Goal: Communication & Community: Answer question/provide support

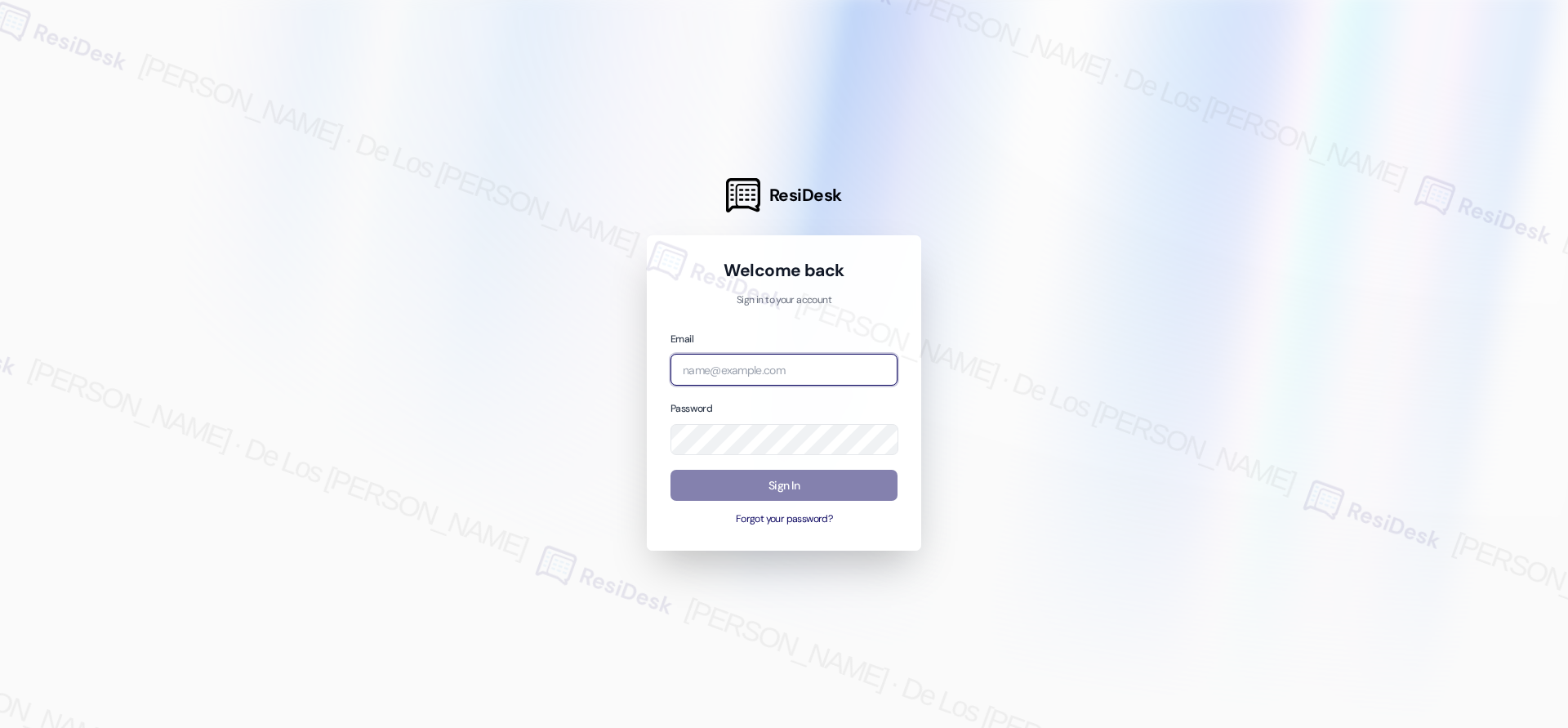
click at [871, 370] on body "ResiDesk Welcome back Sign in to your account Email Password Sign In Forgot you…" at bounding box center [784, 364] width 1568 height 728
drag, startPoint x: 1330, startPoint y: 199, endPoint x: 1233, endPoint y: 247, distance: 108.2
click at [1330, 199] on div at bounding box center [784, 364] width 1568 height 728
click at [838, 368] on input "email" at bounding box center [784, 369] width 227 height 32
paste input "automated-surveys-home_now_properties-jessel.delossantos@home_now_properties.com"
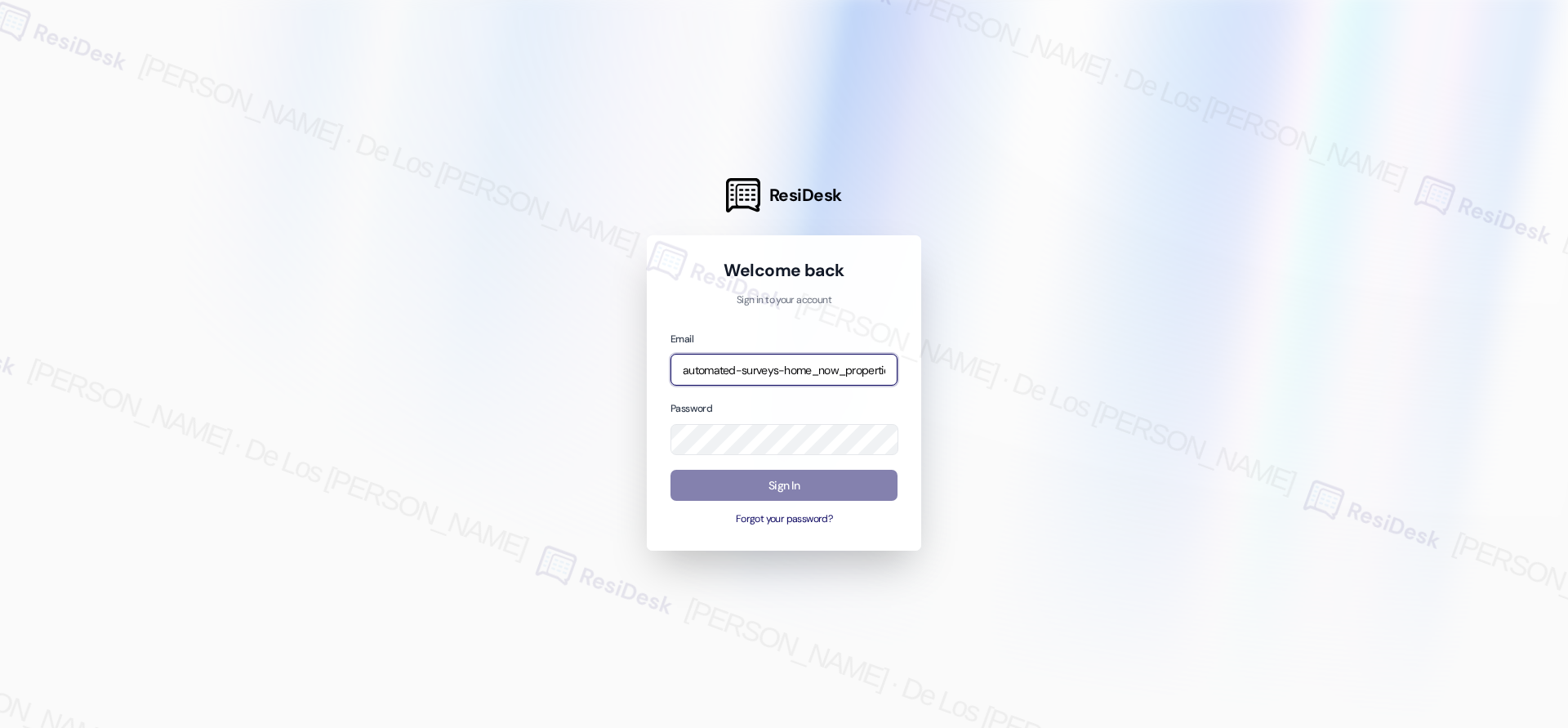
scroll to position [0, 245]
type input "automated-surveys-home_now_properties-jessel.delossantos@home_now_properties.com"
click at [799, 370] on input "automated-surveys-home_now_properties-jessel.delossantos@home_now_properties.com" at bounding box center [784, 369] width 227 height 32
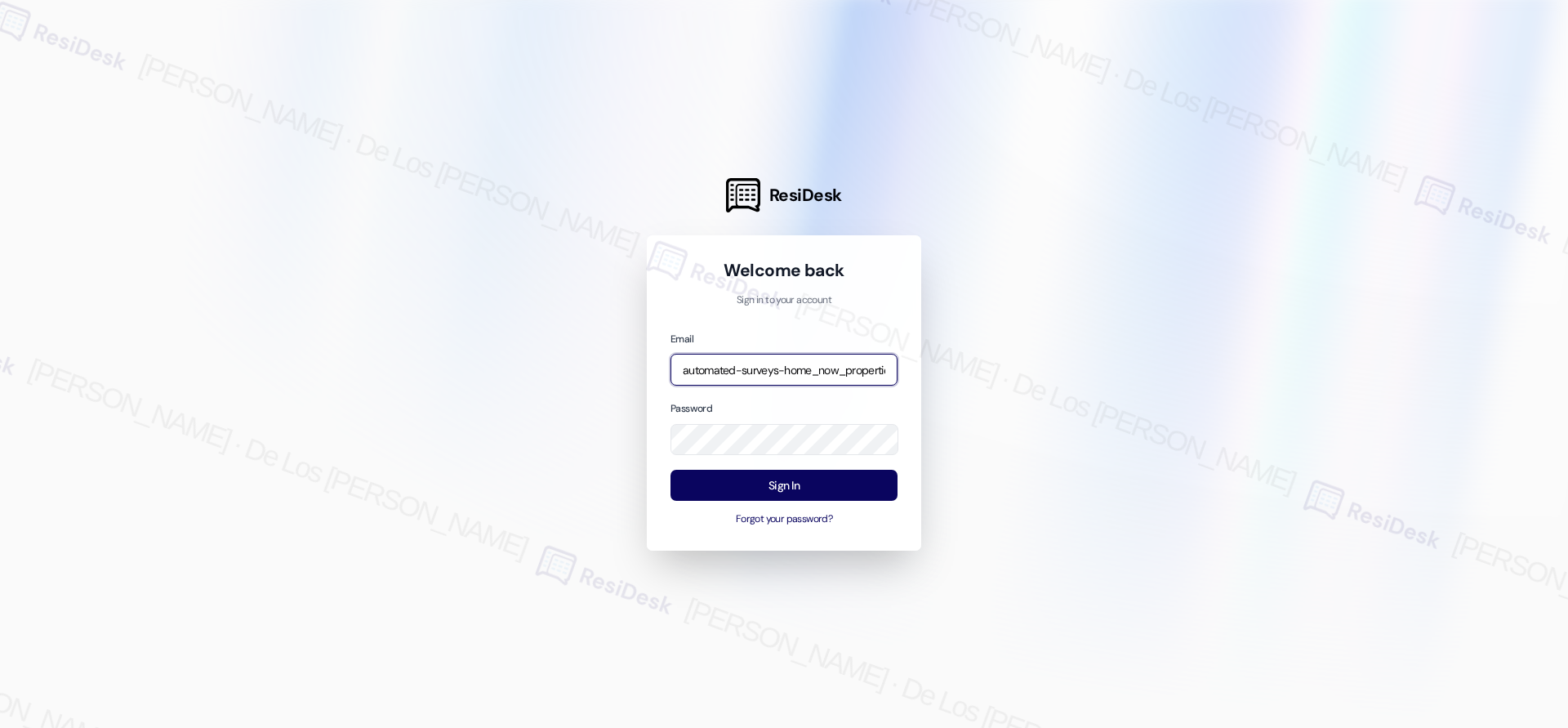
click at [799, 370] on input "automated-surveys-home_now_properties-jessel.delossantos@home_now_properties.com" at bounding box center [784, 369] width 227 height 32
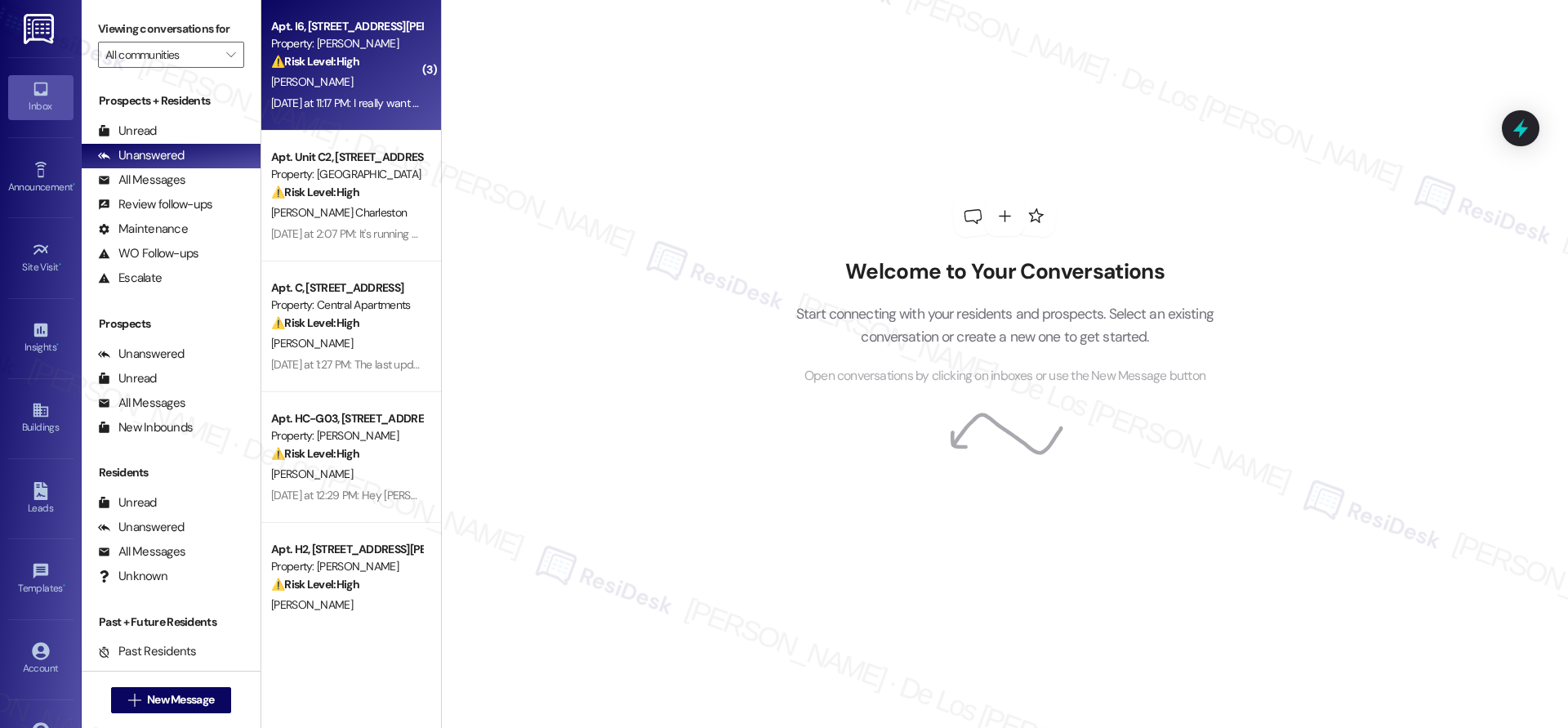
click at [343, 106] on div "Yesterday at 11:17 PM: I really want my apartment nd willing to do what I have …" at bounding box center [644, 103] width 747 height 14
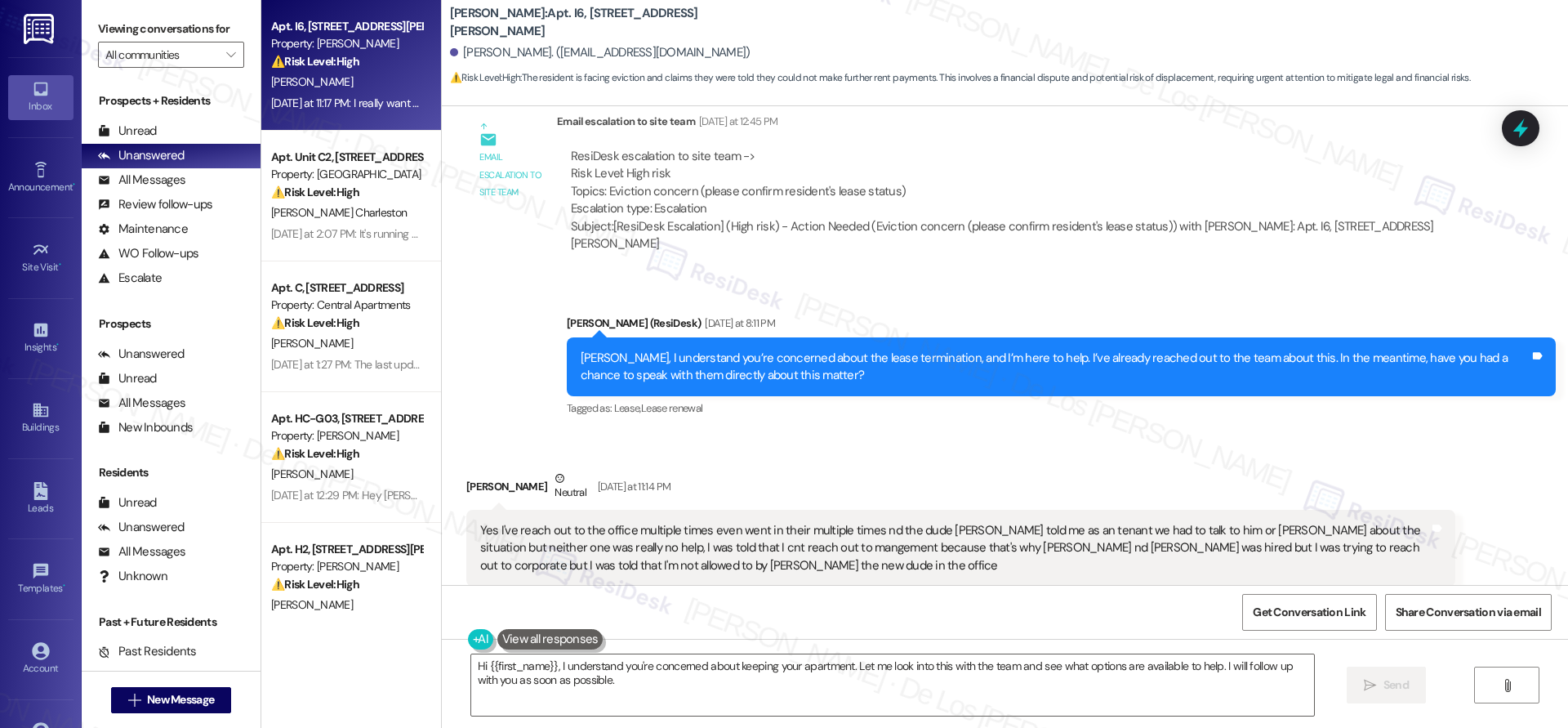
scroll to position [565, 0]
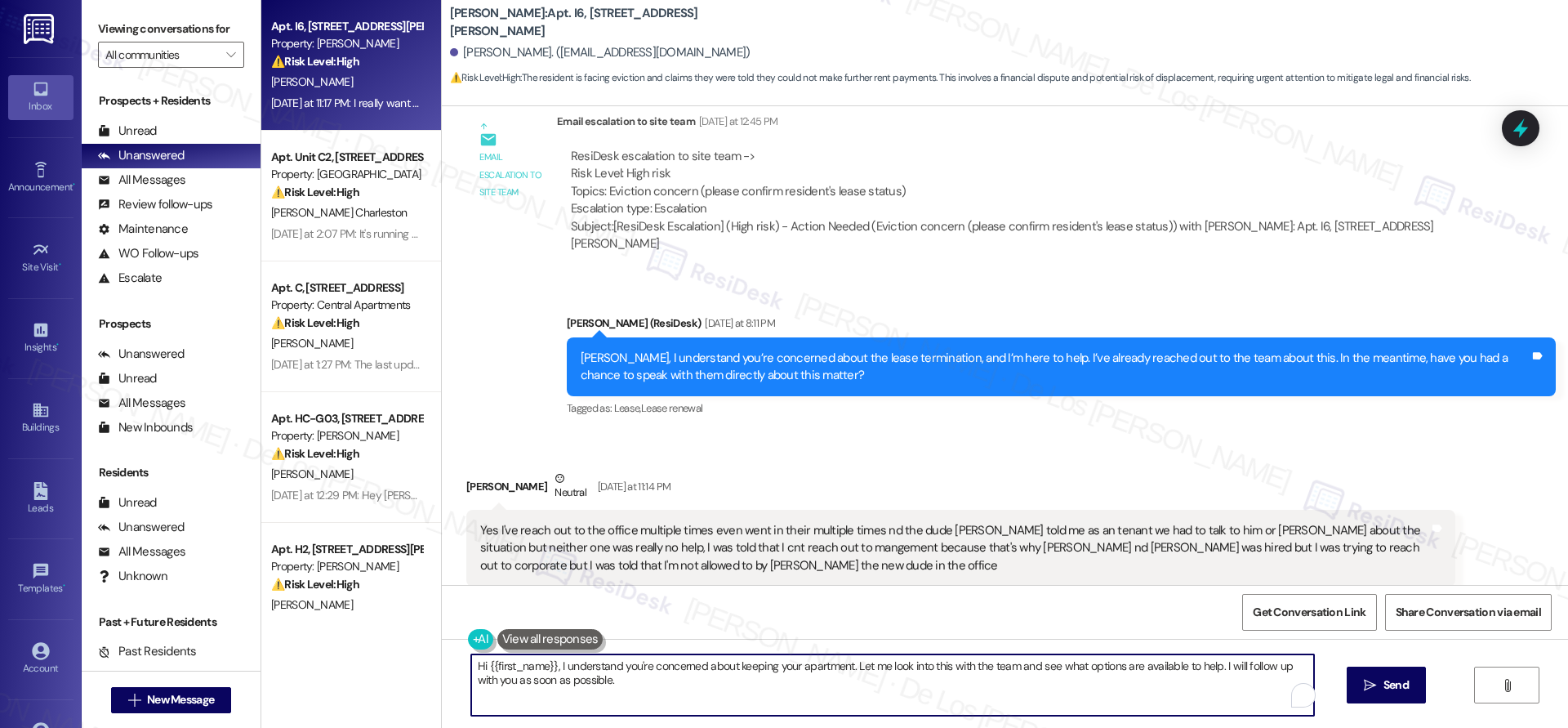
drag, startPoint x: 845, startPoint y: 668, endPoint x: 916, endPoint y: 698, distance: 77.1
click at [913, 709] on textarea "Hi {{first_name}}, I understand you're concerned about keeping your apartment. …" at bounding box center [893, 685] width 843 height 61
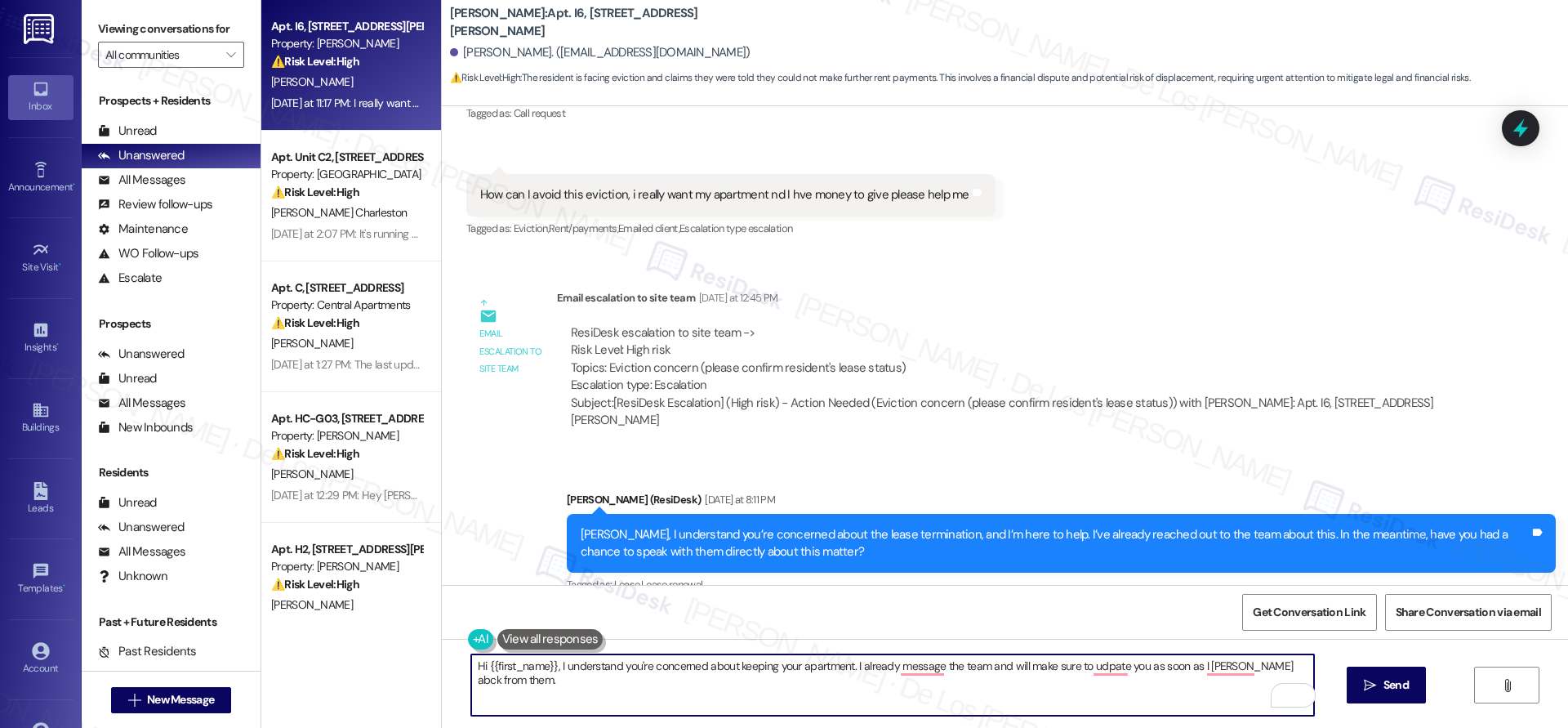
scroll to position [387, 0]
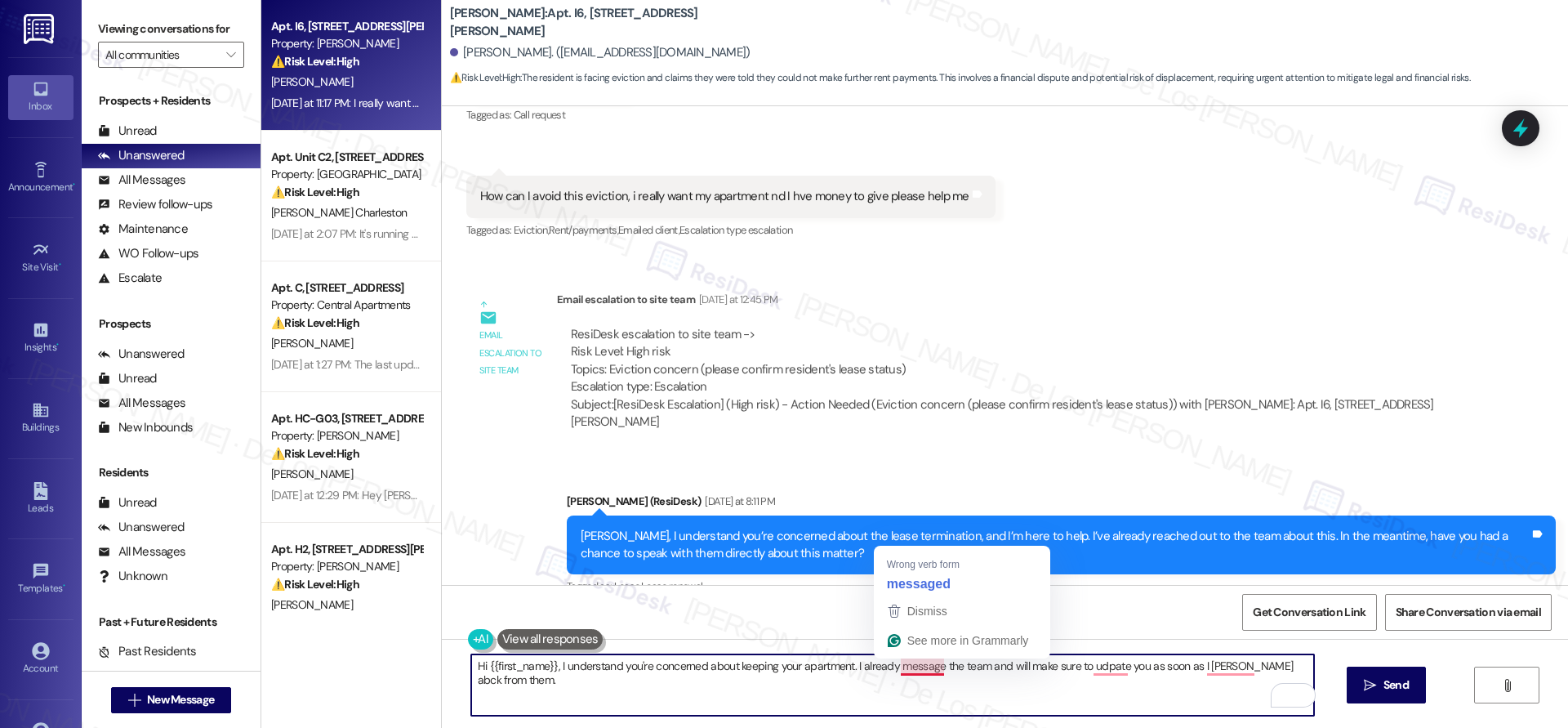
click at [884, 664] on textarea "Hi {{first_name}}, I understand you're concerned about keeping your apartment. …" at bounding box center [893, 685] width 843 height 61
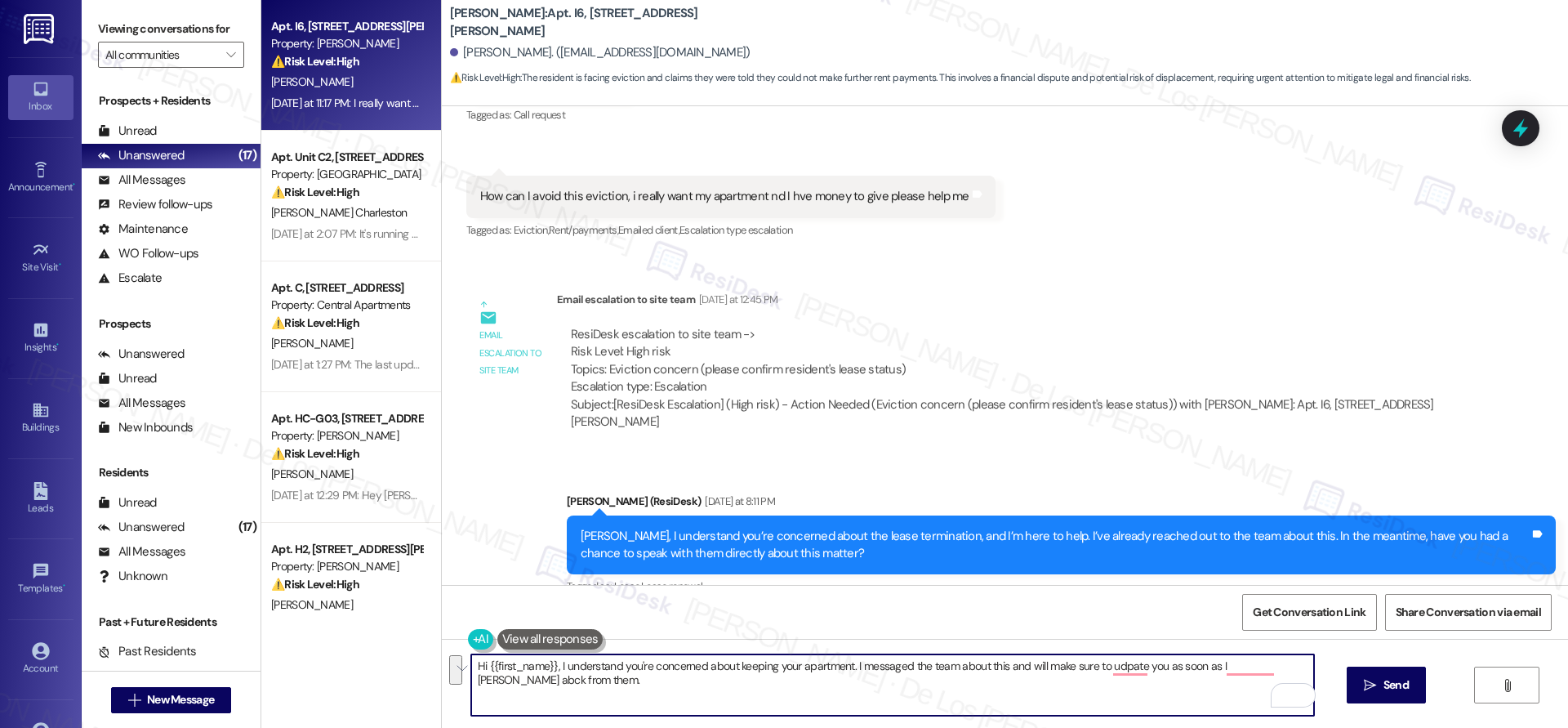
paste textarea "’re concerned about keeping your apartment. I’ve reached out to the team about …"
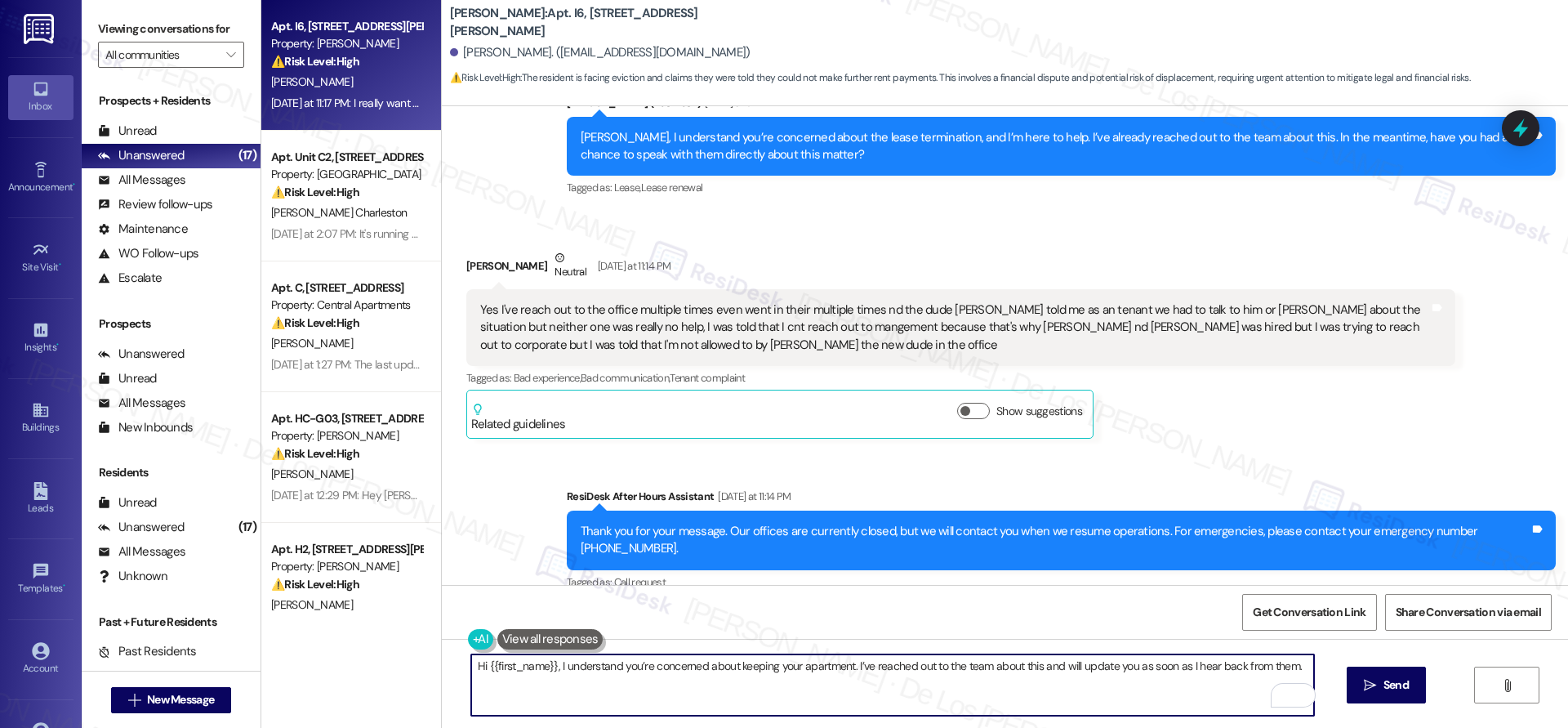
scroll to position [1528, 0]
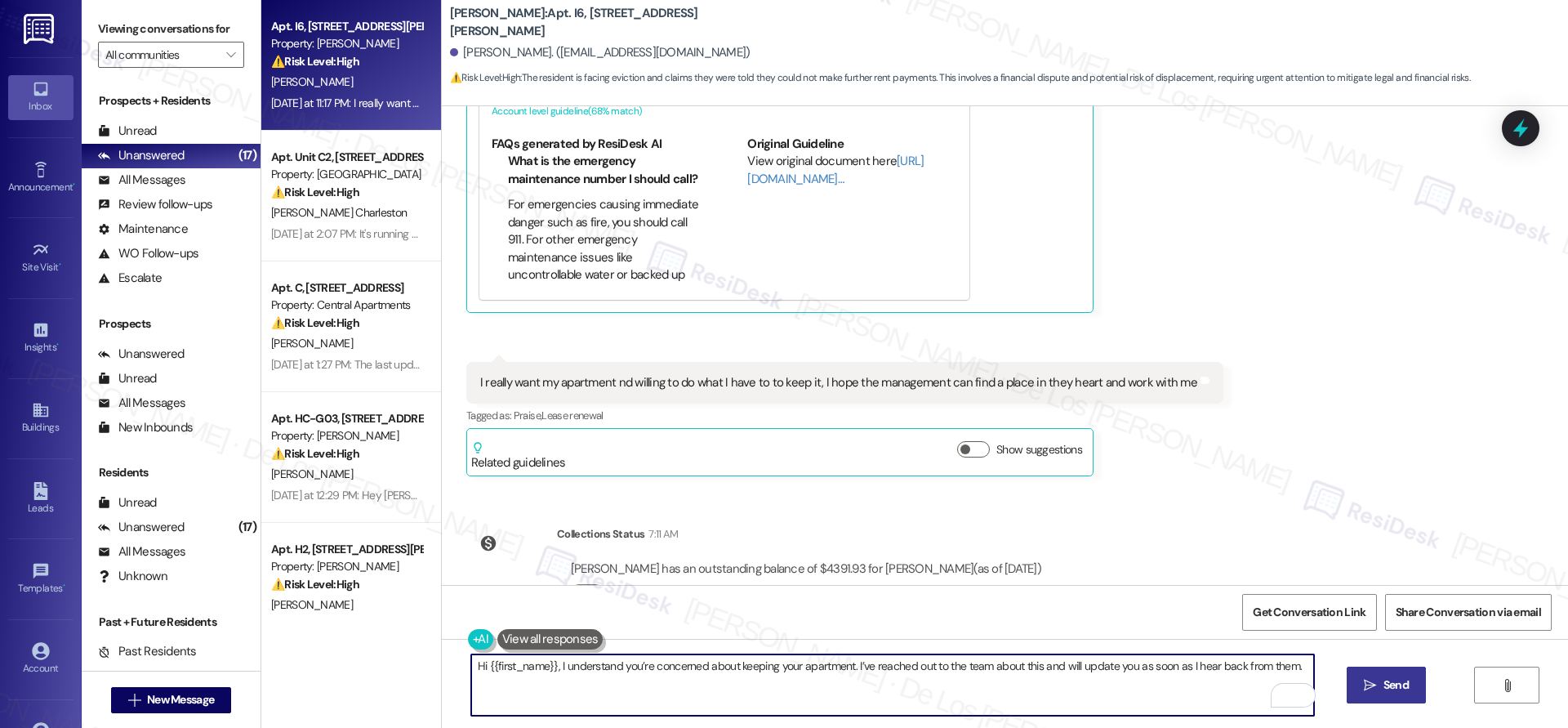
type textarea "Hi {{first_name}}, I understand you’re concerned about keeping your apartment. …"
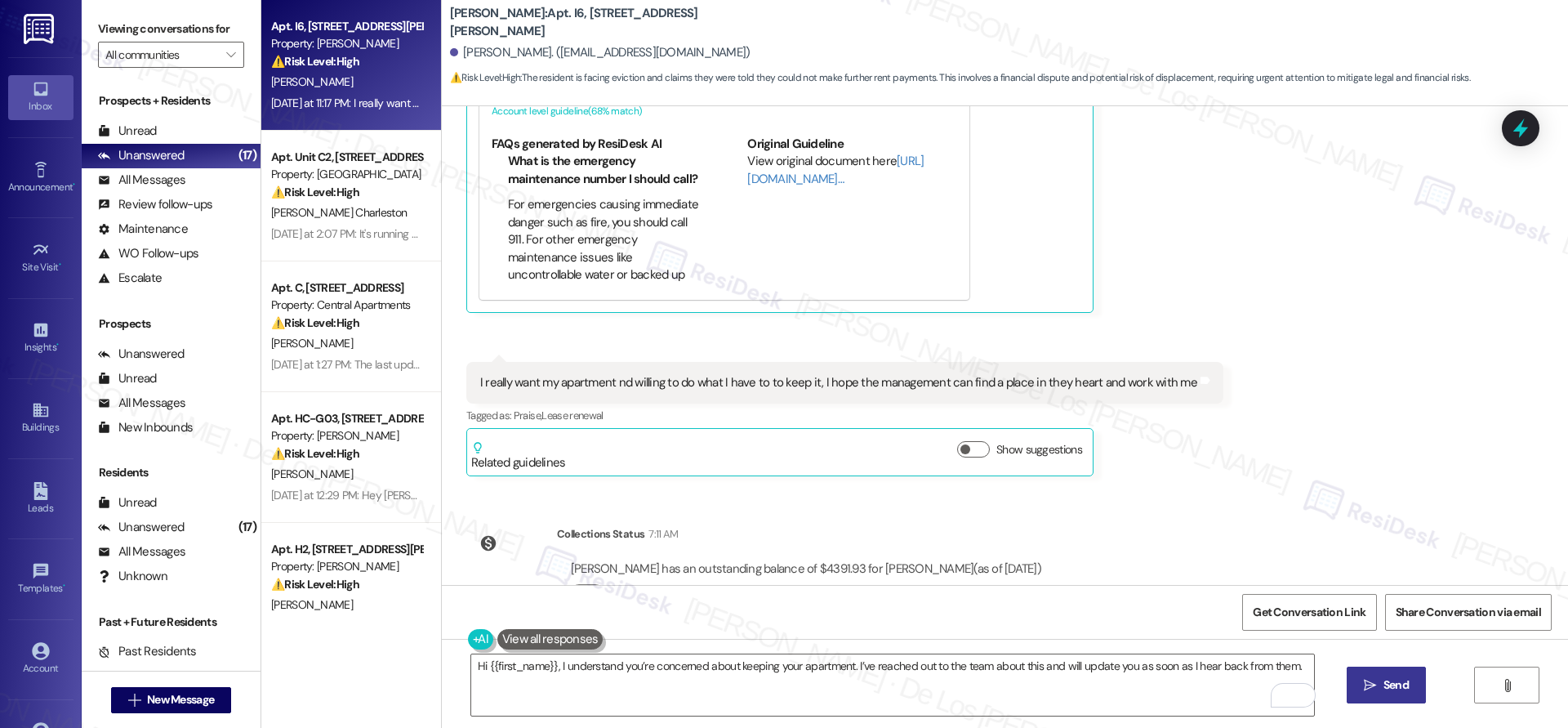
click at [1386, 681] on span "Send" at bounding box center [1396, 684] width 25 height 17
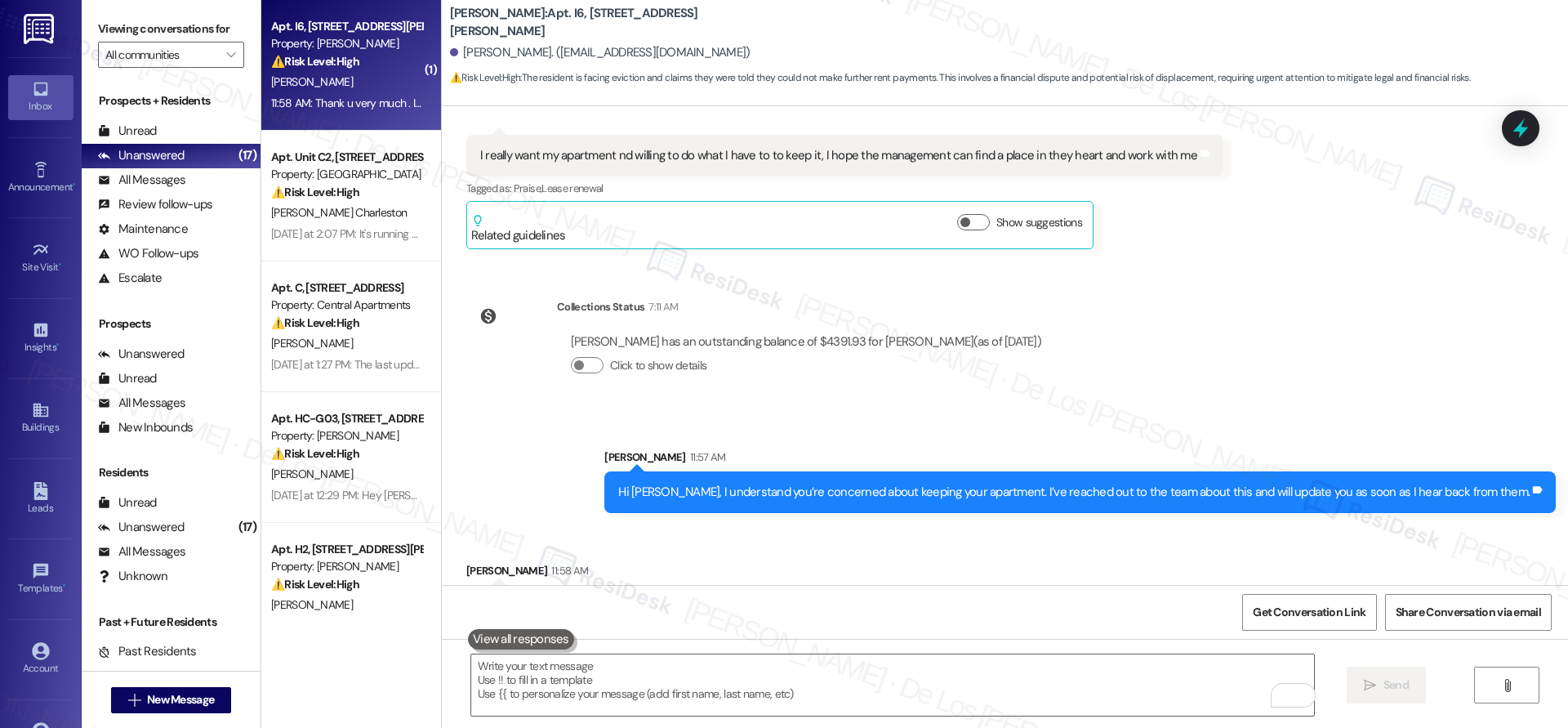
scroll to position [1756, 0]
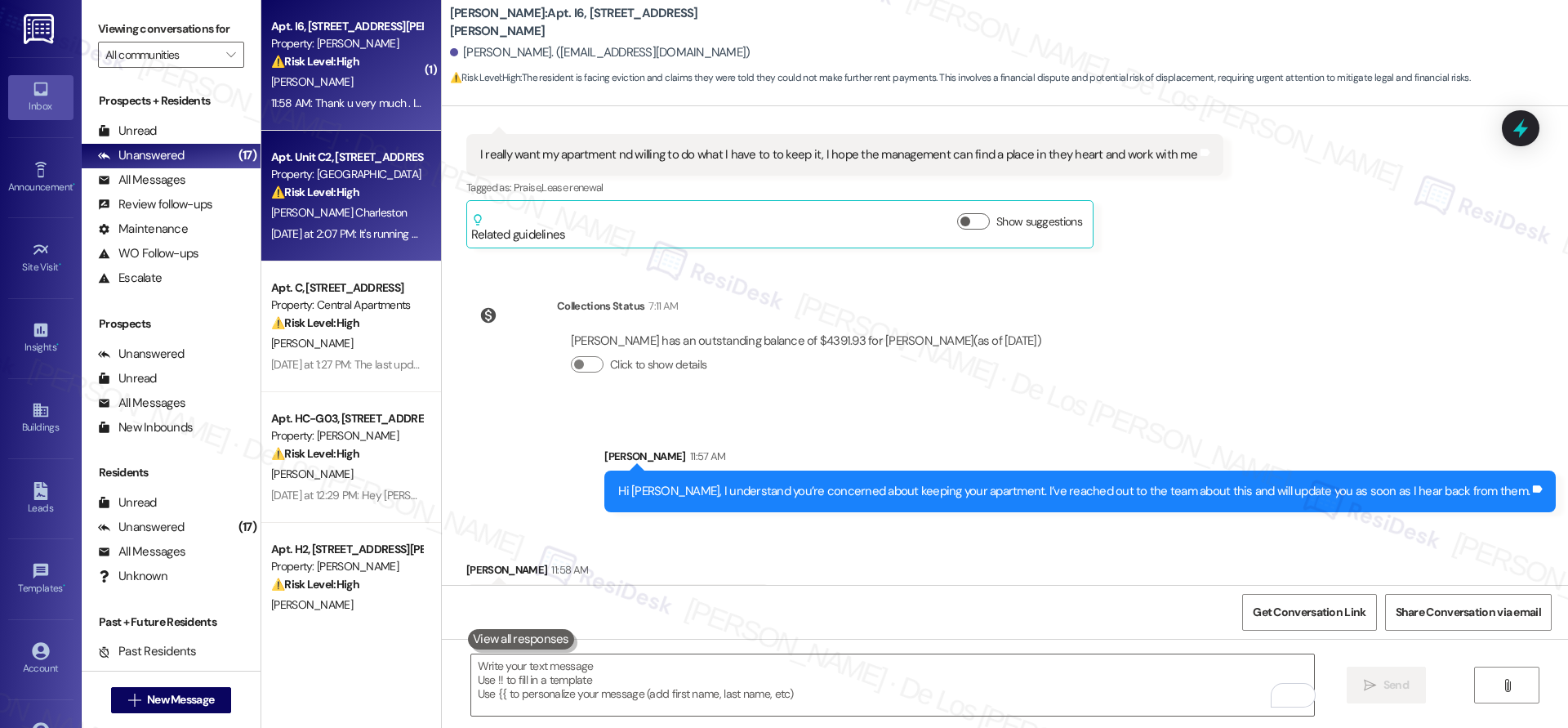
click at [362, 234] on div "Yesterday at 2:07 PM: It's running not cooling Yesterday at 2:07 PM: It's runni…" at bounding box center [367, 233] width 192 height 14
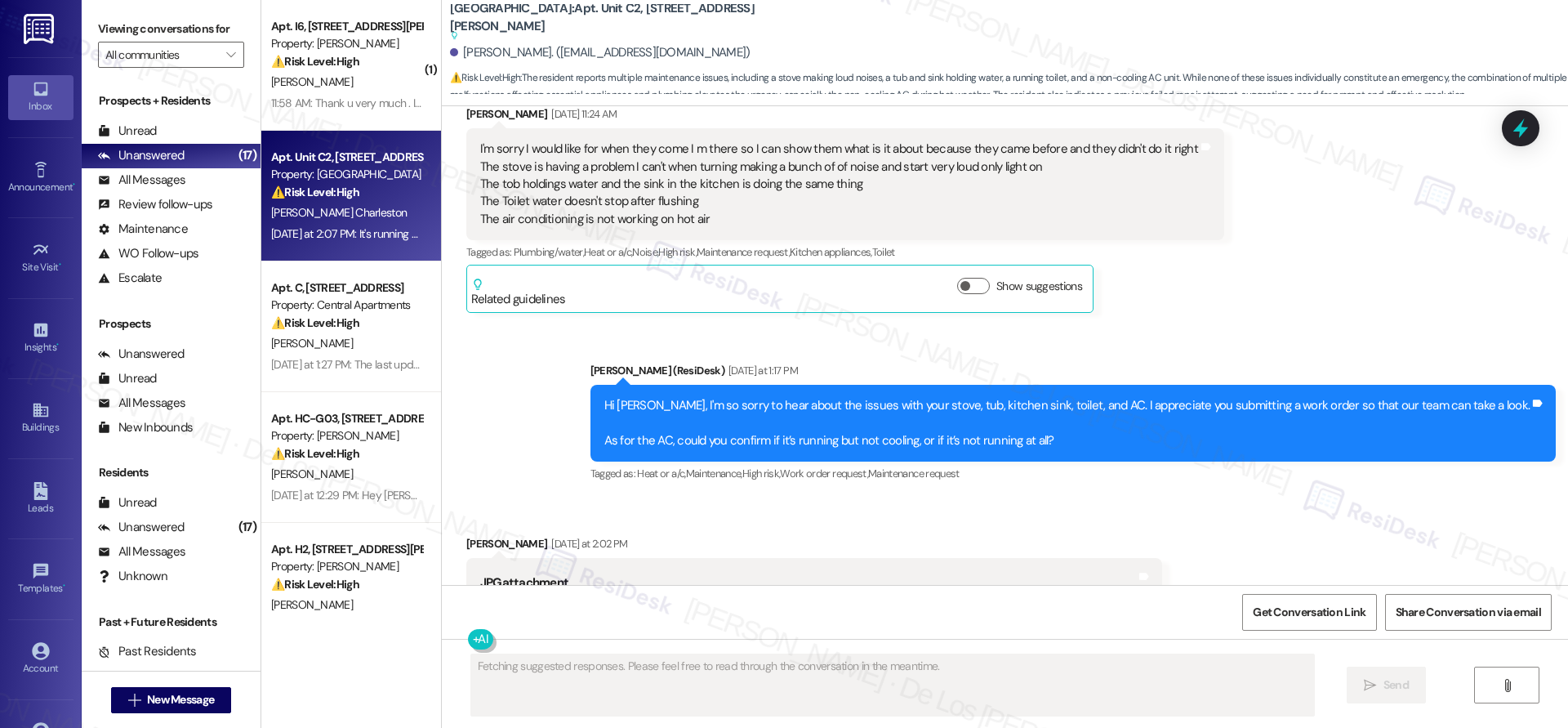
scroll to position [783, 0]
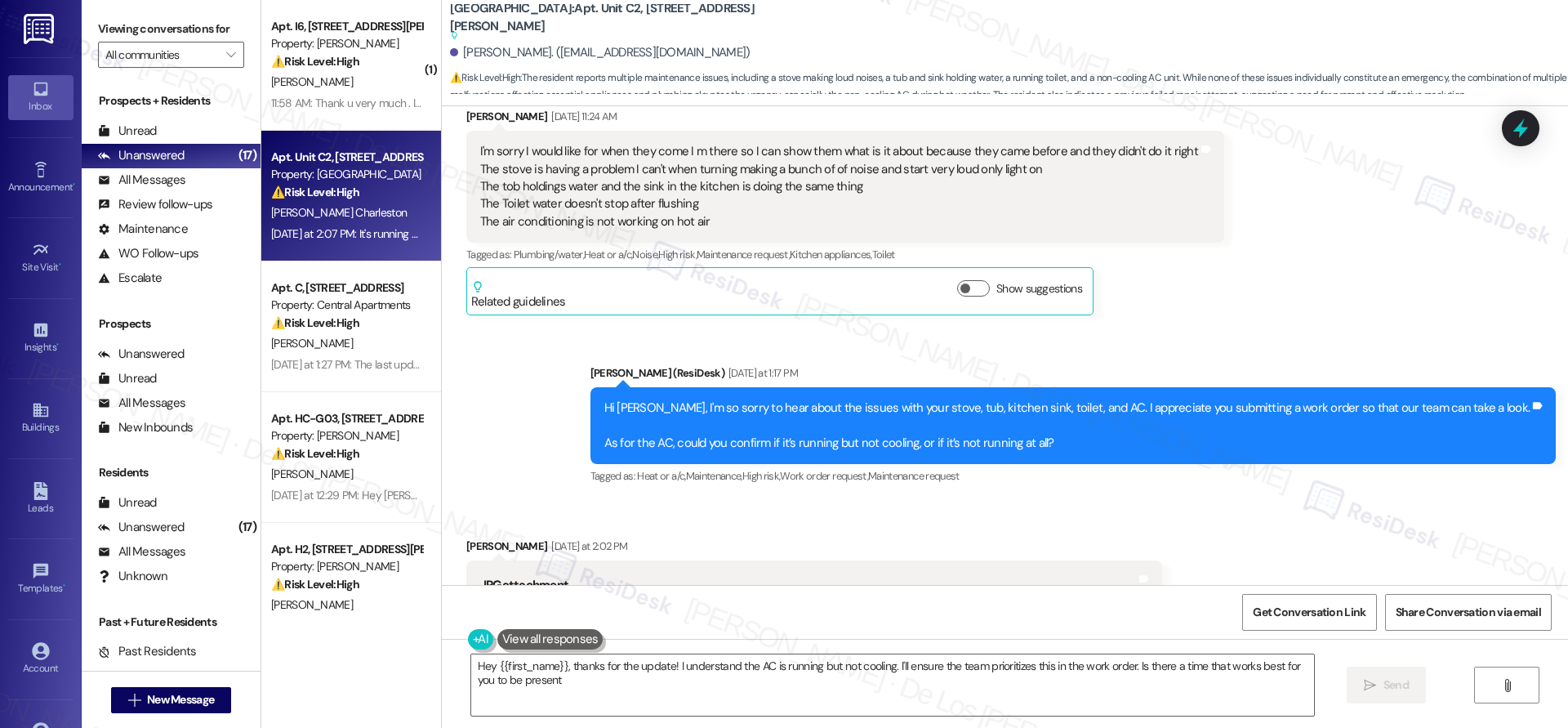
type textarea "Hey {{first_name}}, thanks for the update! I understand the AC is running but n…"
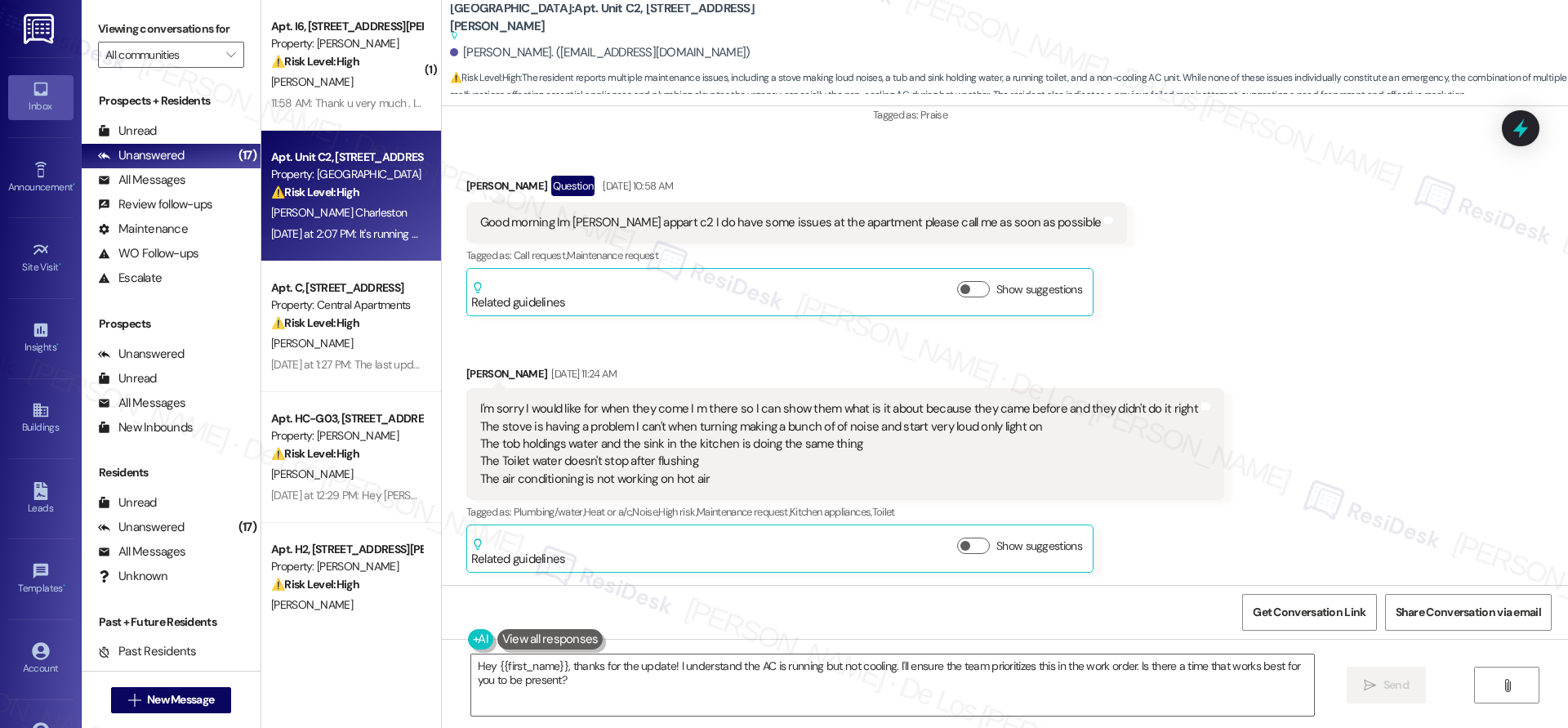
scroll to position [632, 0]
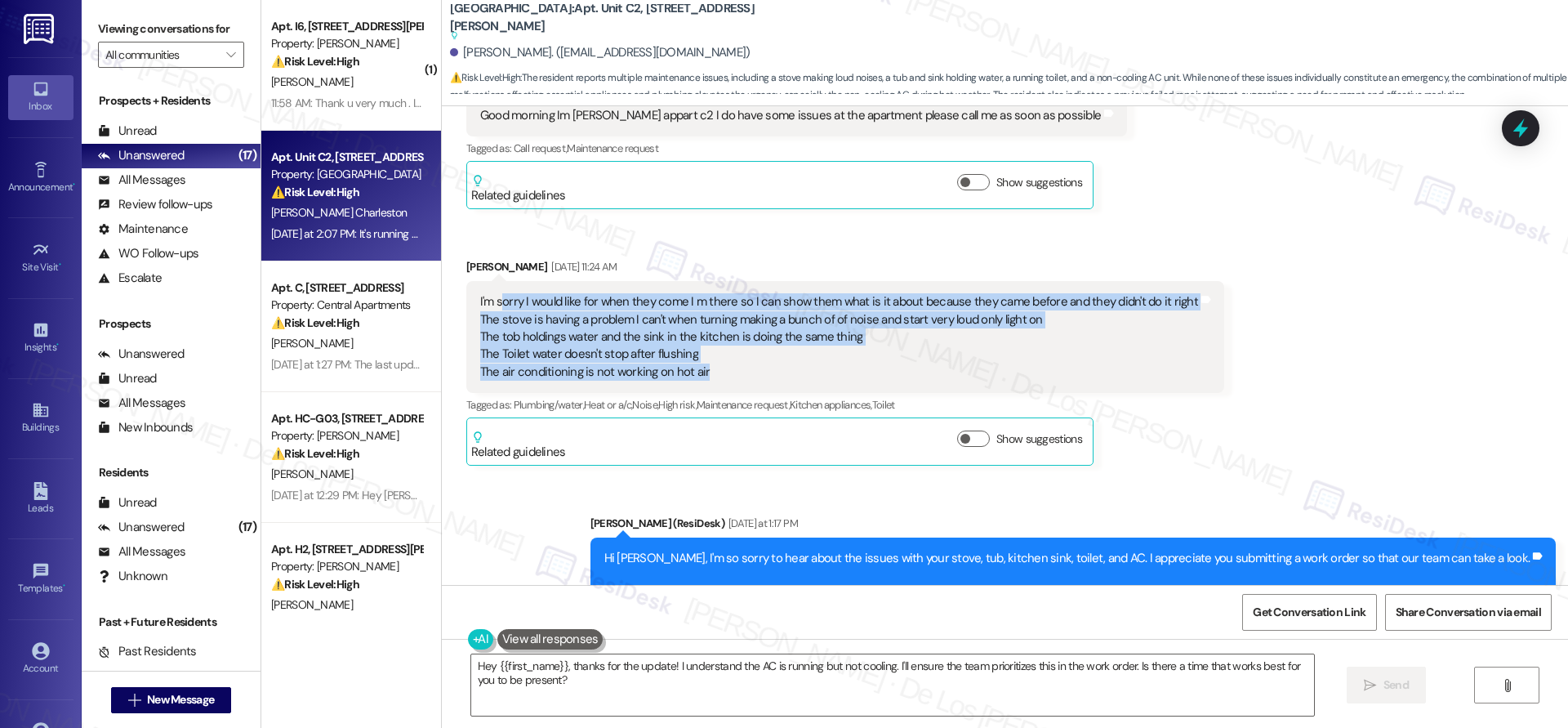
drag, startPoint x: 487, startPoint y: 309, endPoint x: 700, endPoint y: 371, distance: 221.8
click at [700, 371] on div "I'm sorry I would like for when they come I m there so I can show them what is …" at bounding box center [839, 337] width 718 height 88
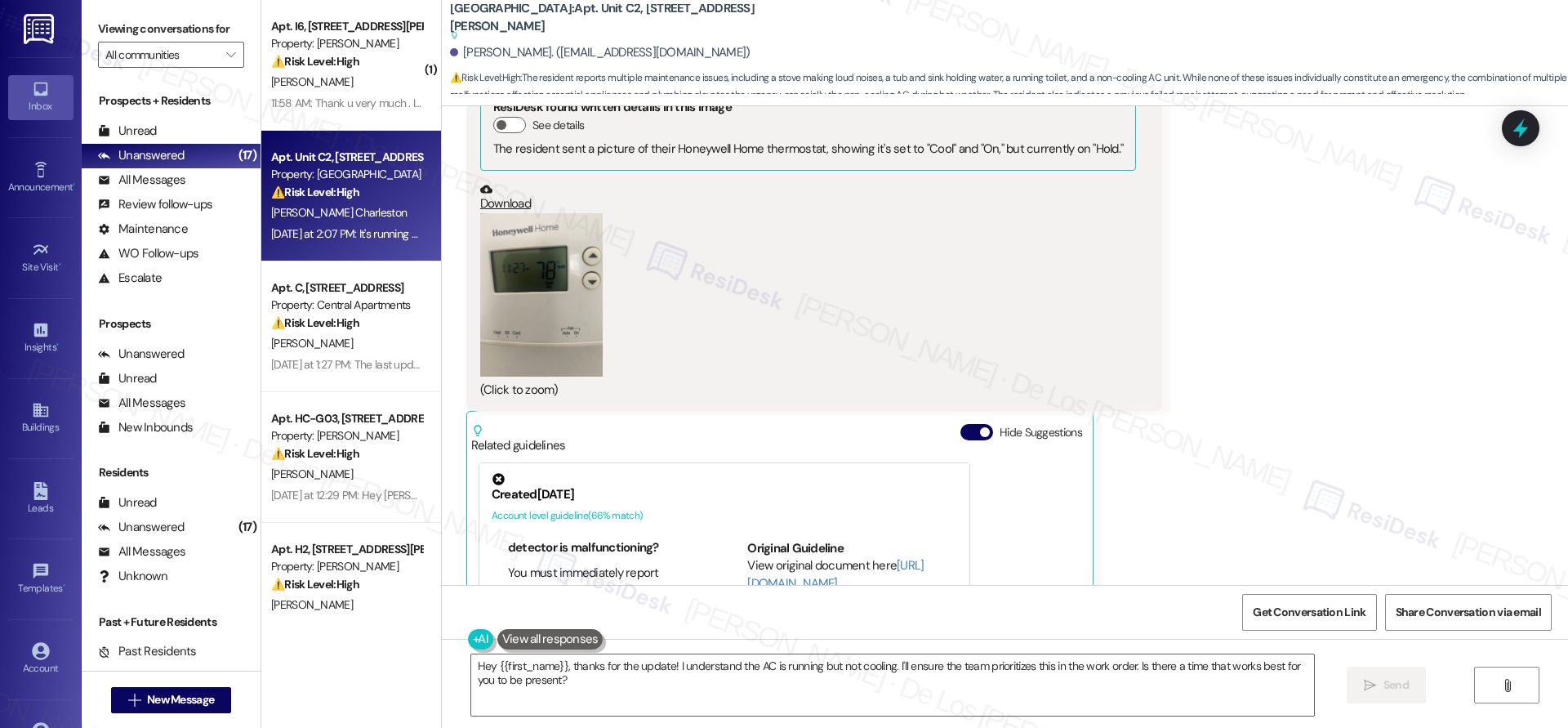
scroll to position [1027, 0]
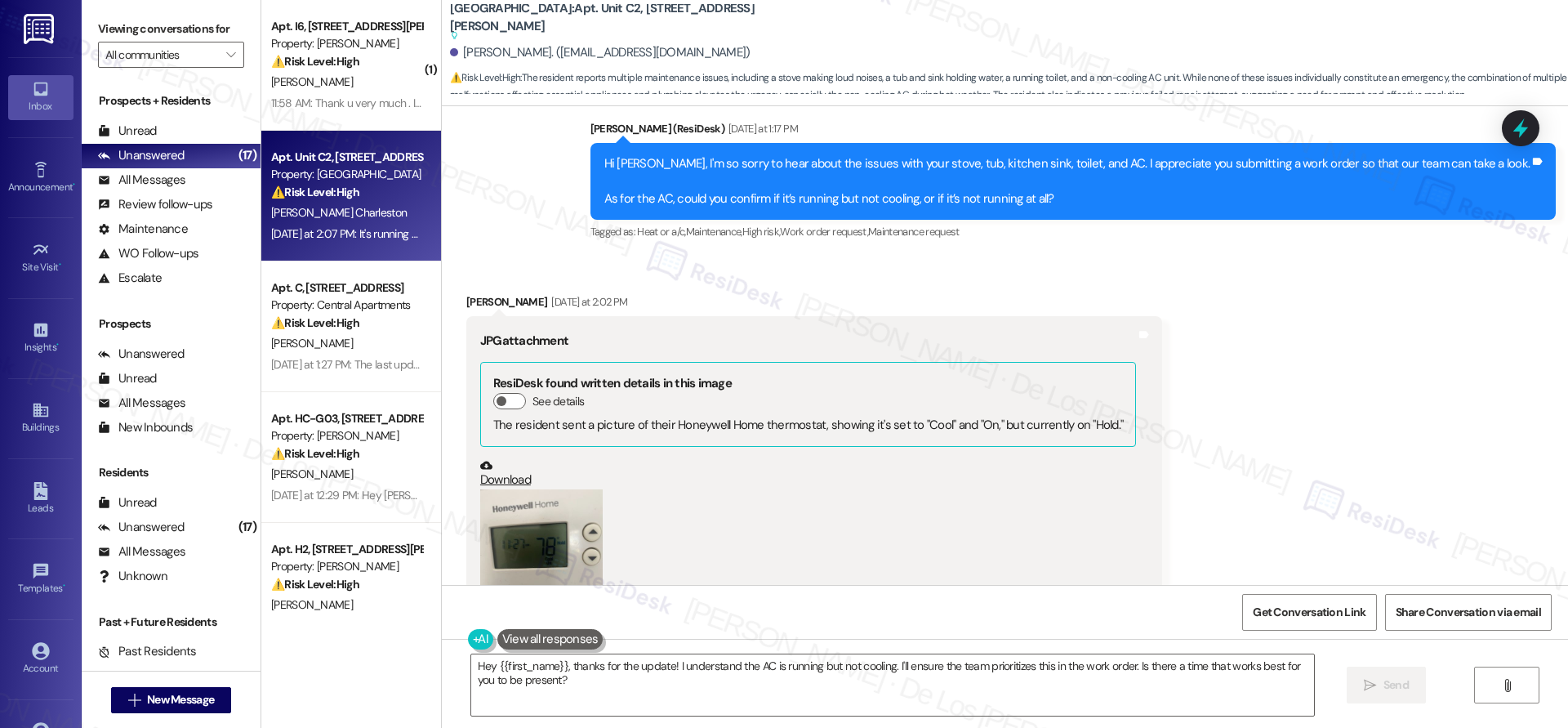
click at [519, 545] on button "Zoom image" at bounding box center [541, 571] width 123 height 164
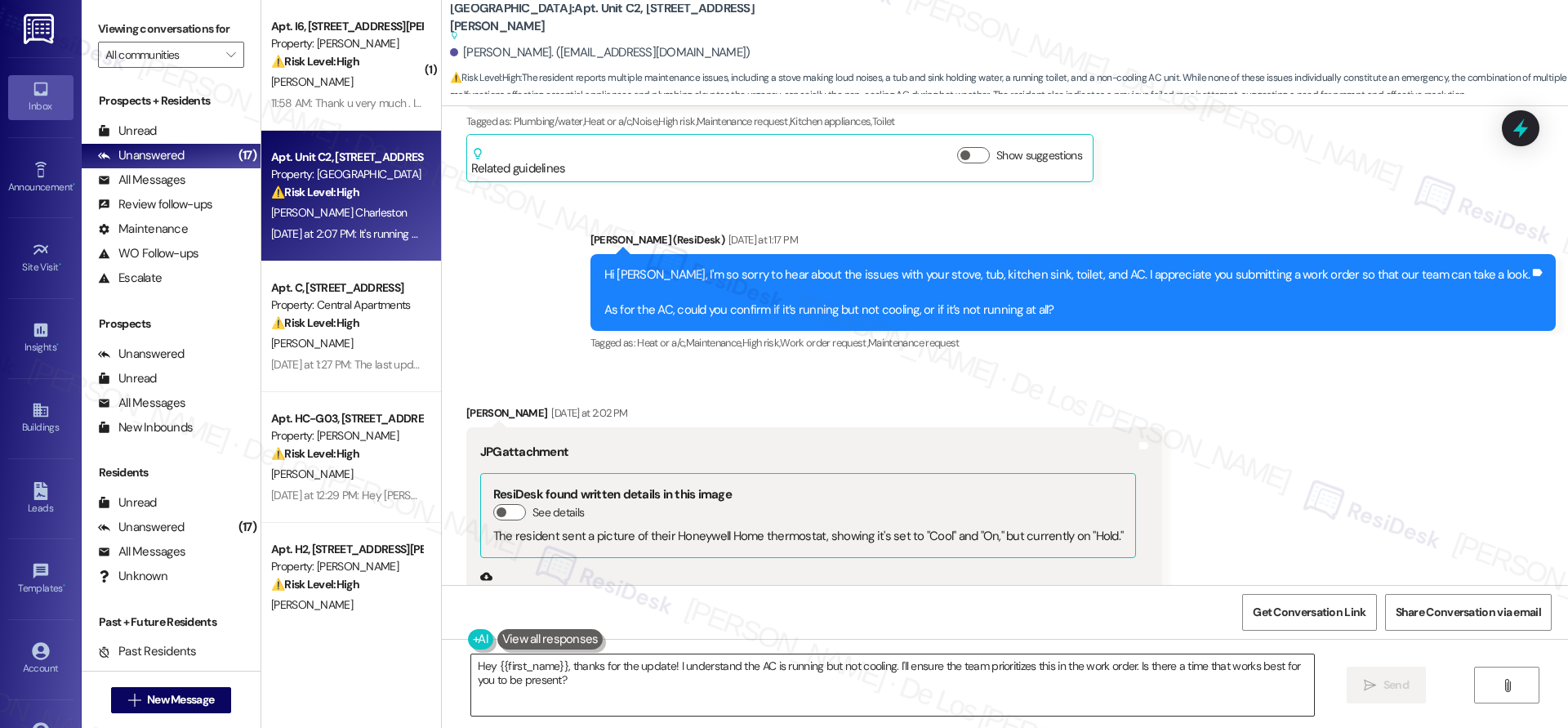
scroll to position [944, 0]
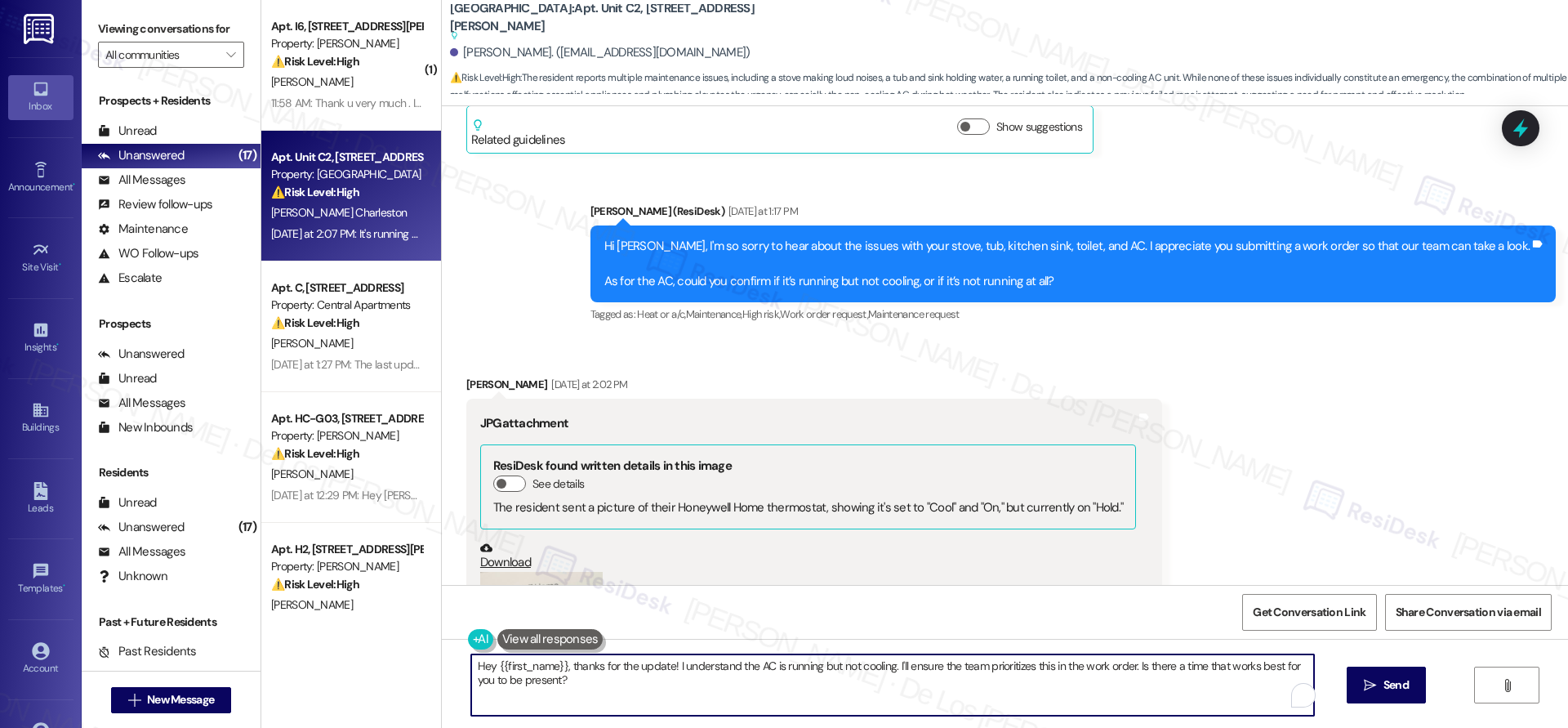
drag, startPoint x: 895, startPoint y: 666, endPoint x: 918, endPoint y: 690, distance: 33.2
click at [918, 690] on textarea "Hey {{first_name}}, thanks for the update! I understand the AC is running but n…" at bounding box center [893, 685] width 843 height 61
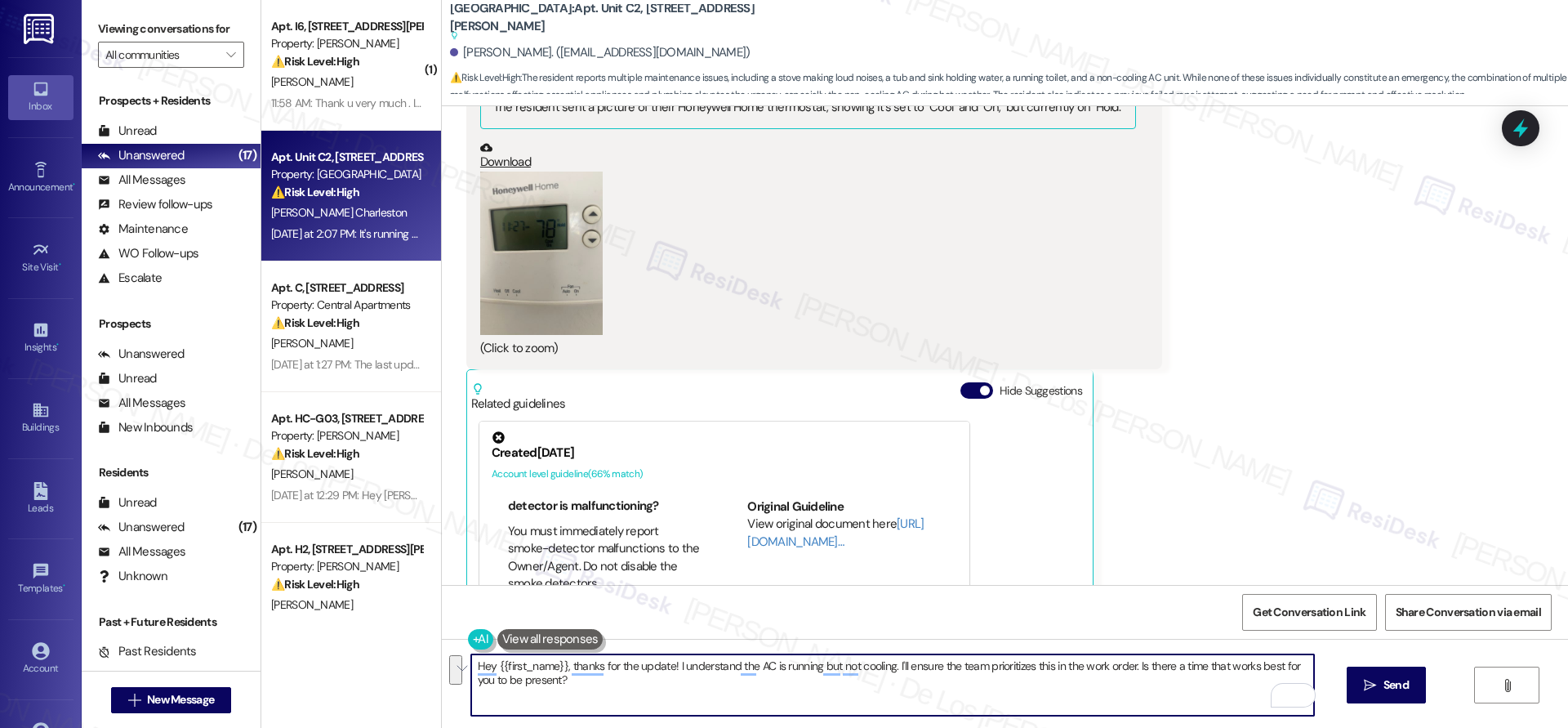
scroll to position [1292, 0]
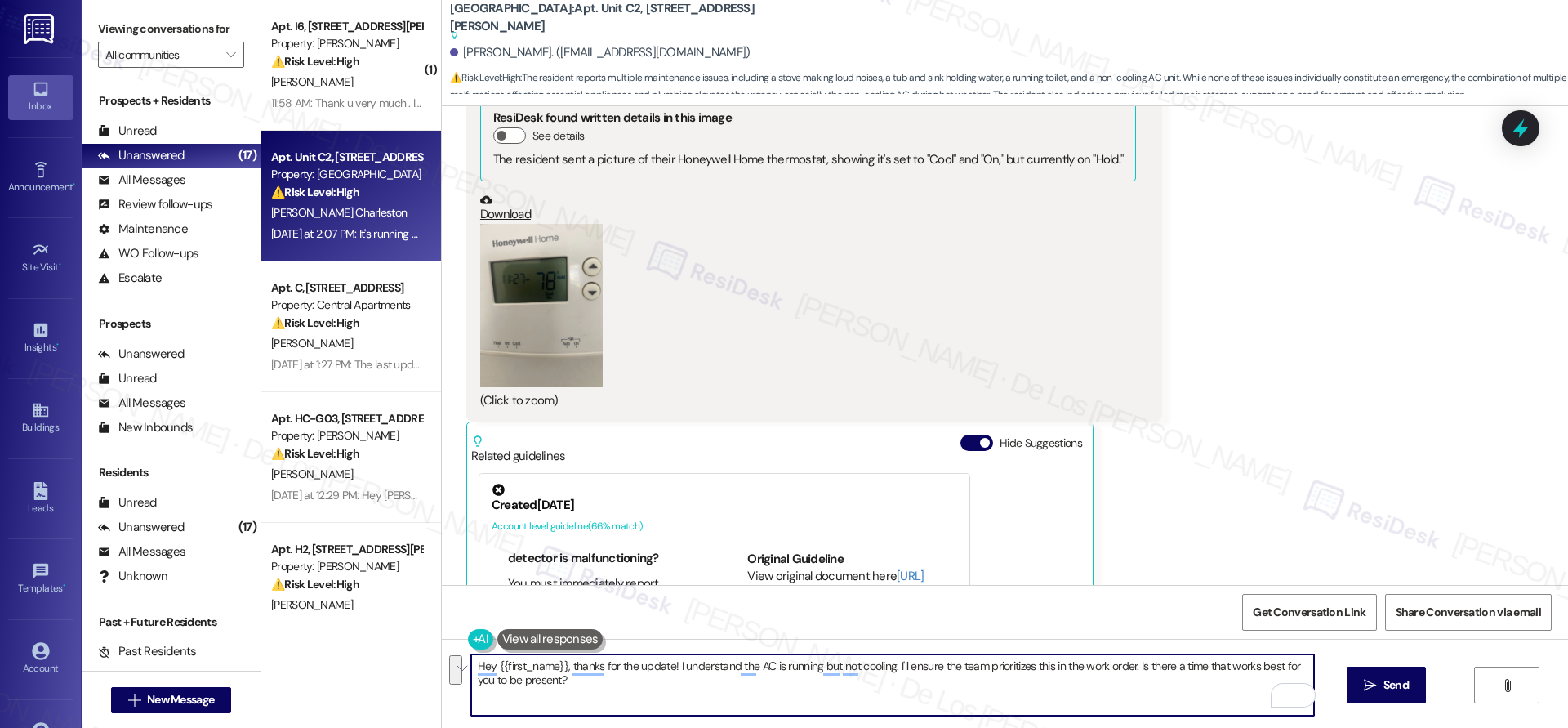
click at [551, 277] on button "Zoom image" at bounding box center [541, 305] width 123 height 164
click at [653, 698] on textarea "Hey {{first_name}}, thanks for the update! I understand the AC is running but n…" at bounding box center [893, 685] width 843 height 61
drag, startPoint x: 888, startPoint y: 664, endPoint x: 962, endPoint y: 705, distance: 84.6
click at [962, 705] on textarea "Hey {{first_name}}, thanks for the update! I understand the AC is running but n…" at bounding box center [893, 685] width 843 height 61
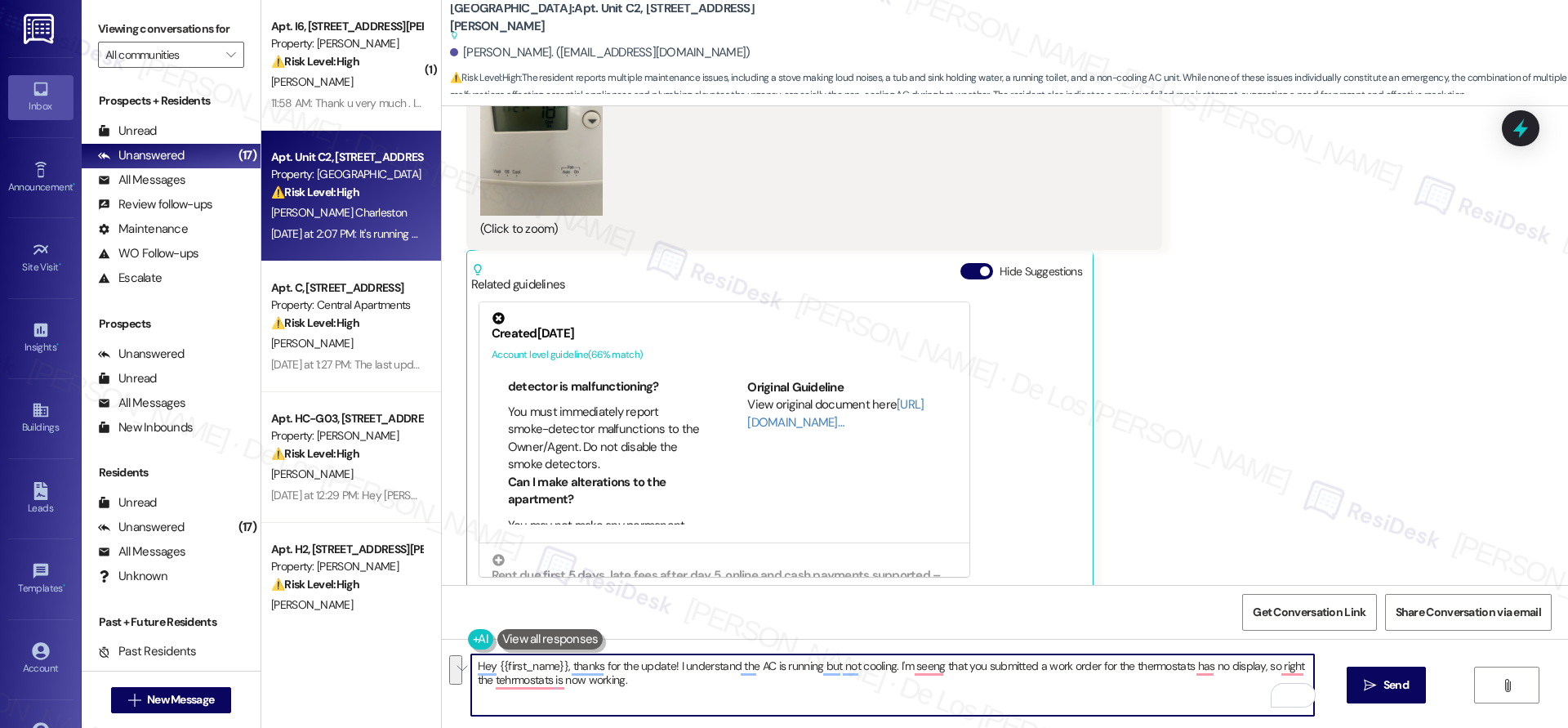
scroll to position [1447, 0]
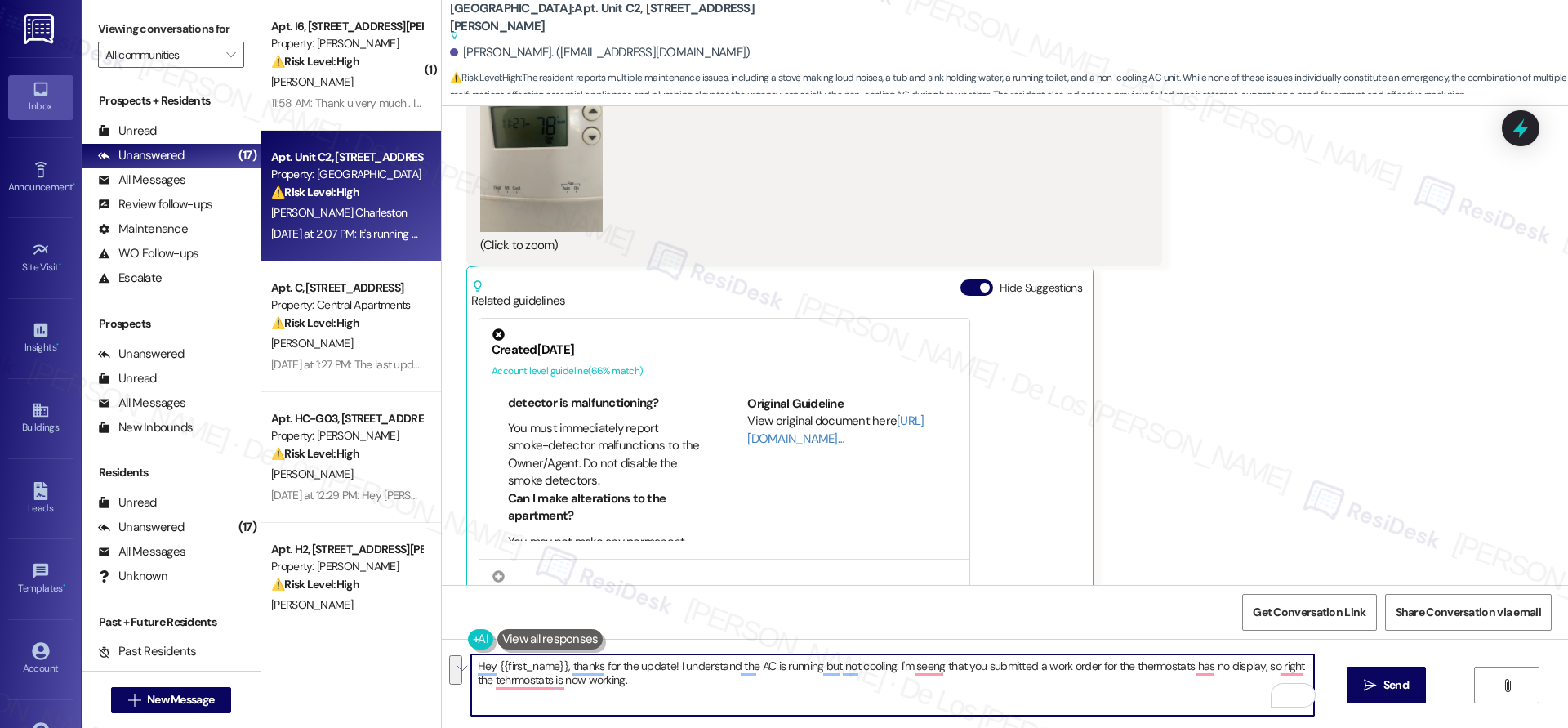
click at [537, 174] on button "Zoom image" at bounding box center [541, 150] width 123 height 164
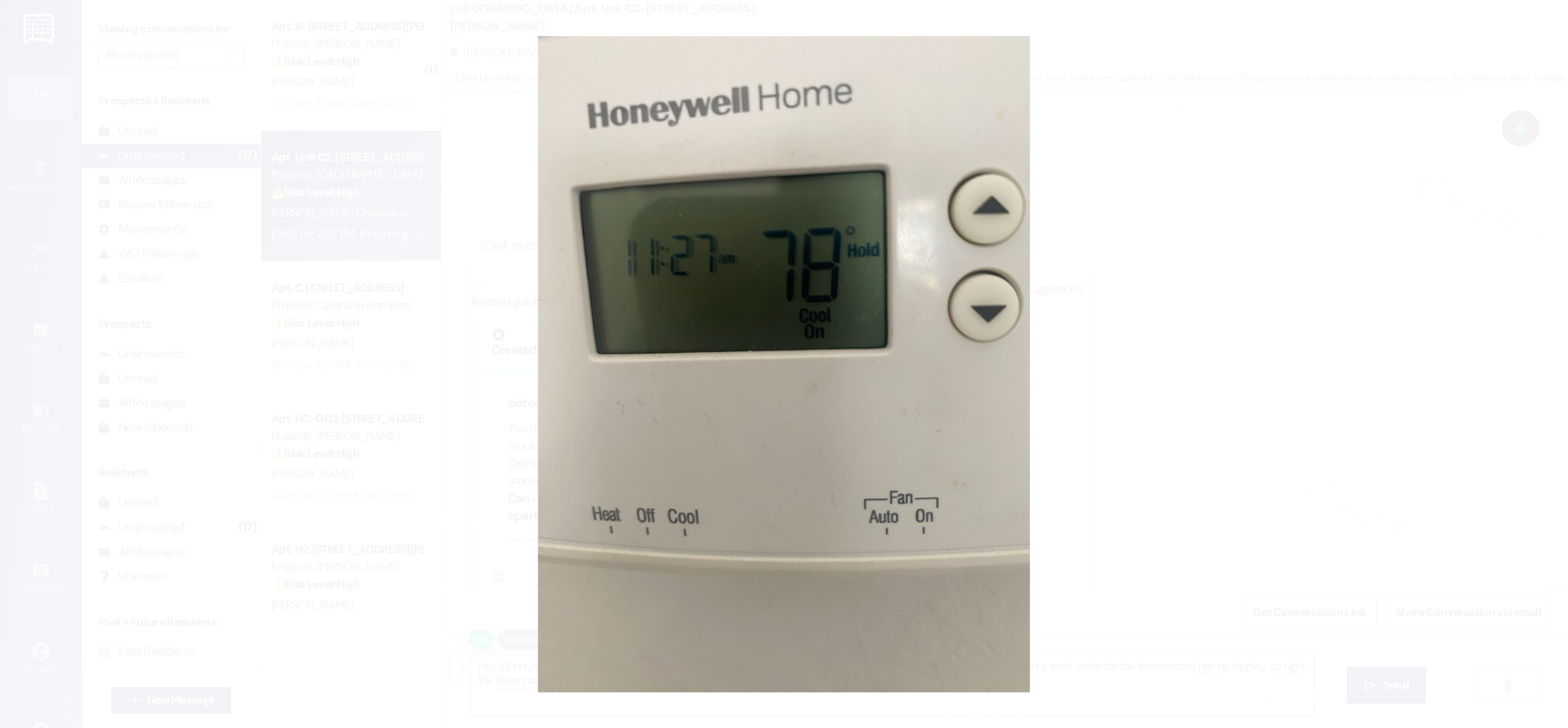
click at [1197, 269] on button "Unzoom image" at bounding box center [784, 364] width 1568 height 728
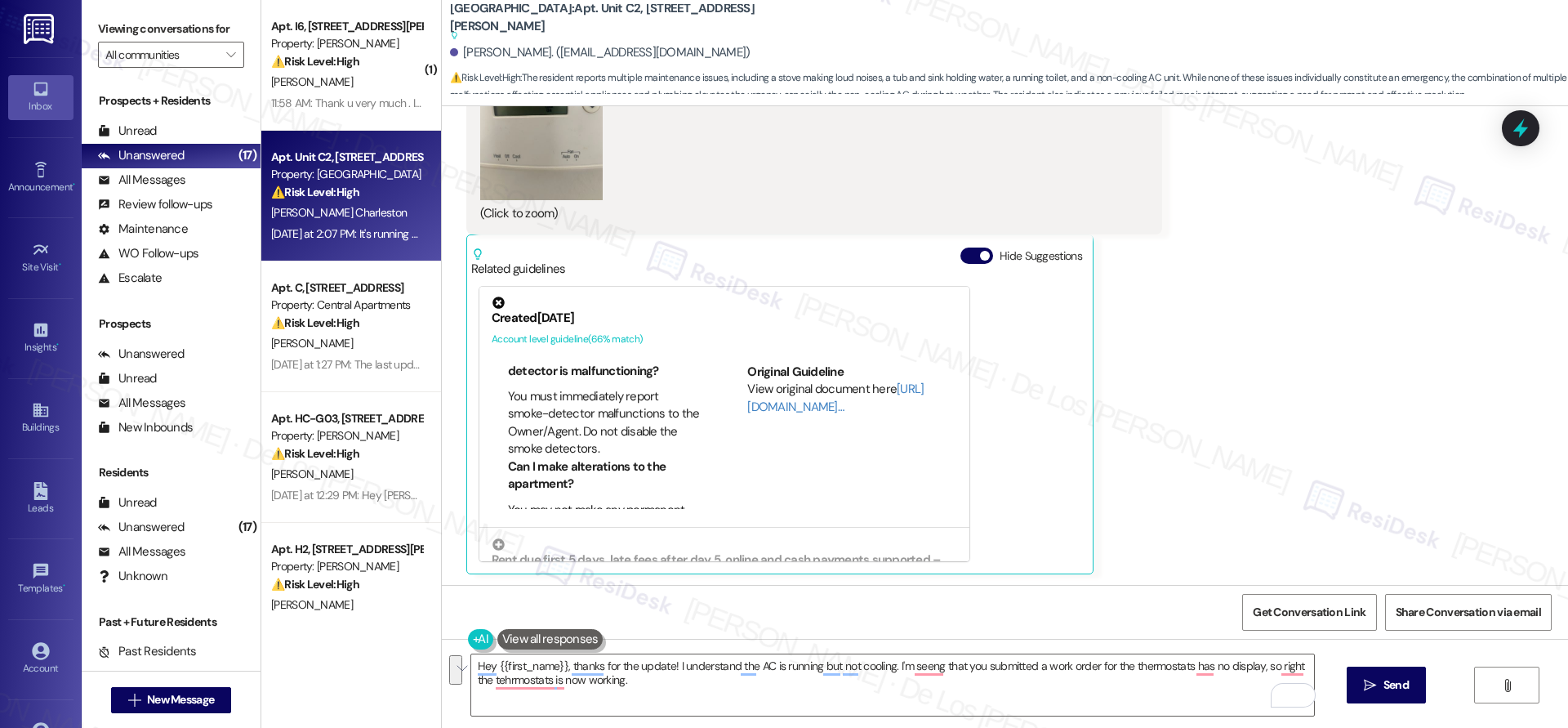
scroll to position [1642, 0]
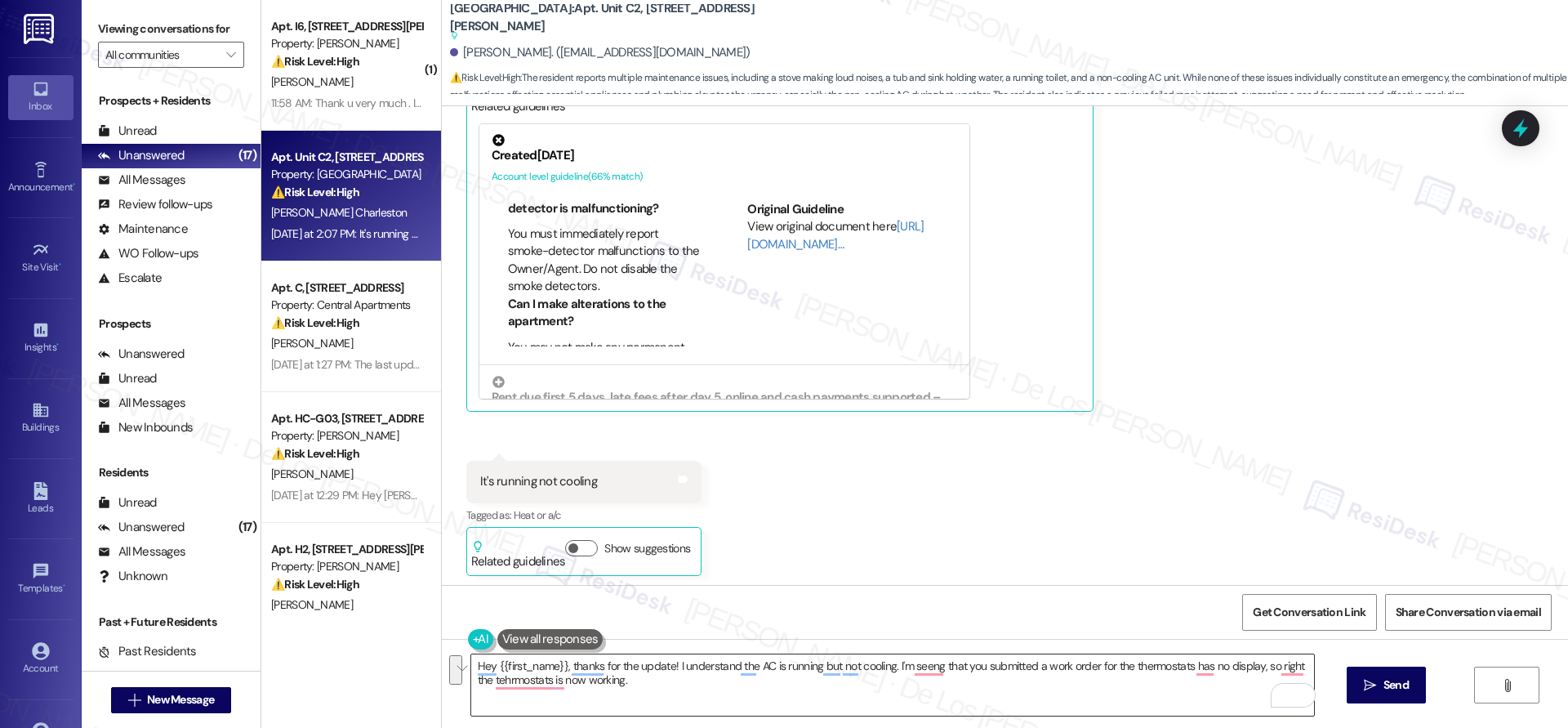
click at [641, 677] on textarea "Hey {{first_name}}, thanks for the update! I understand the AC is running but n…" at bounding box center [893, 685] width 843 height 61
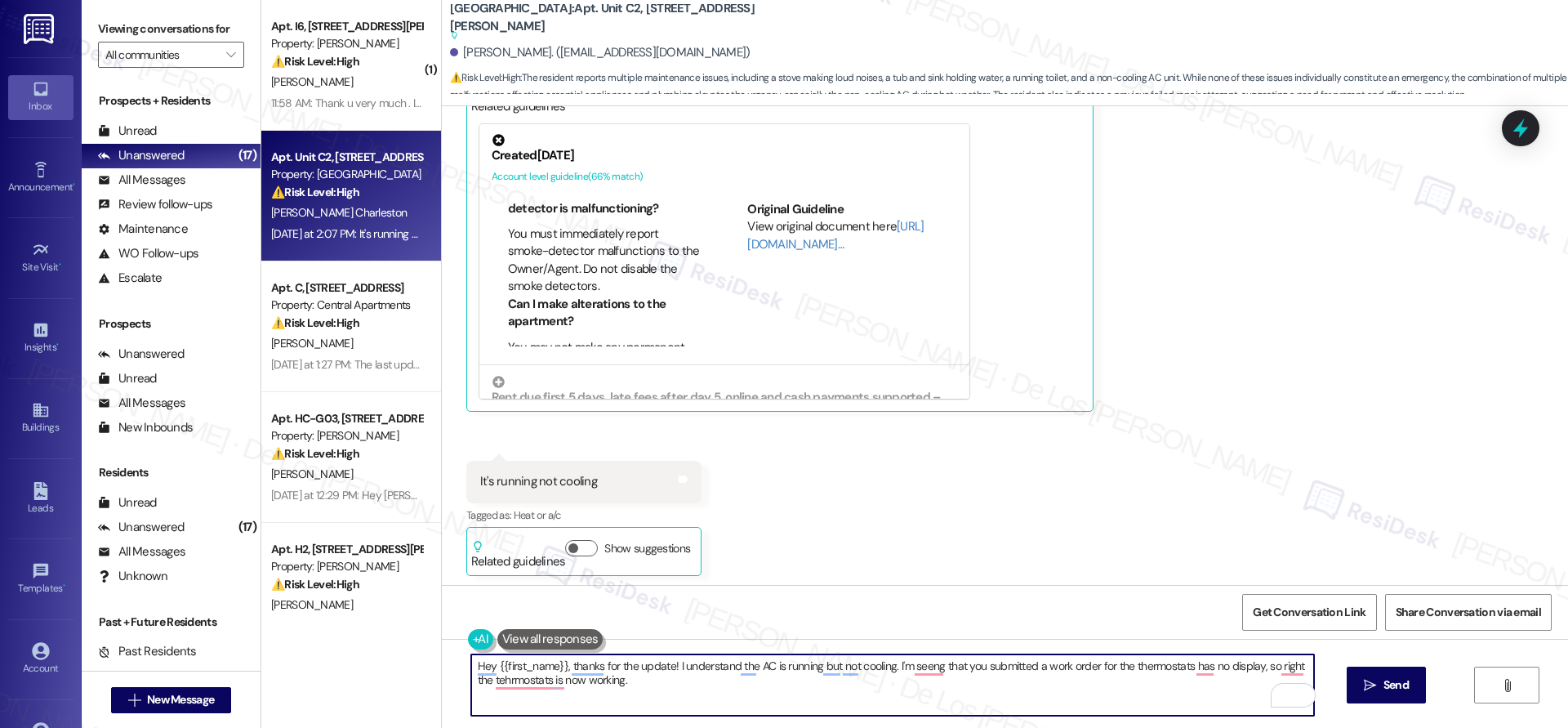
click at [641, 677] on textarea "Hey {{first_name}}, thanks for the update! I understand the AC is running but n…" at bounding box center [893, 685] width 843 height 61
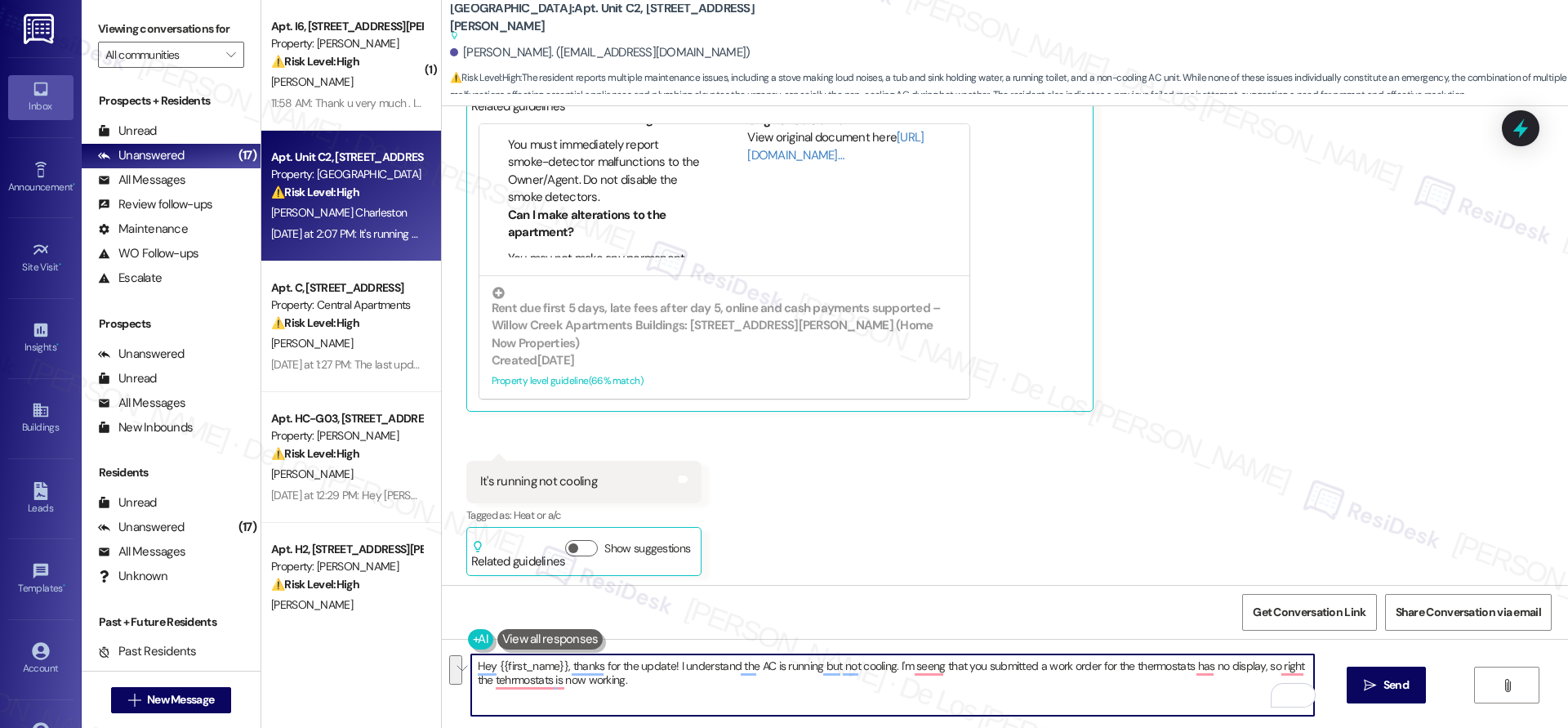
click at [749, 694] on textarea "Hey {{first_name}}, thanks for the update! I understand the AC is running but n…" at bounding box center [893, 685] width 843 height 61
drag, startPoint x: 885, startPoint y: 665, endPoint x: 927, endPoint y: 689, distance: 48.4
click at [927, 689] on textarea "Hey {{first_name}}, thanks for the update! I understand the AC is running but n…" at bounding box center [893, 685] width 843 height 61
paste textarea "Do we have your permission to enter if you’re not home? Also, do you have any p…"
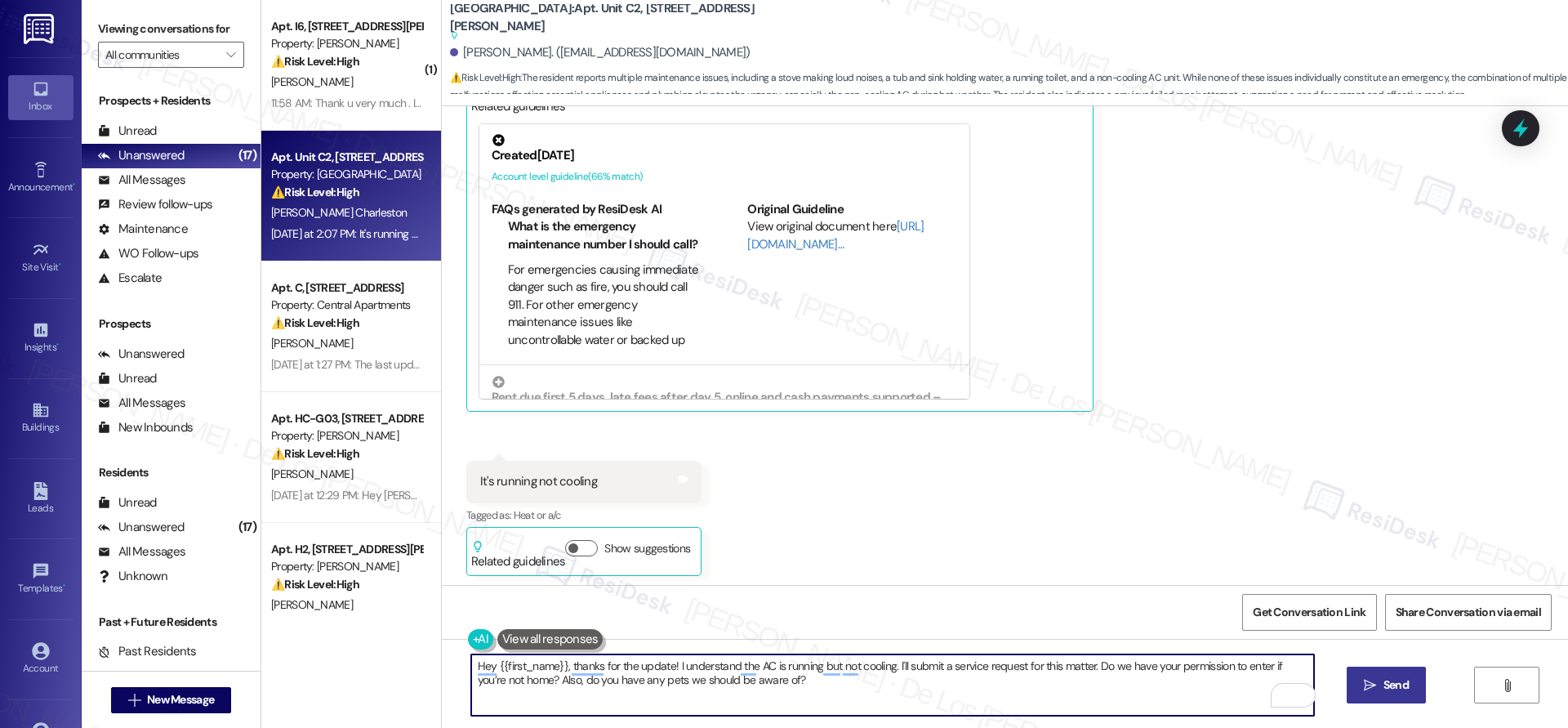
type textarea "Hey {{first_name}}, thanks for the update! I understand the AC is running but n…"
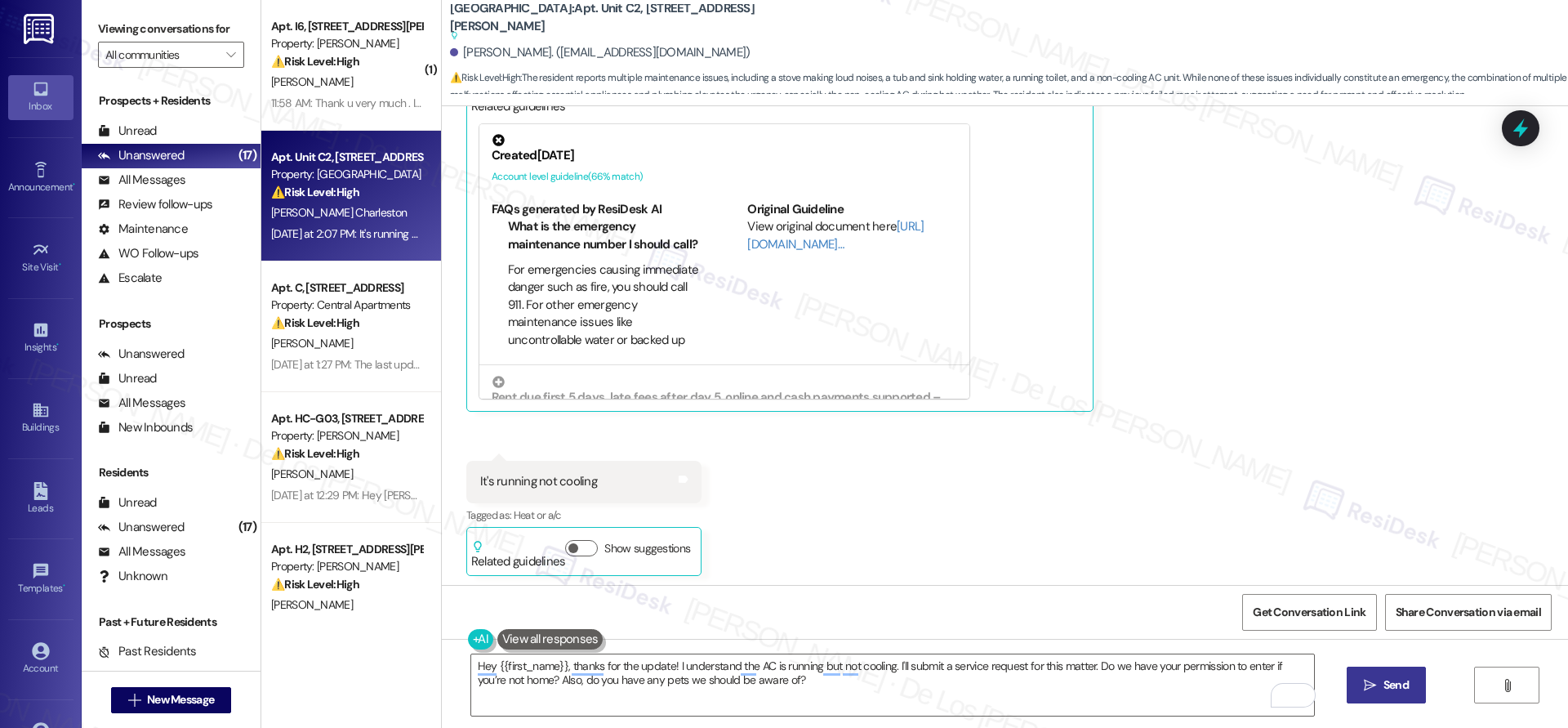
click at [1380, 679] on span "Send" at bounding box center [1396, 684] width 32 height 17
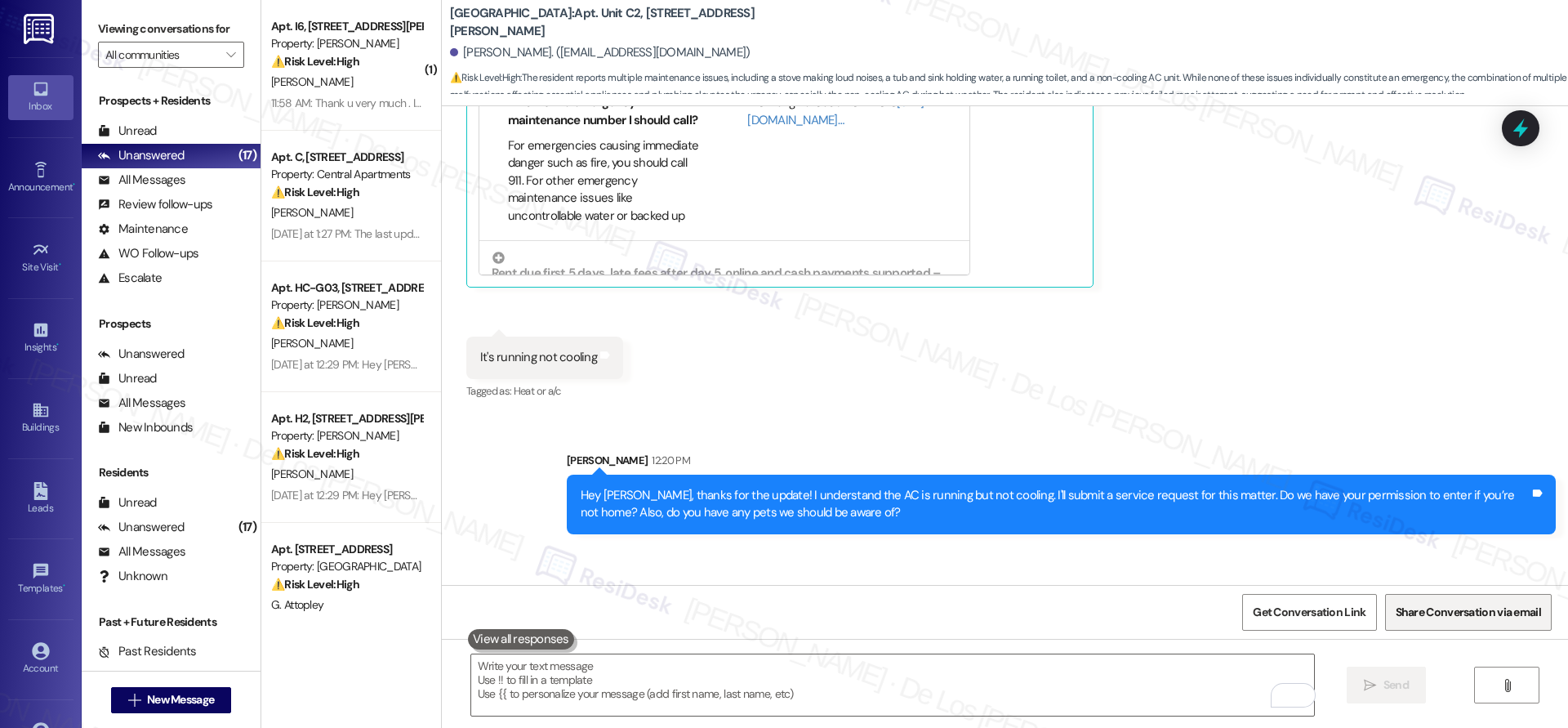
scroll to position [1840, 0]
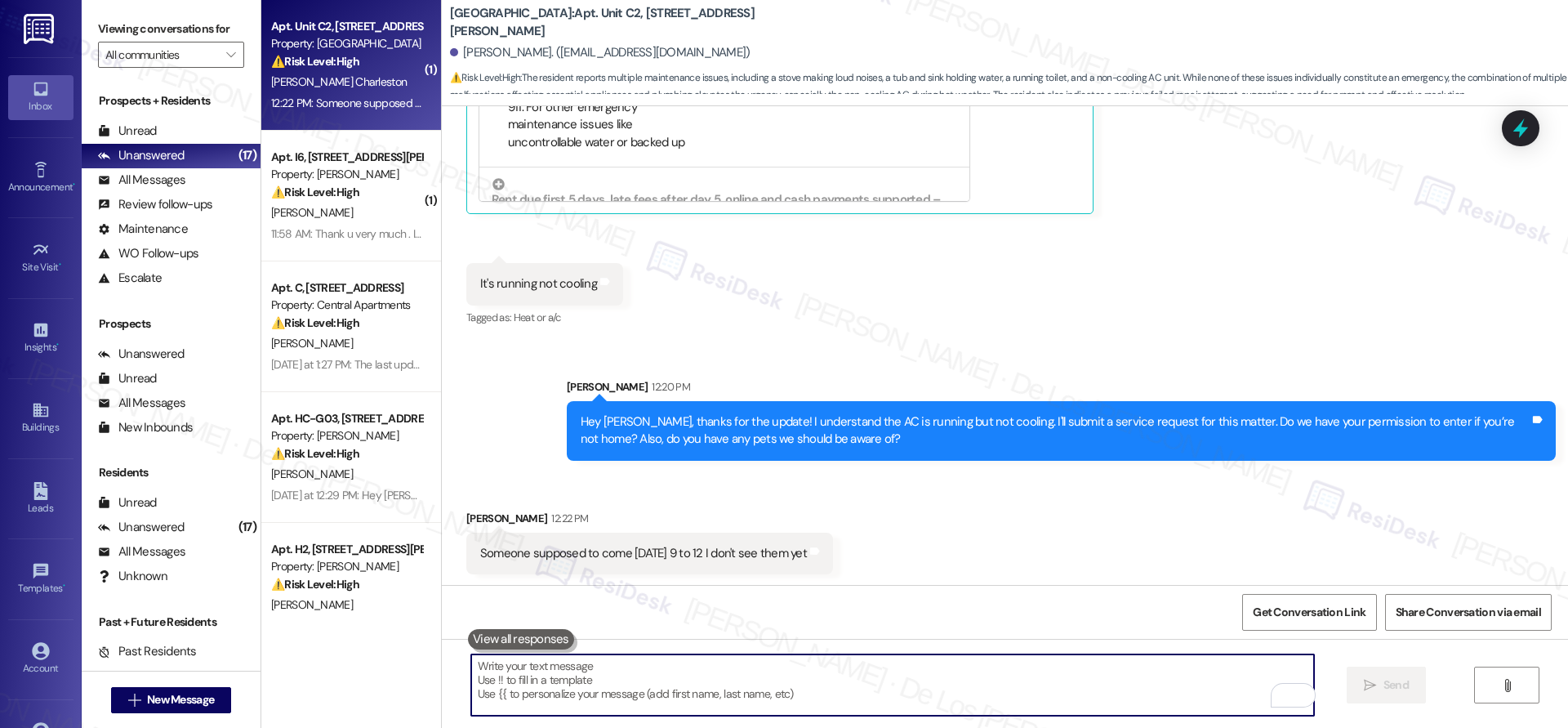
click at [682, 692] on textarea "To enrich screen reader interactions, please activate Accessibility in Grammarl…" at bounding box center [893, 685] width 843 height 61
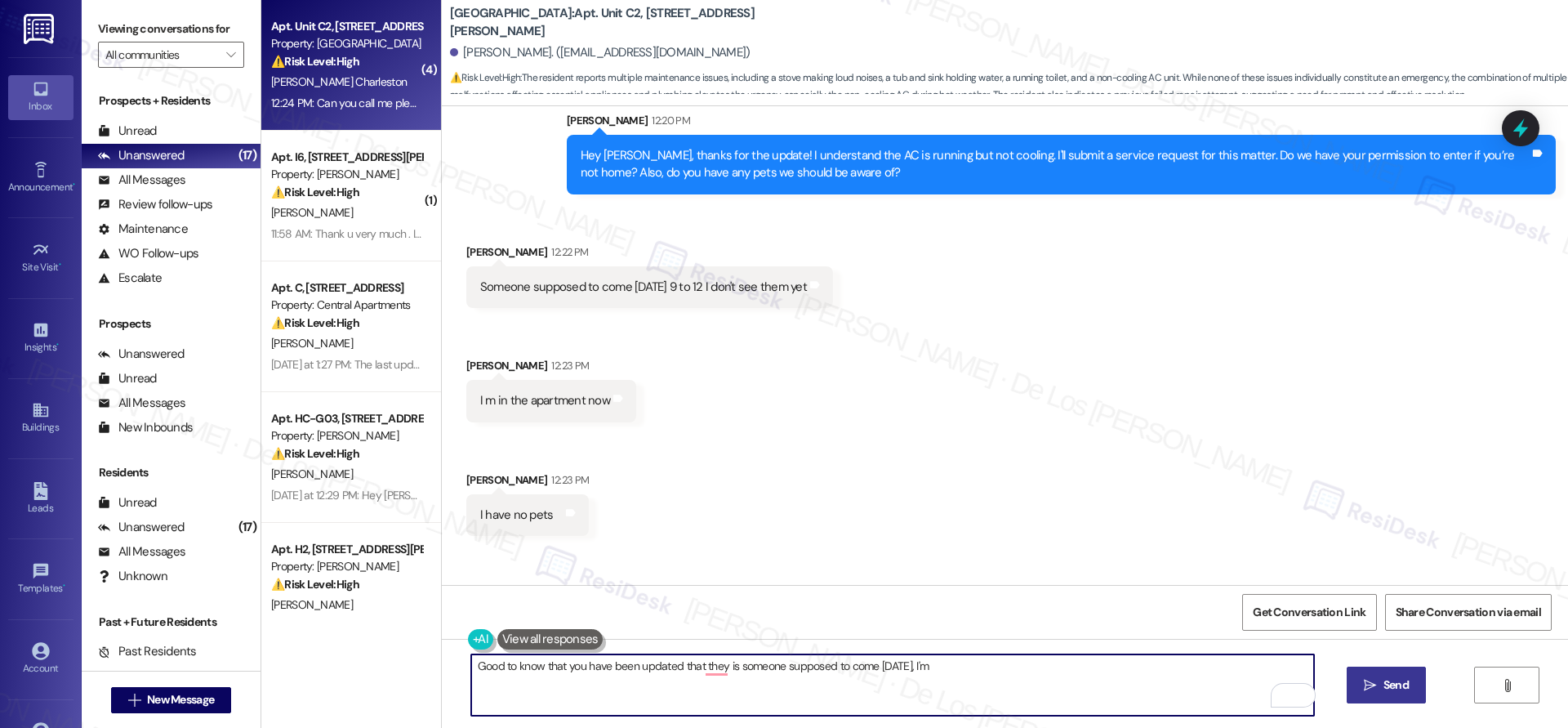
scroll to position [2180, 0]
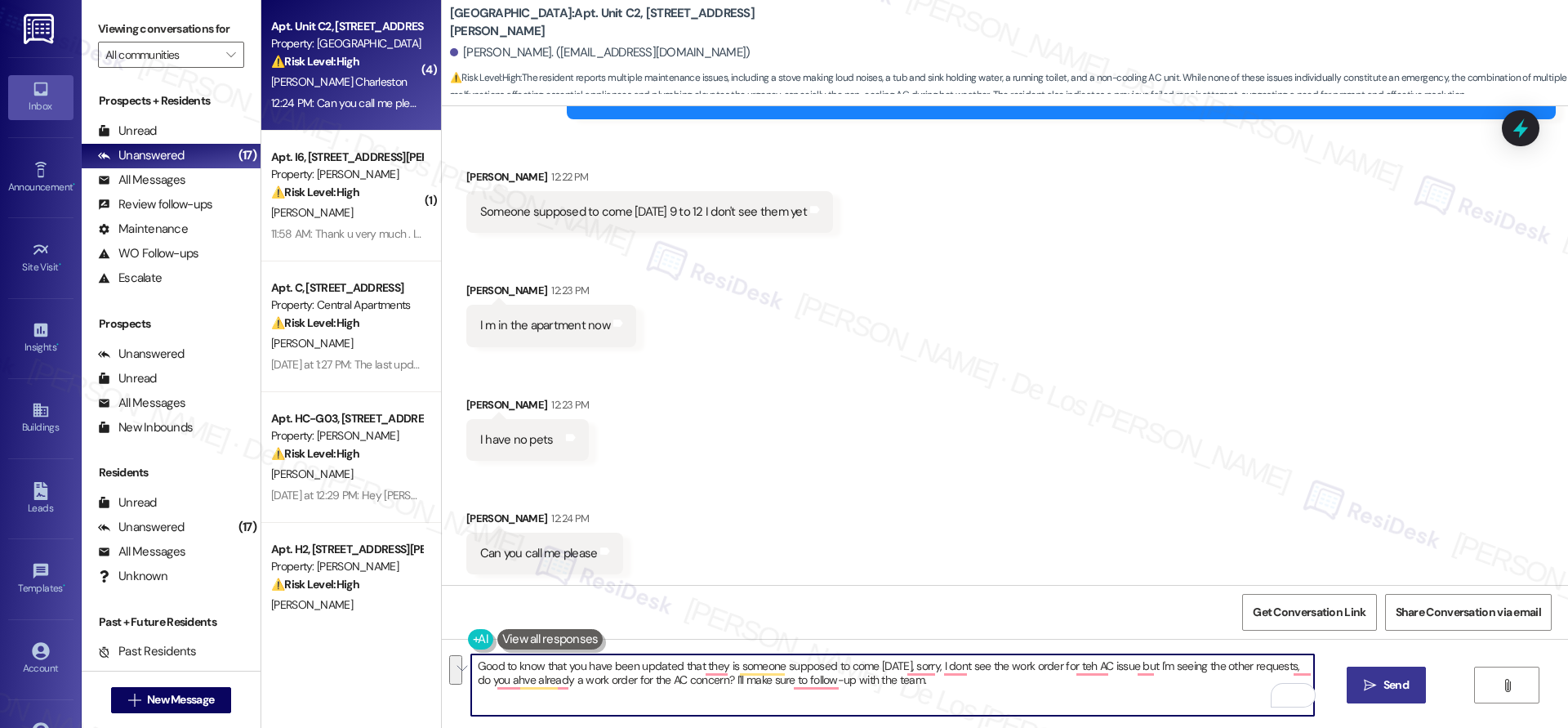
paste textarea "you’ve been updated that someone is supposed to come by today. I’m sorry, but I…"
click at [1115, 666] on textarea "Good to know you’ve been updated that someone is supposed to come by today. I’m…" at bounding box center [893, 685] width 843 height 61
click at [807, 675] on textarea "Good to know you’ve been updated that someone is supposed to come by today. I’m…" at bounding box center [893, 685] width 843 height 61
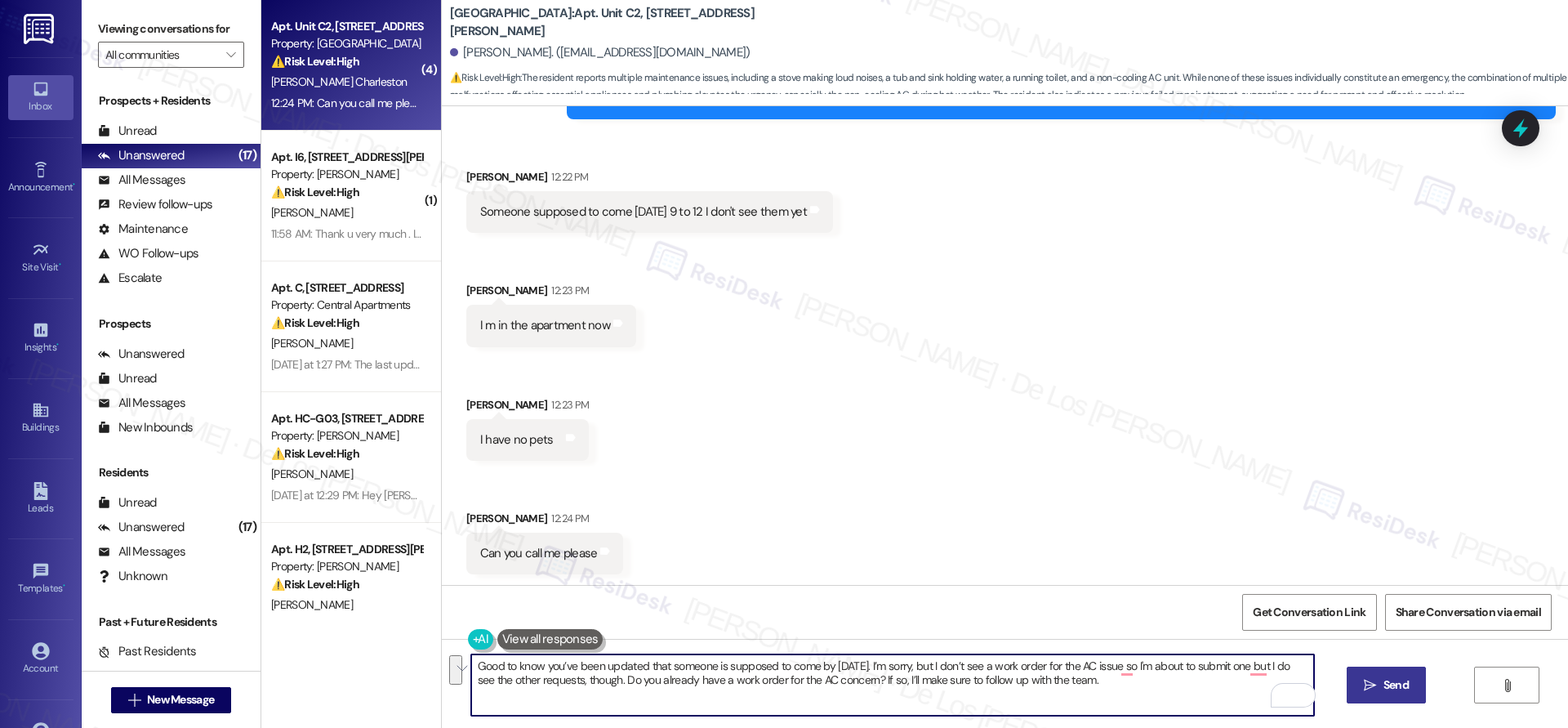
paste textarea "coming by today. I don’t see a work order for the AC issue, so I’m about to sub…"
click at [911, 679] on textarea "Good to know you’ve been updated that someone is coming by today. I don’t see a…" at bounding box center [893, 685] width 843 height 61
click at [1174, 689] on textarea "Good to know you’ve been updated that someone is coming by [DATE]. I don’t see …" at bounding box center [893, 685] width 843 height 61
type textarea "Good to know you’ve been updated that someone is coming by [DATE]. I don’t see …"
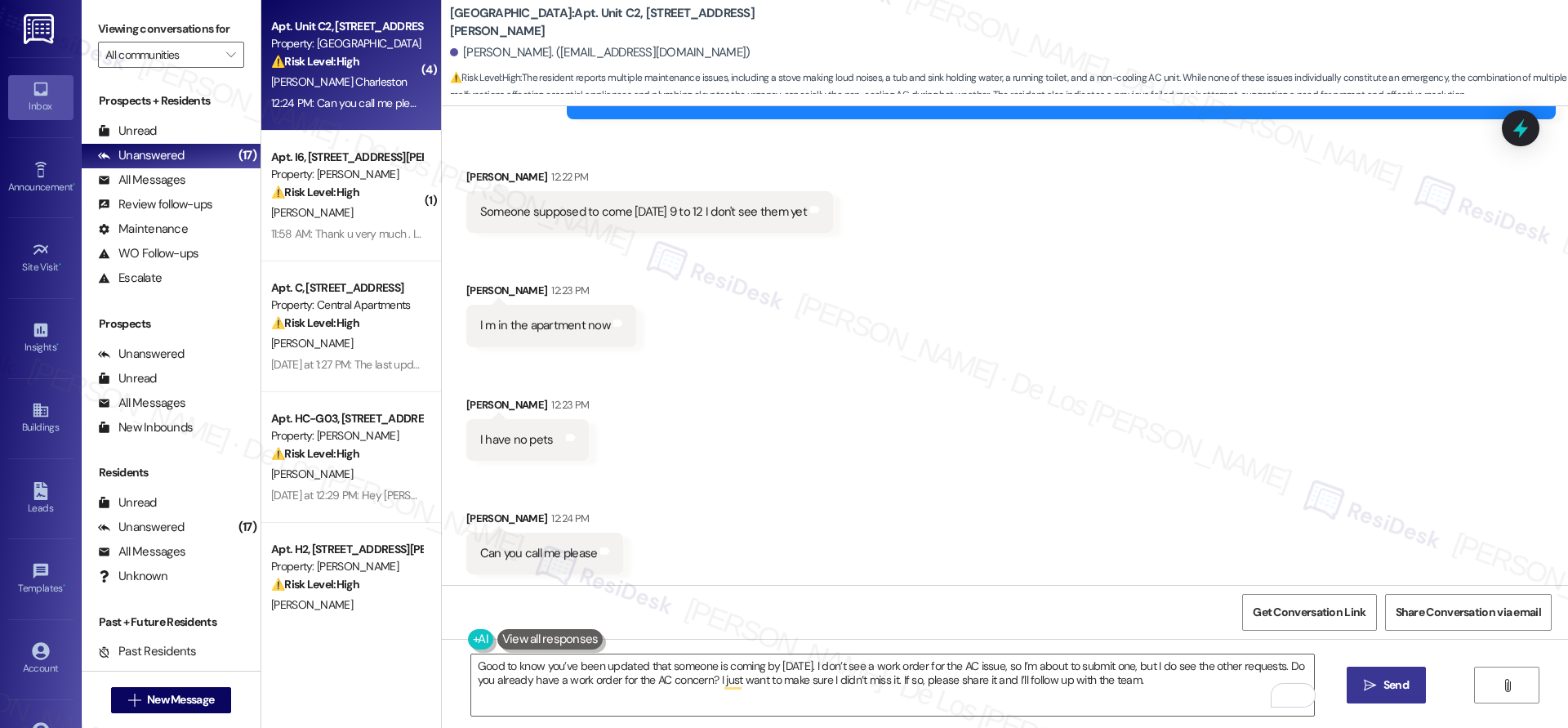
click at [1380, 682] on span "Send" at bounding box center [1396, 684] width 32 height 17
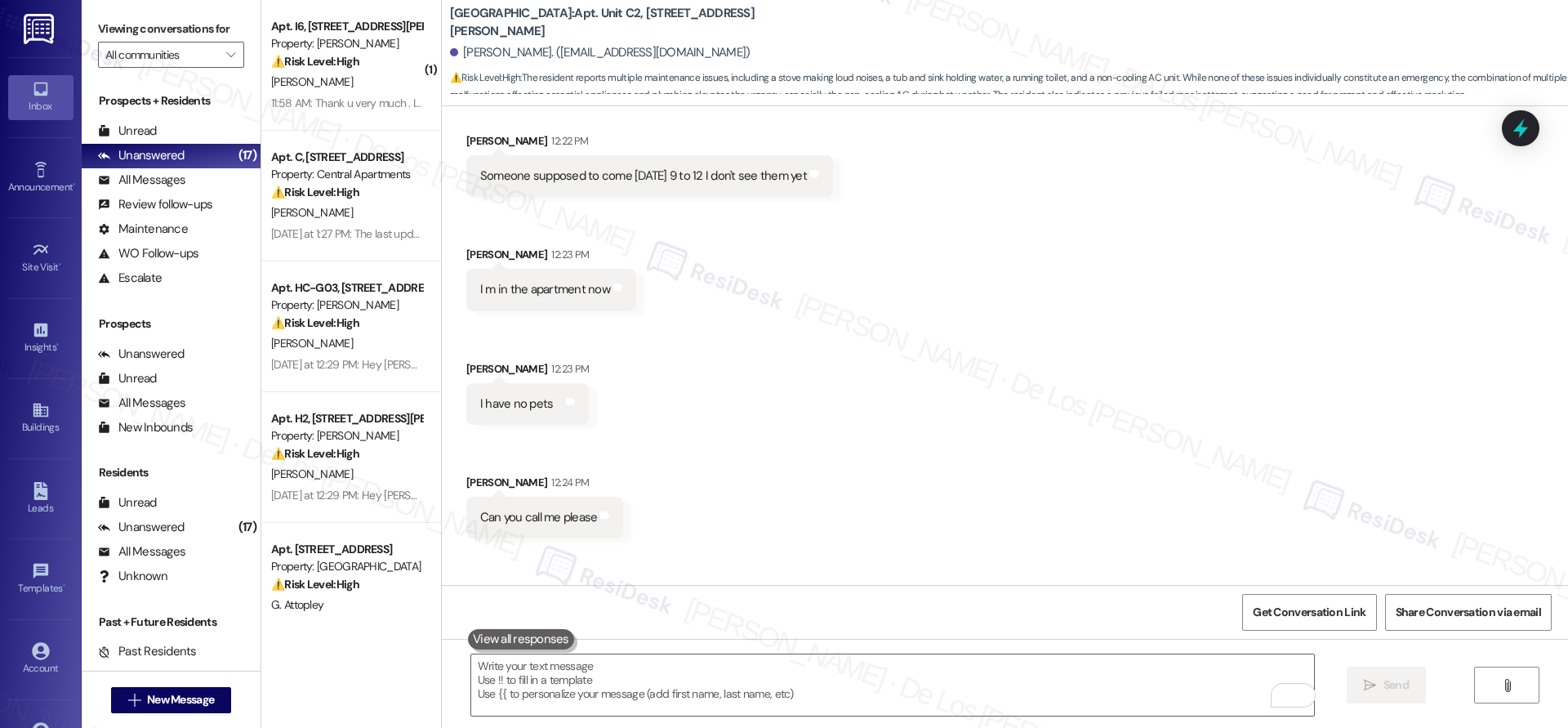
scroll to position [2312, 0]
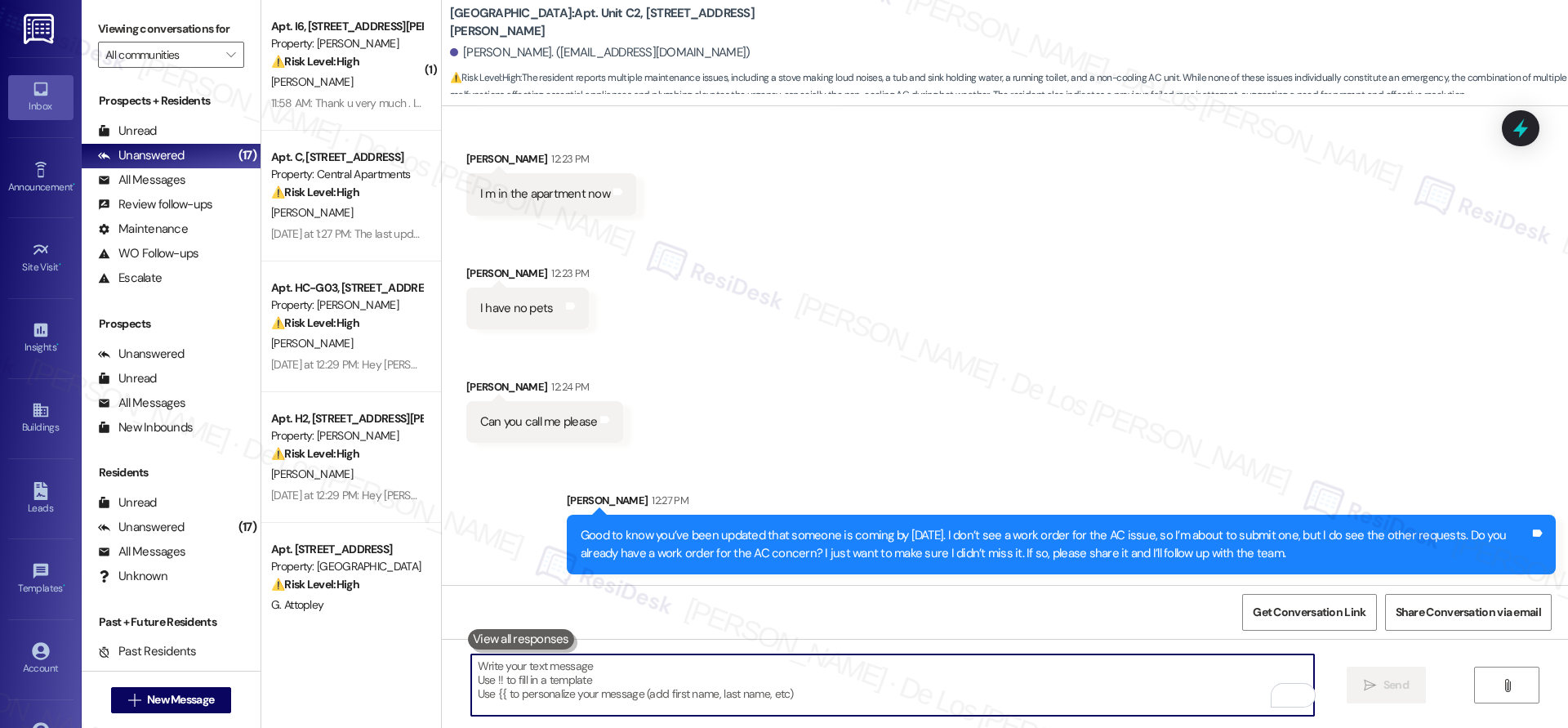
click at [841, 701] on textarea "To enrich screen reader interactions, please activate Accessibility in Grammarl…" at bounding box center [893, 685] width 843 height 61
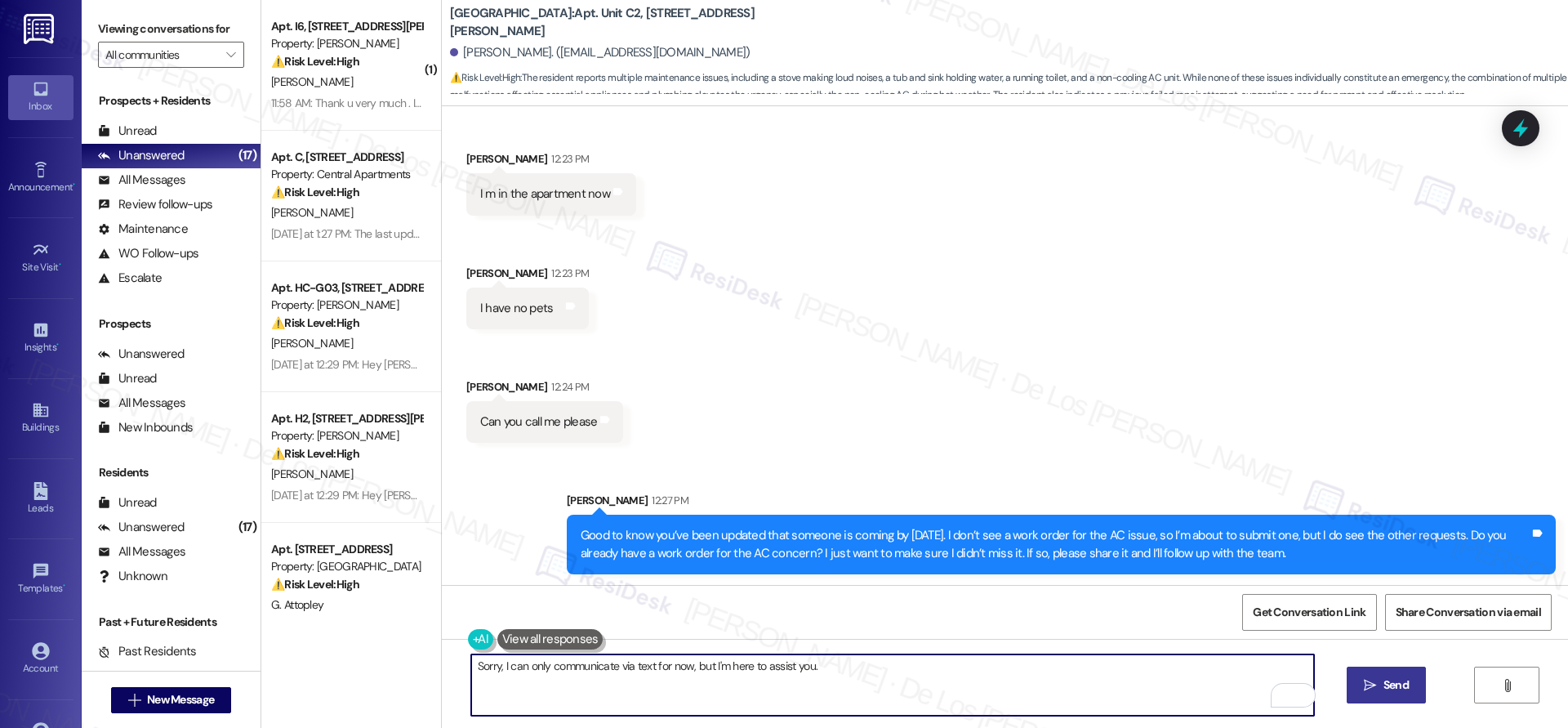
type textarea "Sorry, I can only communicate via text for now, but I'm here to assist you."
click at [1399, 676] on span "Send" at bounding box center [1396, 684] width 25 height 17
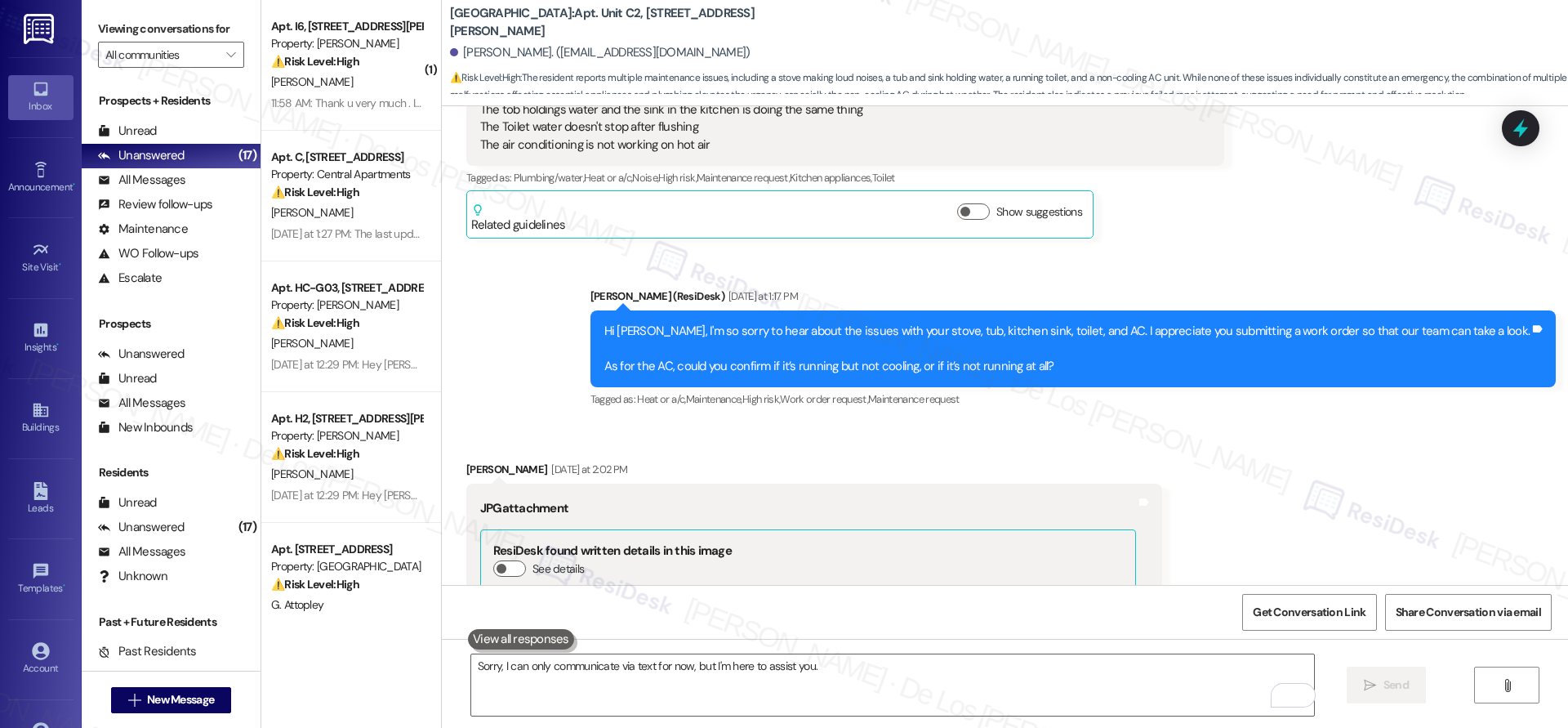
scroll to position [825, 0]
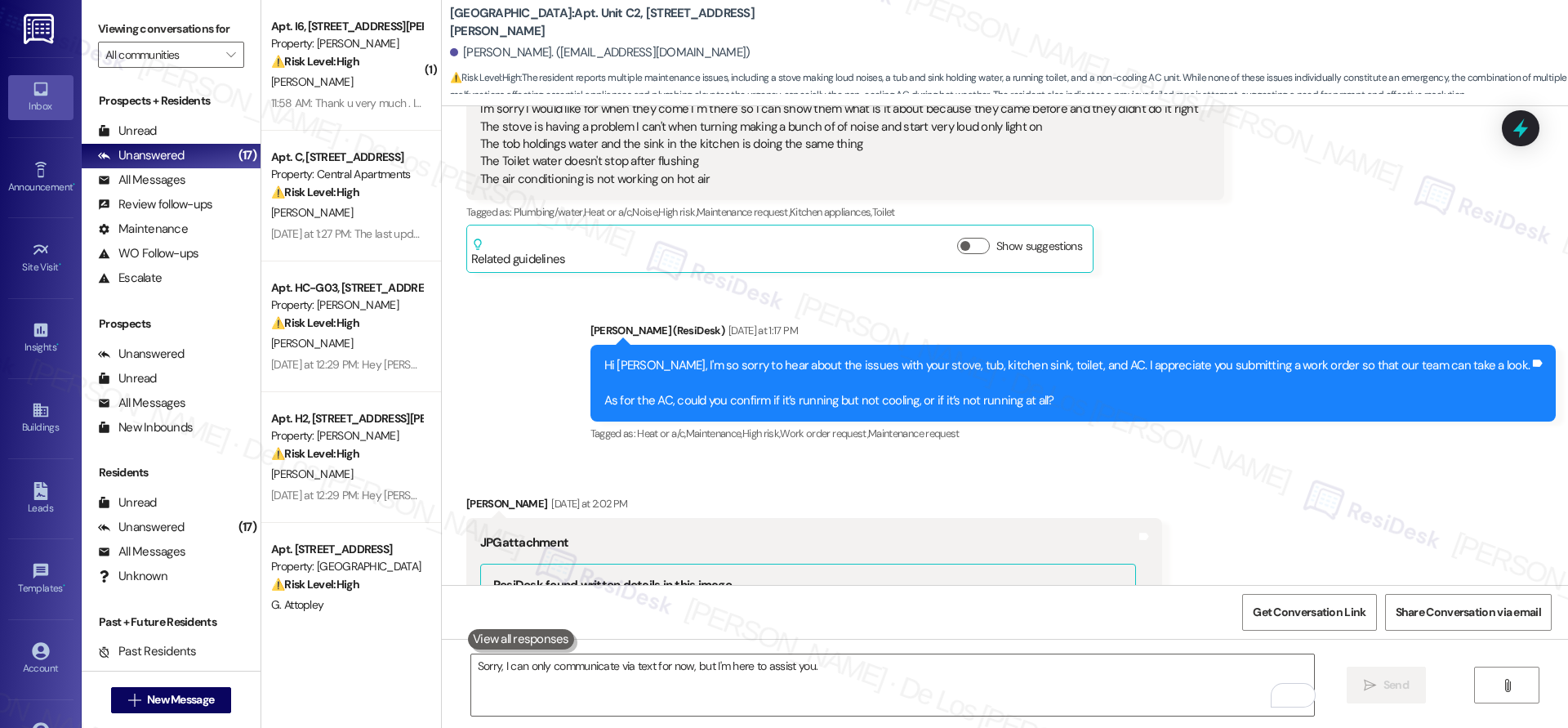
click at [612, 177] on div "I'm sorry I would like for when they come I m there so I can show them what is …" at bounding box center [839, 144] width 718 height 88
click at [616, 177] on div "I'm sorry I would like for when they come I m there so I can show them what is …" at bounding box center [839, 144] width 718 height 88
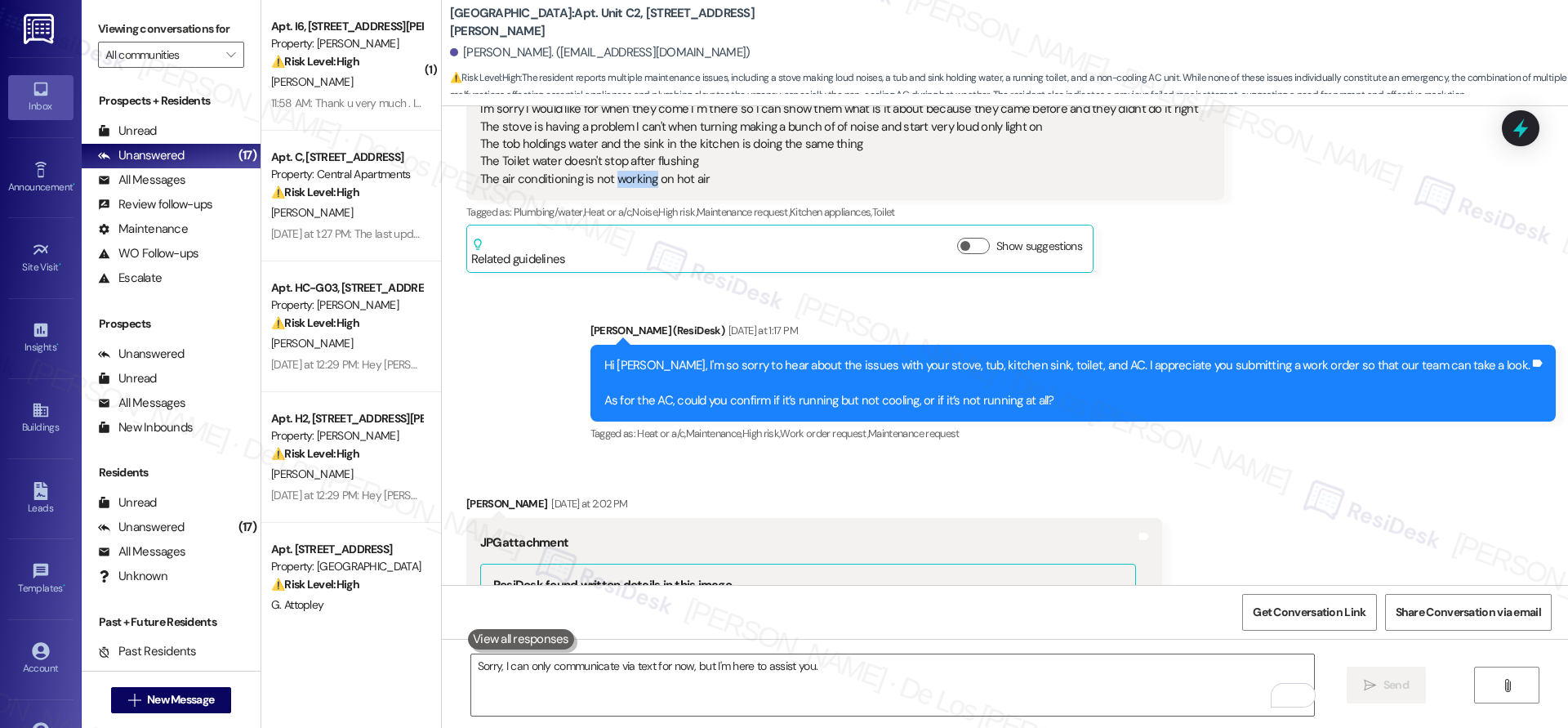
click at [616, 177] on div "I'm sorry I would like for when they come I m there so I can show them what is …" at bounding box center [839, 144] width 718 height 88
copy div "The air conditioning is not working on hot air Tags and notes"
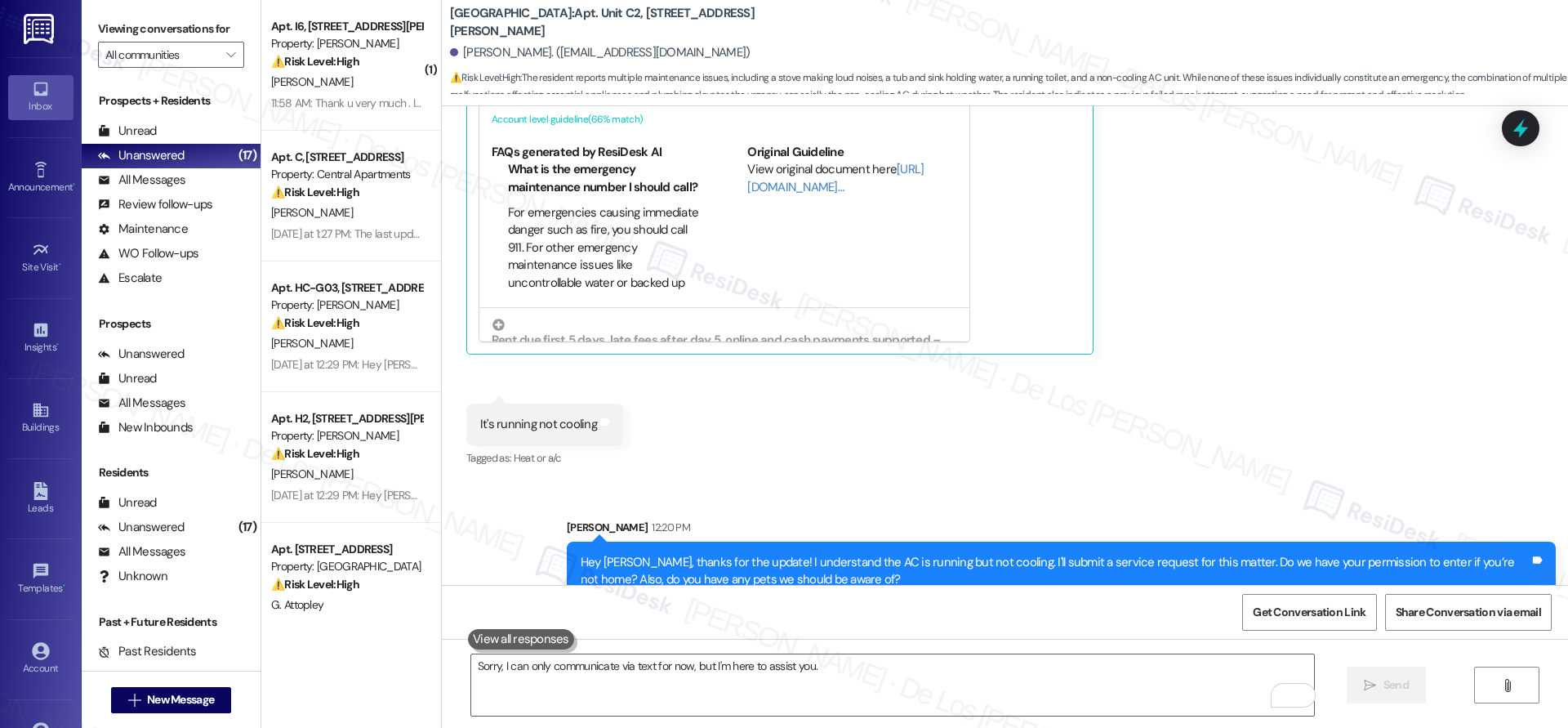
scroll to position [1725, 0]
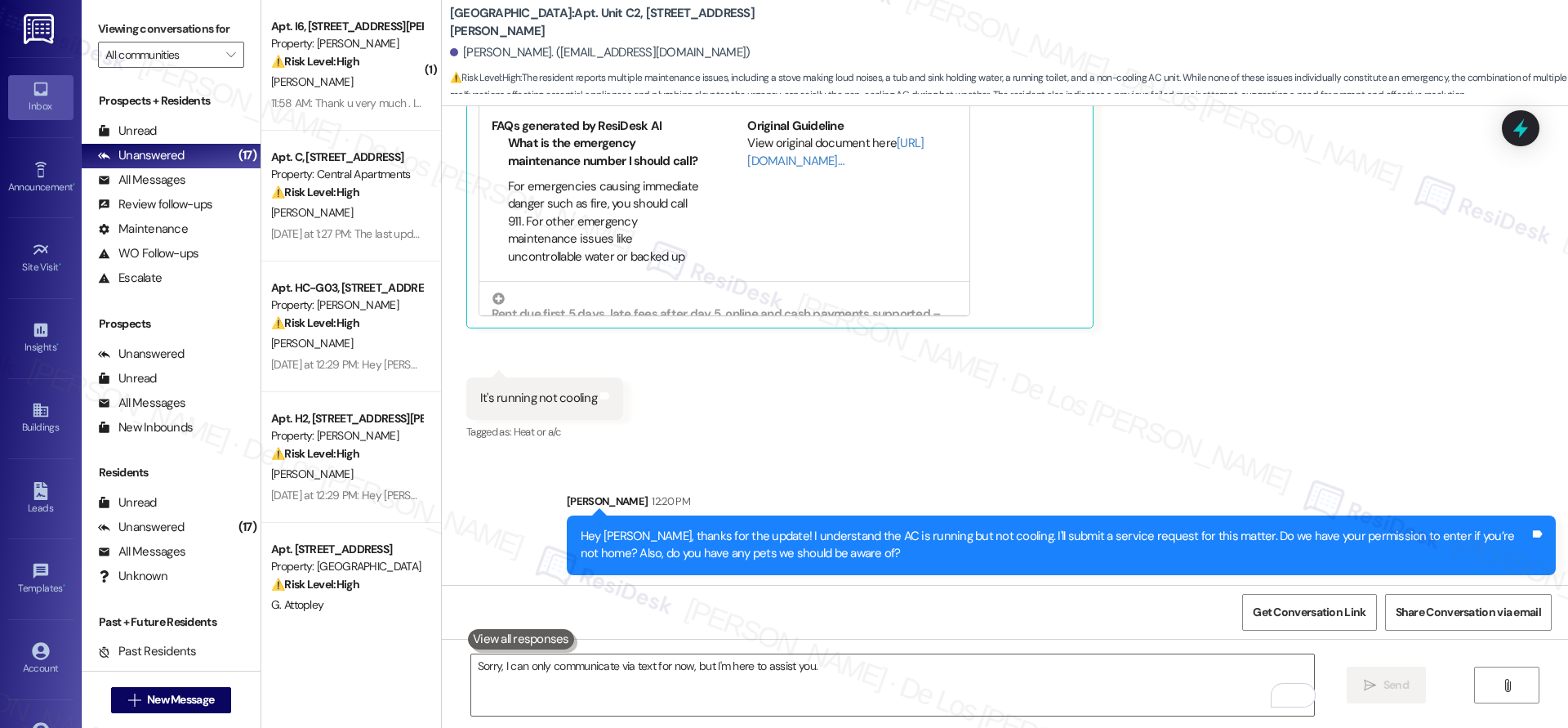
click at [542, 393] on div "It's running not cooling" at bounding box center [538, 398] width 117 height 17
copy div "It's running not cooling Tags and notes"
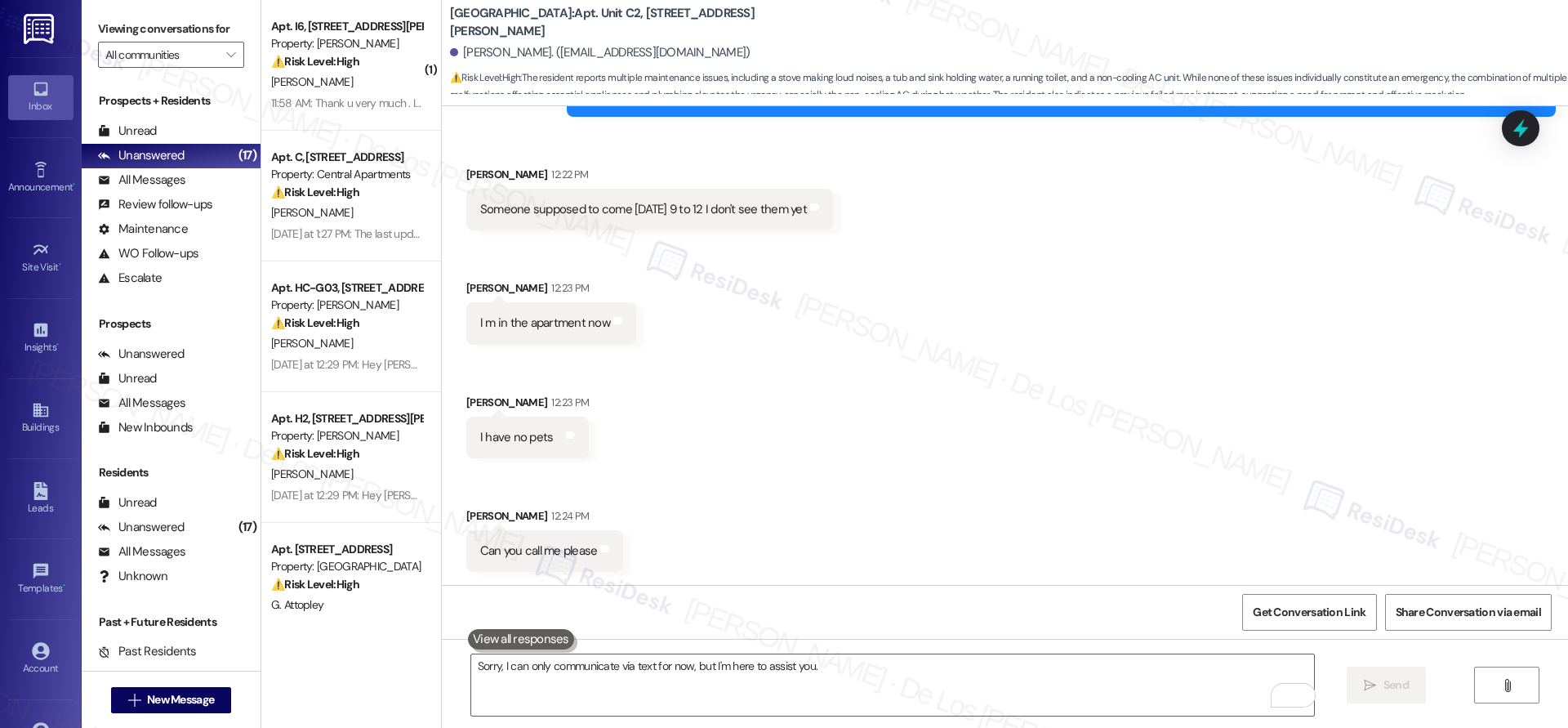
scroll to position [2425, 0]
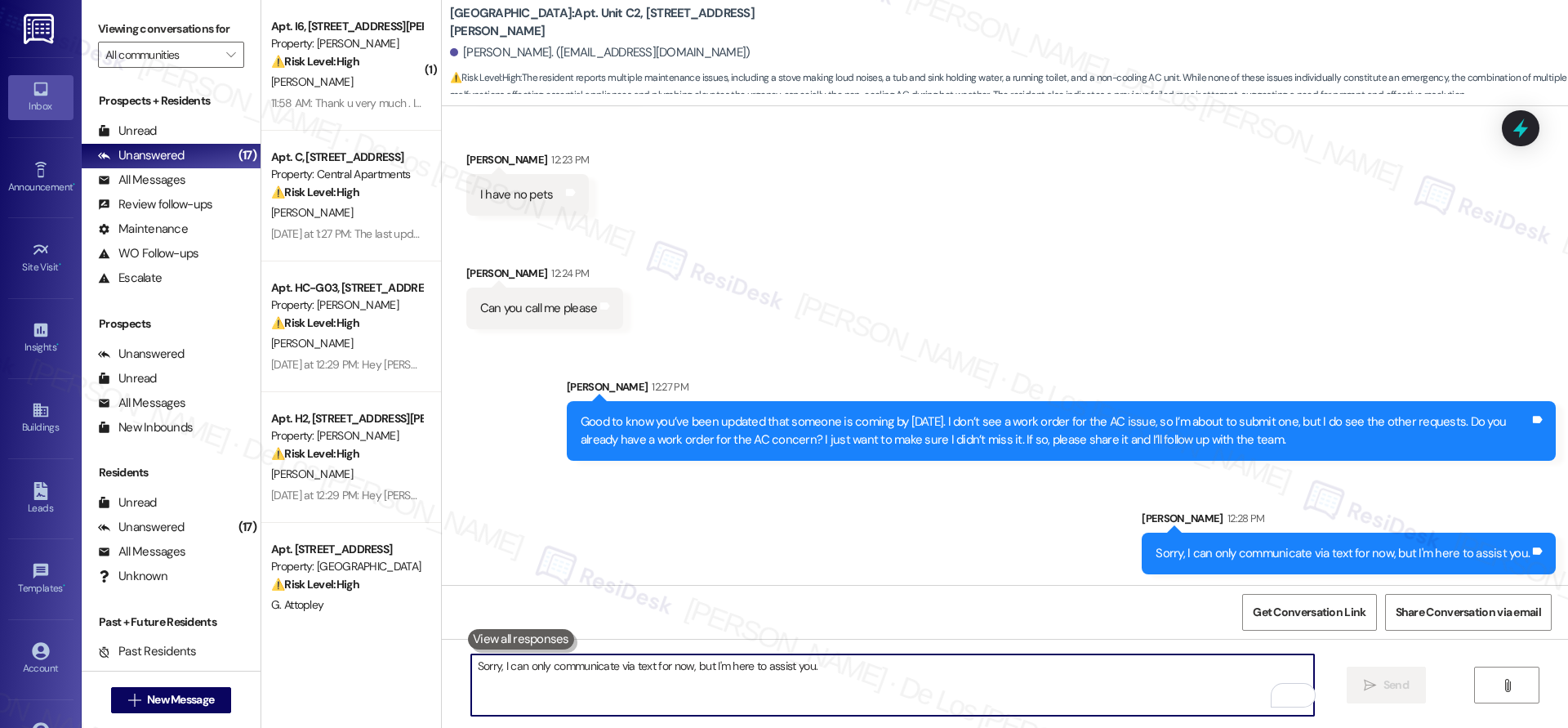
click at [663, 666] on textarea "Sorry, I can only communicate via text for now, but I'm here to assist you." at bounding box center [893, 685] width 843 height 61
paste textarea "#11690"
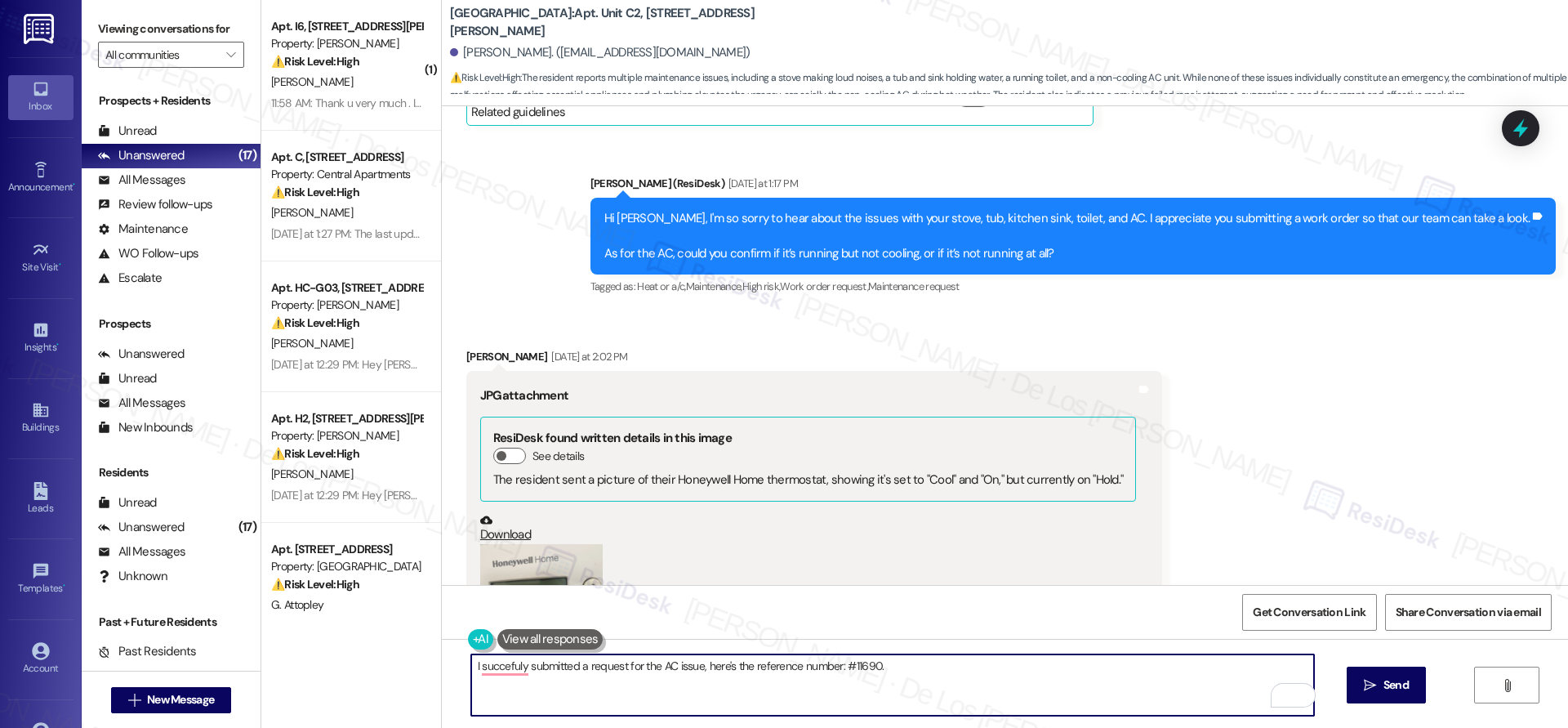
scroll to position [1231, 0]
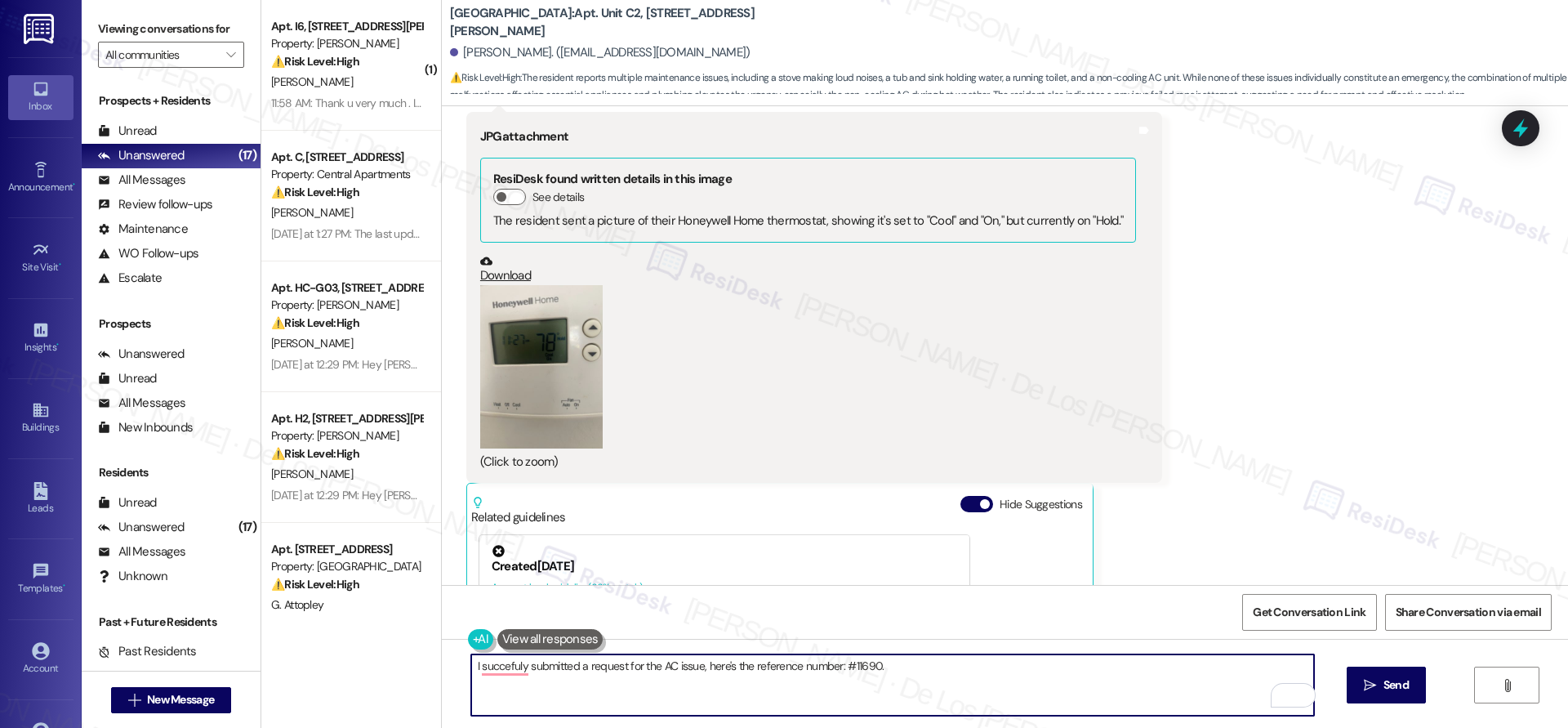
type textarea "I succefuly submitted a request for the AC issue, here's the reference number: …"
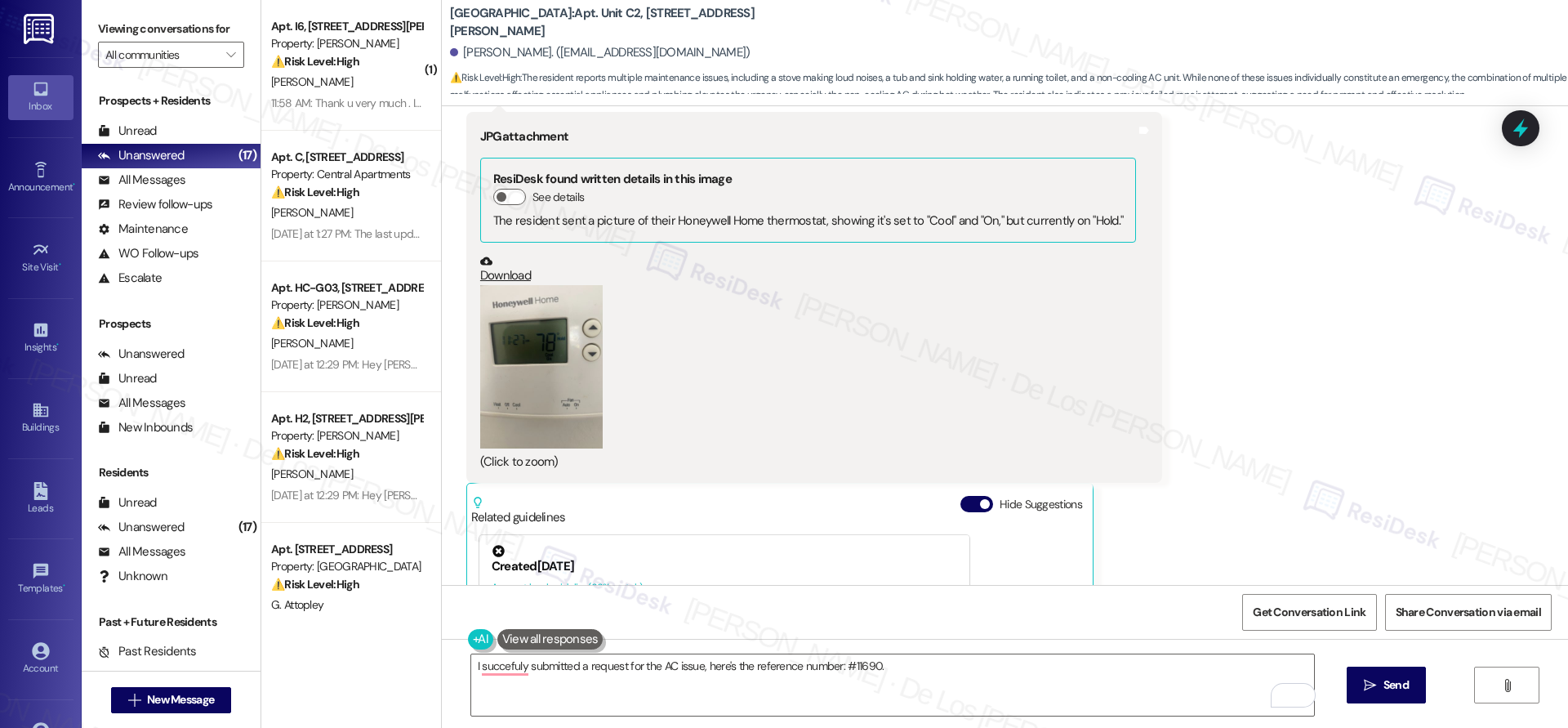
click at [551, 343] on button "Zoom image" at bounding box center [541, 367] width 123 height 164
click at [495, 277] on link "Download" at bounding box center [808, 269] width 656 height 29
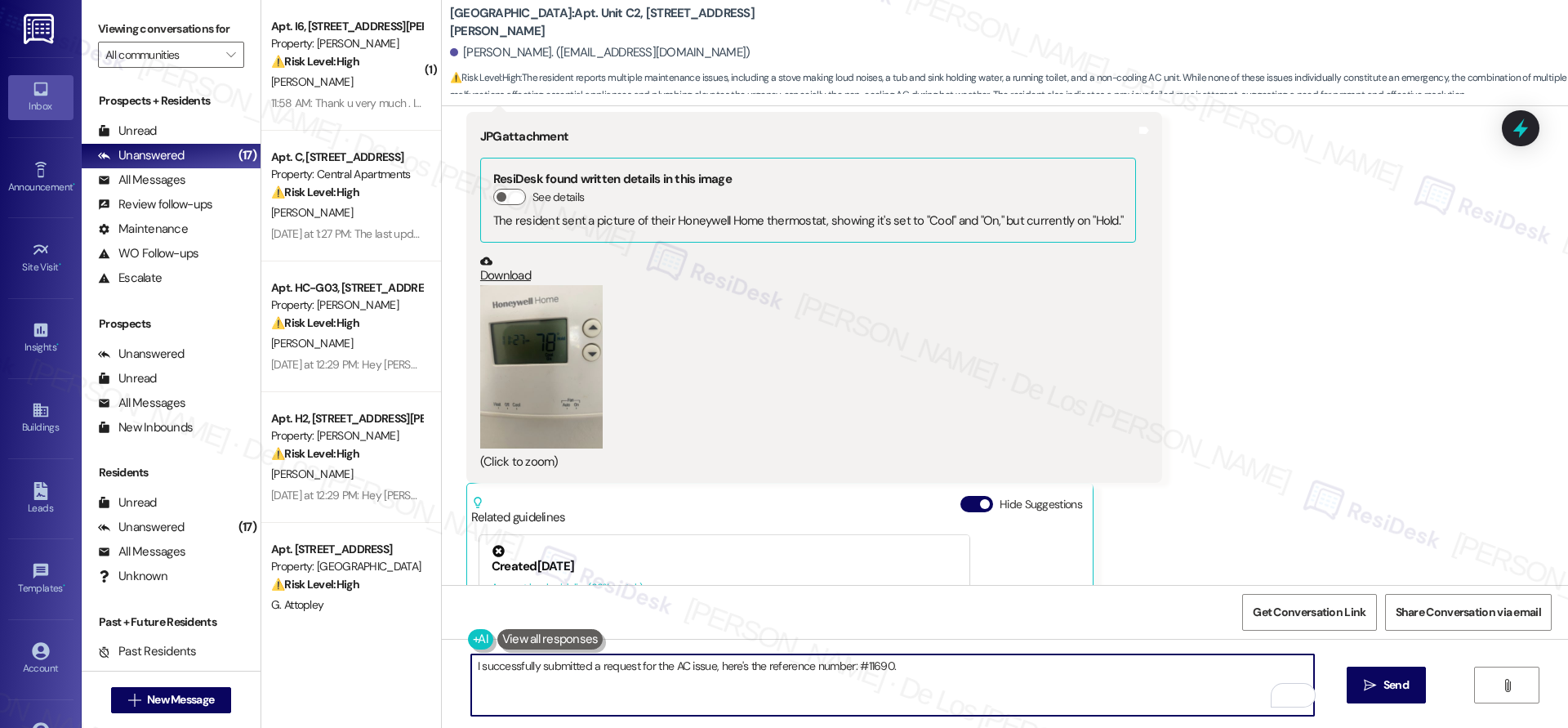
click at [937, 665] on textarea "I successfully submitted a request for the AC issue, here's the reference numbe…" at bounding box center [893, 685] width 843 height 61
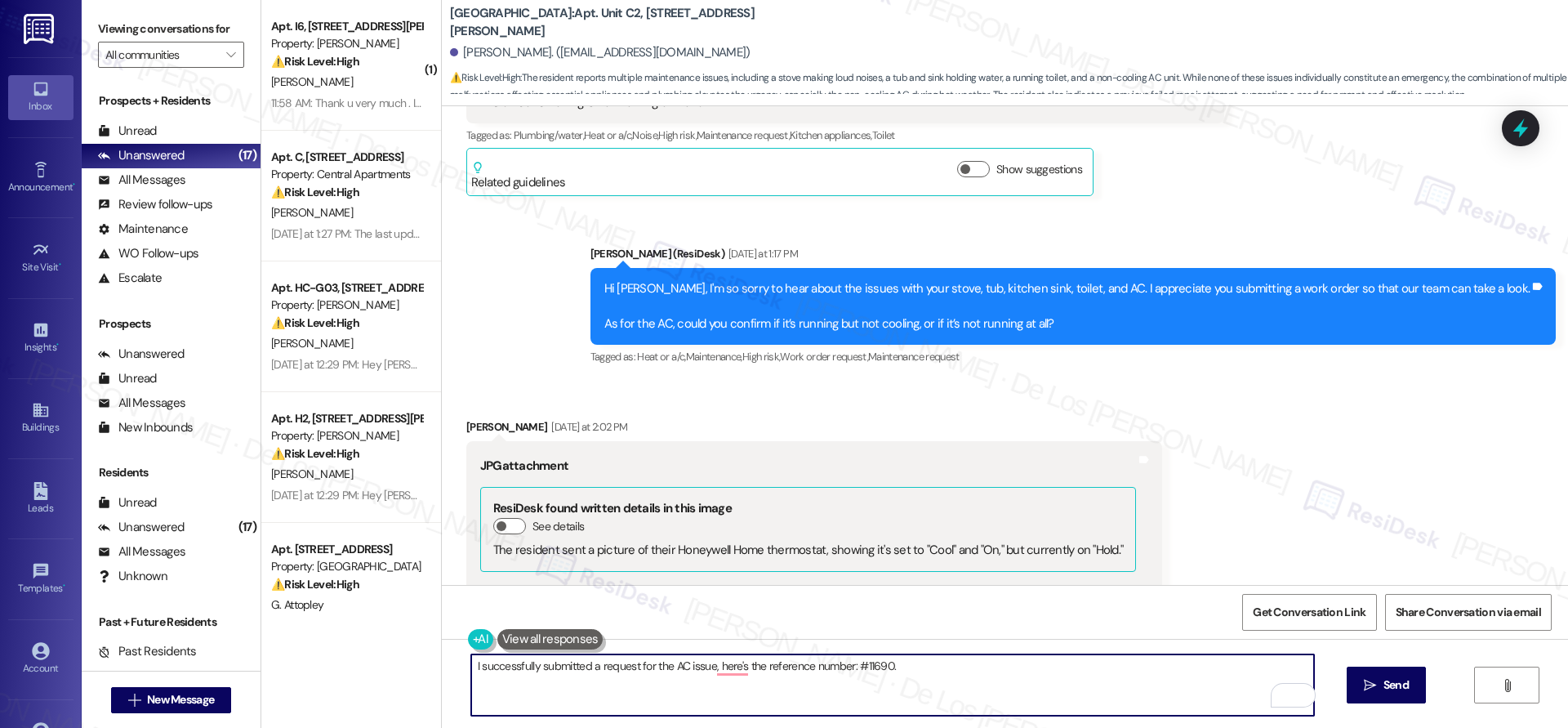
scroll to position [972, 0]
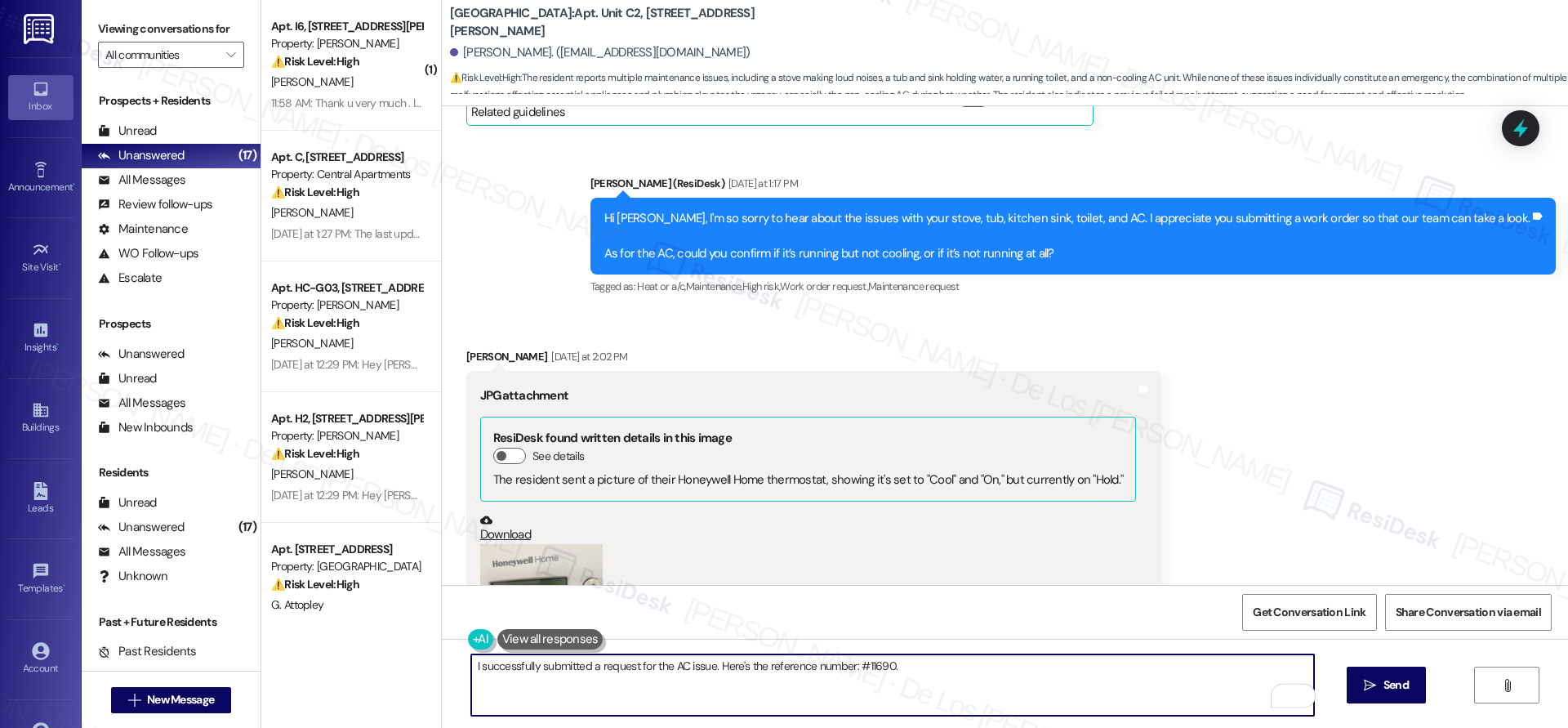
drag, startPoint x: 929, startPoint y: 664, endPoint x: 949, endPoint y: 669, distance: 20.6
click at [934, 668] on textarea "I successfully submitted a request for the AC issue. Here's the reference numbe…" at bounding box center [893, 685] width 843 height 61
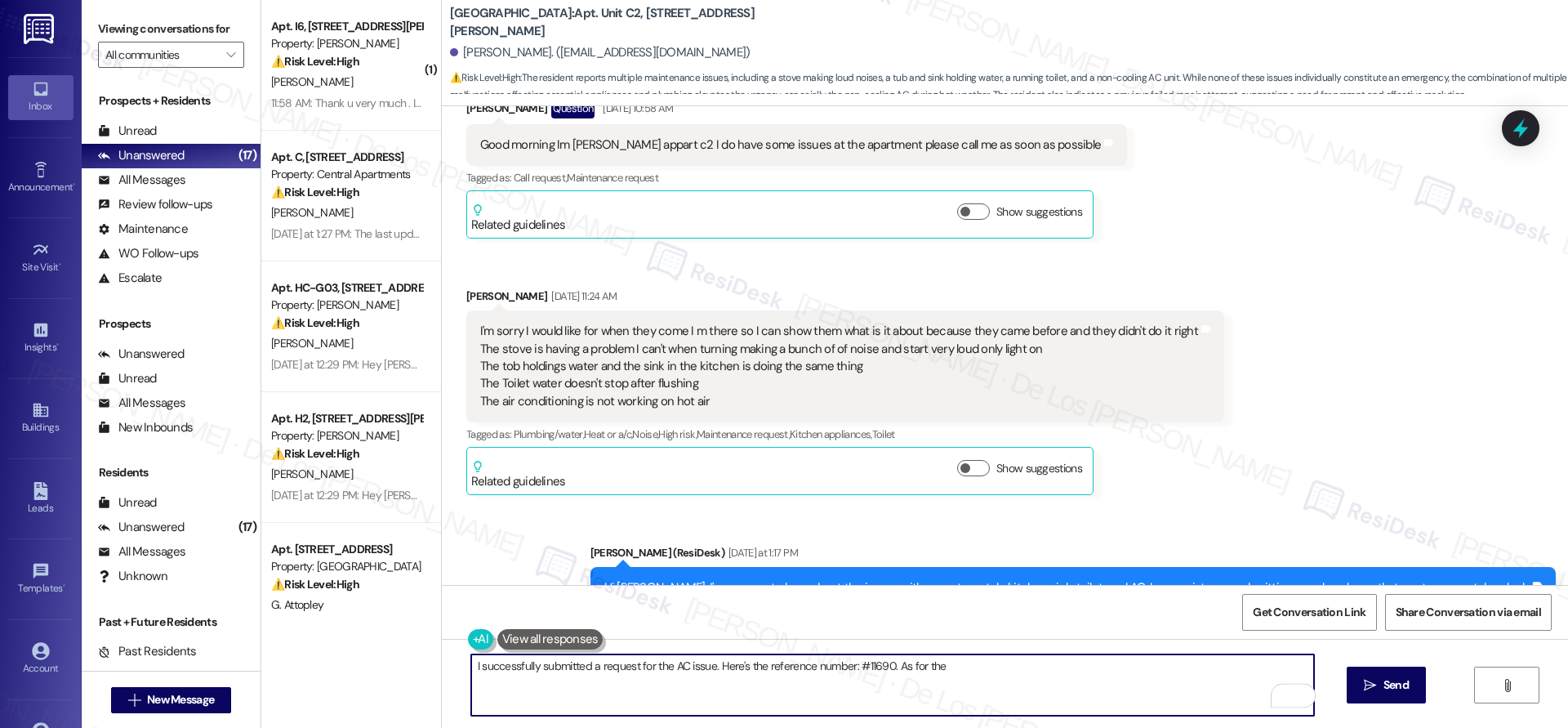
scroll to position [591, 0]
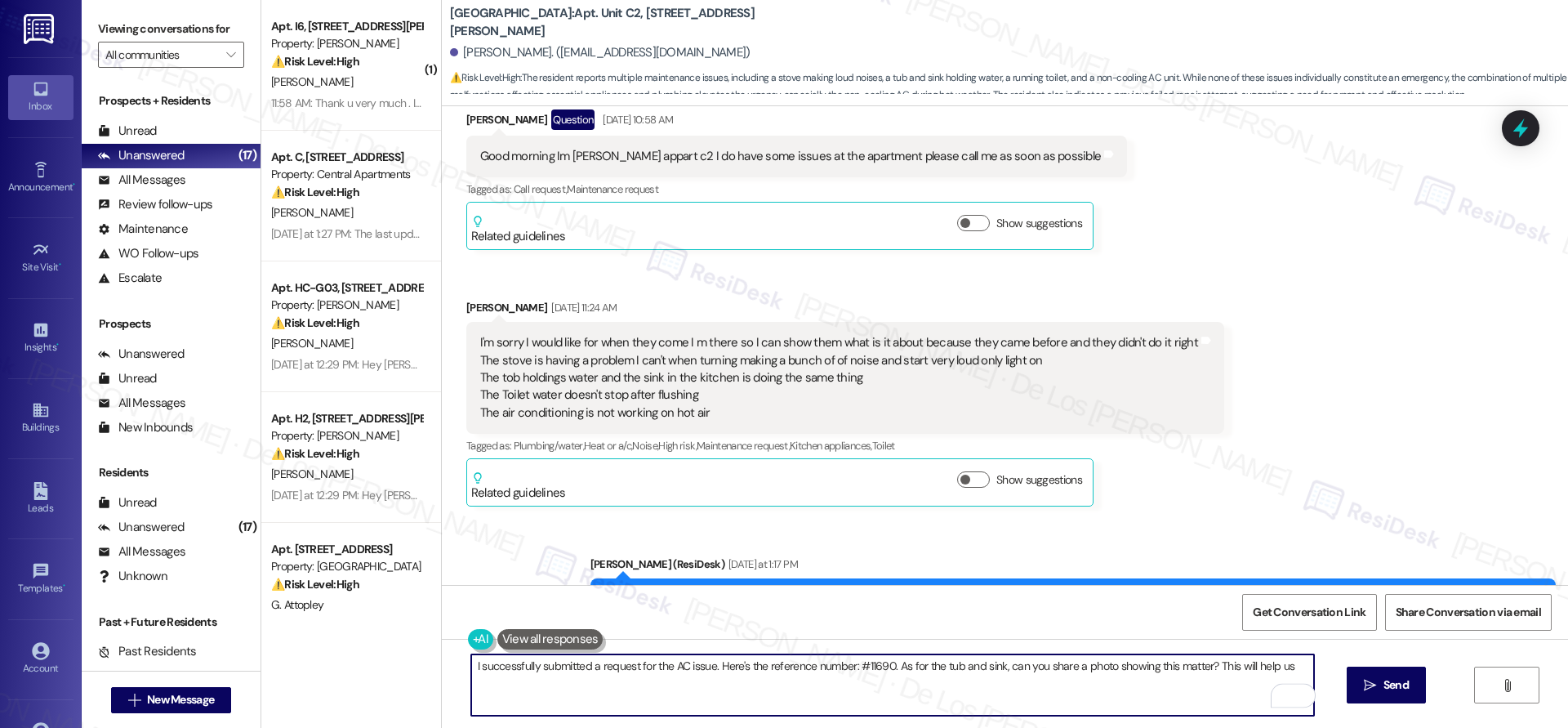
click at [1296, 663] on textarea "I successfully submitted a request for the AC issue. Here's the reference numbe…" at bounding box center [893, 685] width 843 height 61
click at [994, 666] on textarea "I successfully submitted a request for the AC issue. Here's the reference numbe…" at bounding box center [893, 685] width 843 height 61
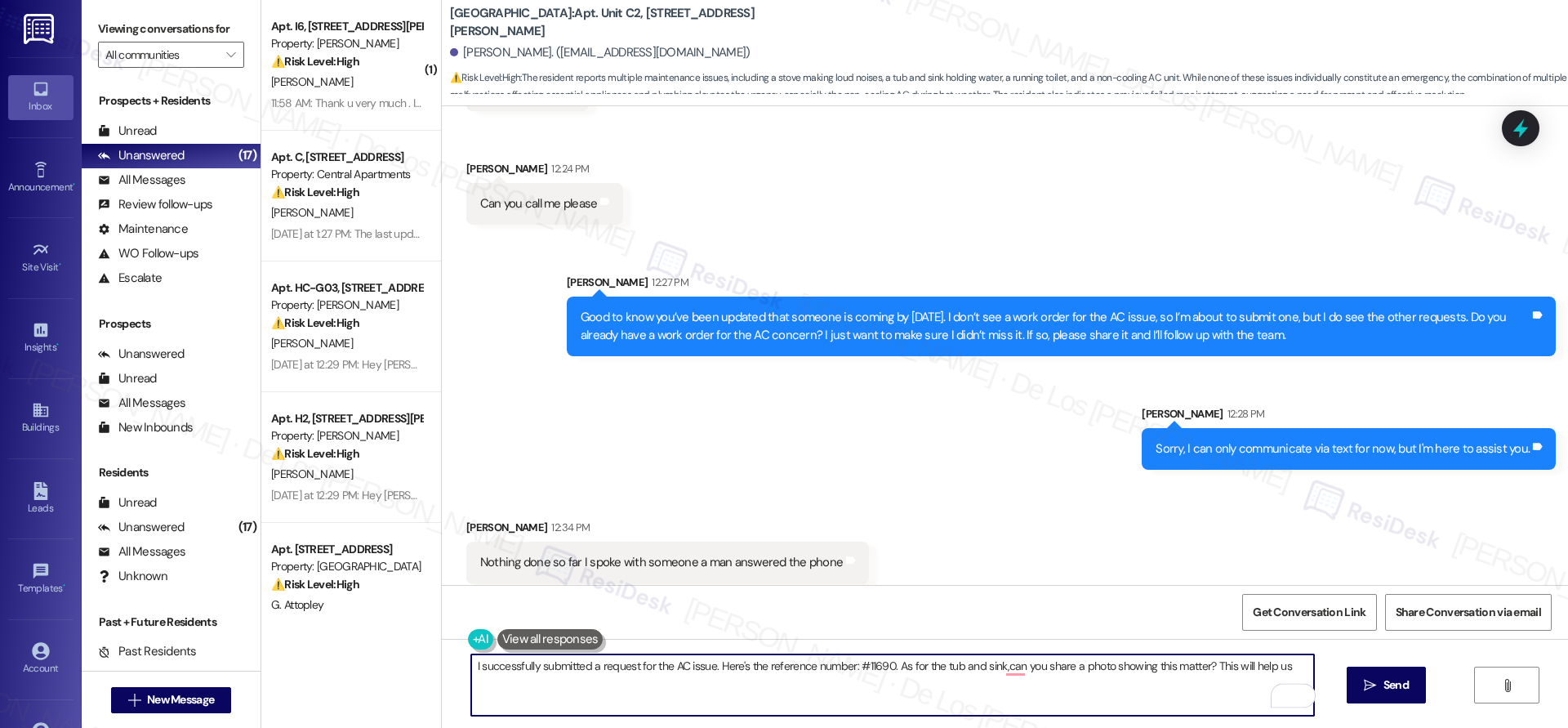
scroll to position [2539, 0]
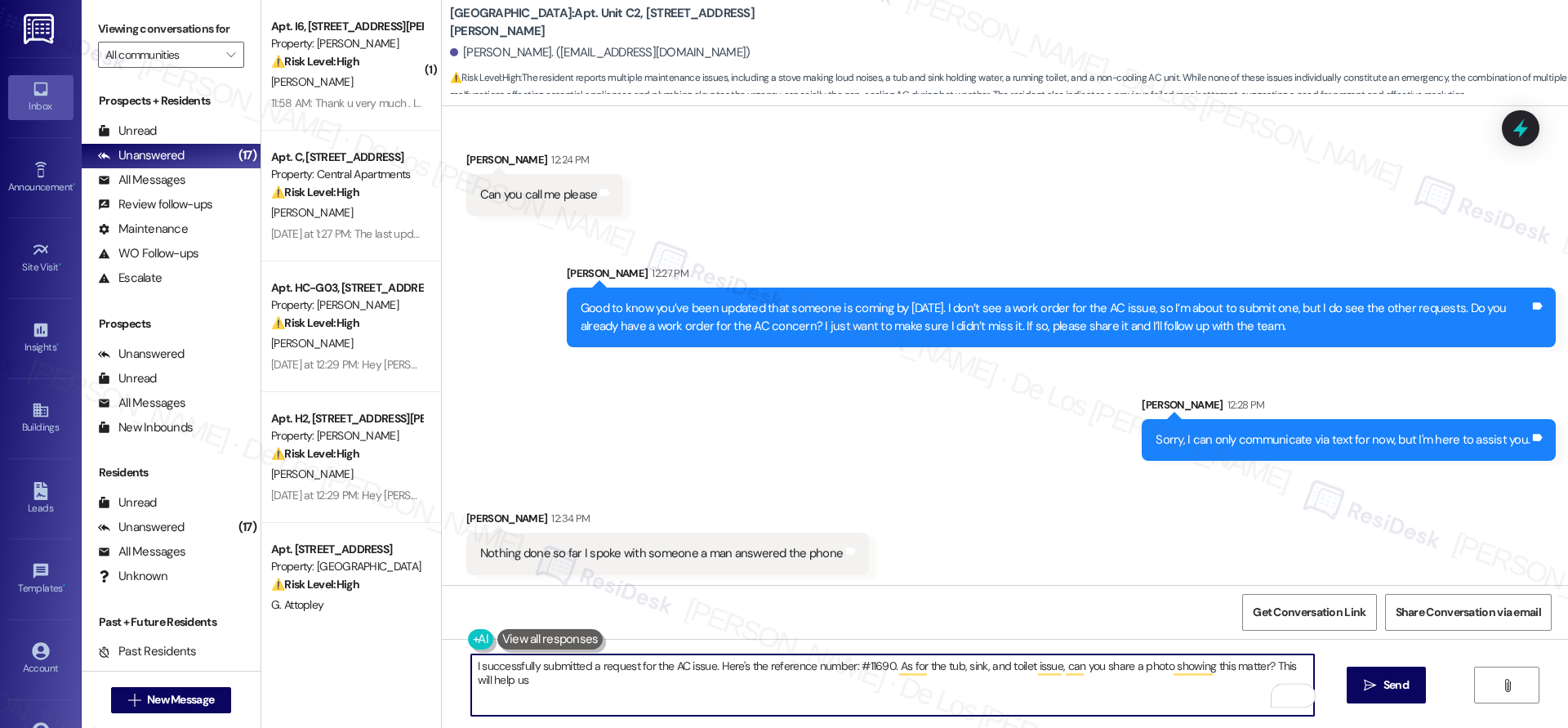
click at [1299, 666] on textarea "I successfully submitted a request for the AC issue. Here's the reference numbe…" at bounding box center [893, 685] width 843 height 61
paste textarea "’ve successfully submitted a request for the AC issue — here’s the reference nu…"
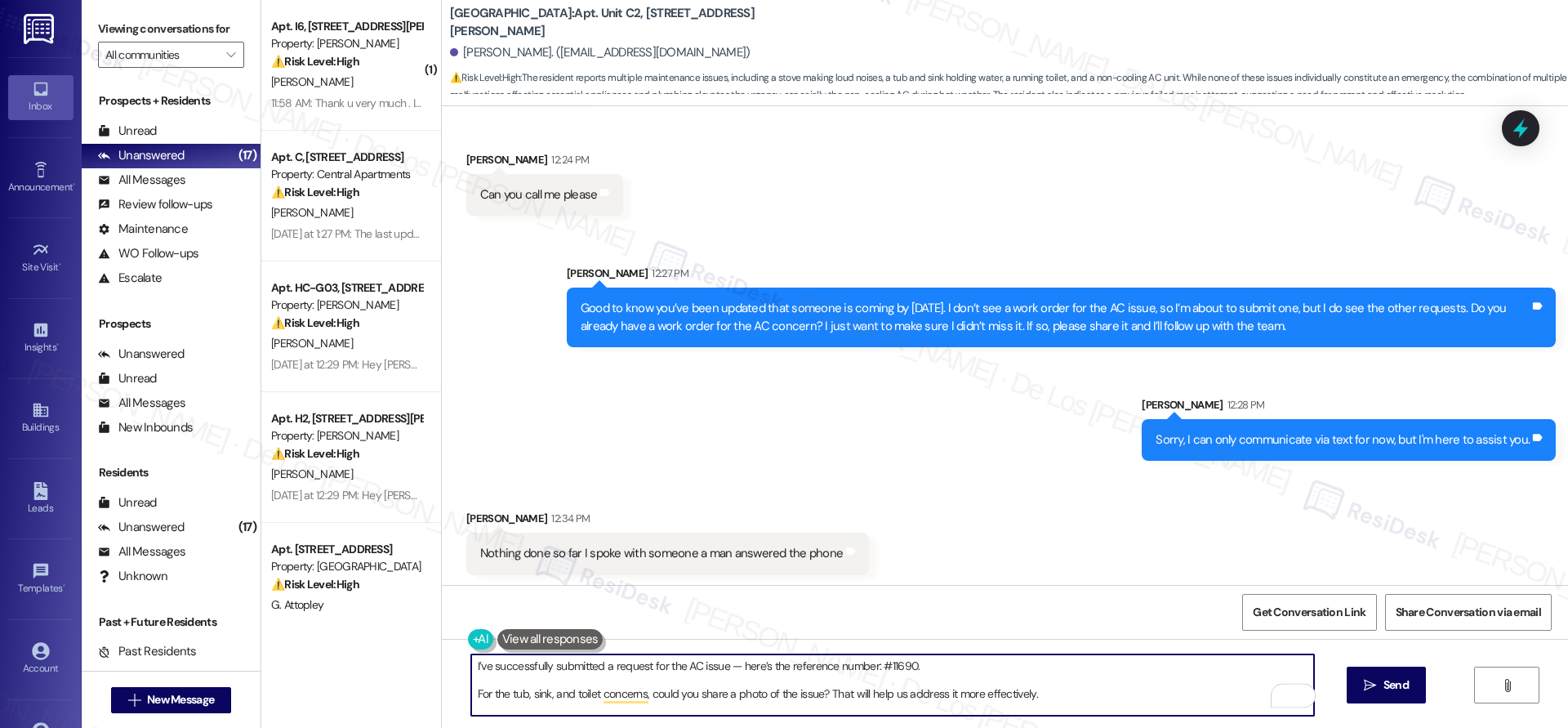
drag, startPoint x: 460, startPoint y: 693, endPoint x: 506, endPoint y: 687, distance: 46.4
click at [471, 693] on textarea "I’ve successfully submitted a request for the AC issue — here’s the reference n…" at bounding box center [893, 685] width 843 height 61
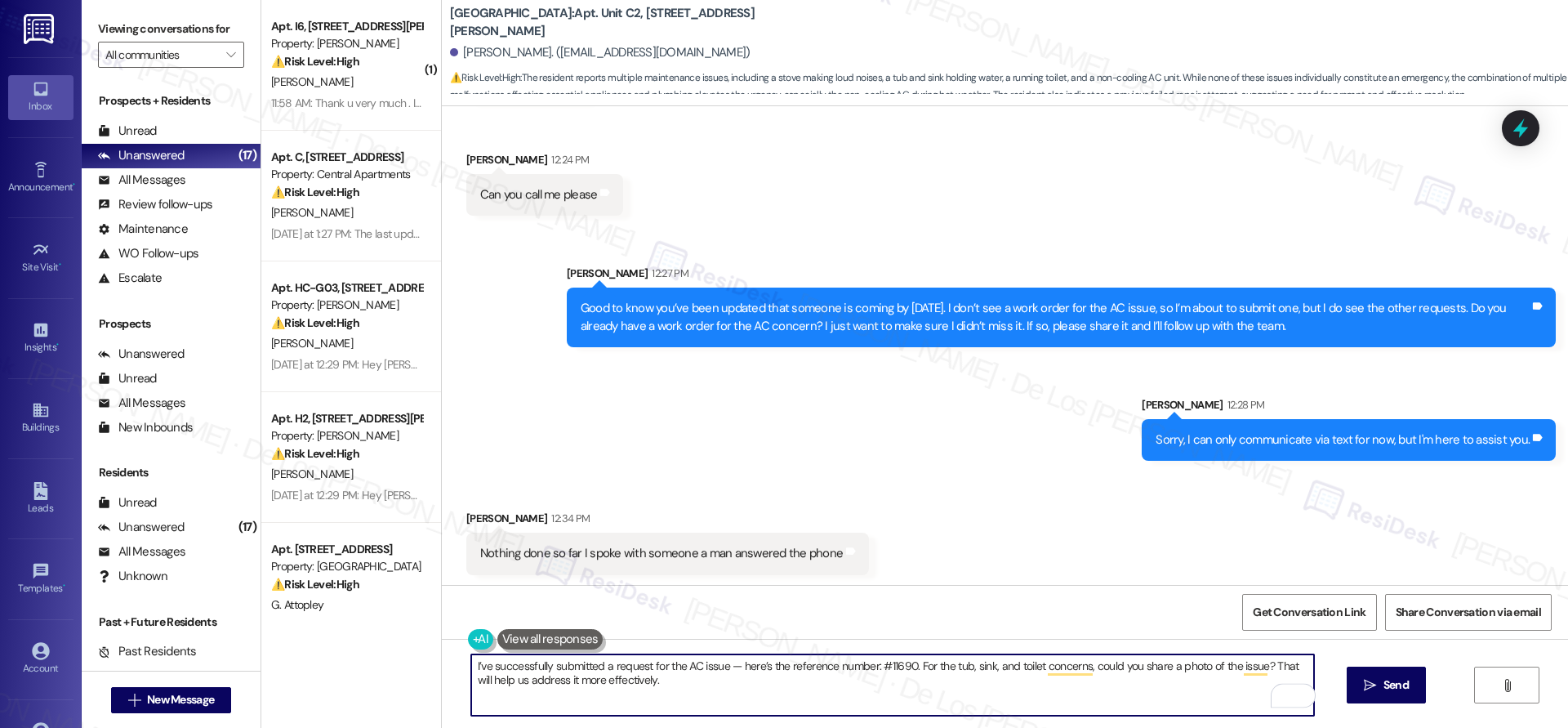
click at [733, 665] on textarea "I’ve successfully submitted a request for the AC issue — here’s the reference n…" at bounding box center [893, 685] width 843 height 61
click at [903, 698] on textarea "I’ve successfully submitted a request for the AC issue, here’s the reference nu…" at bounding box center [893, 685] width 843 height 61
click at [914, 692] on textarea "I’ve successfully submitted a request for the AC issue, here’s the reference nu…" at bounding box center [893, 685] width 843 height 61
type textarea "I’ve successfully submitted a request for the AC issue, here’s the reference nu…"
click at [1370, 682] on icon "" at bounding box center [1370, 685] width 13 height 13
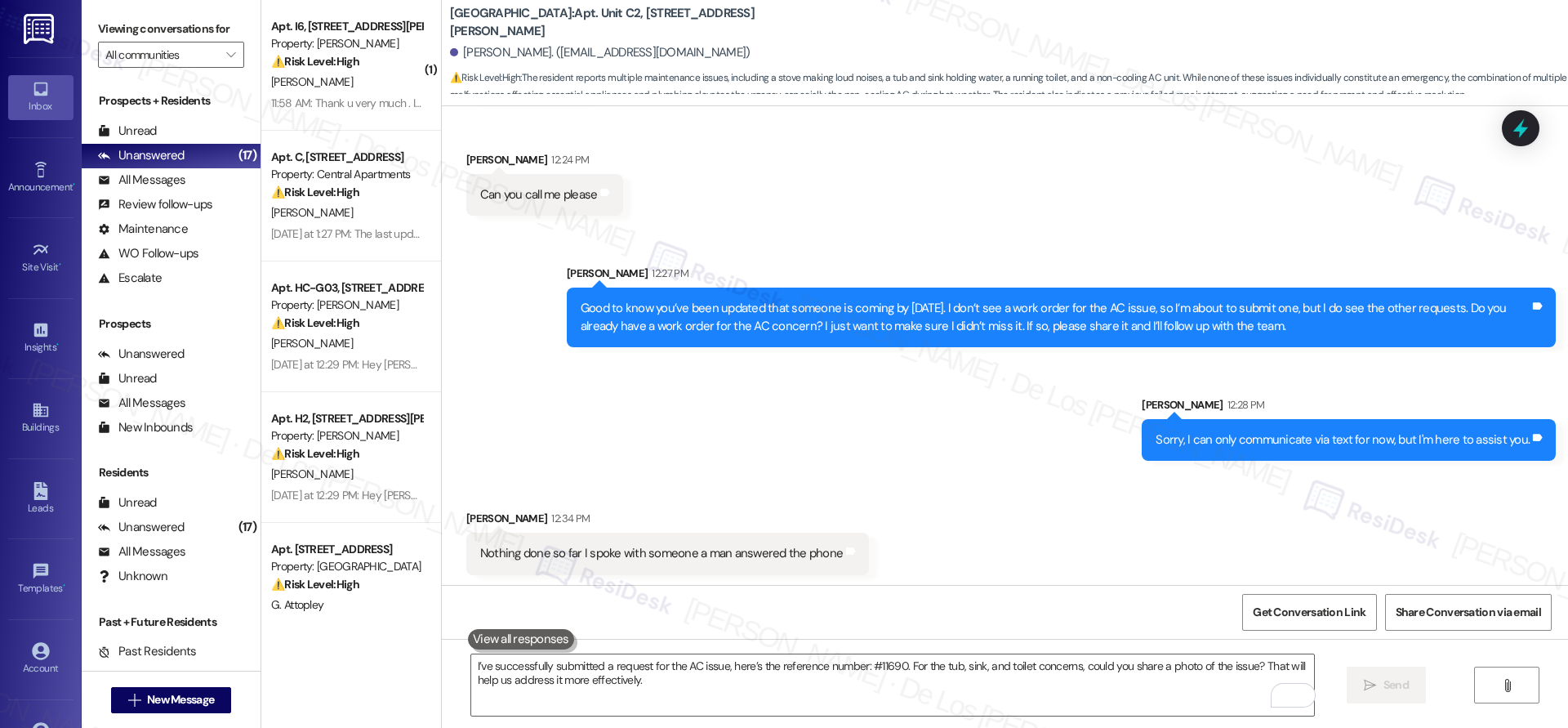
scroll to position [2671, 0]
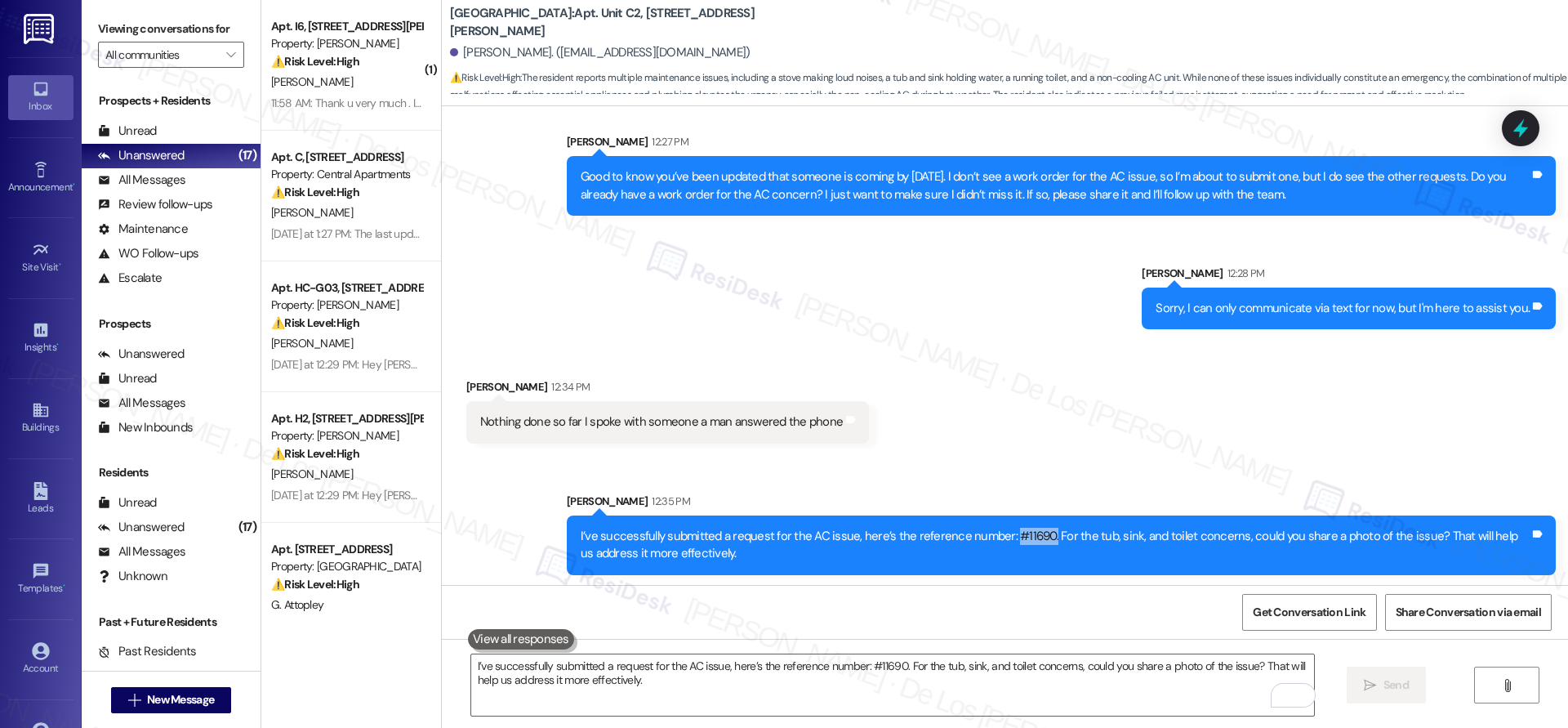
drag, startPoint x: 1030, startPoint y: 529, endPoint x: 994, endPoint y: 532, distance: 36.1
click at [994, 532] on div "I’ve successfully submitted a request for the AC issue, here’s the reference nu…" at bounding box center [1055, 545] width 949 height 35
copy div "#11690."
click at [927, 656] on textarea "I’ve successfully submitted a request for the AC issue, here’s the reference nu…" at bounding box center [893, 685] width 843 height 61
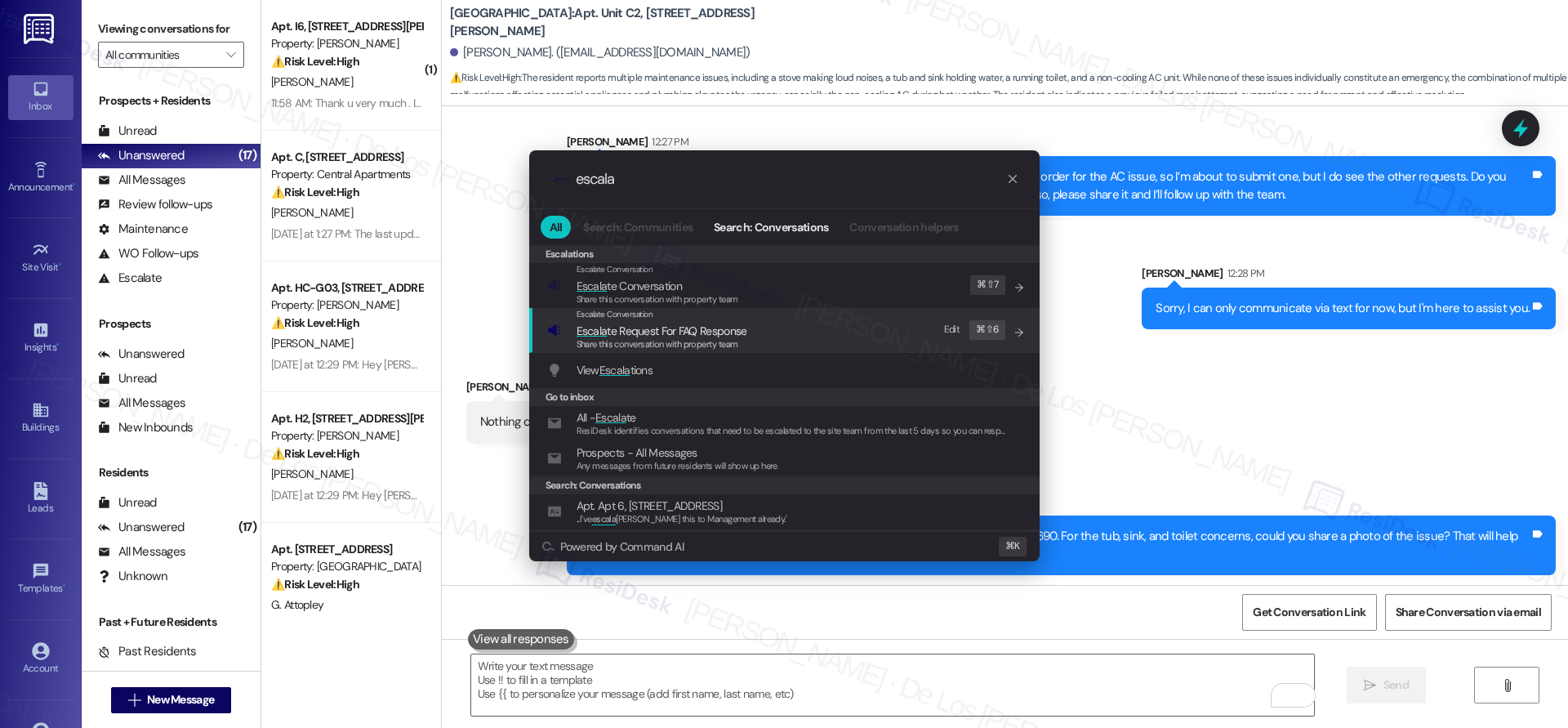
type input "escala"
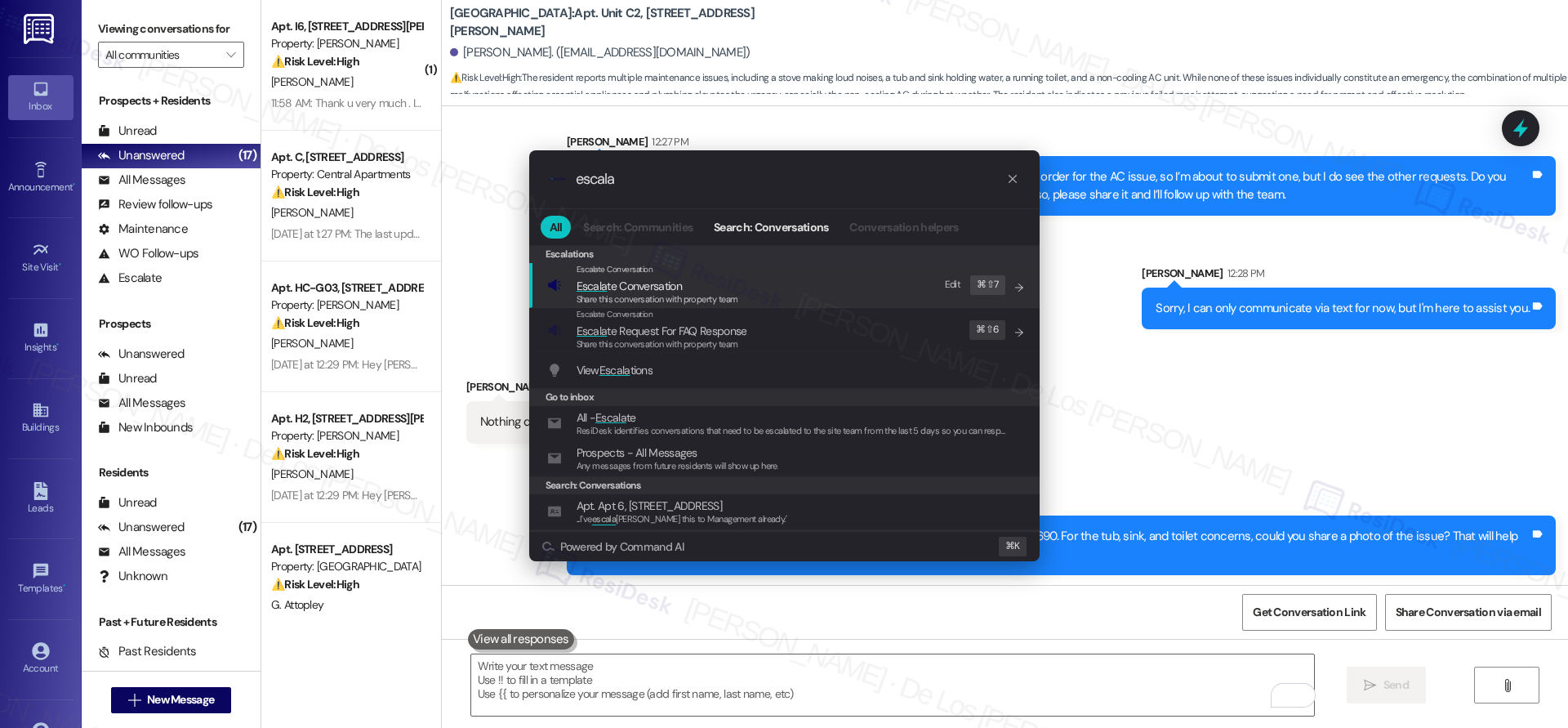
click at [714, 287] on span "Escala te Conversation" at bounding box center [657, 286] width 162 height 18
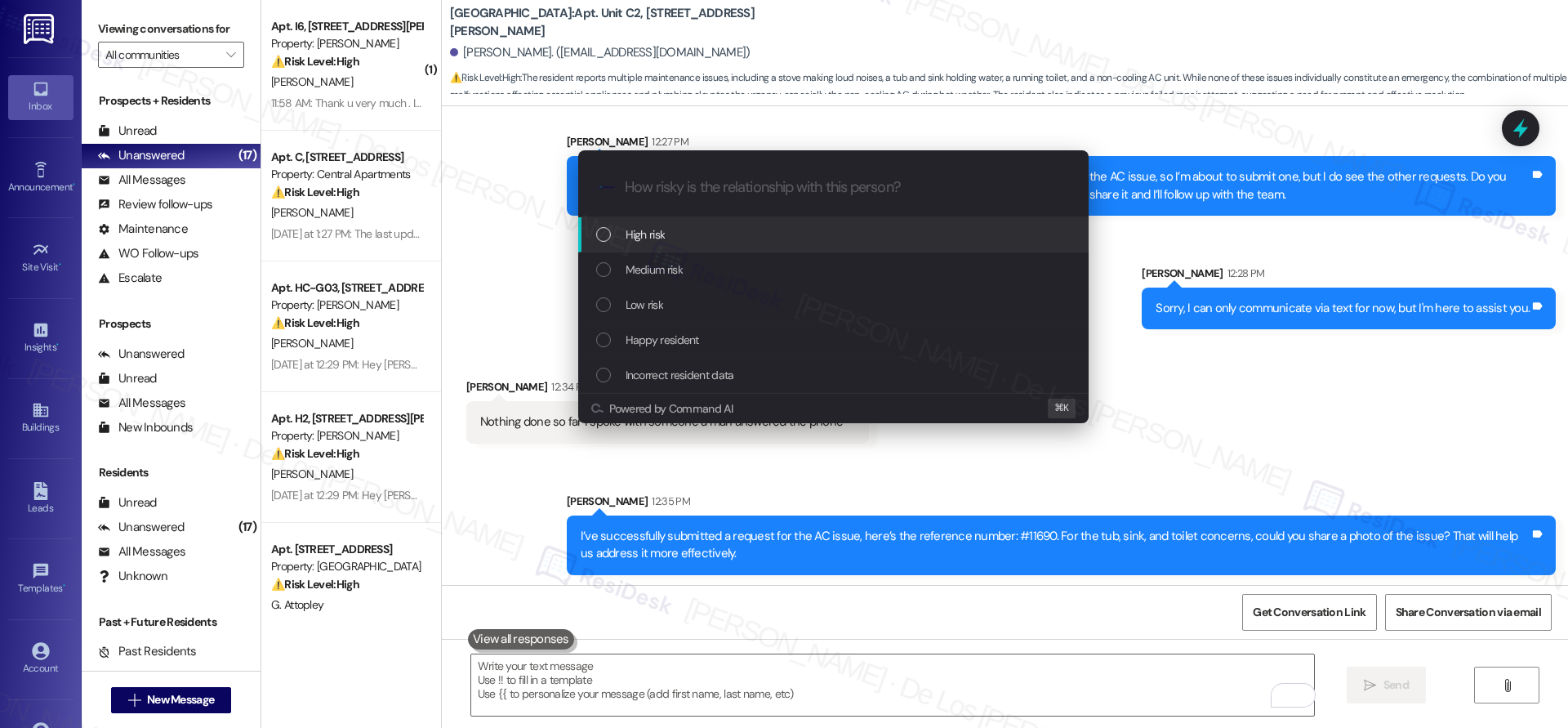
click at [693, 245] on div "High risk" at bounding box center [834, 234] width 511 height 35
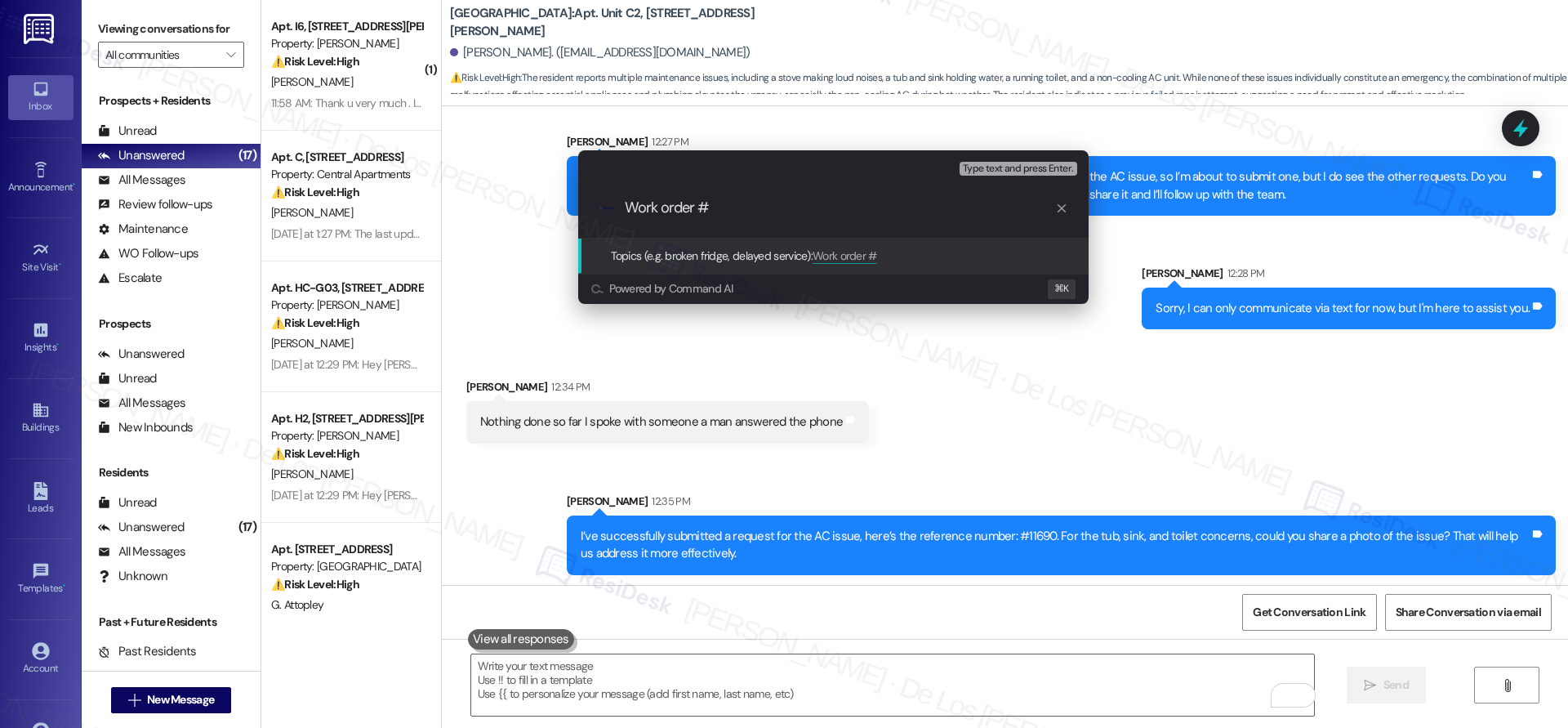
paste input "#11690."
type input "Work order #11690 filed by ResiDesk - AC not cooling"
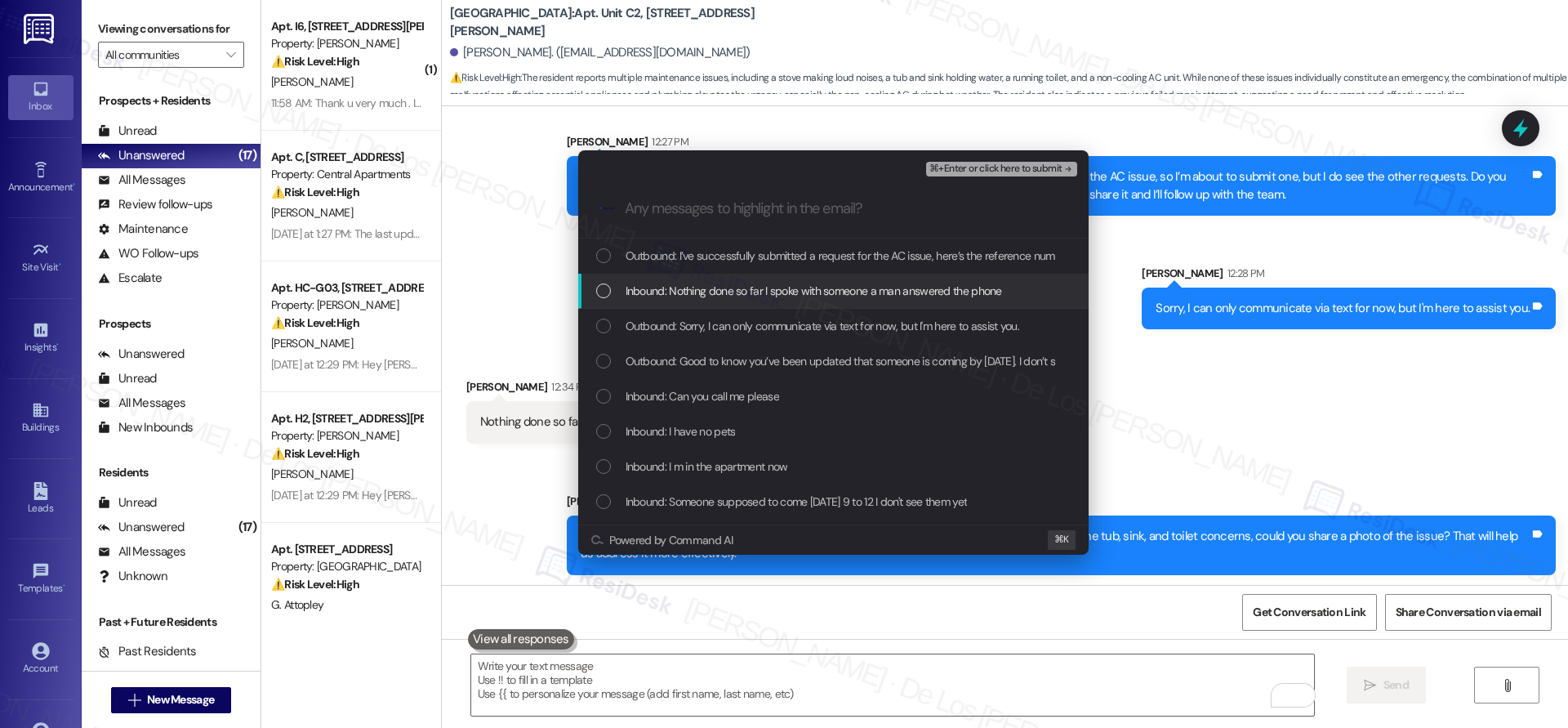
click at [714, 292] on span "Inbound: Nothing done so far I spoke with someone a man answered the phone" at bounding box center [814, 291] width 377 height 18
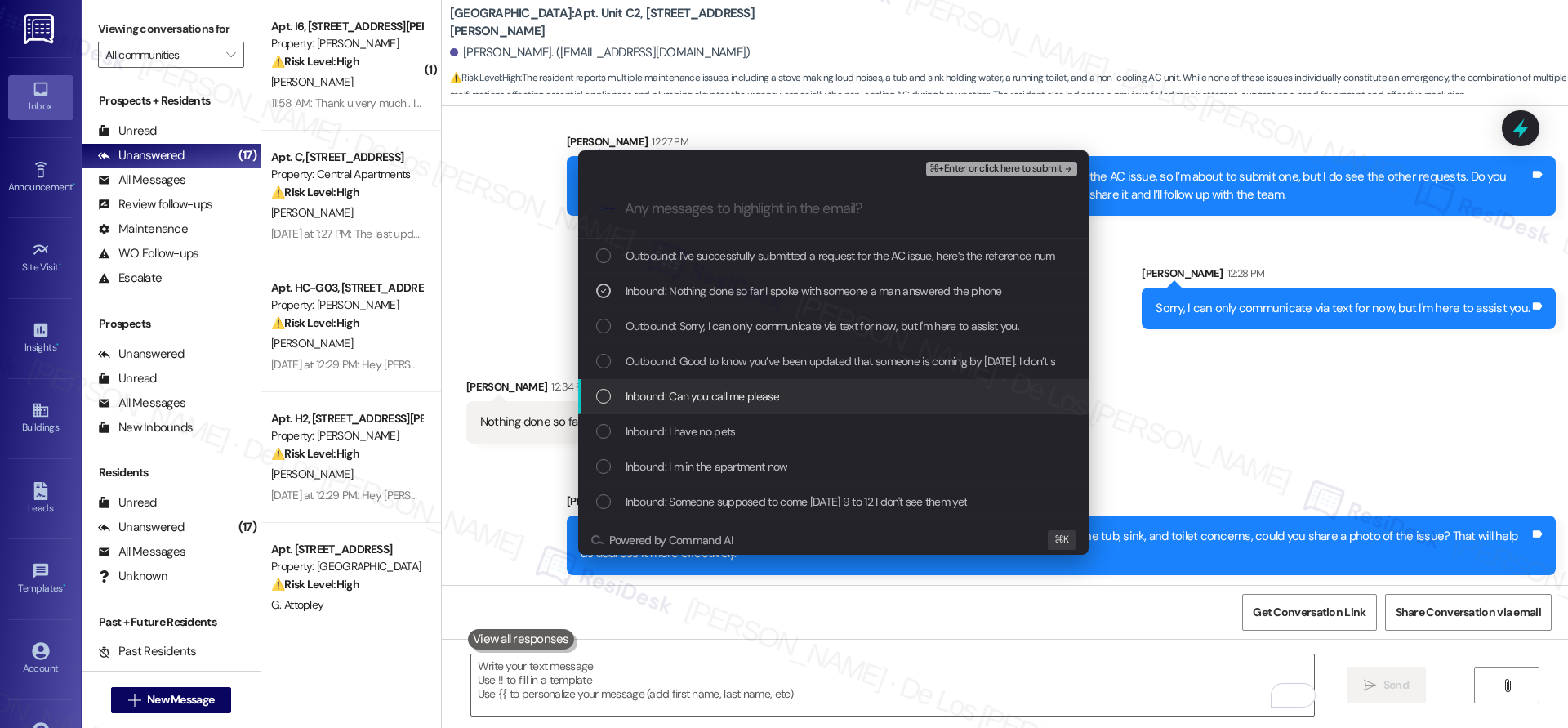
drag, startPoint x: 743, startPoint y: 400, endPoint x: 746, endPoint y: 419, distance: 19.2
click at [743, 400] on span "Inbound: Can you call me please" at bounding box center [703, 396] width 154 height 18
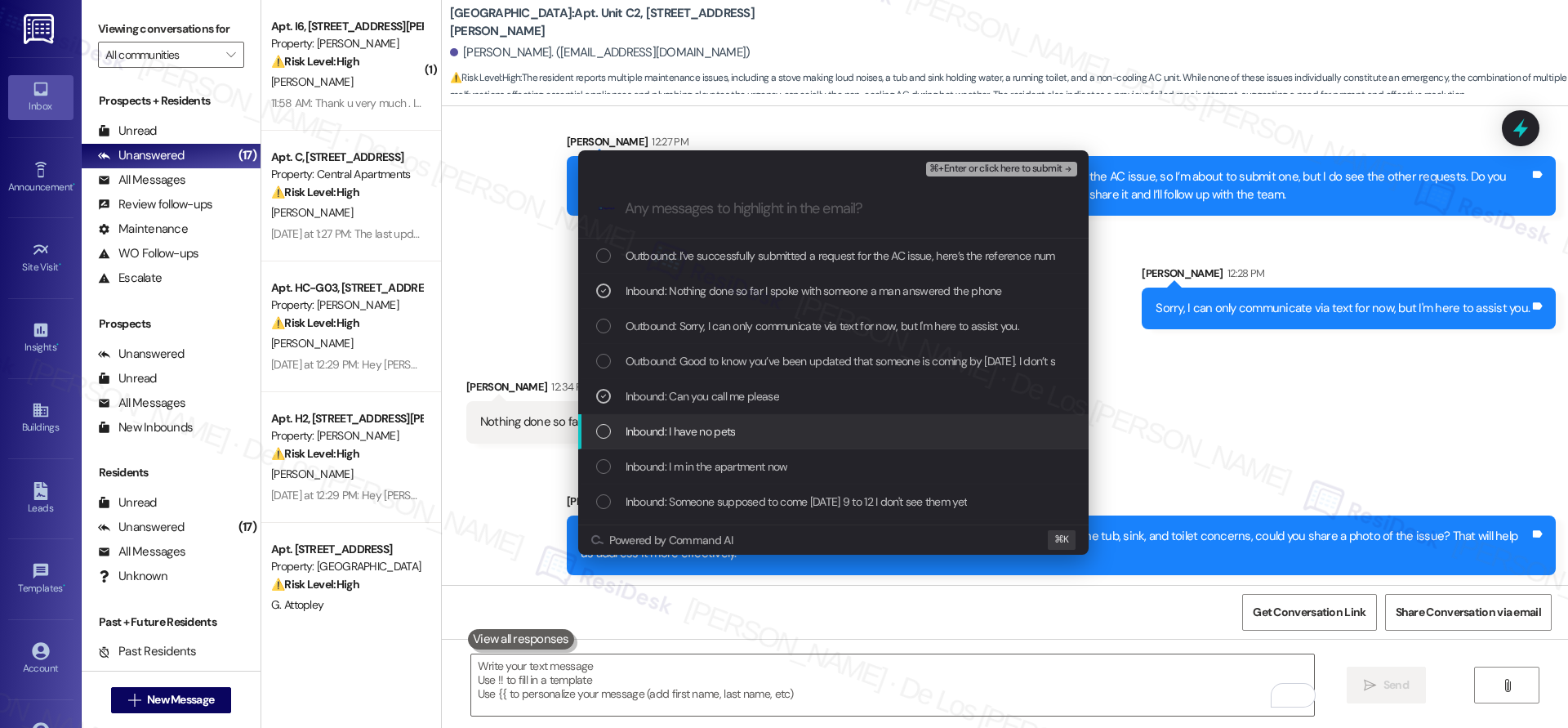
click at [747, 430] on div "Inbound: I have no pets" at bounding box center [835, 431] width 478 height 18
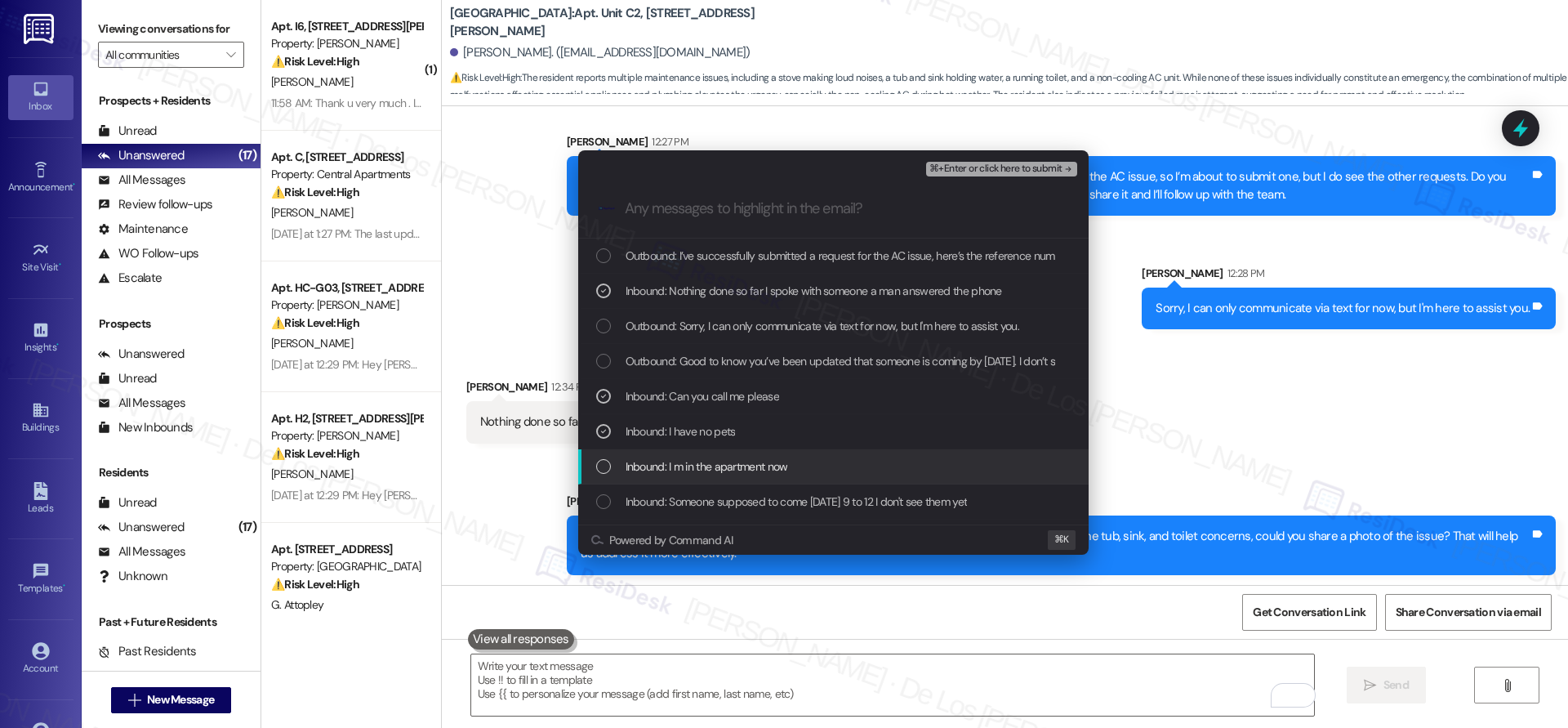
click at [761, 470] on span "Inbound: I m in the apartment now" at bounding box center [708, 466] width 163 height 18
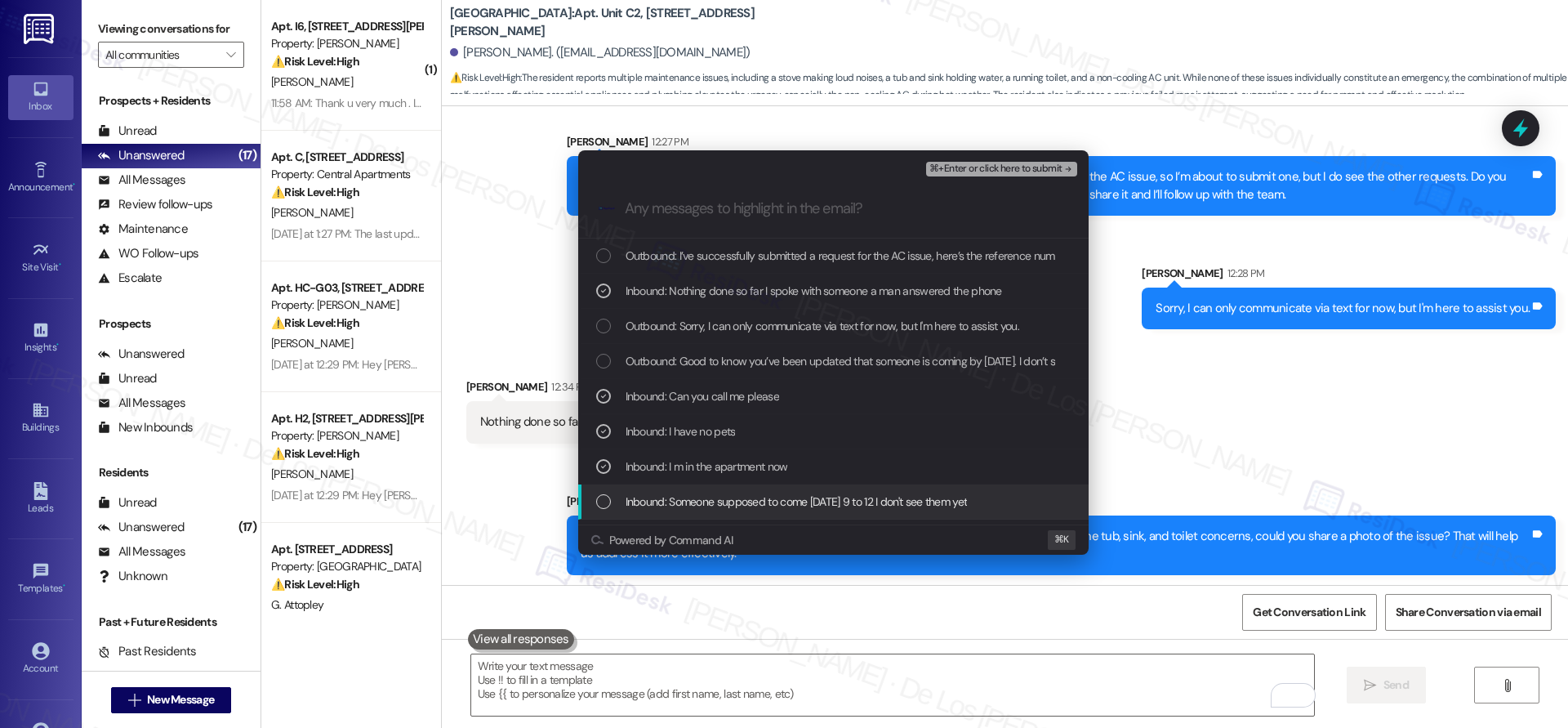
click at [771, 499] on span "Inbound: Someone supposed to come [DATE] 9 to 12 I don't see them yet" at bounding box center [797, 502] width 343 height 18
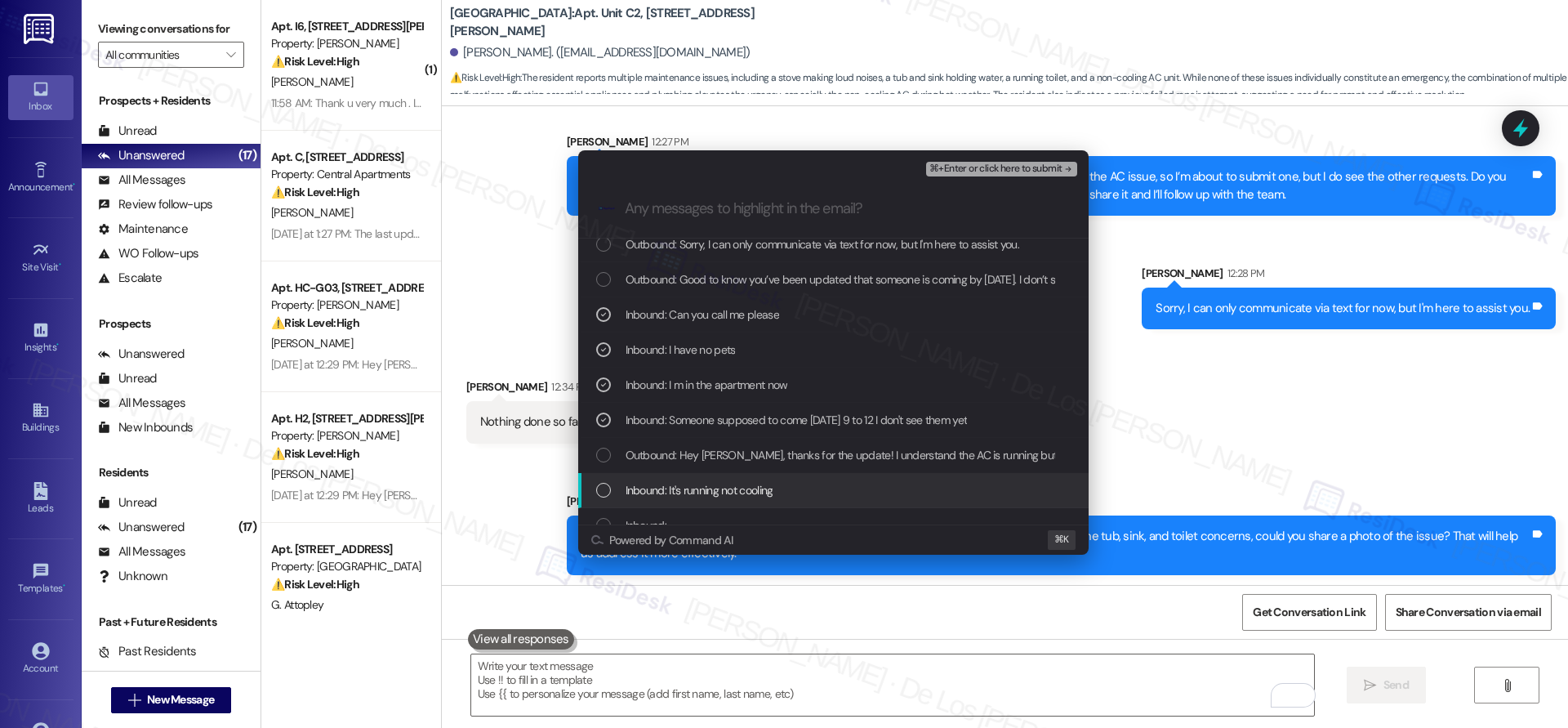
click at [825, 489] on div "Inbound: It's running not cooling" at bounding box center [835, 490] width 478 height 18
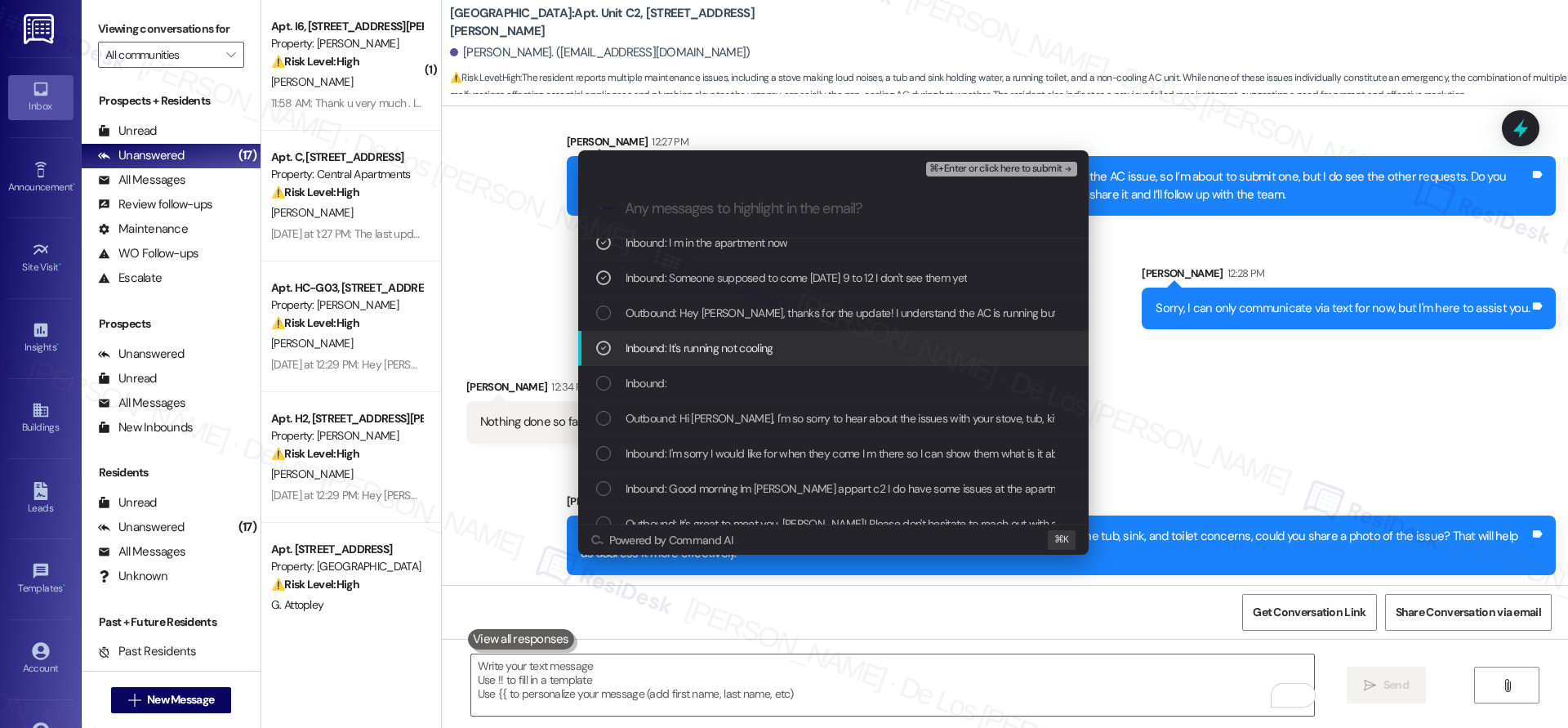
scroll to position [250, 0]
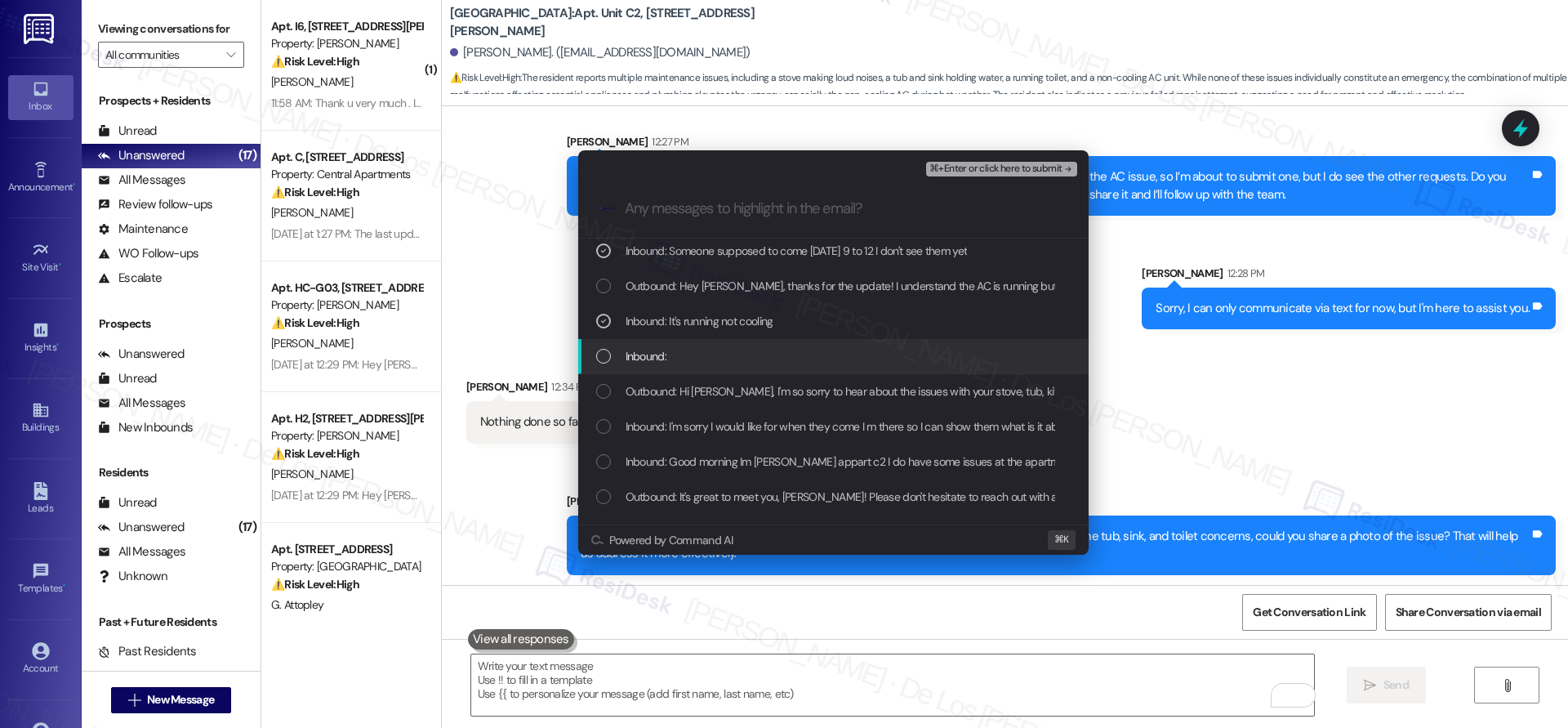
click at [834, 362] on div "Inbound:" at bounding box center [835, 356] width 478 height 18
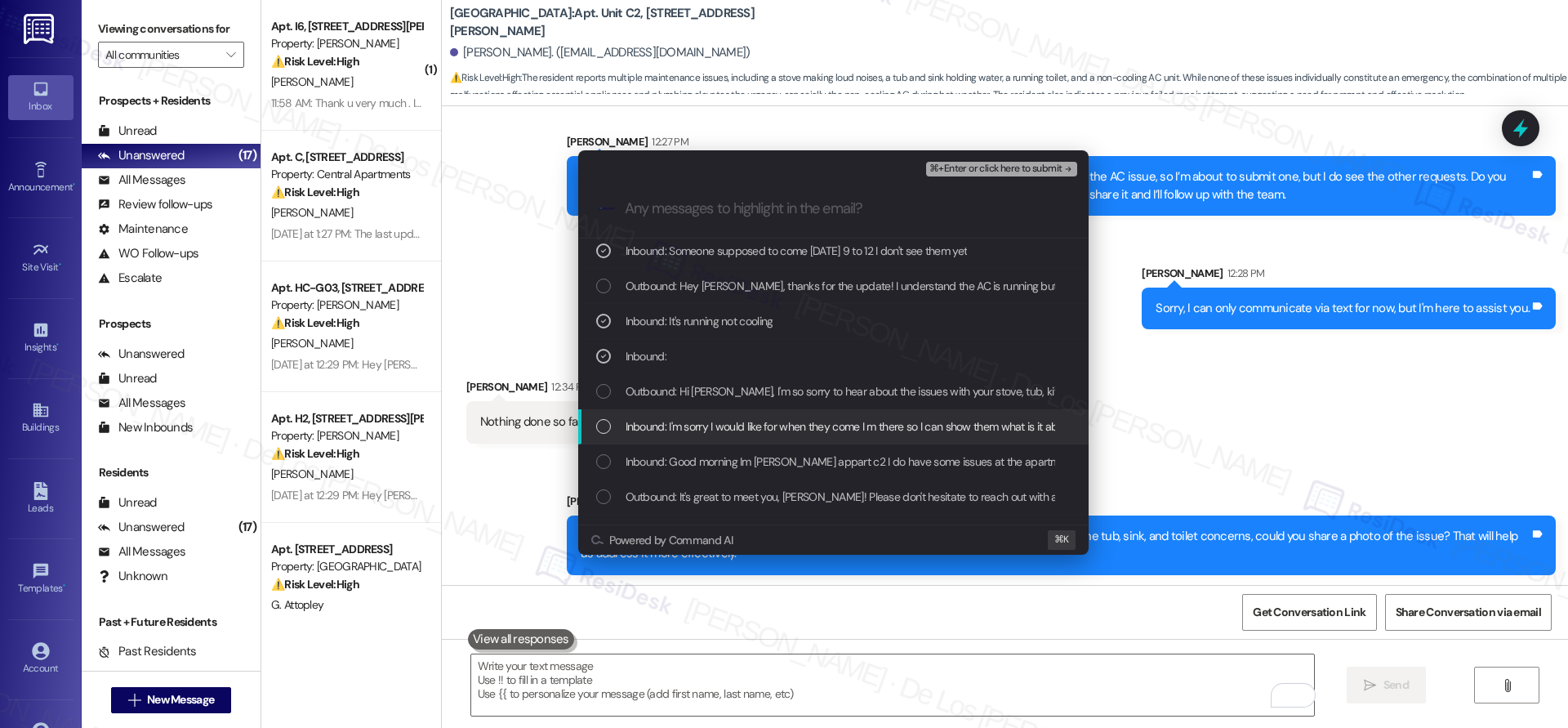
click at [881, 451] on div "Inbound: Good morning Im [PERSON_NAME] appart c2 I do have some issues at the a…" at bounding box center [834, 461] width 511 height 35
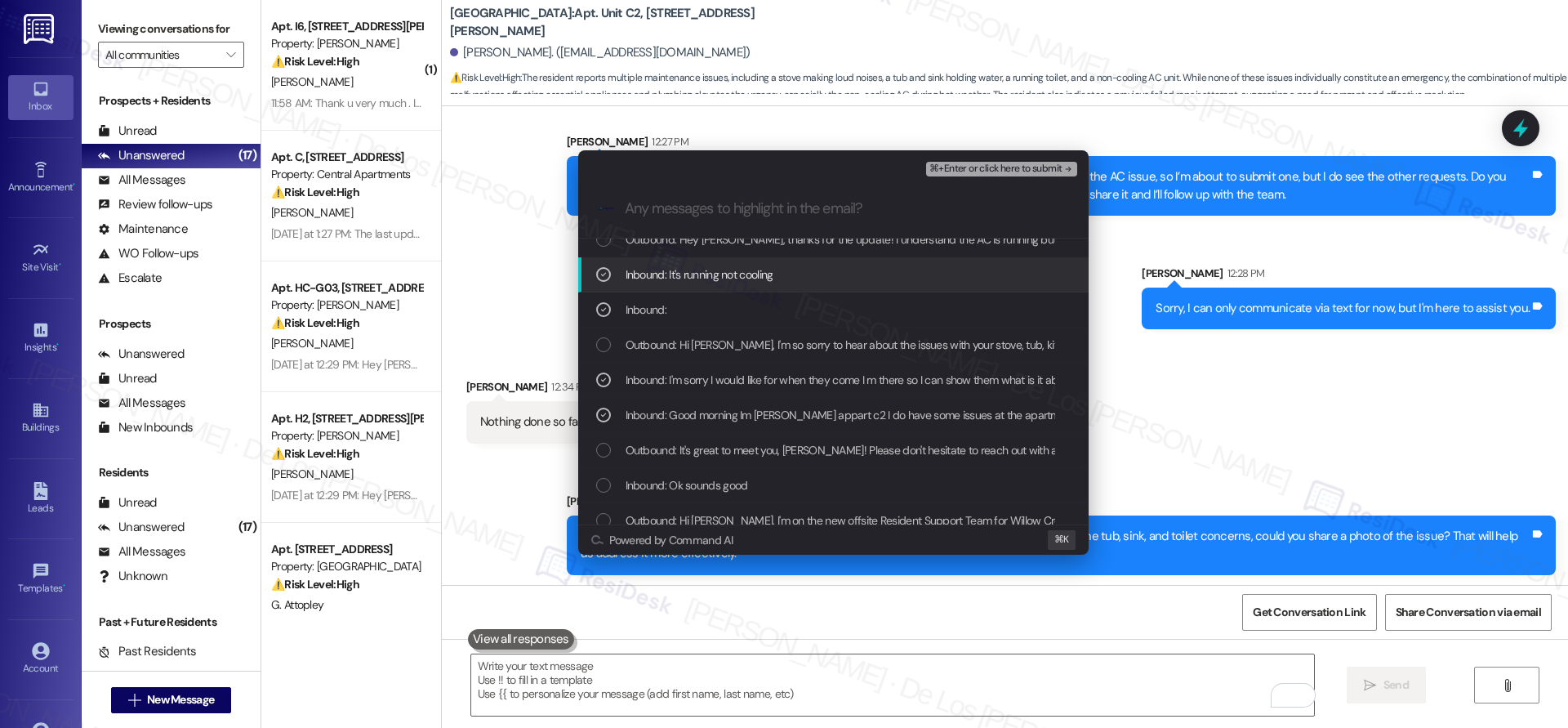
scroll to position [310, 0]
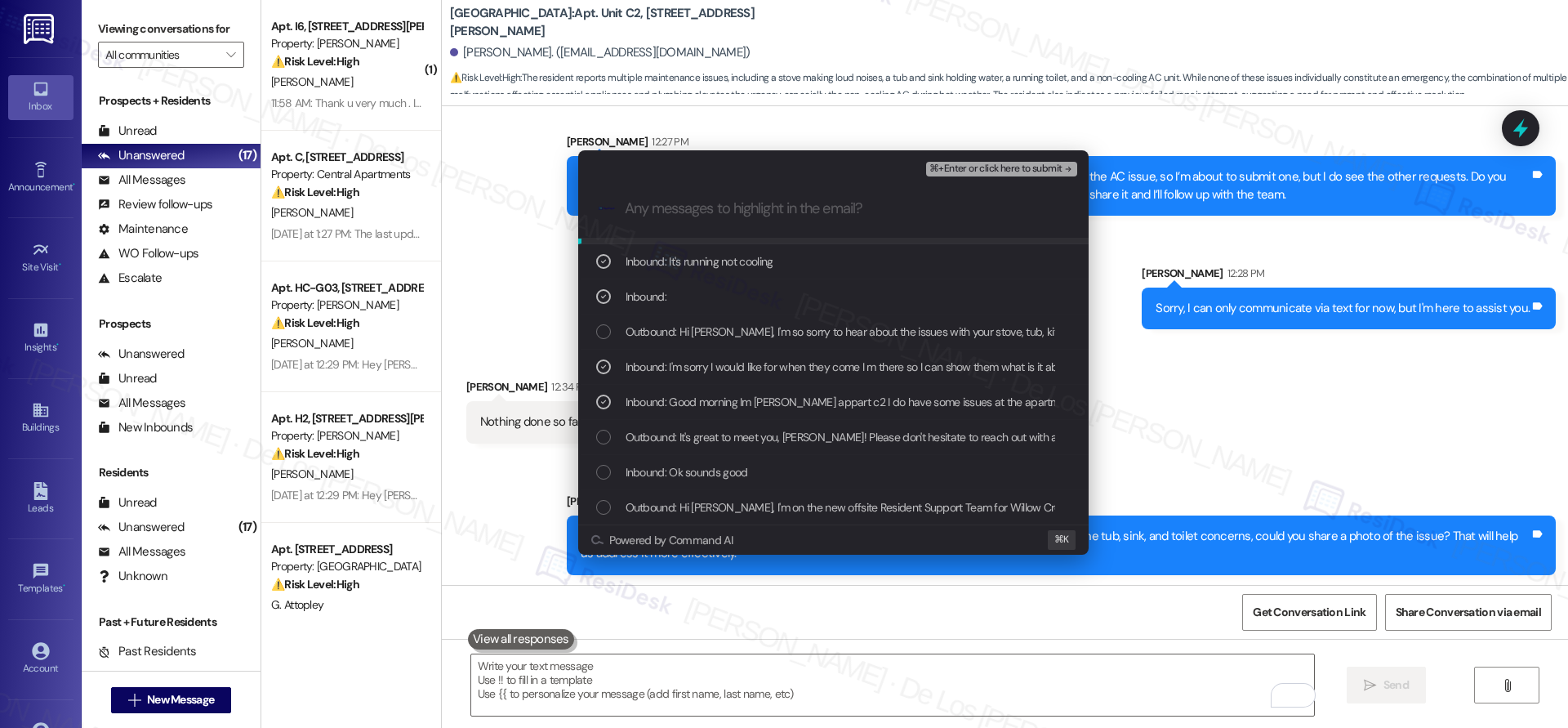
click at [1006, 169] on span "⌘+Enter or click here to submit" at bounding box center [996, 169] width 132 height 12
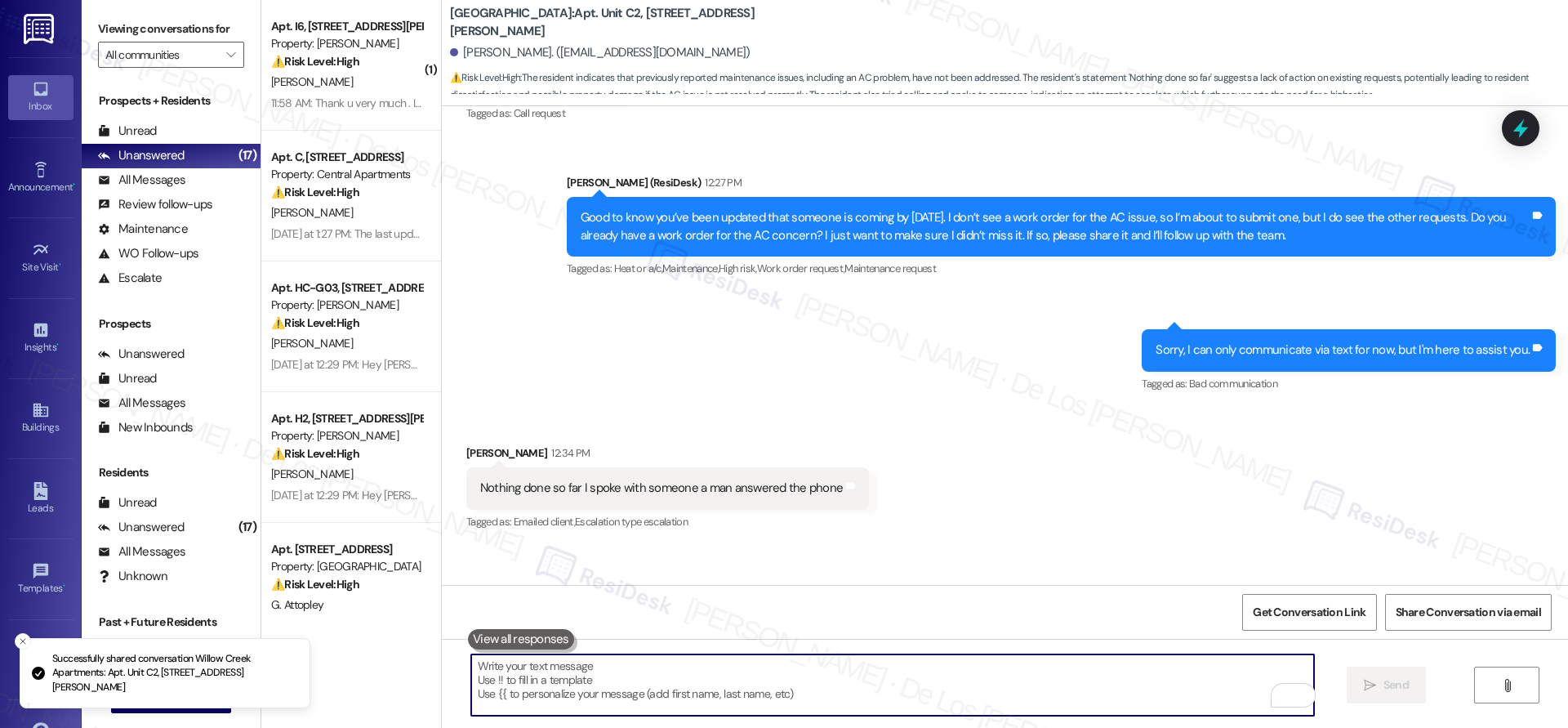
scroll to position [2505, 0]
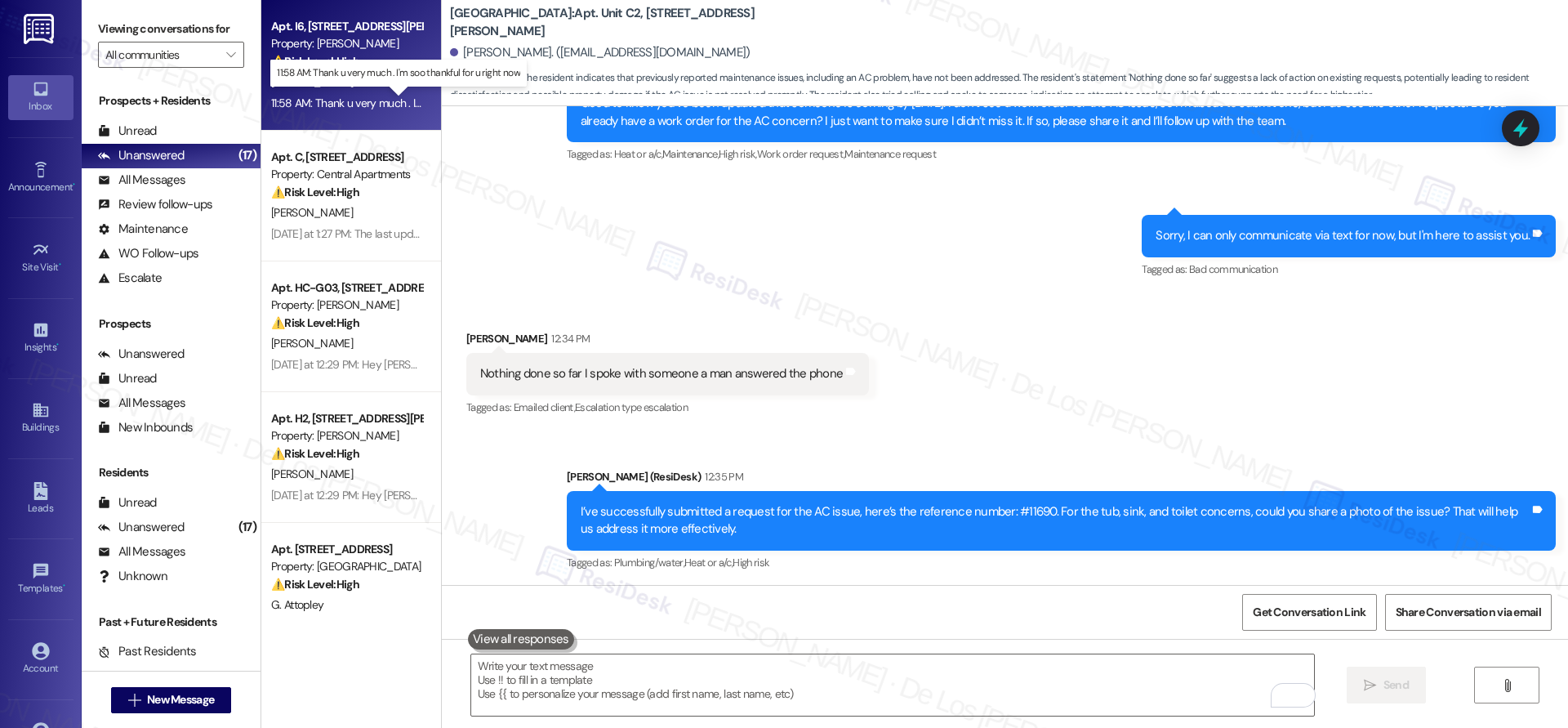
click at [356, 96] on div "11:58 AM: Thank u very much . I'm soo thankful for u right now 11:58 AM: Thank …" at bounding box center [414, 103] width 286 height 14
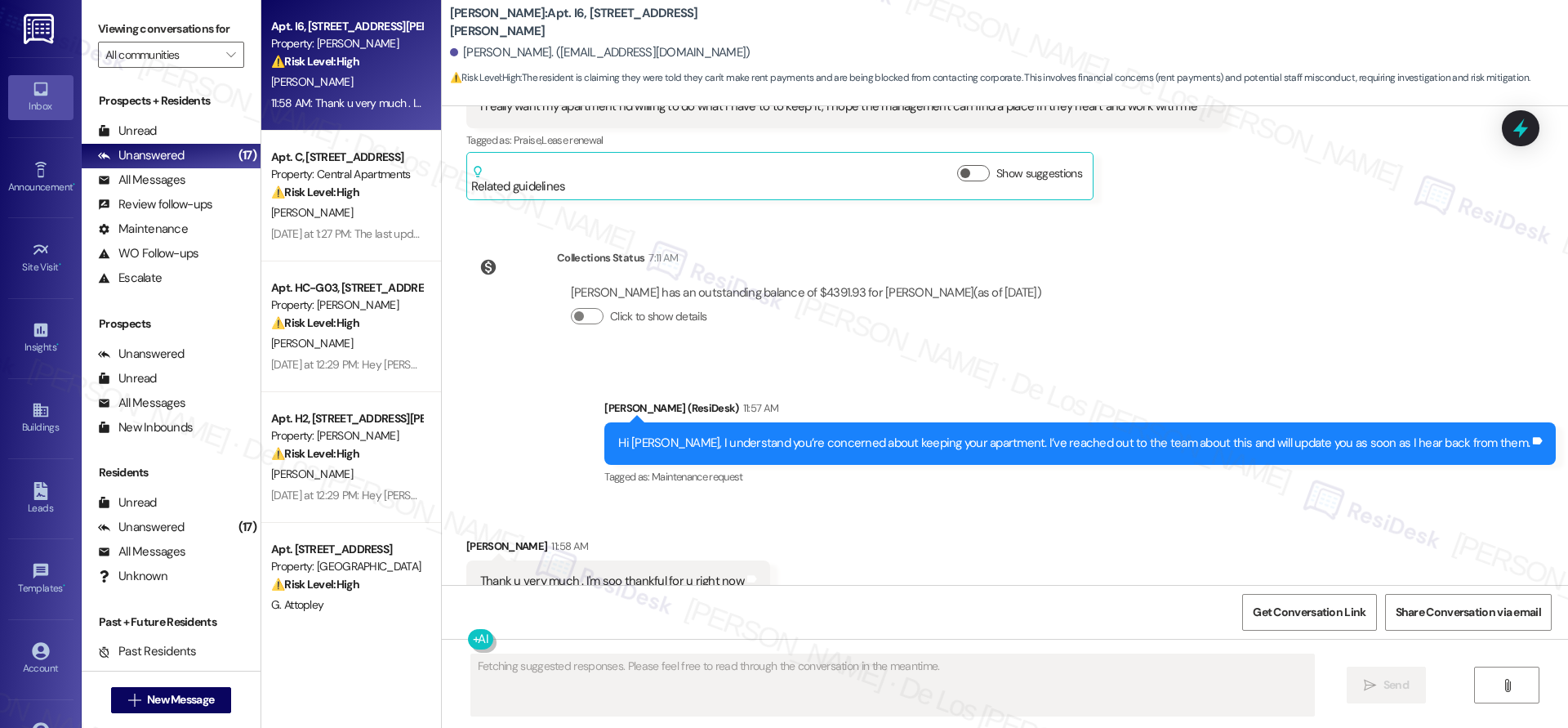
scroll to position [1547, 0]
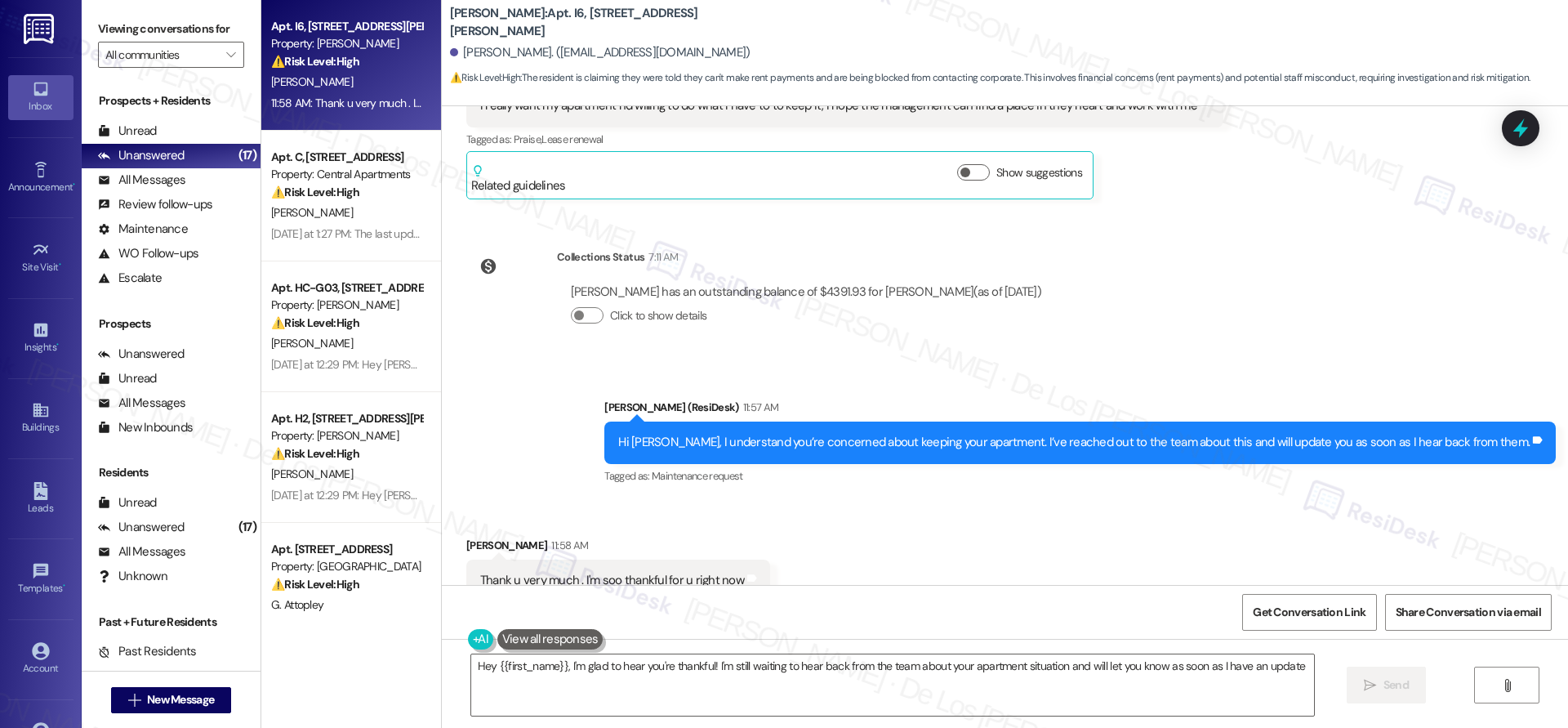
type textarea "Hey {{first_name}}, I'm glad to hear you're thankful! I'm still waiting to hear…"
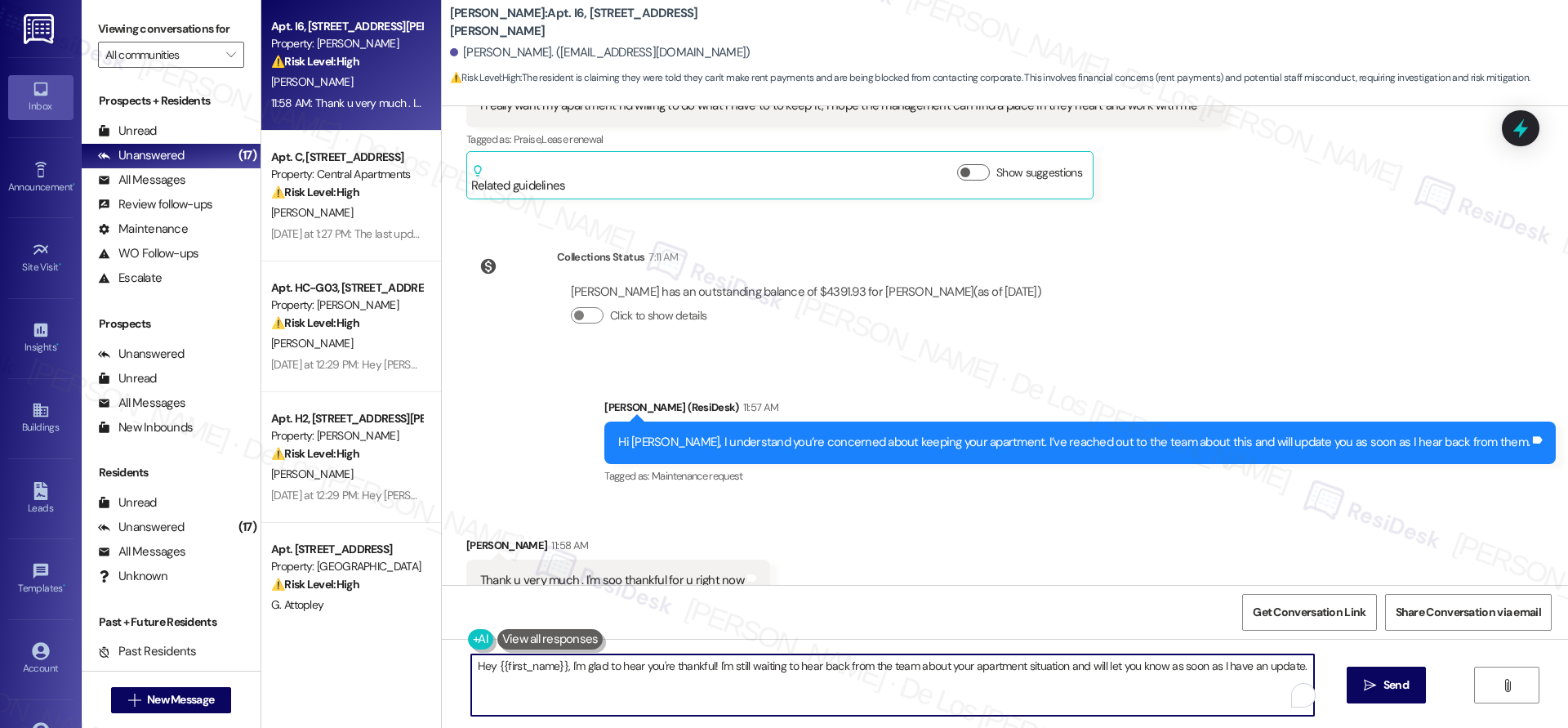
click at [656, 690] on textarea "Hey {{first_name}}, I'm glad to hear you're thankful! I'm still waiting to hear…" at bounding box center [893, 685] width 843 height 61
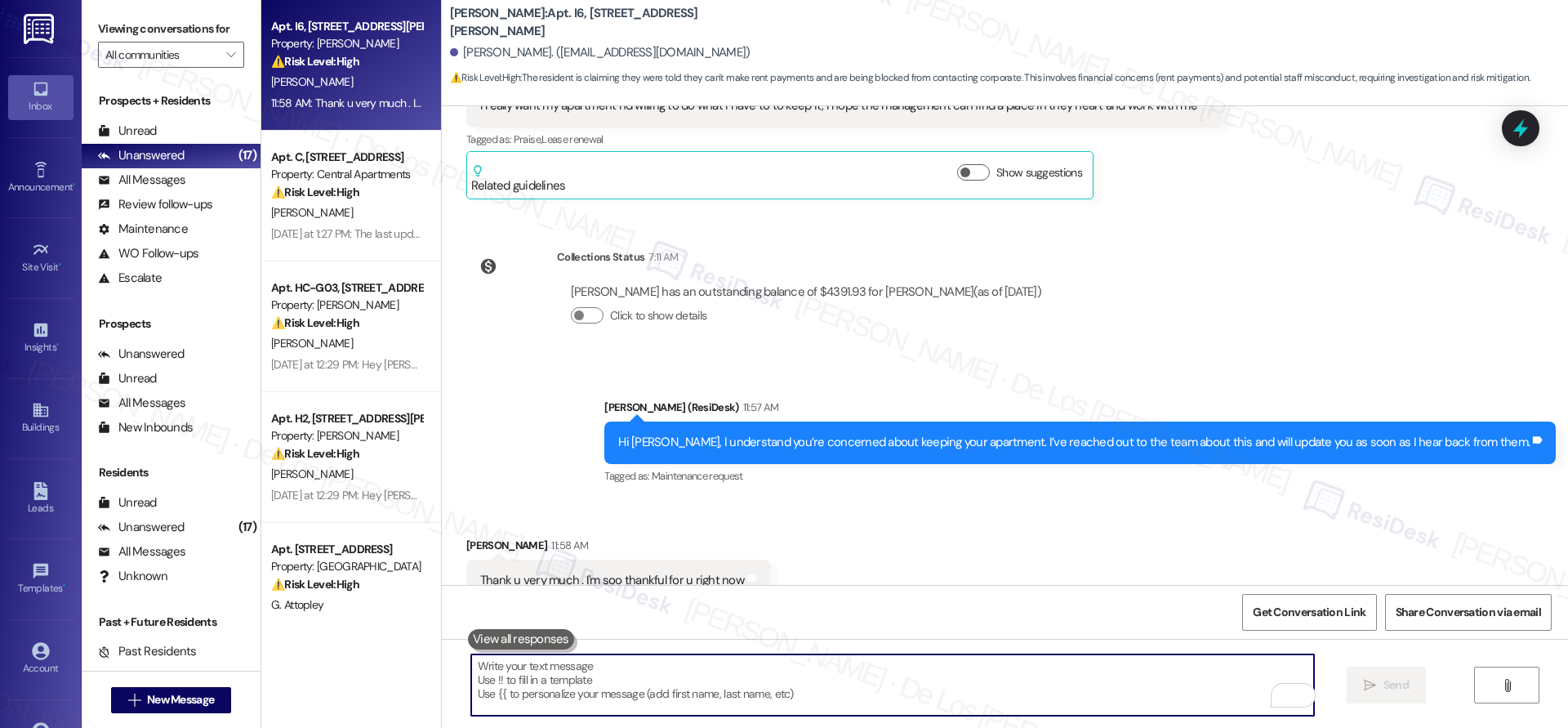
click at [626, 684] on textarea "To enrich screen reader interactions, please activate Accessibility in Grammarl…" at bounding box center [893, 685] width 843 height 61
click at [580, 663] on textarea "To enrich screen reader interactions, please activate Accessibility in Grammarl…" at bounding box center [893, 685] width 843 height 61
click at [575, 673] on textarea "To enrich screen reader interactions, please activate Accessibility in Grammarl…" at bounding box center [893, 685] width 843 height 61
click at [580, 673] on textarea "To enrich screen reader interactions, please activate Accessibility in Grammarl…" at bounding box center [893, 685] width 843 height 61
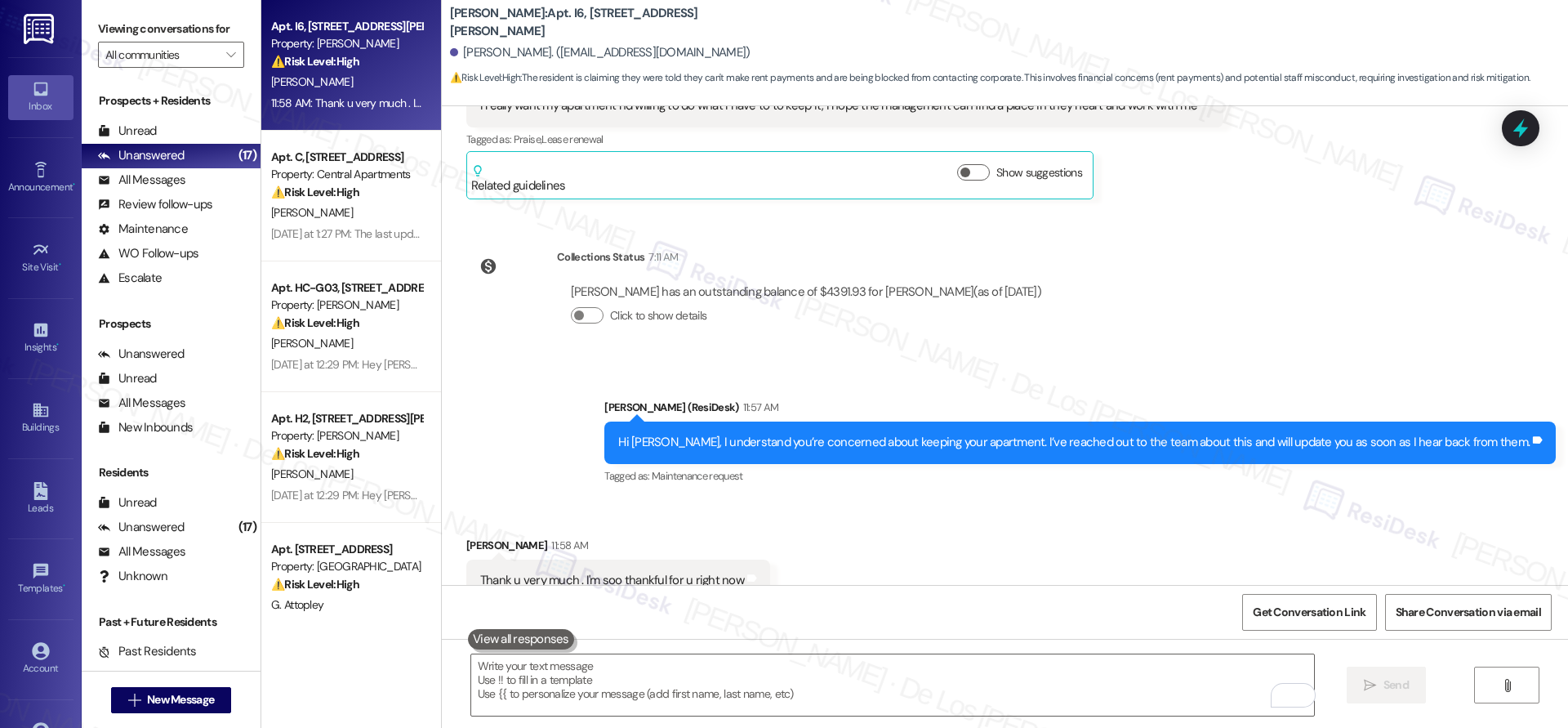
drag, startPoint x: 650, startPoint y: 497, endPoint x: 582, endPoint y: 646, distance: 163.8
click at [650, 537] on div "[PERSON_NAME] 11:58 AM" at bounding box center [618, 548] width 304 height 23
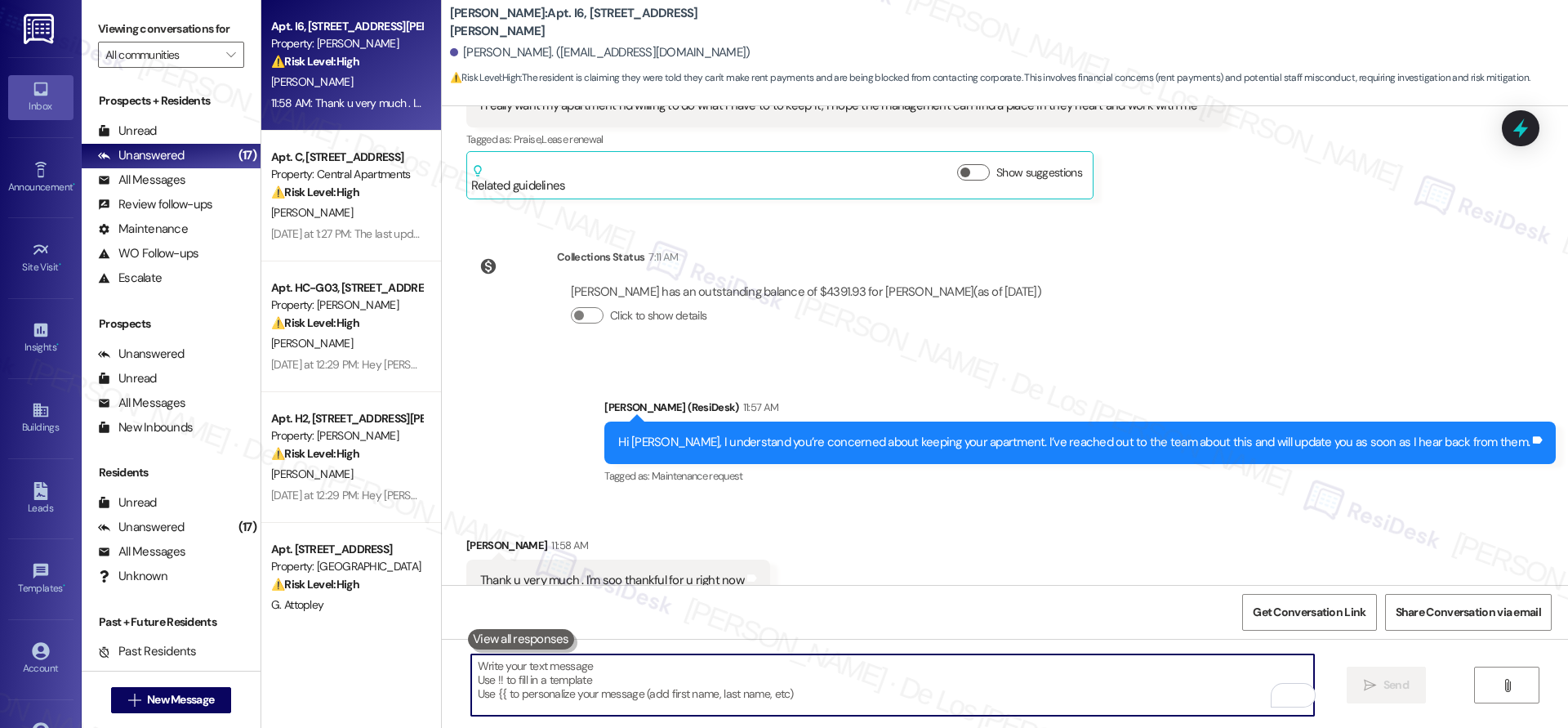
click at [565, 665] on textarea "To enrich screen reader interactions, please activate Accessibility in Grammarl…" at bounding box center [893, 685] width 843 height 61
click at [587, 679] on textarea "To enrich screen reader interactions, please activate Accessibility in Grammarl…" at bounding box center [893, 685] width 843 height 61
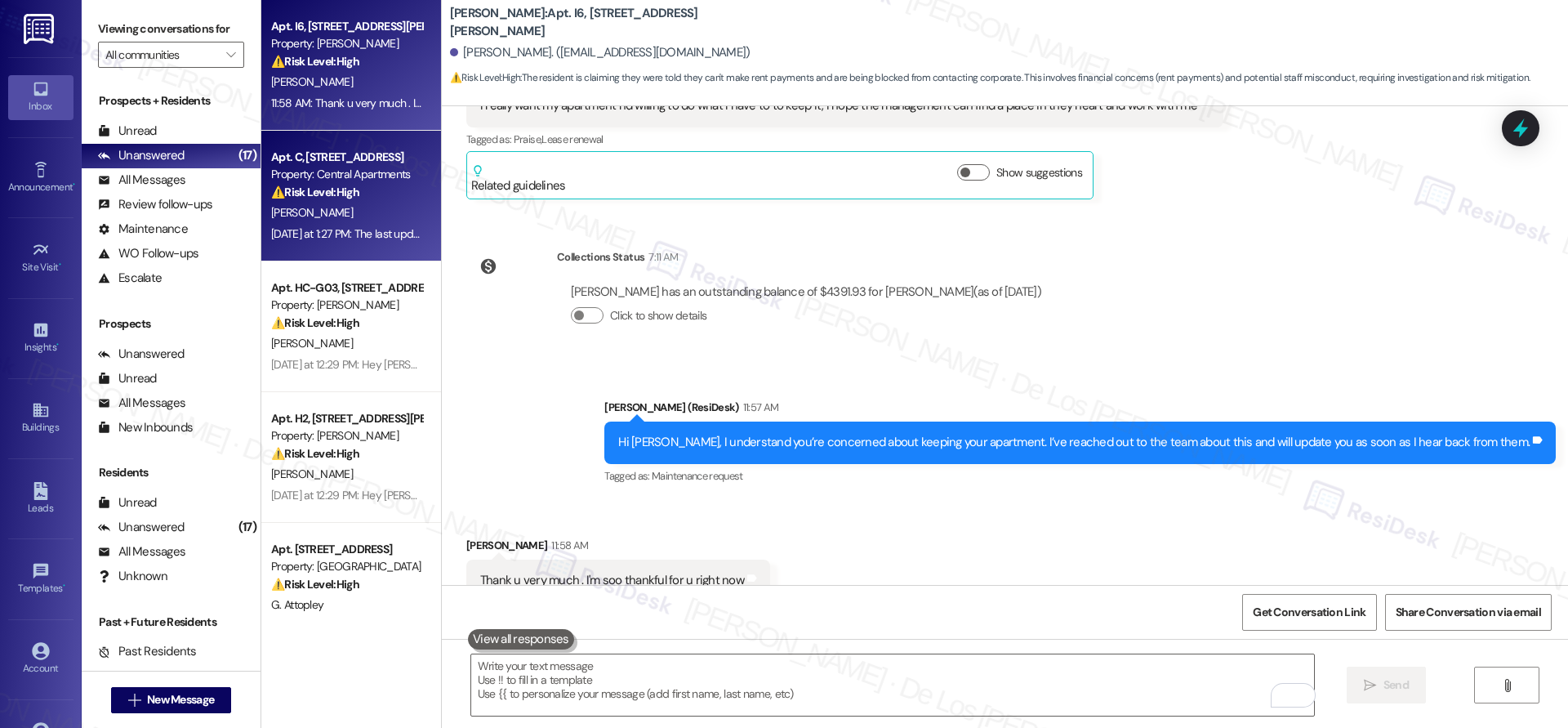
click at [347, 233] on div "[DATE] at 1:27 PM: The last update I had was when the carpet guy came to actual…" at bounding box center [1055, 233] width 1567 height 14
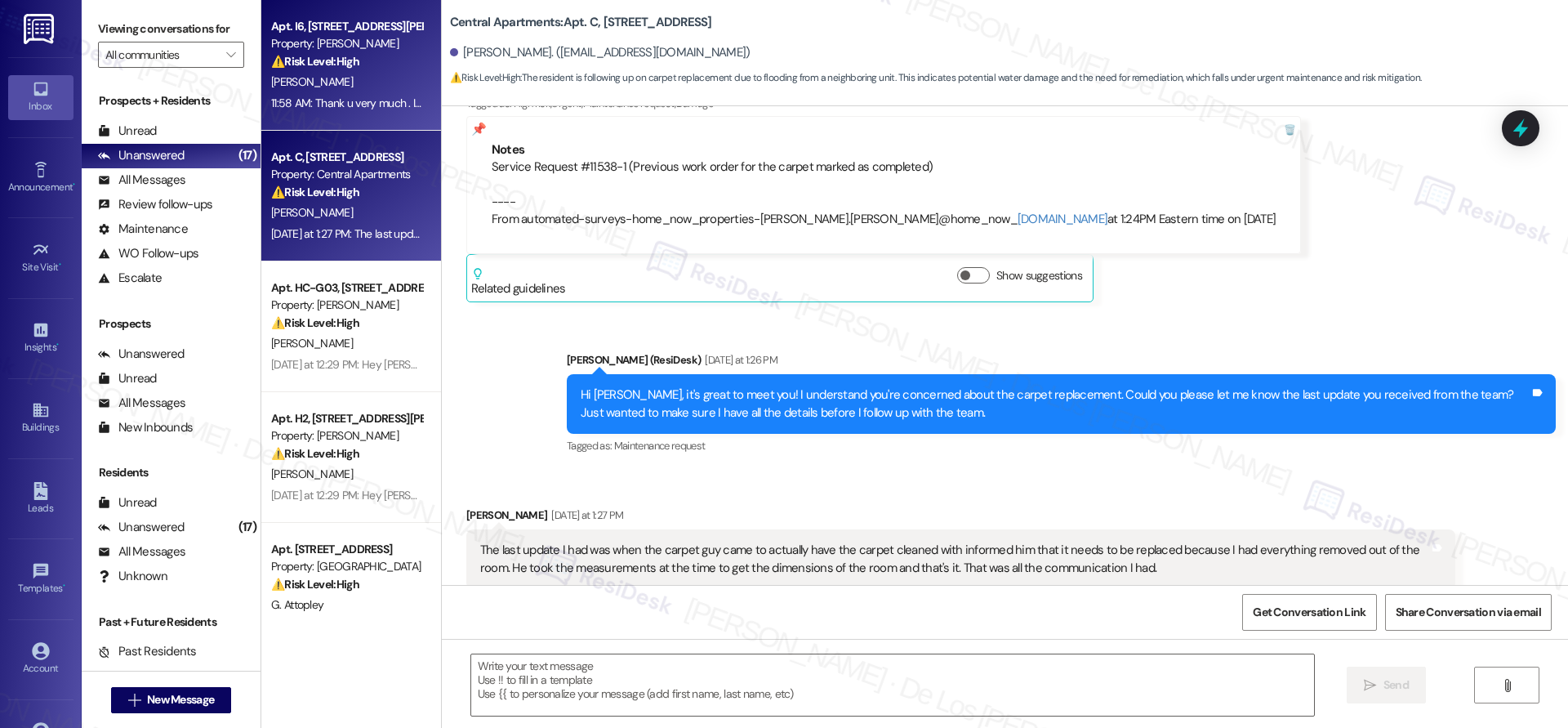
type textarea "Fetching suggested responses. Please feel free to read through the conversation…"
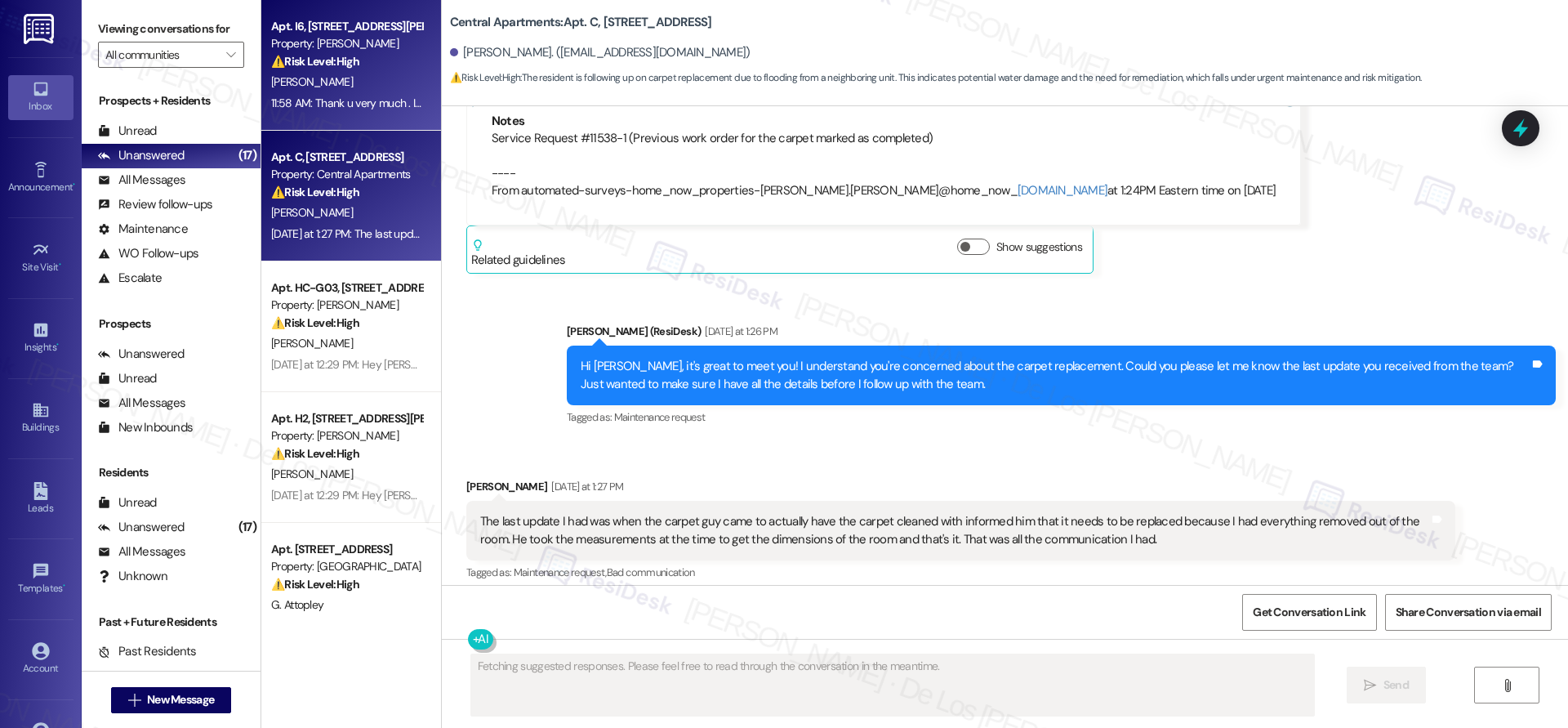
click at [343, 74] on div "[PERSON_NAME]" at bounding box center [346, 81] width 155 height 21
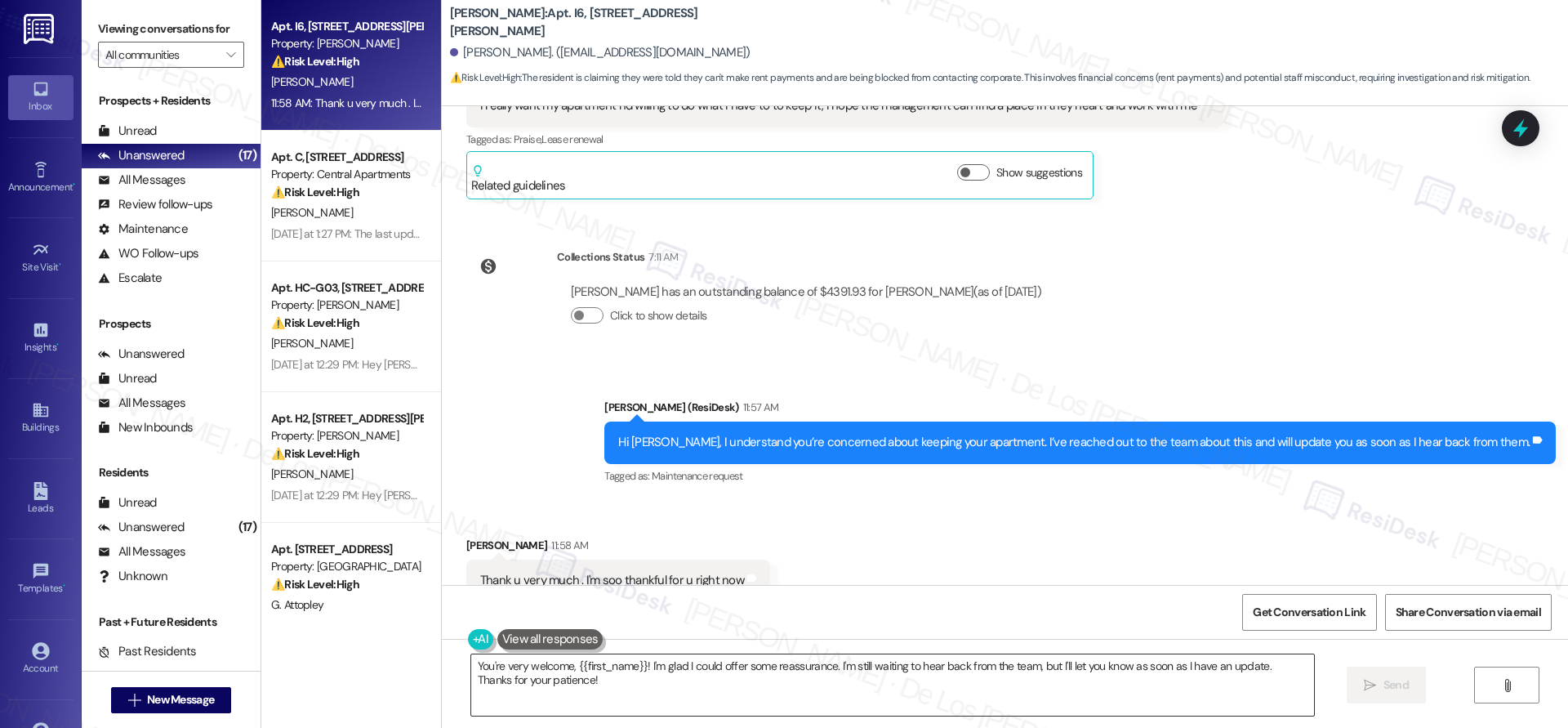
click at [645, 672] on textarea "You're very welcome, {{first_name}}! I'm glad I could offer some reassurance. I…" at bounding box center [893, 685] width 843 height 61
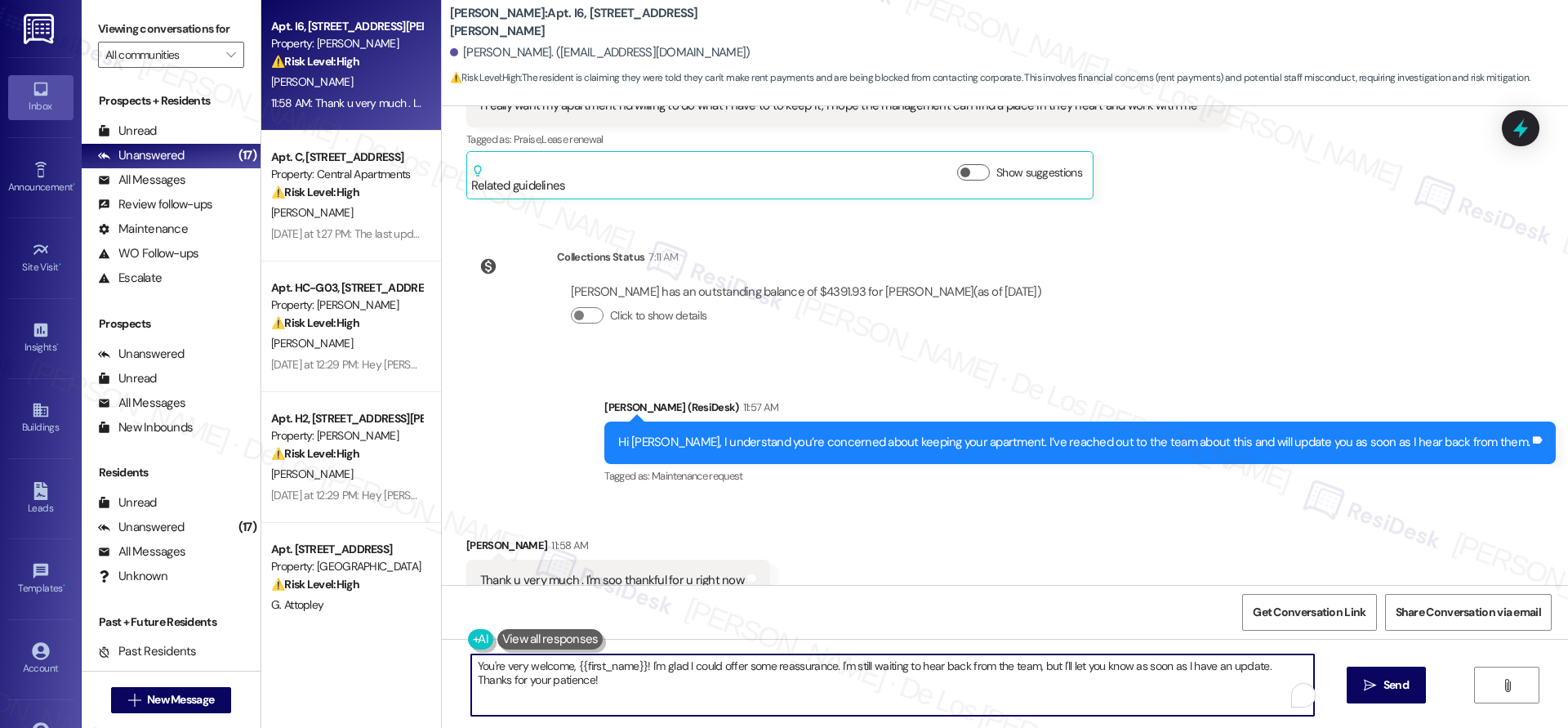
click at [645, 672] on textarea "You're very welcome, {{first_name}}! I'm glad I could offer some reassurance. I…" at bounding box center [893, 685] width 843 height 61
click at [651, 666] on textarea "You're very welcome, {{first_name}}! I'm glad I could offer some reassurance. I…" at bounding box center [893, 685] width 843 height 61
drag, startPoint x: 637, startPoint y: 667, endPoint x: 702, endPoint y: 701, distance: 73.4
click at [702, 701] on textarea "You're very welcome, {{first_name}}! I'm glad I could offer some reassurance. I…" at bounding box center [893, 685] width 843 height 61
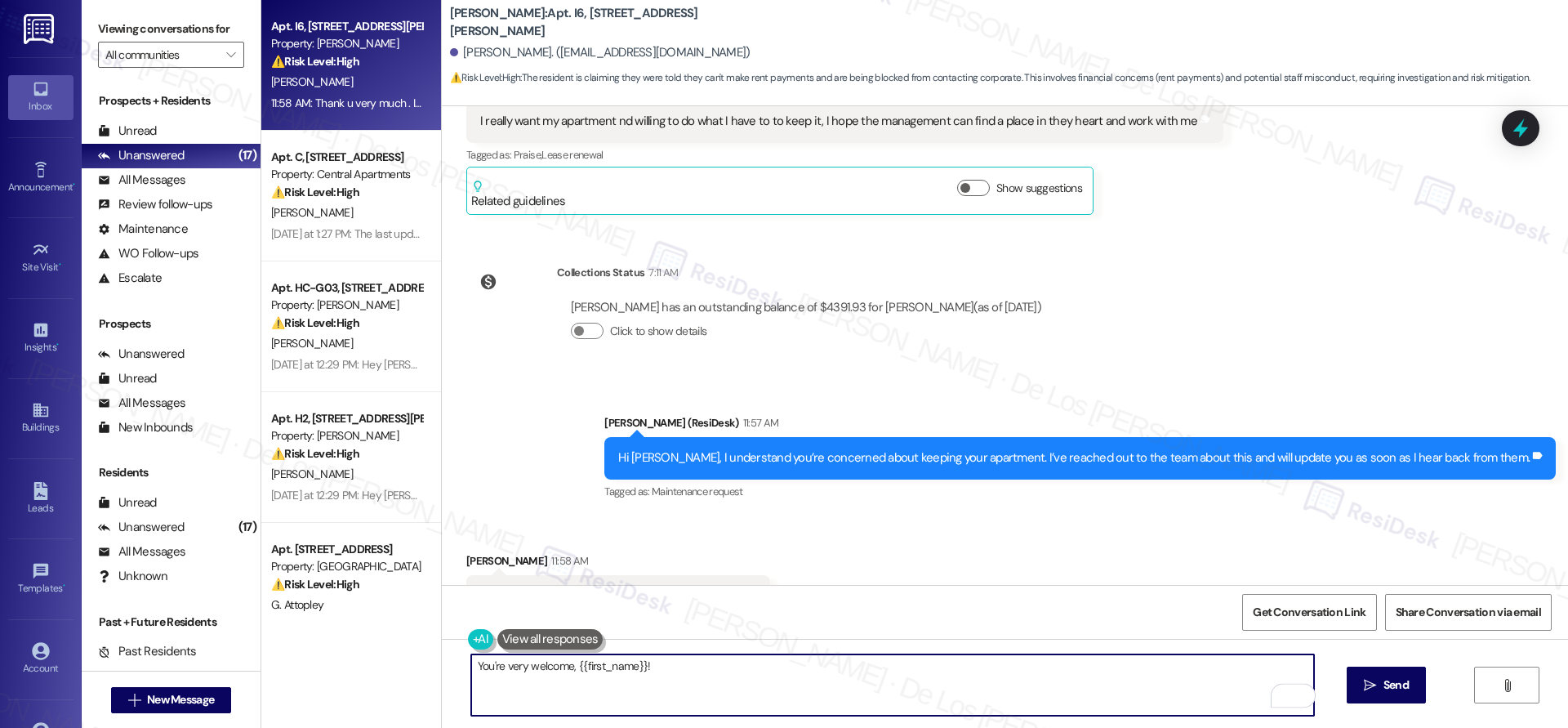
scroll to position [1515, 0]
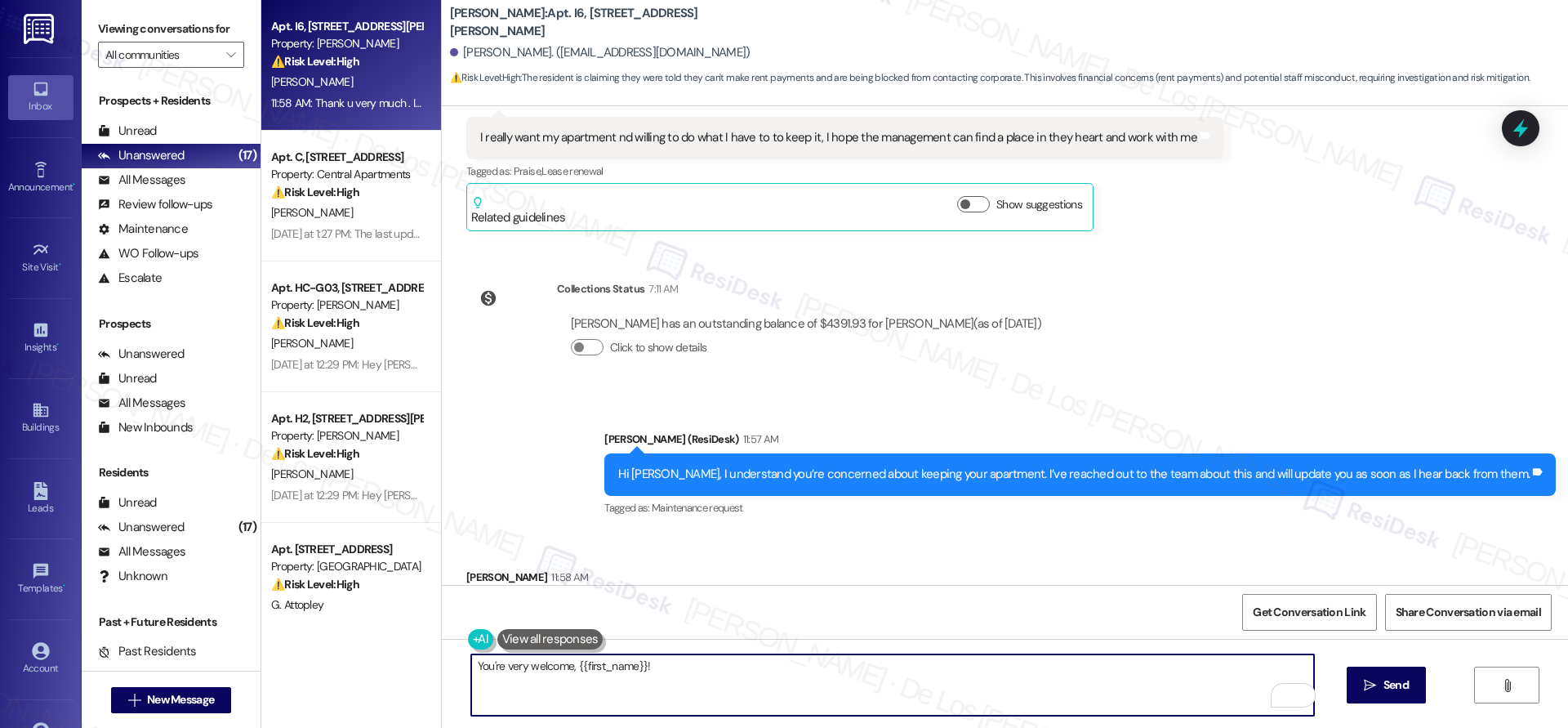
type textarea "You're very welcome, {{first_name}}!"
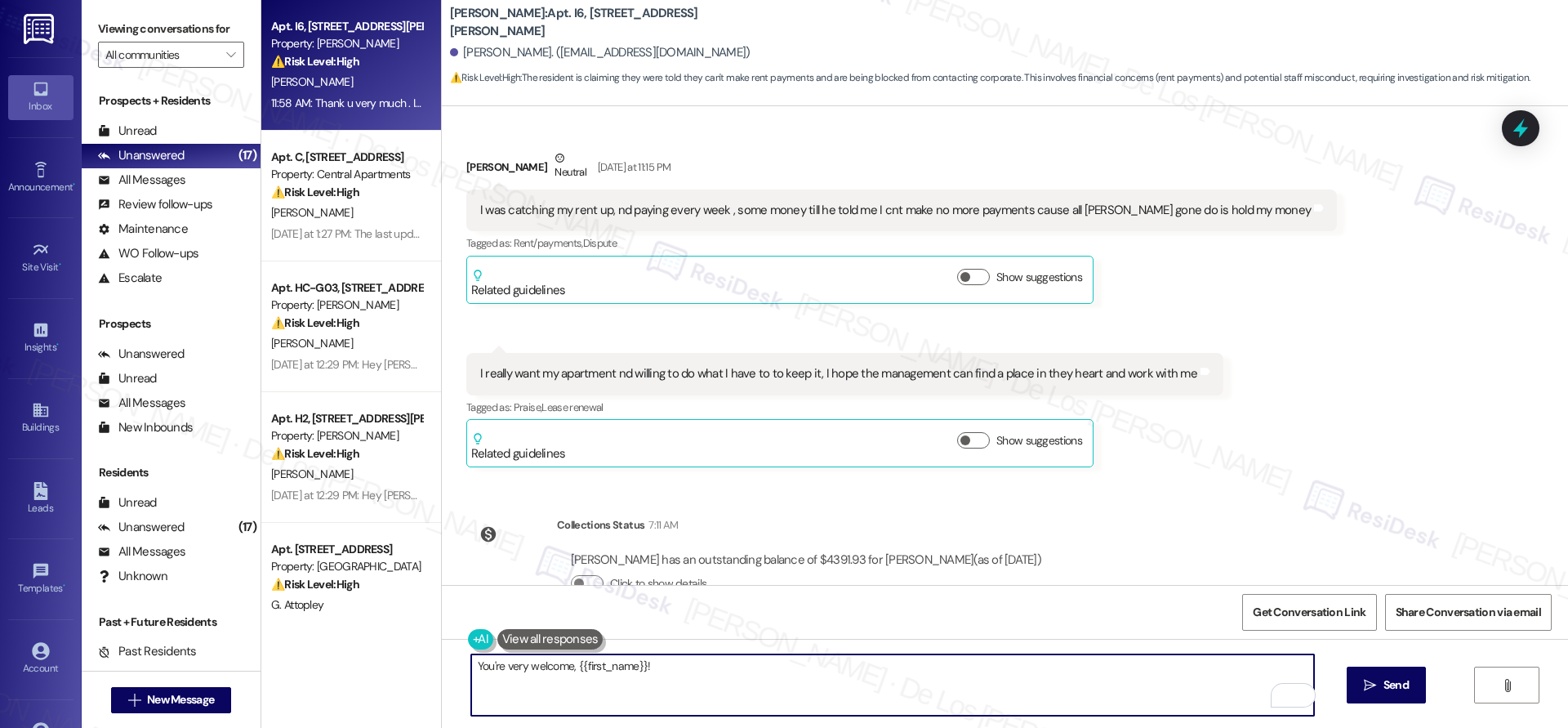
scroll to position [1547, 0]
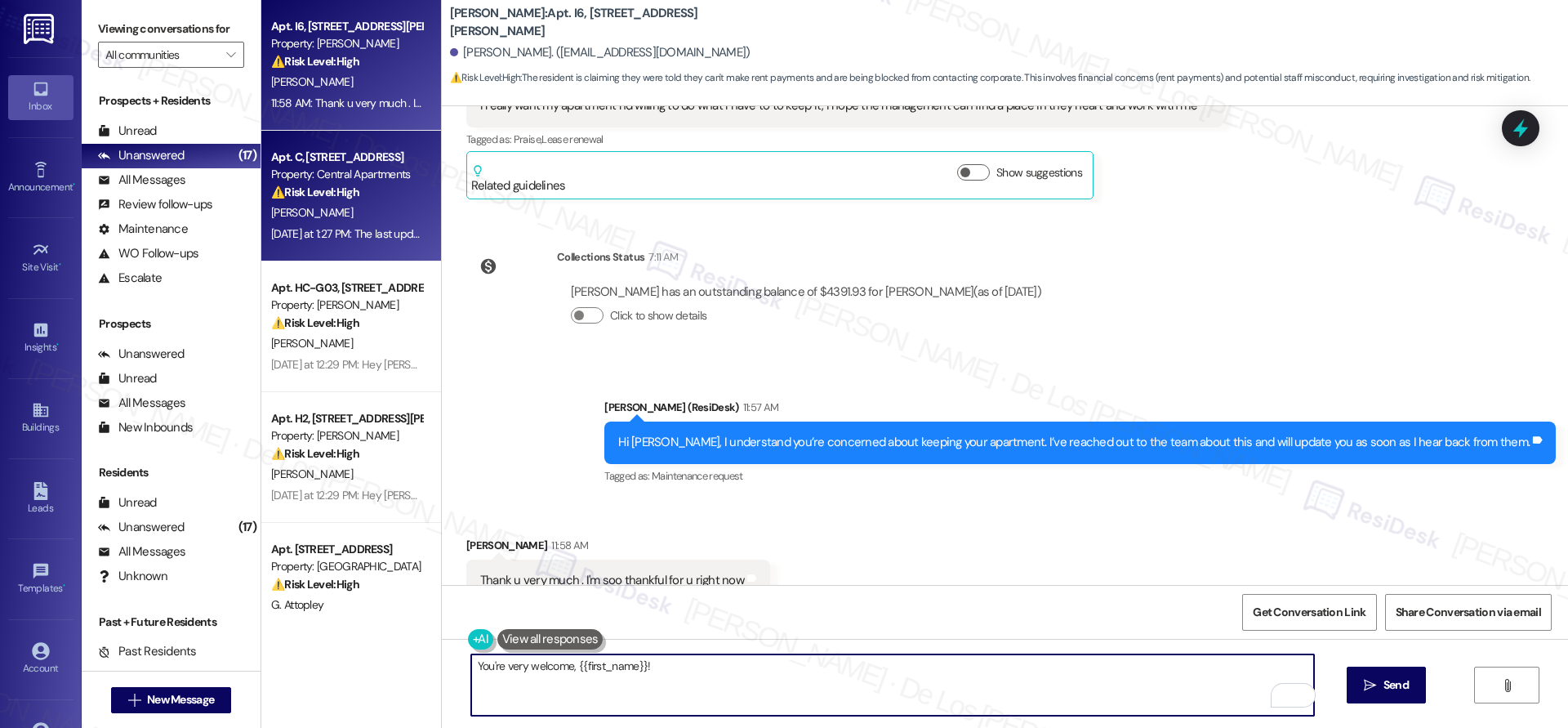
click at [357, 241] on div "[DATE] at 1:27 PM: The last update I had was when the carpet guy came to actual…" at bounding box center [346, 233] width 155 height 21
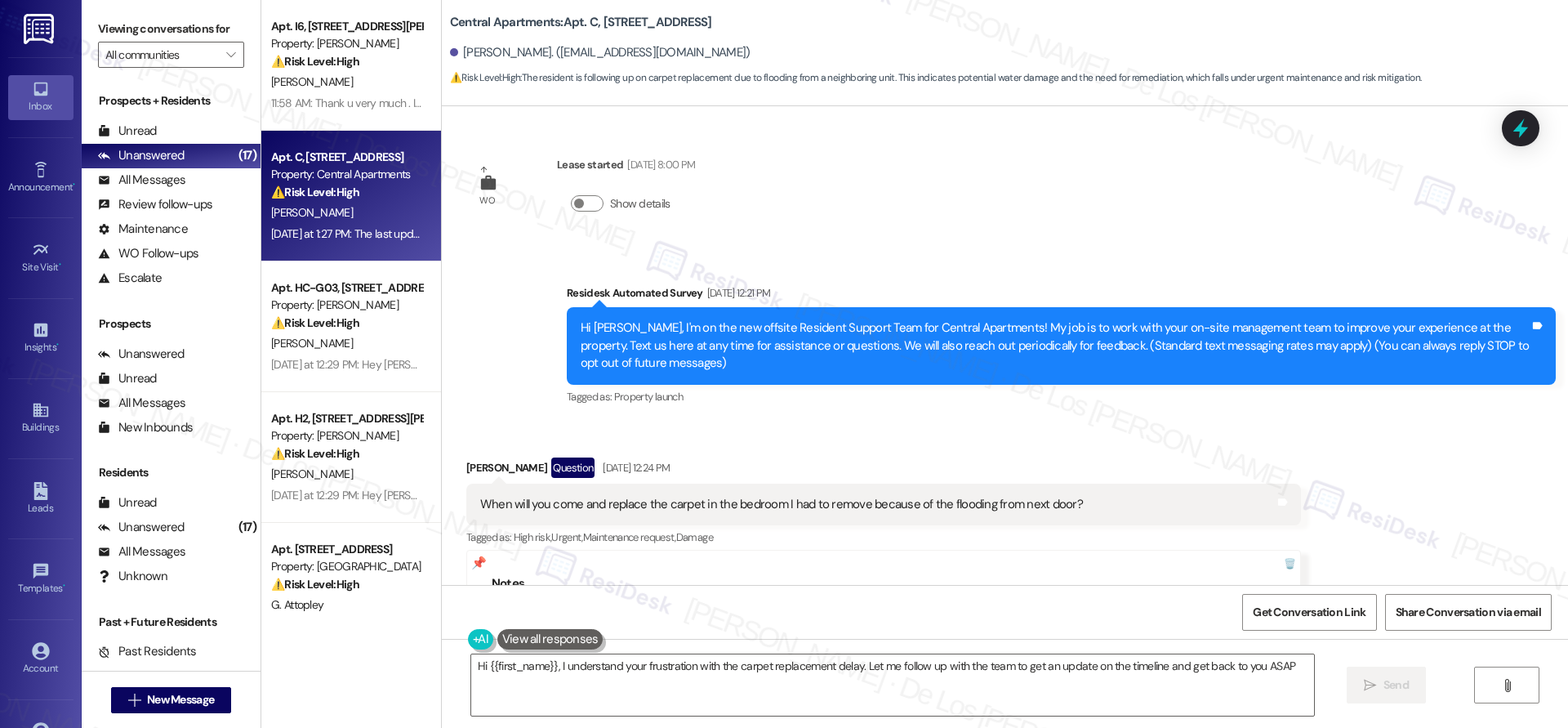
type textarea "Hi {{first_name}}, I understand your frustration with the carpet replacement de…"
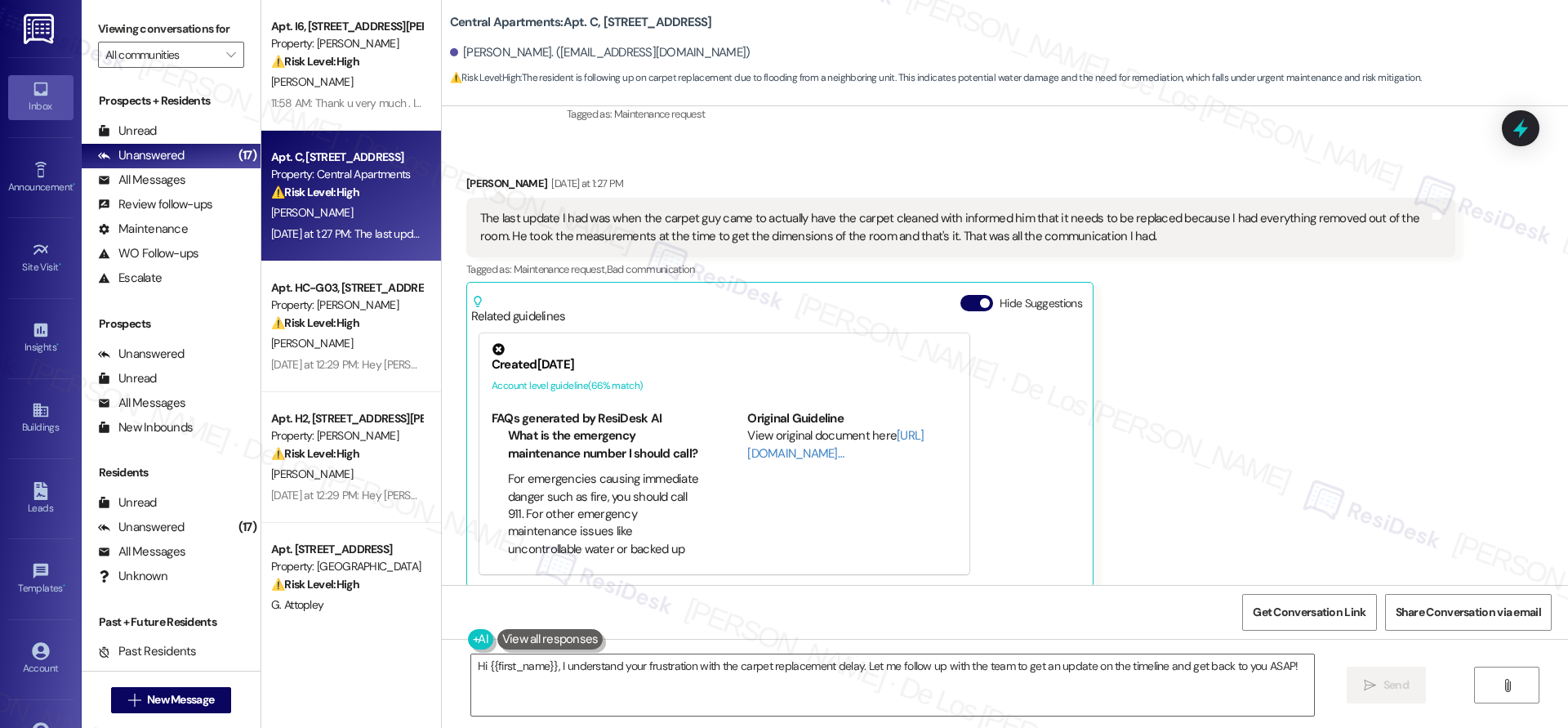
scroll to position [4, 0]
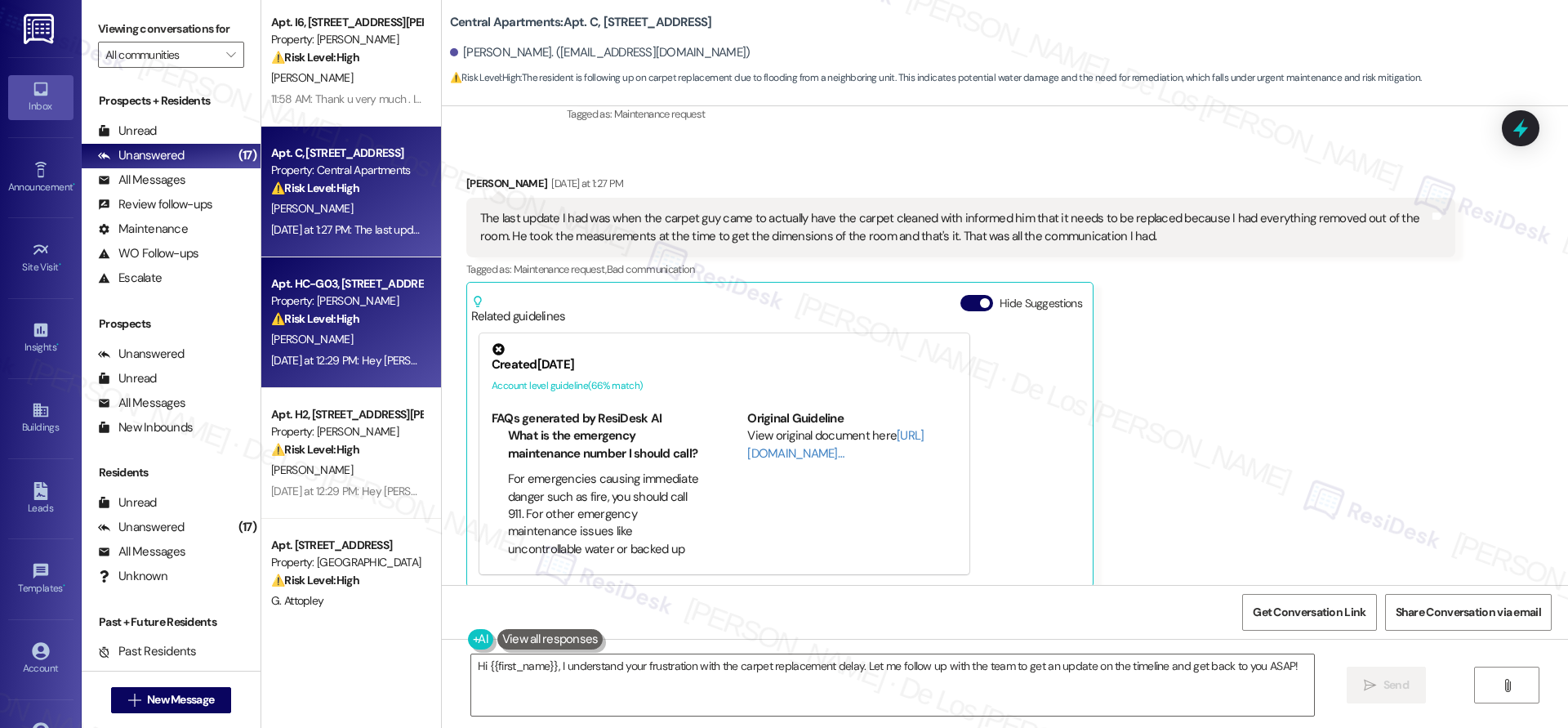
click at [343, 327] on div "Apt. HC-G03, 4735 Courtney Drive Property: Wingate ⚠️ Risk Level: High The resi…" at bounding box center [346, 301] width 155 height 55
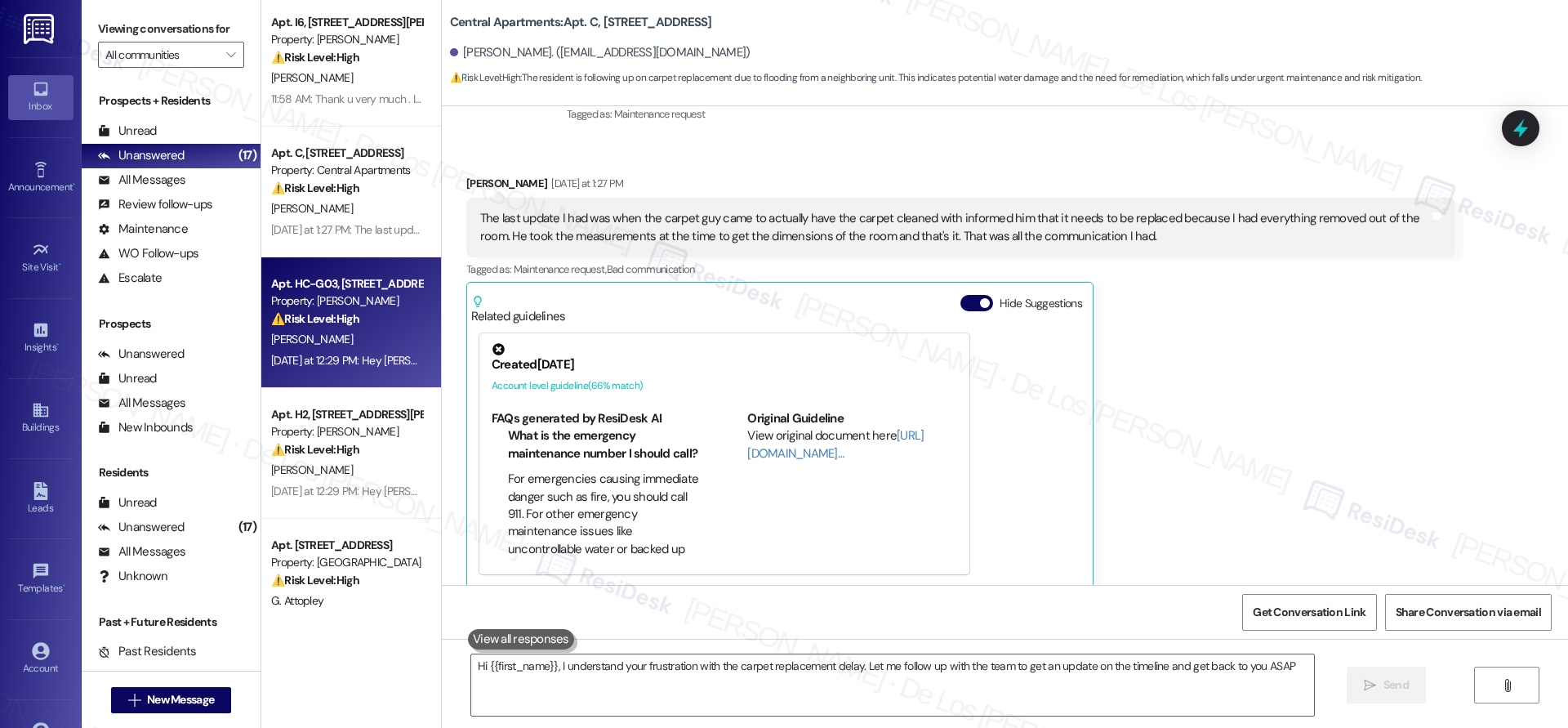
type textarea "Hi {{first_name}}, I understand your frustration with the carpet replacement de…"
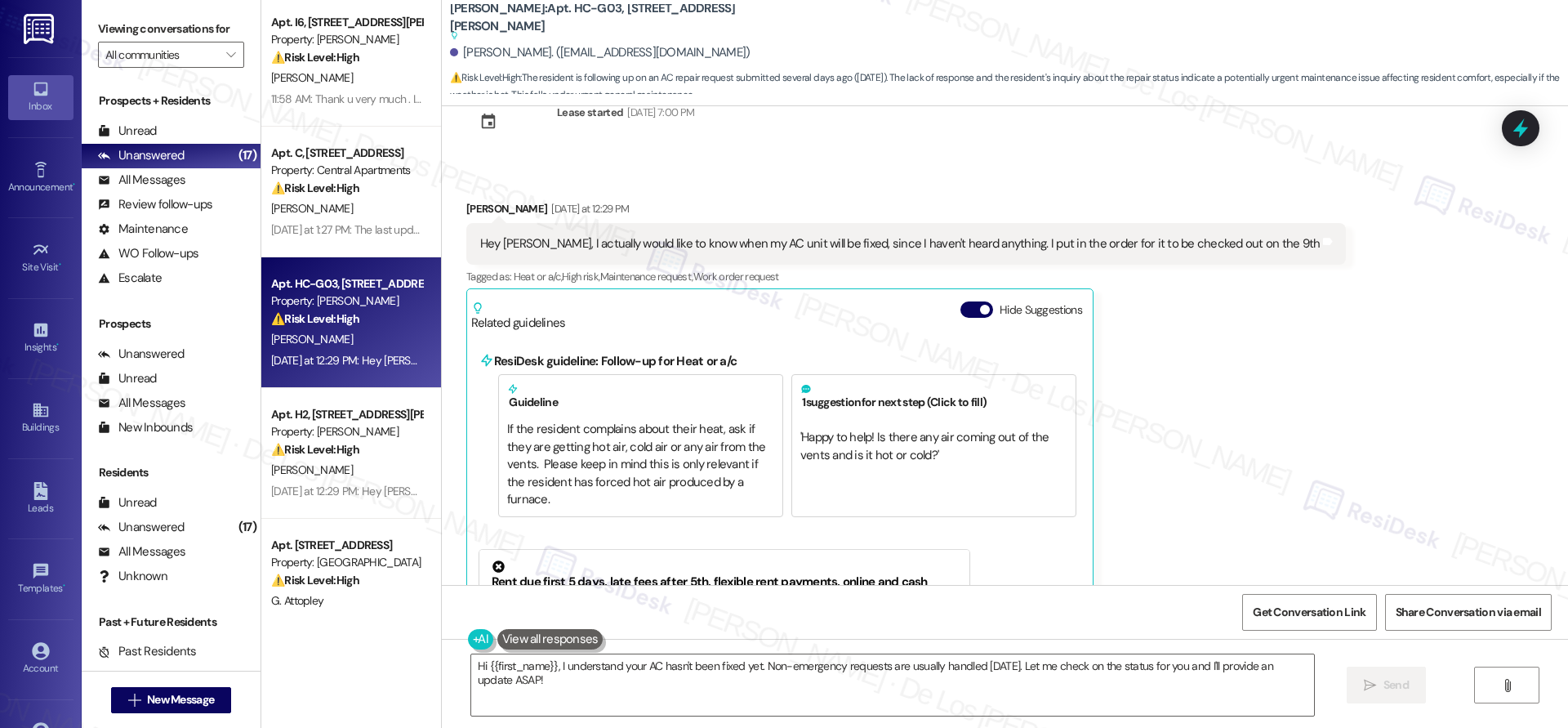
scroll to position [454, 0]
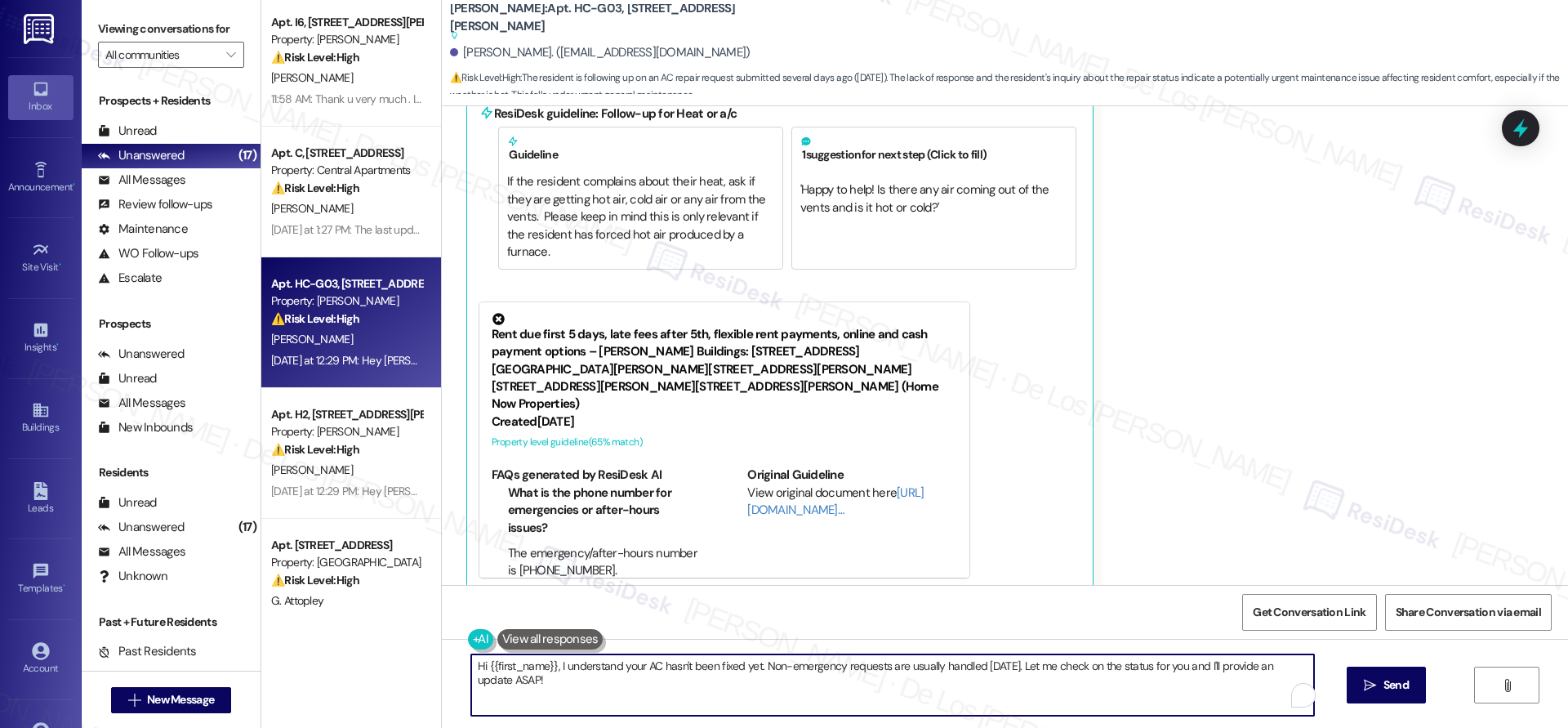
drag, startPoint x: 752, startPoint y: 668, endPoint x: 887, endPoint y: 724, distance: 146.2
click at [887, 724] on div "Hi {{first_name}}, I understand your AC hasn't been fixed yet. Non-emergency re…" at bounding box center [1004, 699] width 1126 height 123
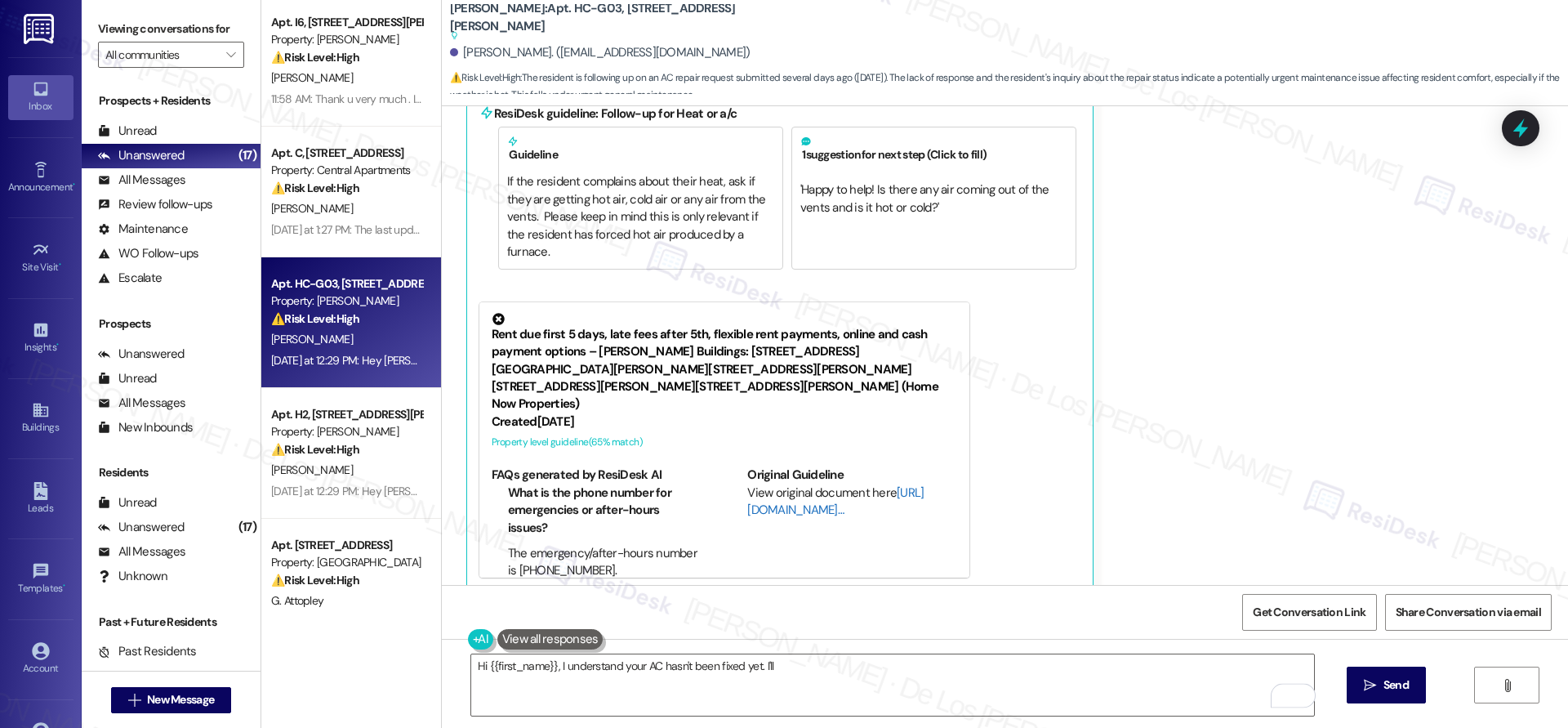
click at [767, 485] on link "[URL][DOMAIN_NAME]…" at bounding box center [835, 501] width 176 height 33
click at [882, 664] on textarea "Hi {{first_name}}, I understand your AC hasn't been fixed yet. I'll" at bounding box center [893, 685] width 843 height 61
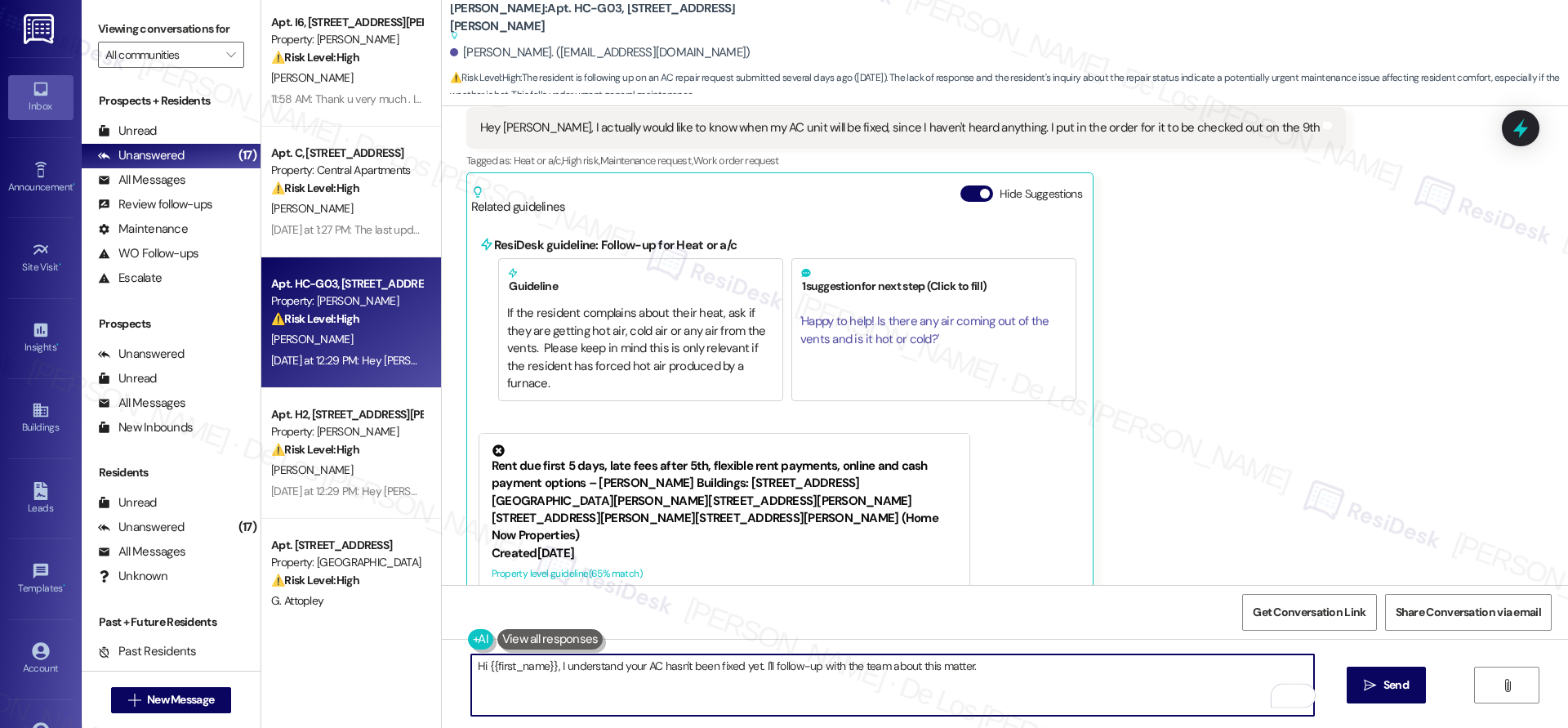
scroll to position [196, 0]
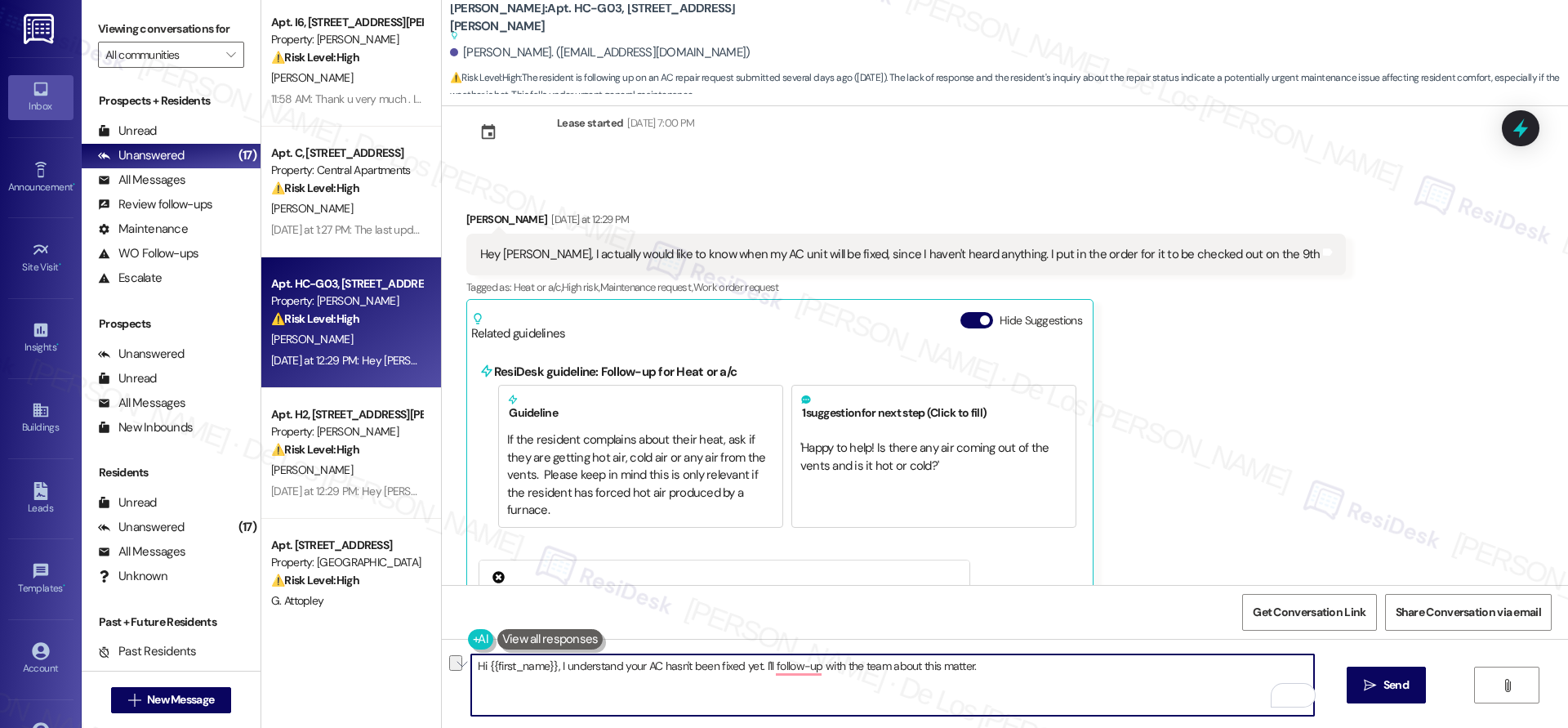
drag, startPoint x: 752, startPoint y: 666, endPoint x: 975, endPoint y: 681, distance: 223.5
click at [975, 681] on textarea "Hi {{first_name}}, I understand your AC hasn't been fixed yet. I'll follow-up w…" at bounding box center [893, 685] width 843 height 61
drag, startPoint x: 754, startPoint y: 668, endPoint x: 857, endPoint y: 679, distance: 103.6
click at [857, 679] on textarea "Hi {{first_name}}, I understand your AC hasn't been fixed yet. Upon chekcing" at bounding box center [893, 685] width 843 height 61
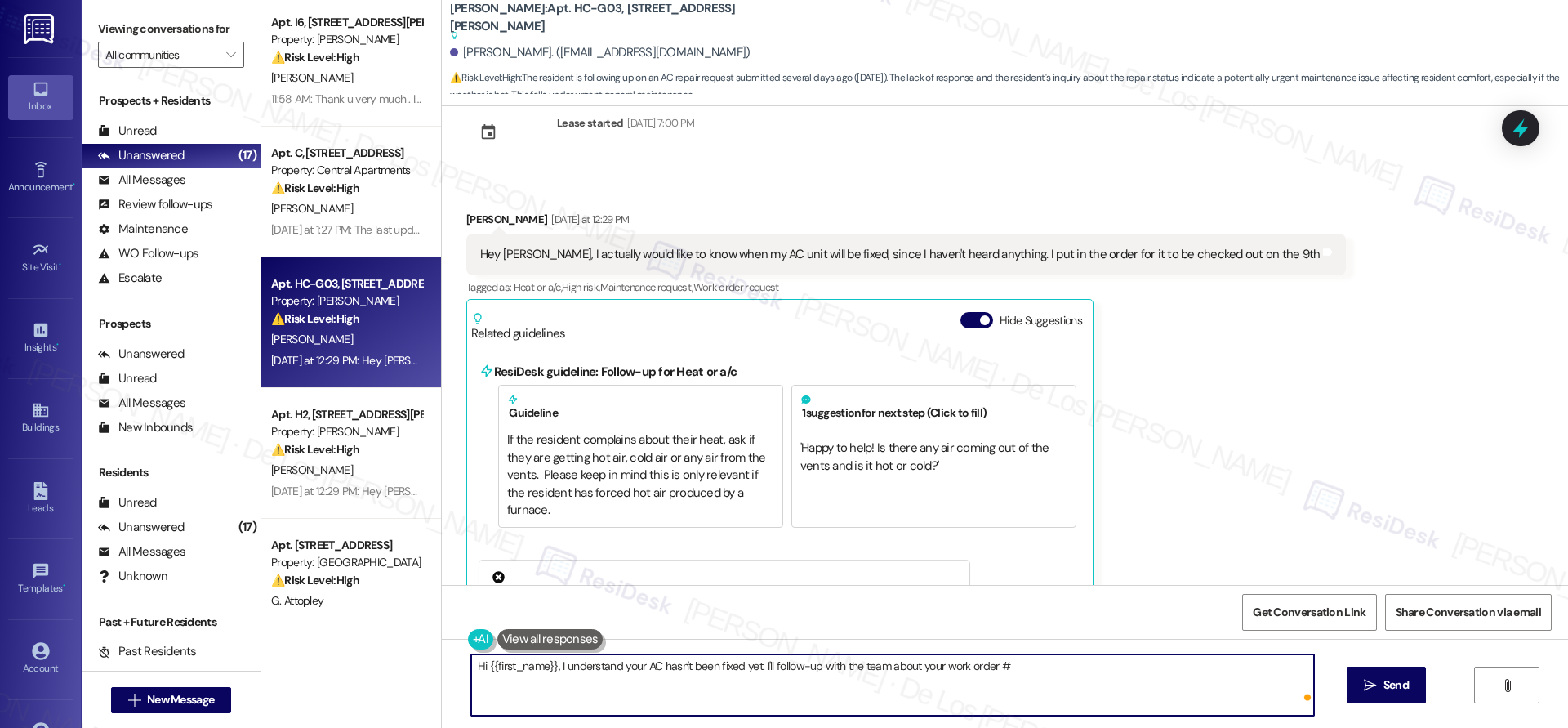
paste textarea "#11602"
paste textarea "still hasn’t been fixed. I’ll follow up with the team regarding your work order…"
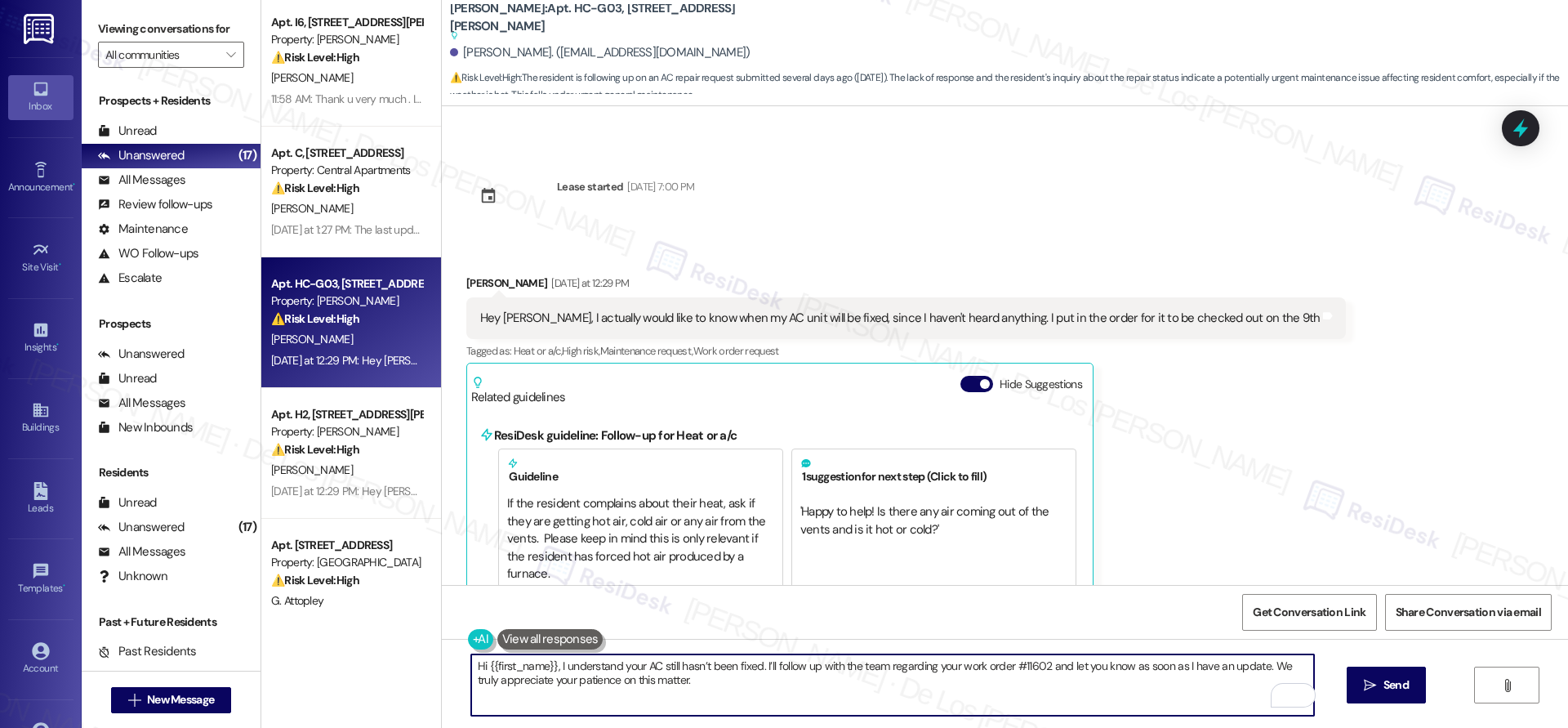
scroll to position [0, 0]
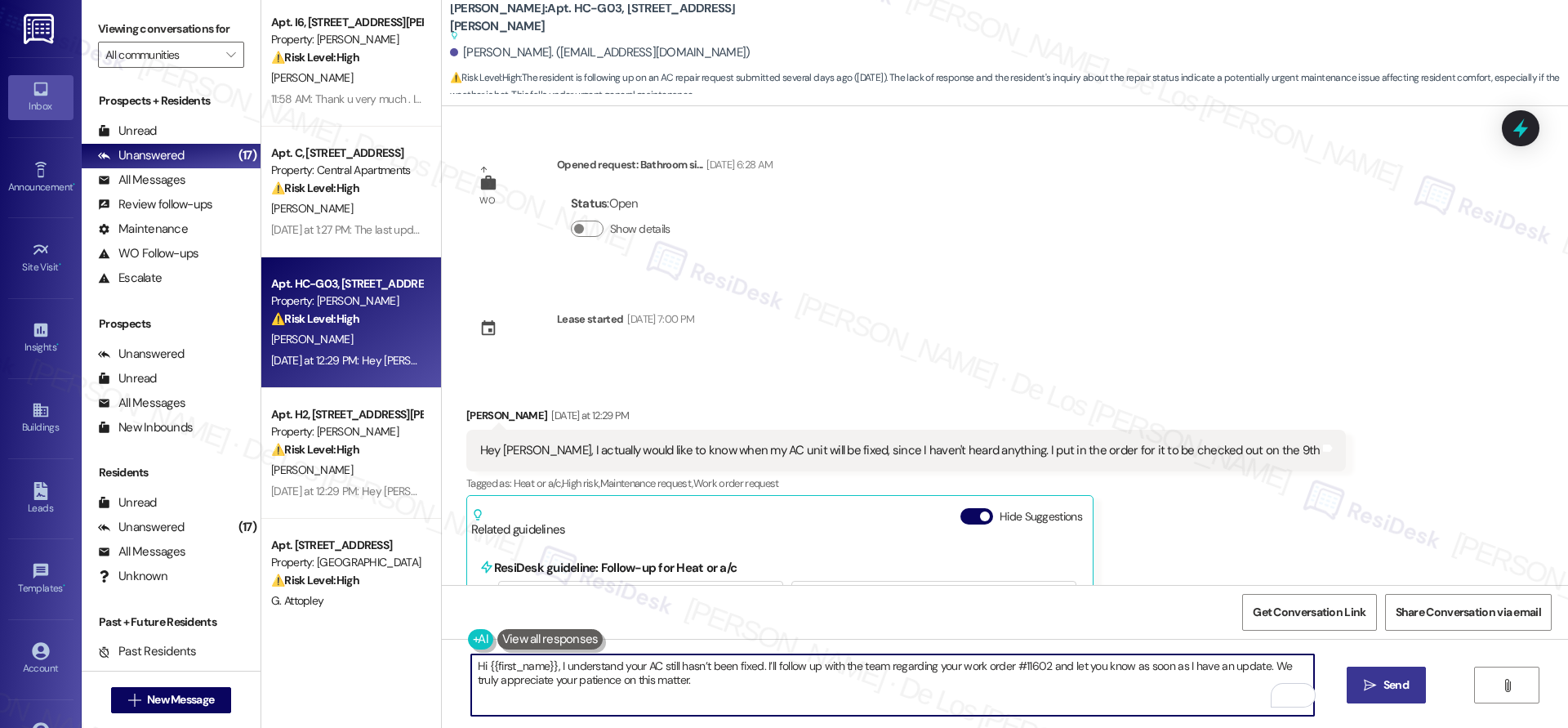
type textarea "Hi {{first_name}}, I understand your AC still hasn’t been fixed. I’ll follow up…"
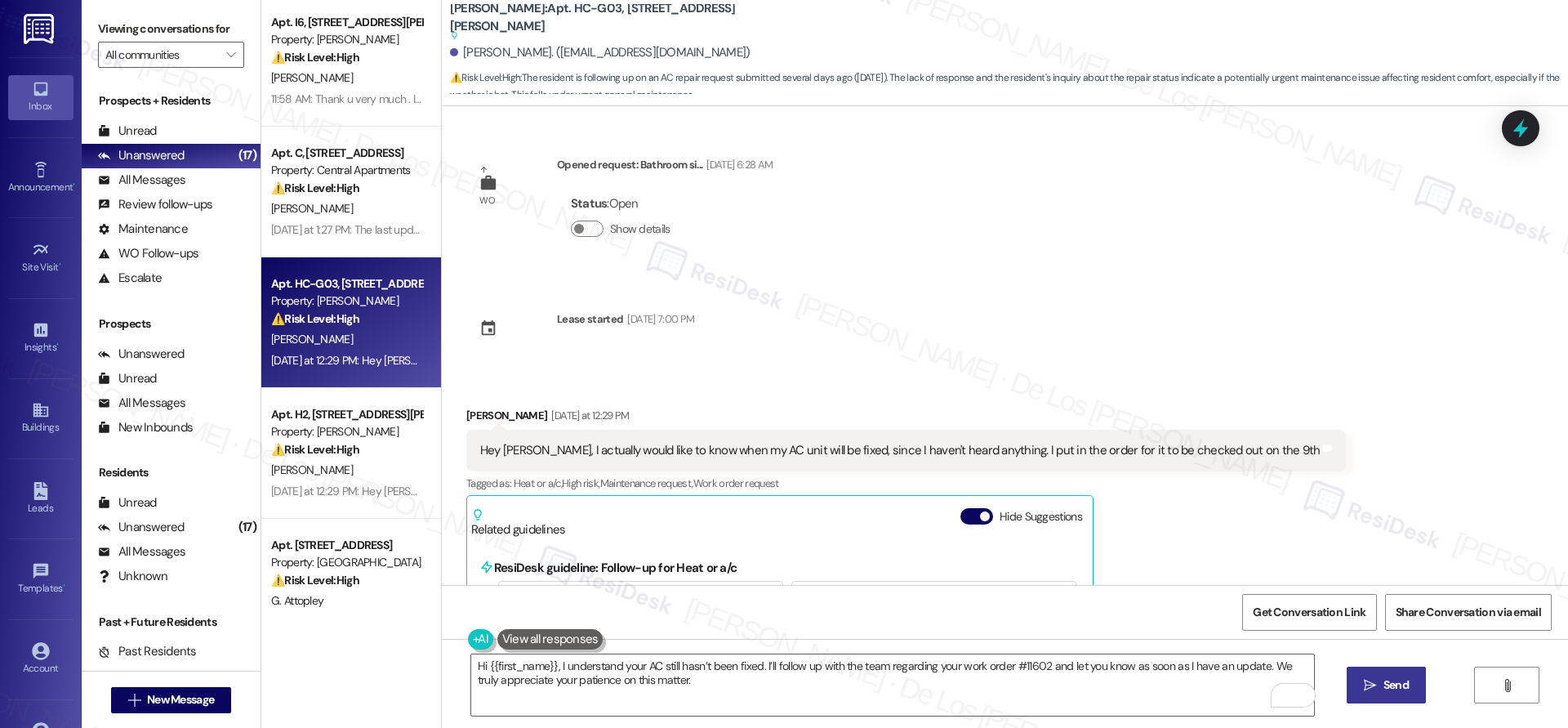
click at [1397, 687] on span "Send" at bounding box center [1396, 684] width 25 height 17
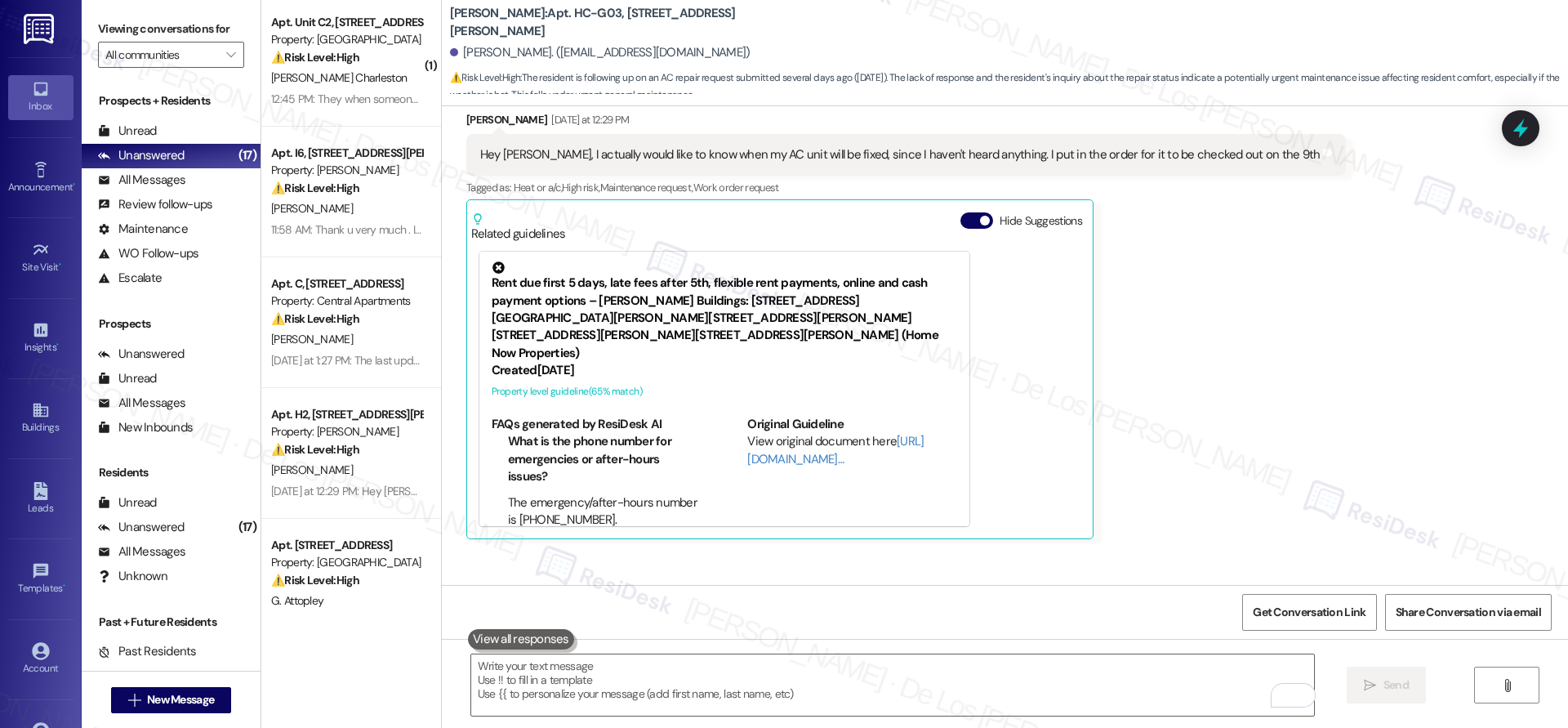
scroll to position [394, 0]
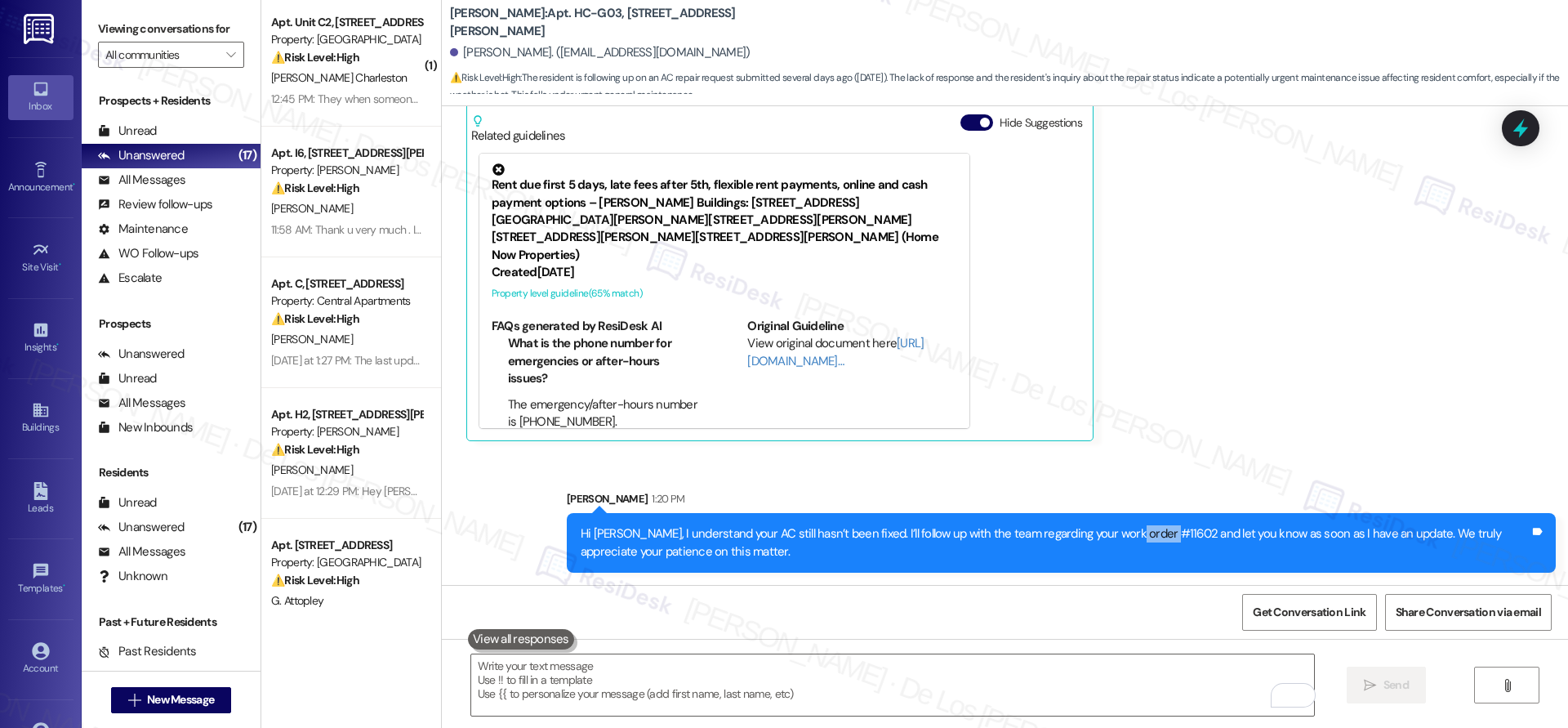
drag, startPoint x: 1139, startPoint y: 530, endPoint x: 1103, endPoint y: 529, distance: 36.0
click at [1103, 529] on div "Hi Justin, I understand your AC still hasn’t been fixed. I’ll follow up with th…" at bounding box center [1055, 542] width 949 height 35
copy div "#11602"
click at [1190, 377] on div "Justin Grant Yesterday at 12:29 PM Hey Sara, I actually would like to know when…" at bounding box center [906, 227] width 880 height 428
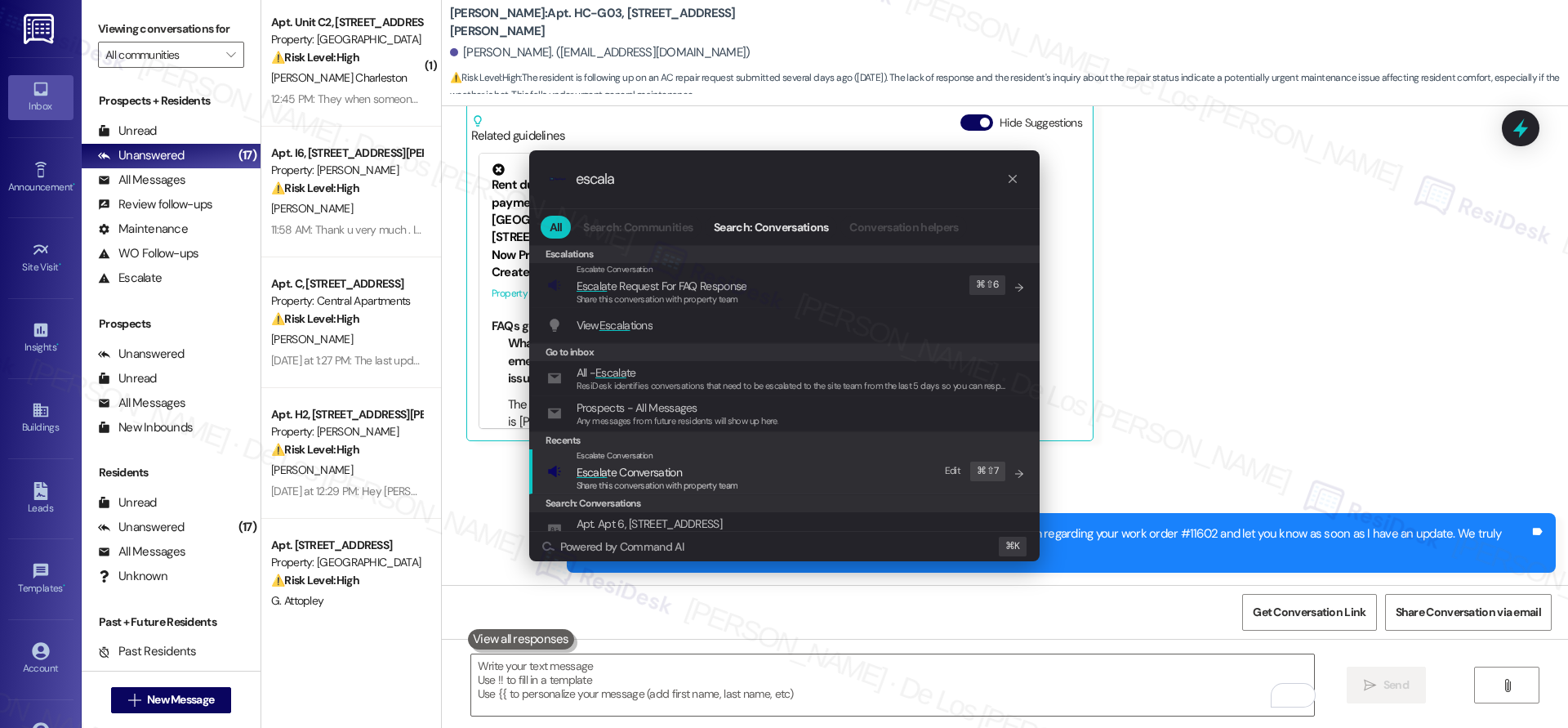
type input "escala"
click at [749, 468] on div "Escalate Conversation Escala te Conversation Share this conversation with prope…" at bounding box center [786, 470] width 478 height 44
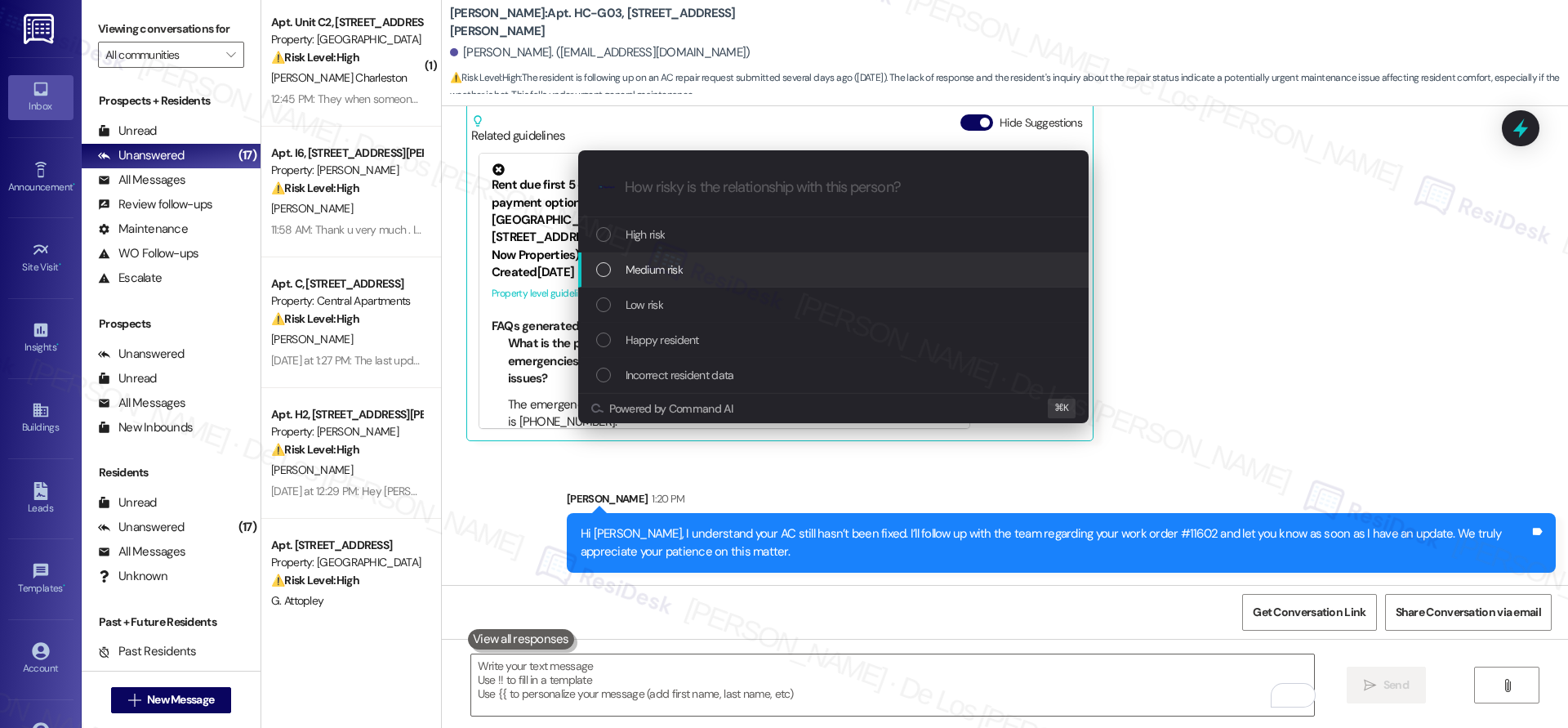
click at [738, 260] on div "Medium risk" at bounding box center [835, 269] width 478 height 18
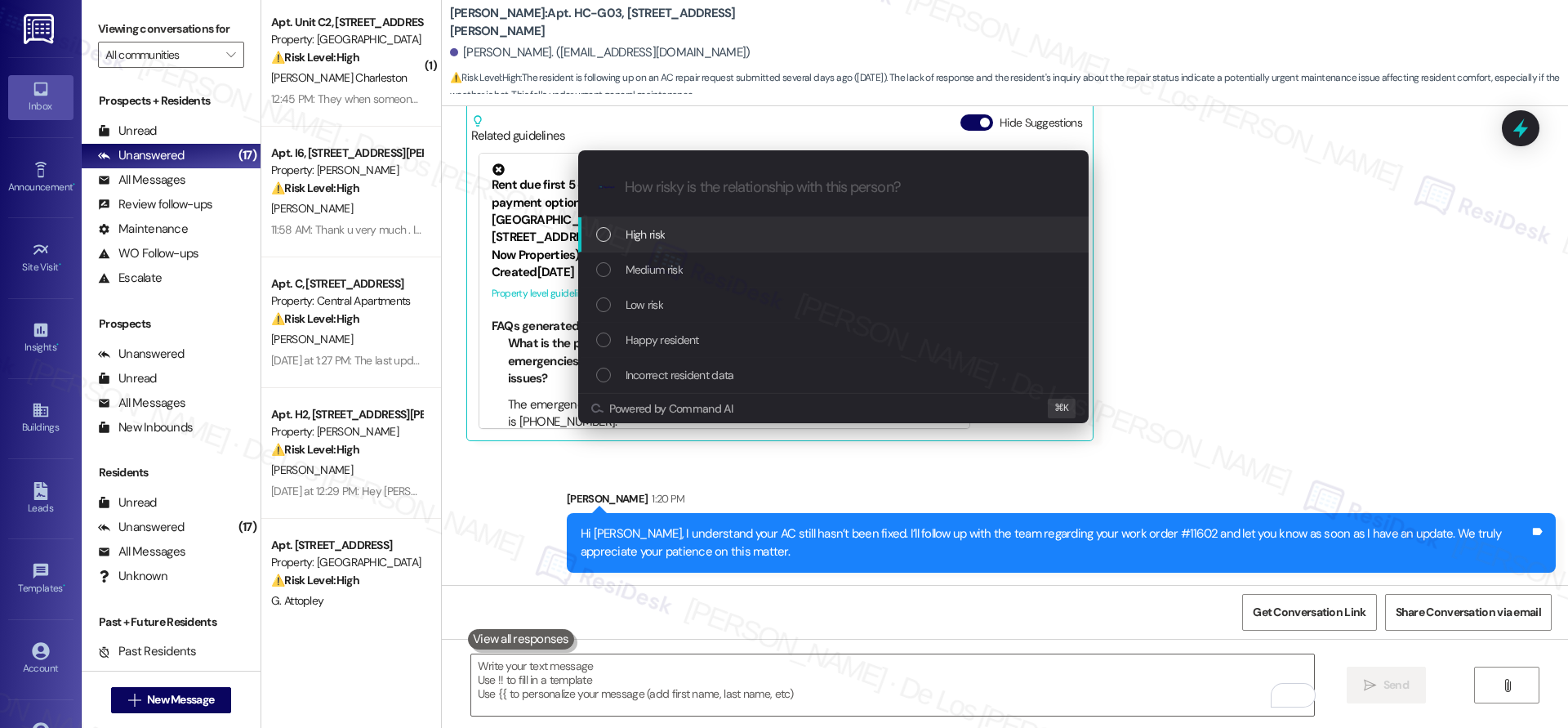
click at [731, 229] on div "High risk" at bounding box center [835, 234] width 478 height 18
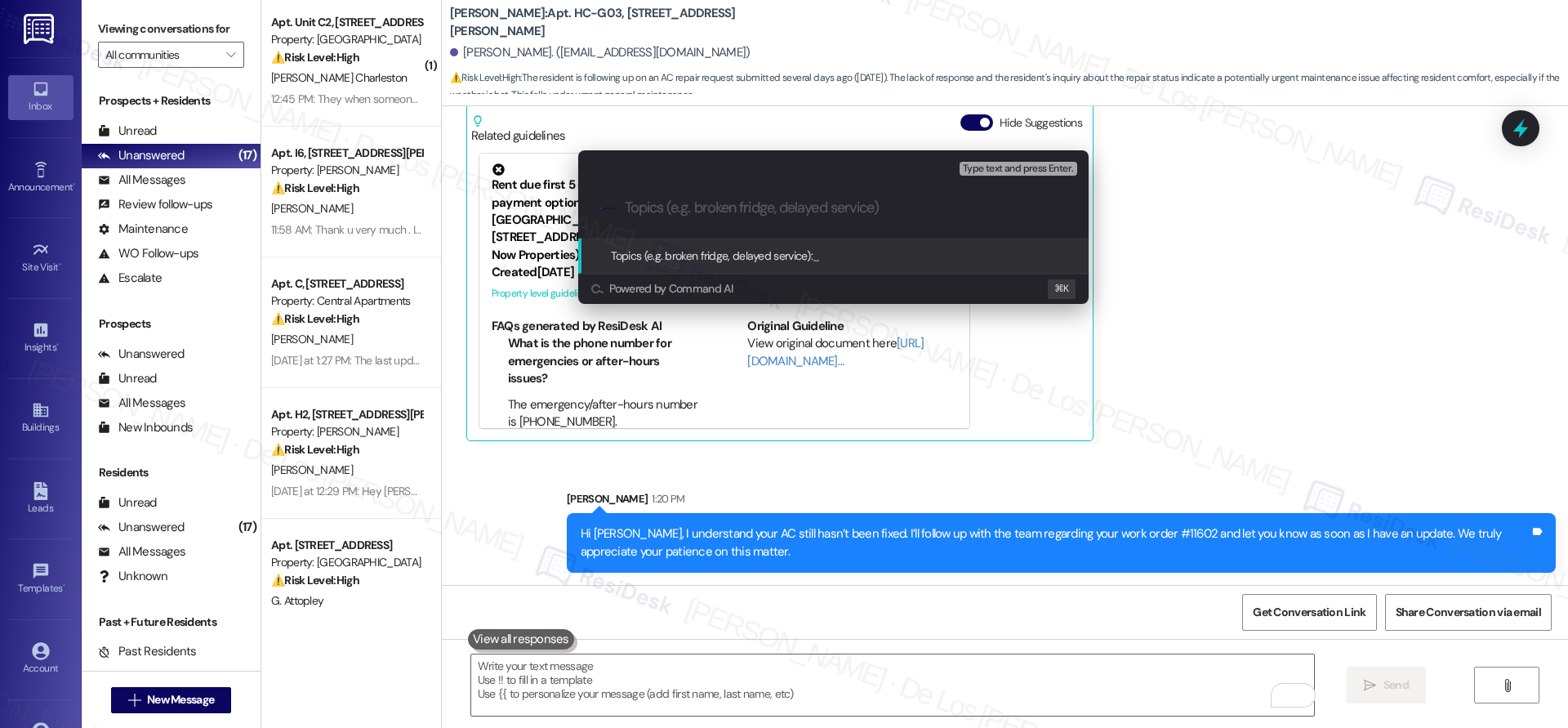
paste input "#11602"
click at [625, 200] on input "#11602" at bounding box center [840, 207] width 430 height 17
type input "Follow-up on work order #11602 - AC issue"
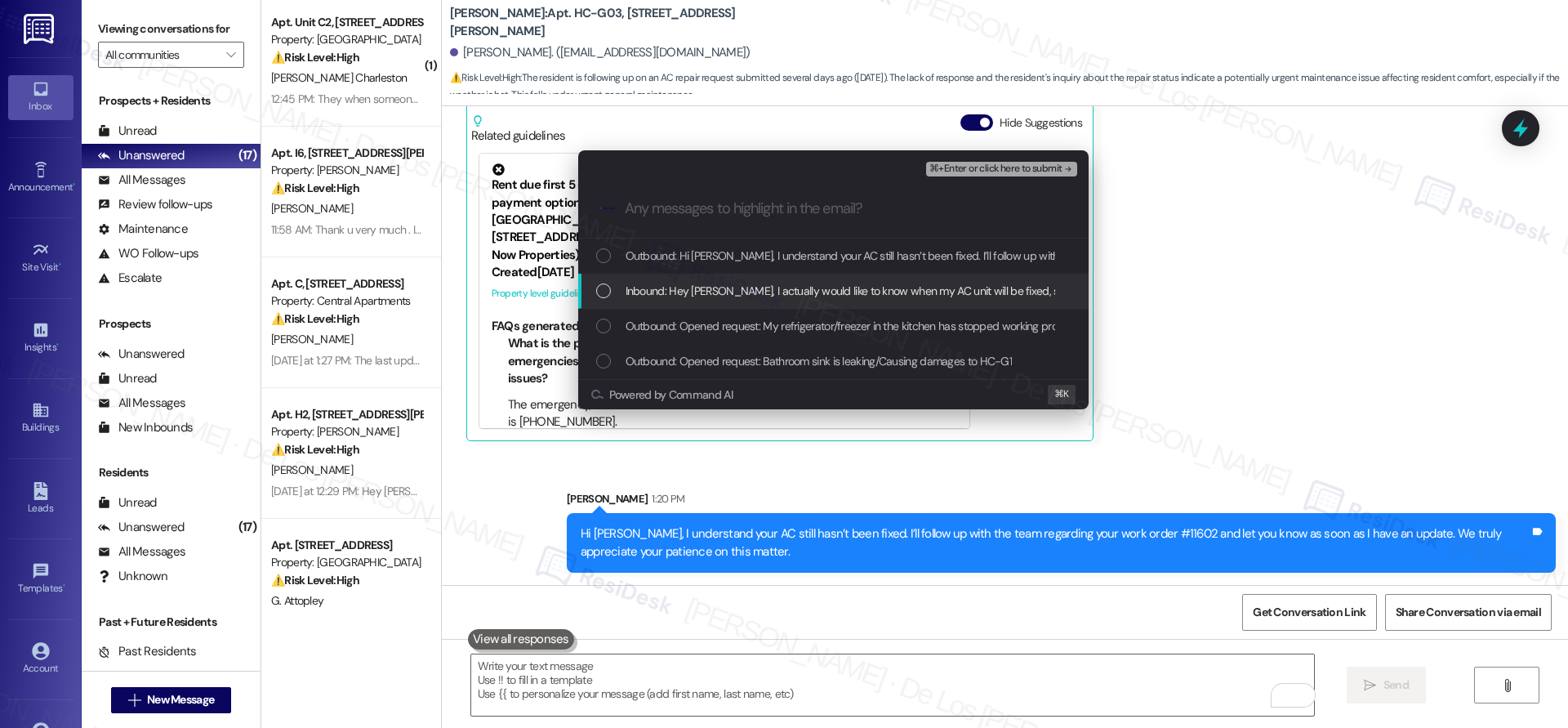
click at [836, 289] on span "Inbound: Hey Sara, I actually would like to know when my AC unit will be fixed,…" at bounding box center [1034, 291] width 816 height 18
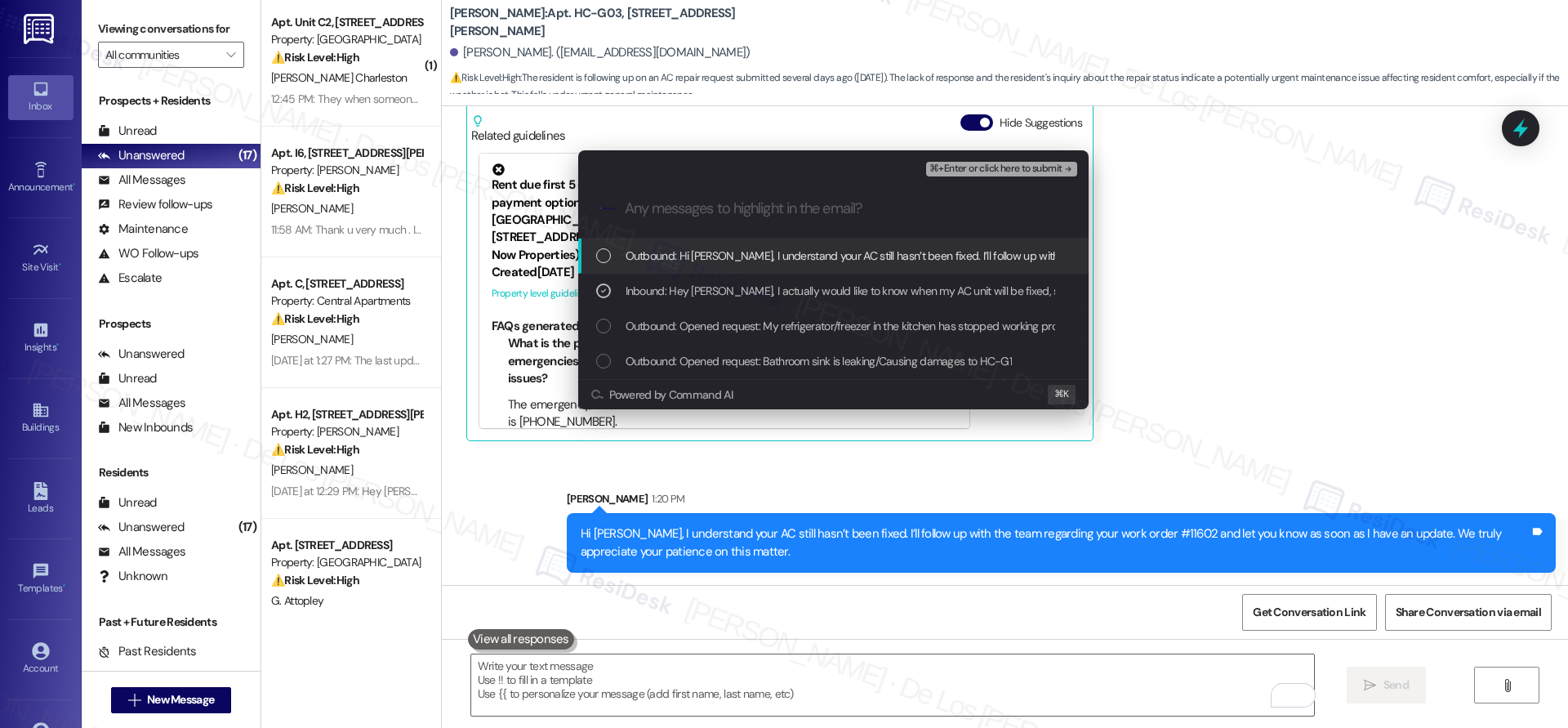
click at [999, 167] on span "⌘+Enter or click here to submit" at bounding box center [996, 169] width 132 height 12
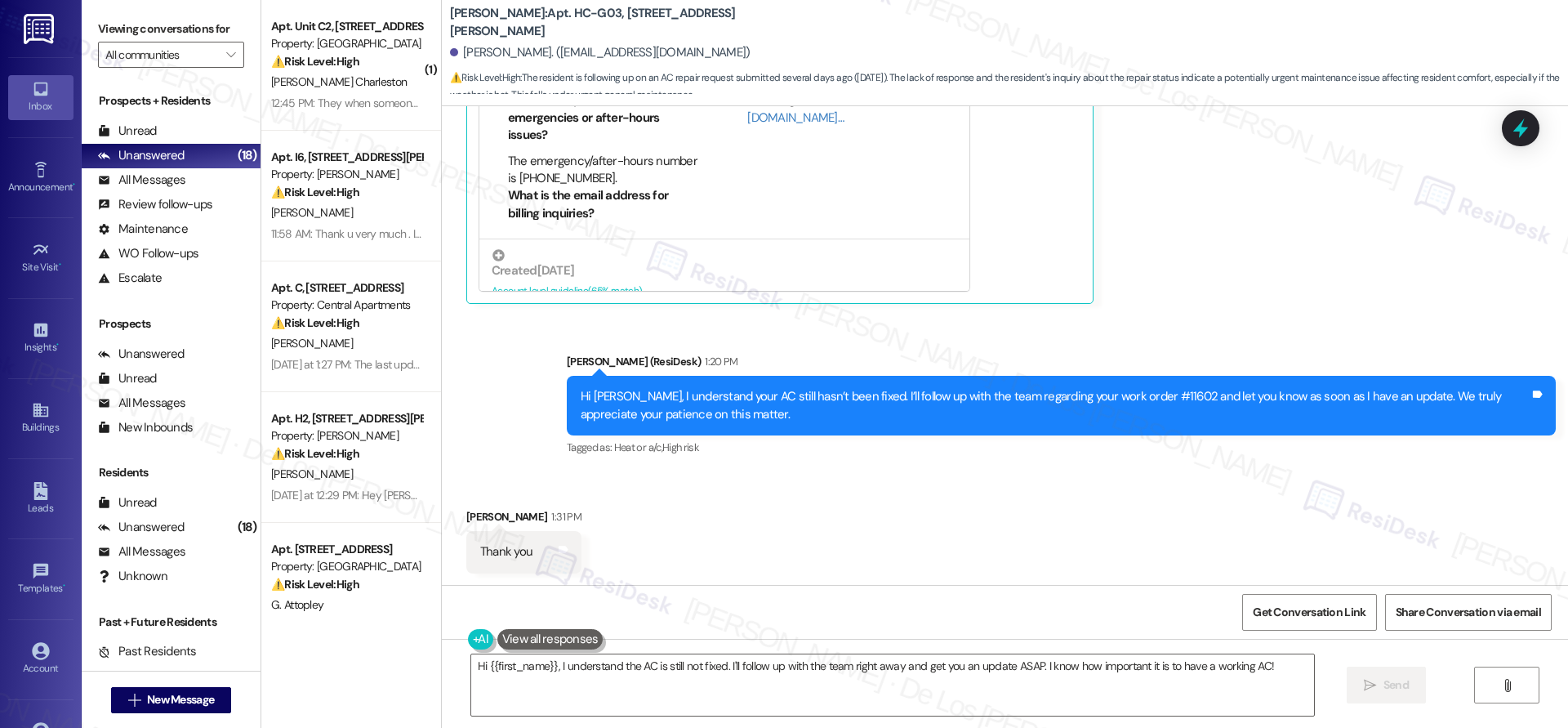
scroll to position [532, 0]
click at [617, 671] on textarea "Hi {{first_name}}, I understand the AC is still not fixed. I'll follow up with …" at bounding box center [893, 685] width 843 height 61
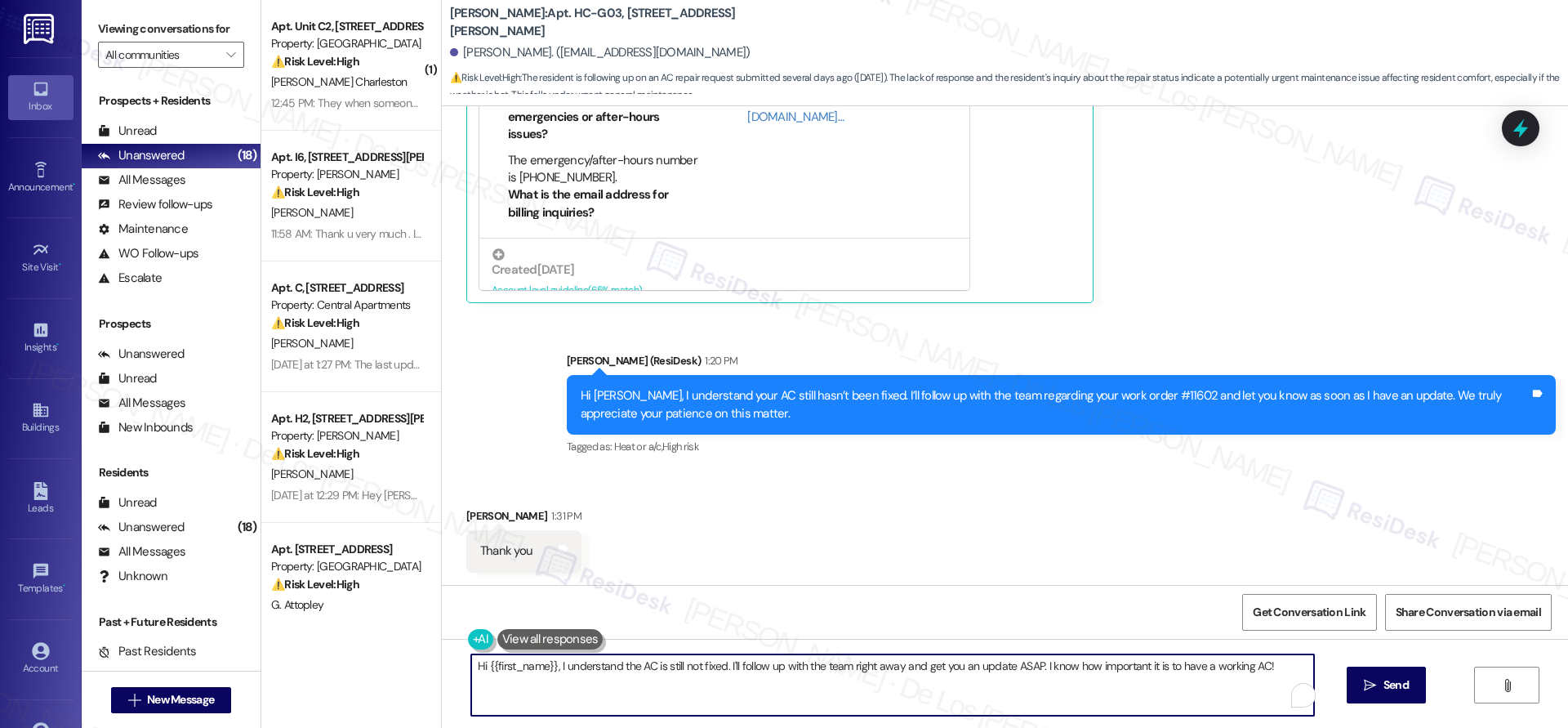
click at [617, 671] on textarea "Hi {{first_name}}, I understand the AC is still not fixed. I'll follow up with …" at bounding box center [893, 685] width 843 height 61
click at [617, 672] on textarea "Hi {{first_name}}, I understand the AC is still not fixed. I'll follow up with …" at bounding box center [893, 685] width 843 height 61
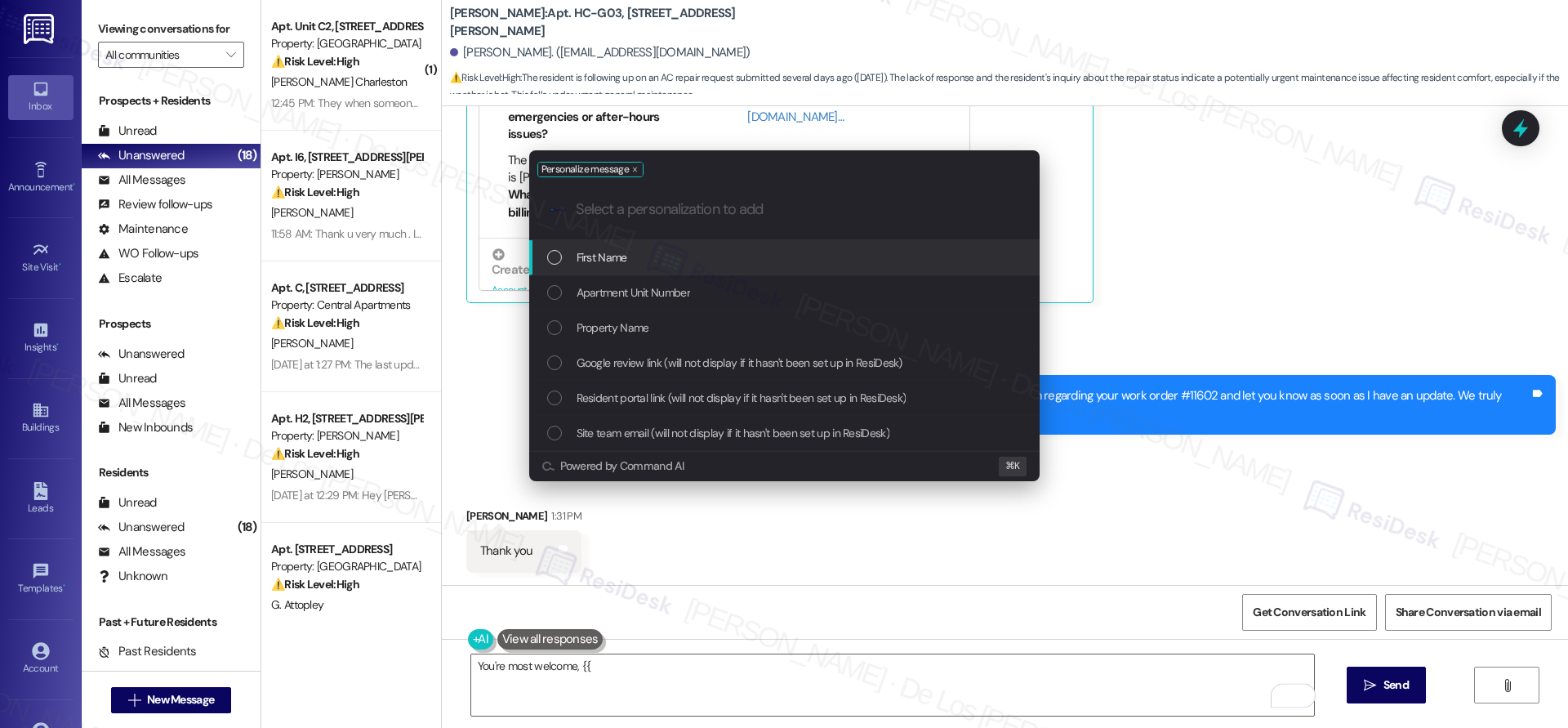
click at [714, 242] on div "First Name" at bounding box center [784, 257] width 511 height 35
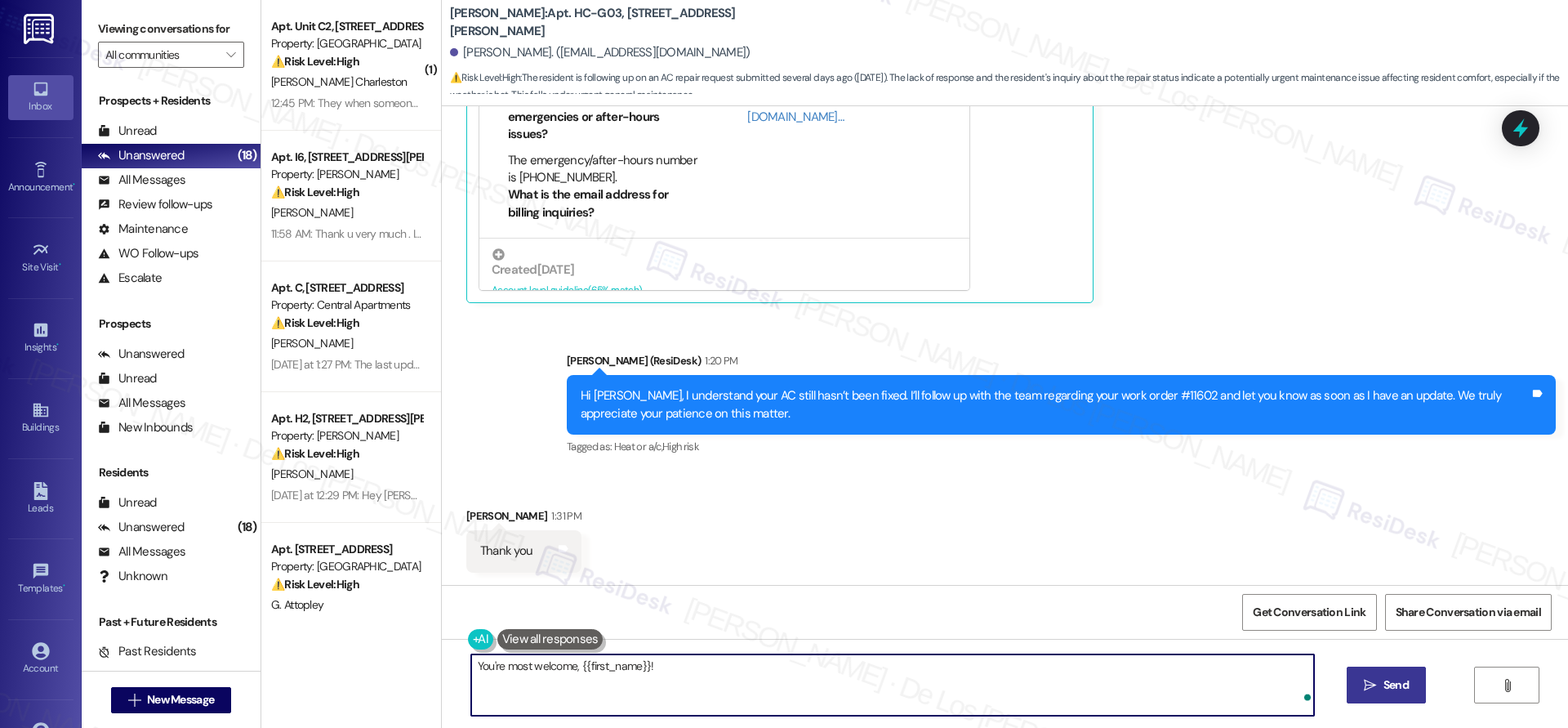
type textarea "You're most welcome, {{first_name}}!"
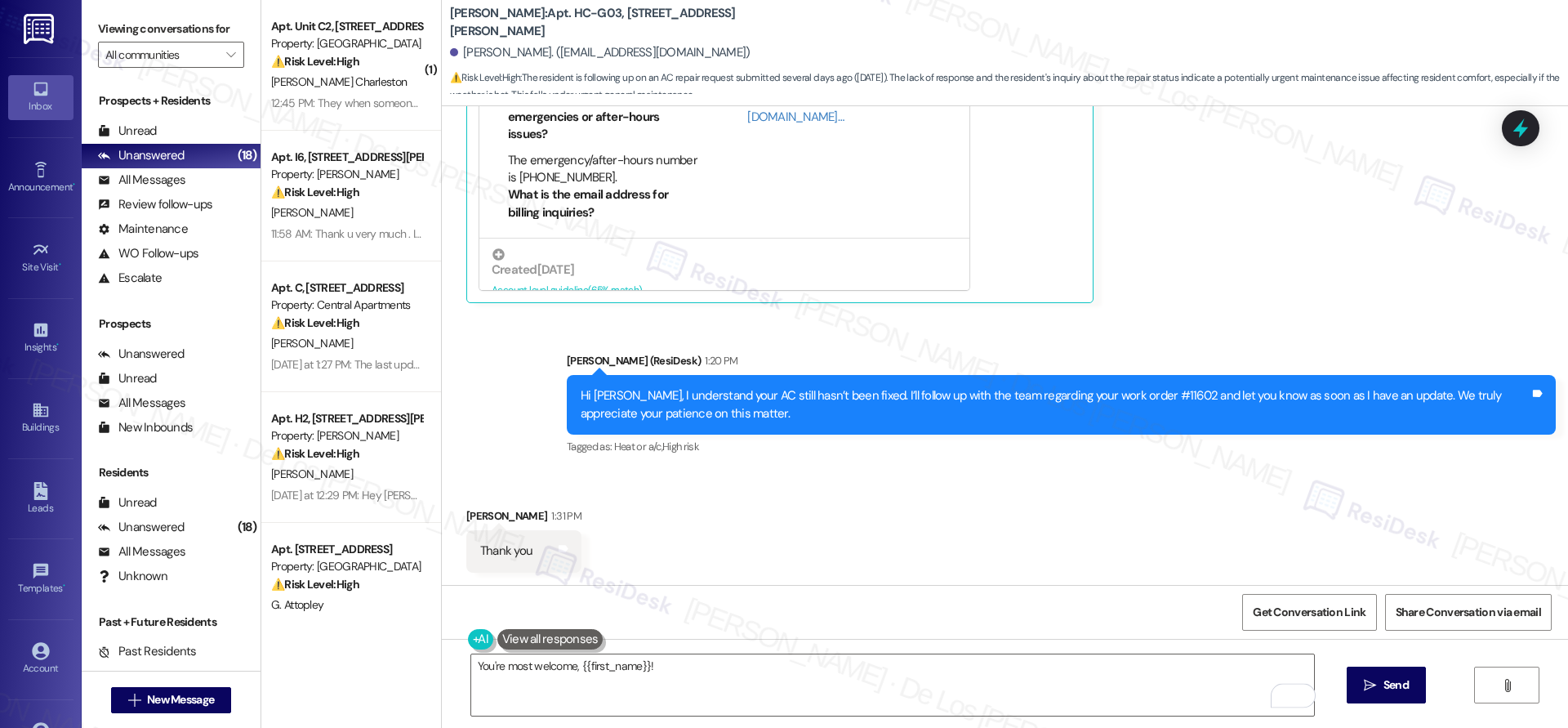
drag, startPoint x: 1378, startPoint y: 670, endPoint x: 1382, endPoint y: 659, distance: 11.7
click at [1378, 669] on button " Send" at bounding box center [1386, 684] width 80 height 37
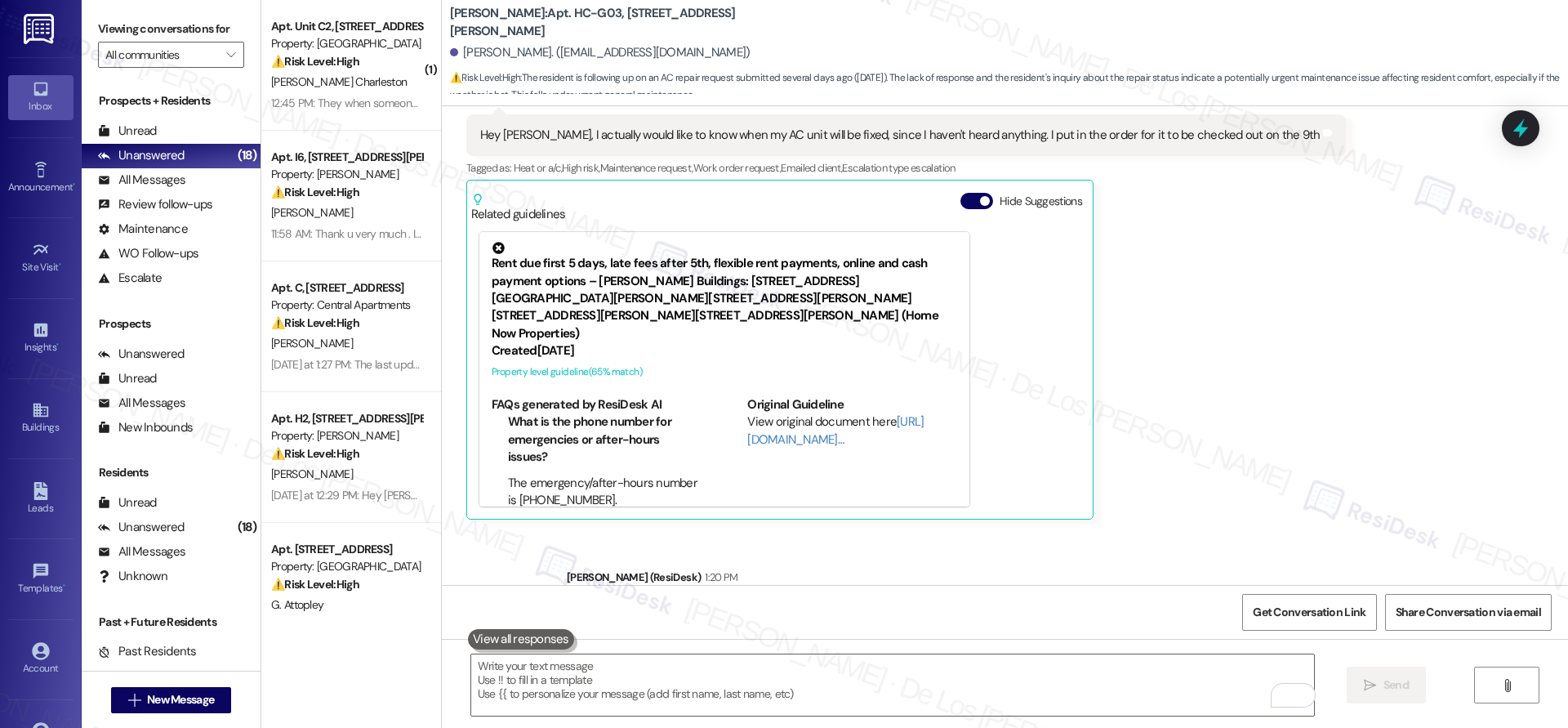
scroll to position [299, 0]
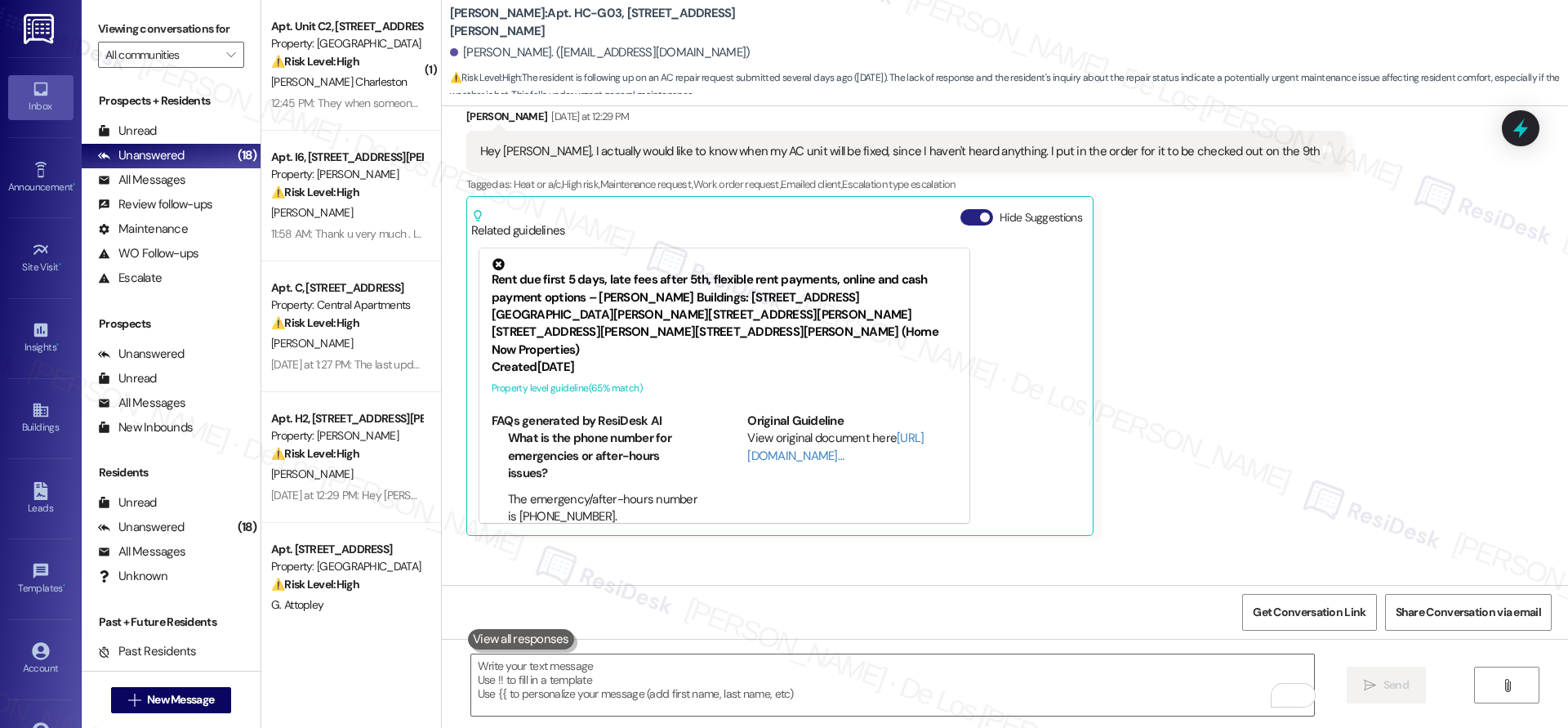
click at [980, 220] on span "button" at bounding box center [985, 216] width 10 height 10
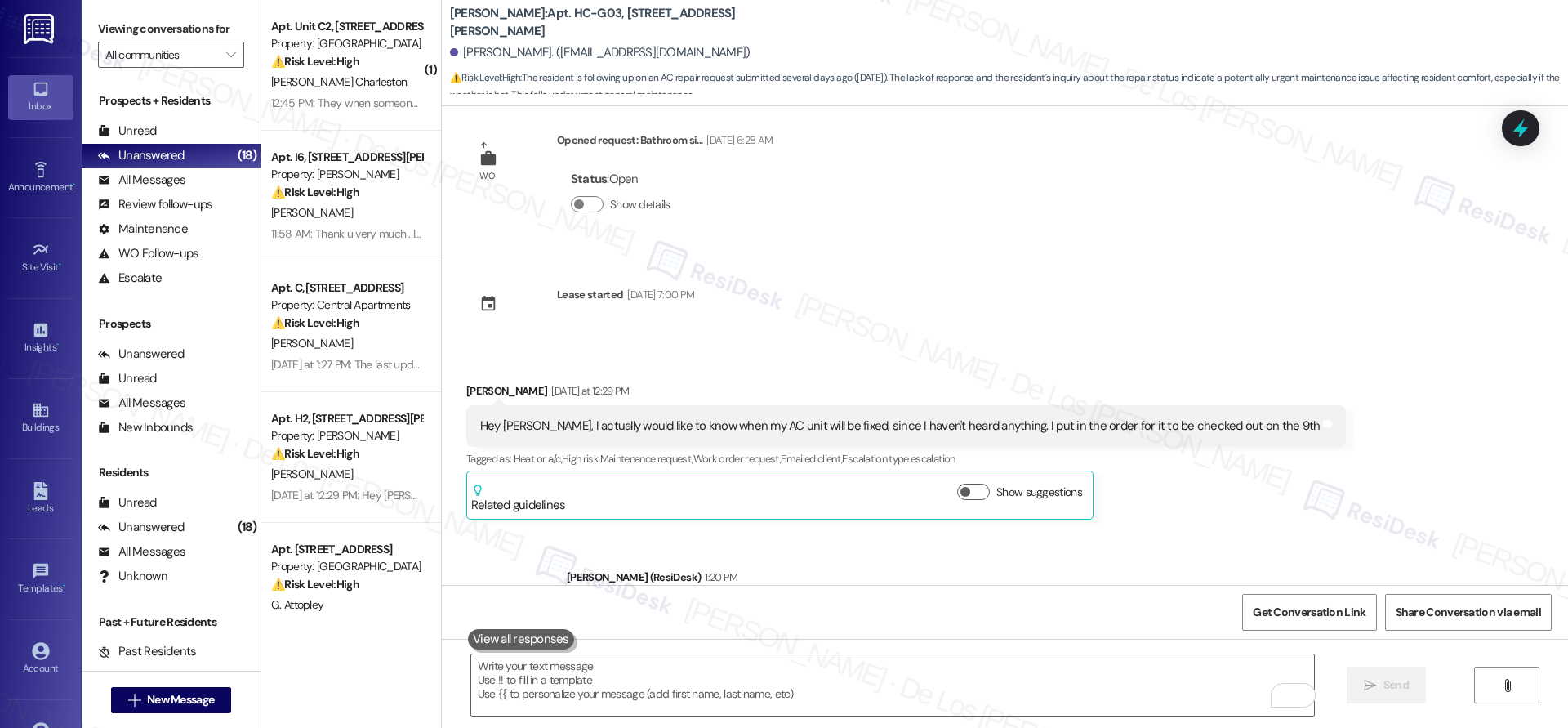
scroll to position [0, 0]
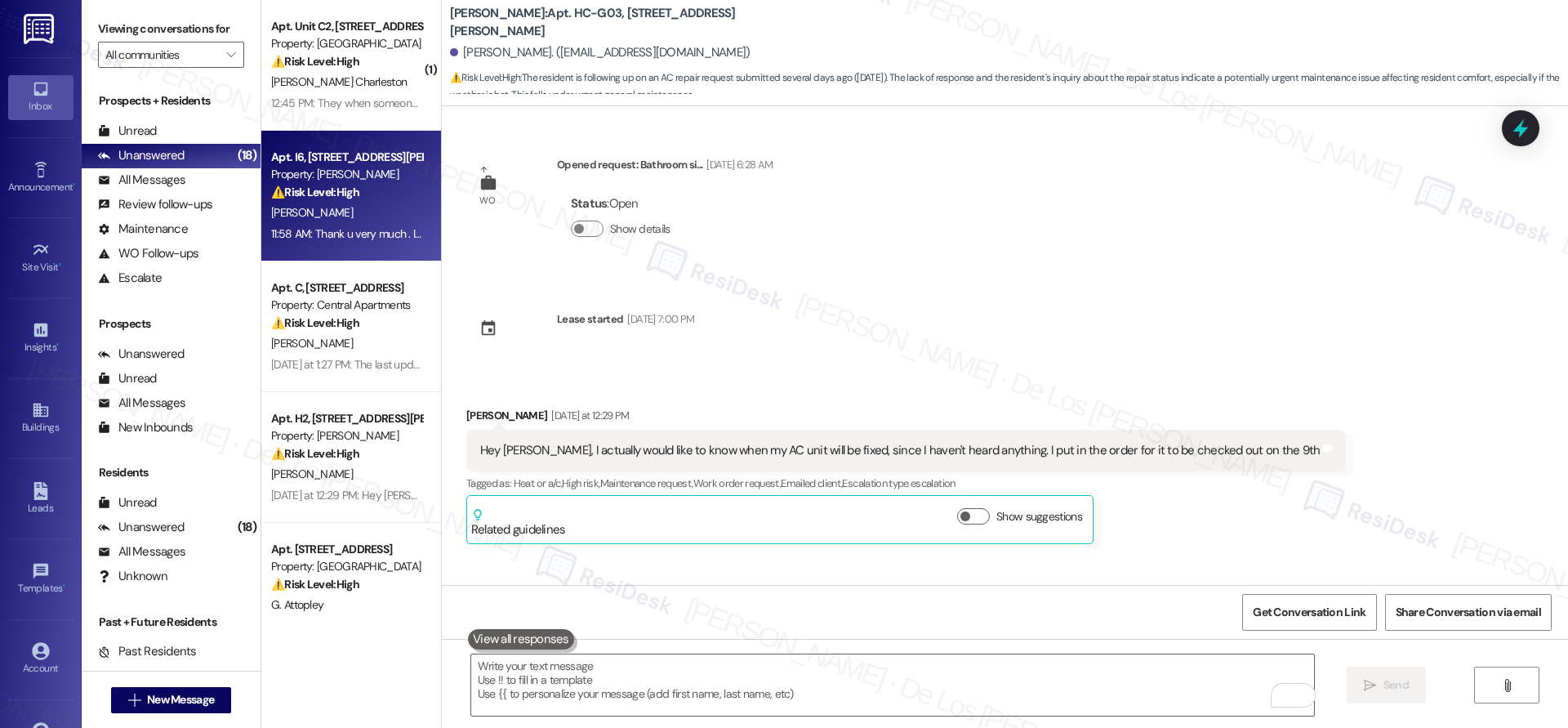
click at [352, 179] on div "Property: [PERSON_NAME]" at bounding box center [346, 174] width 151 height 17
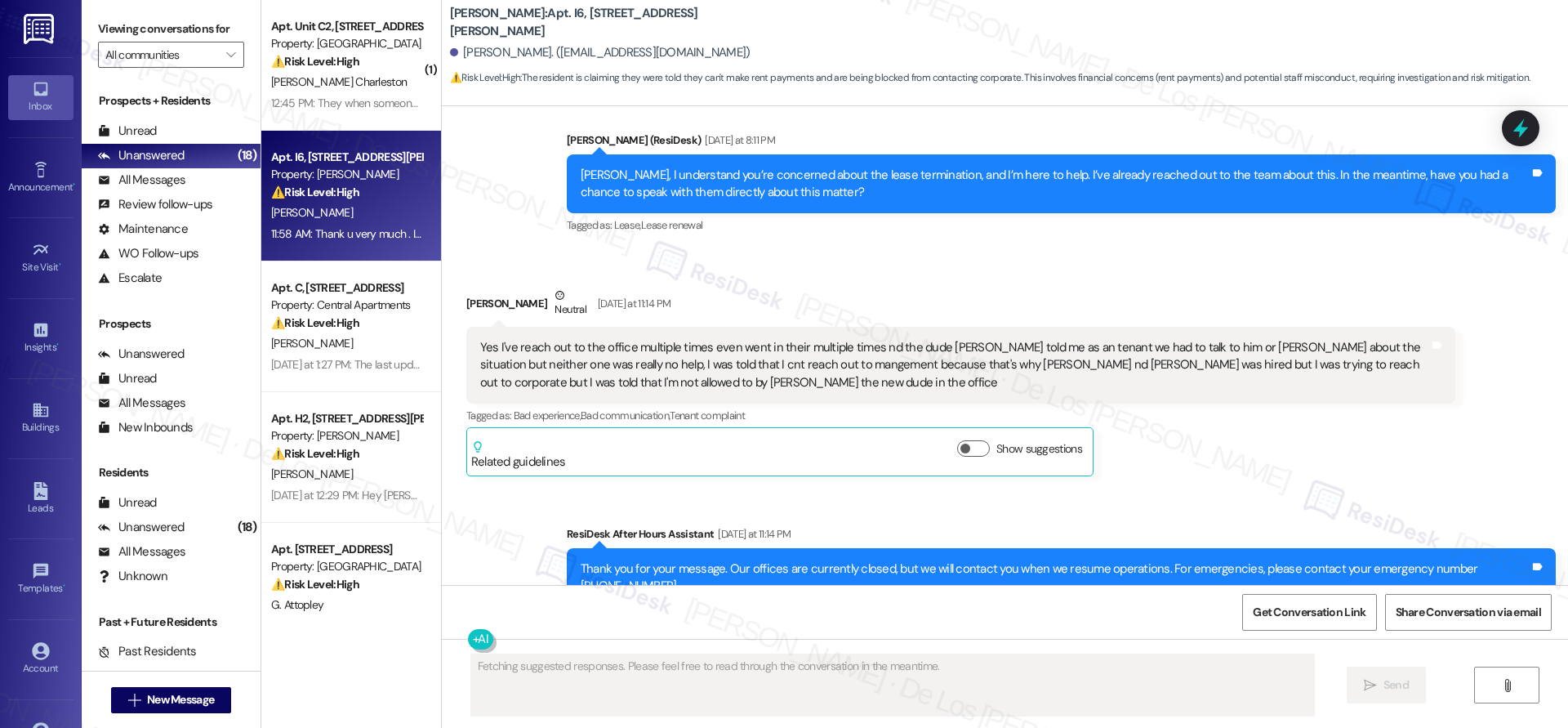
scroll to position [716, 0]
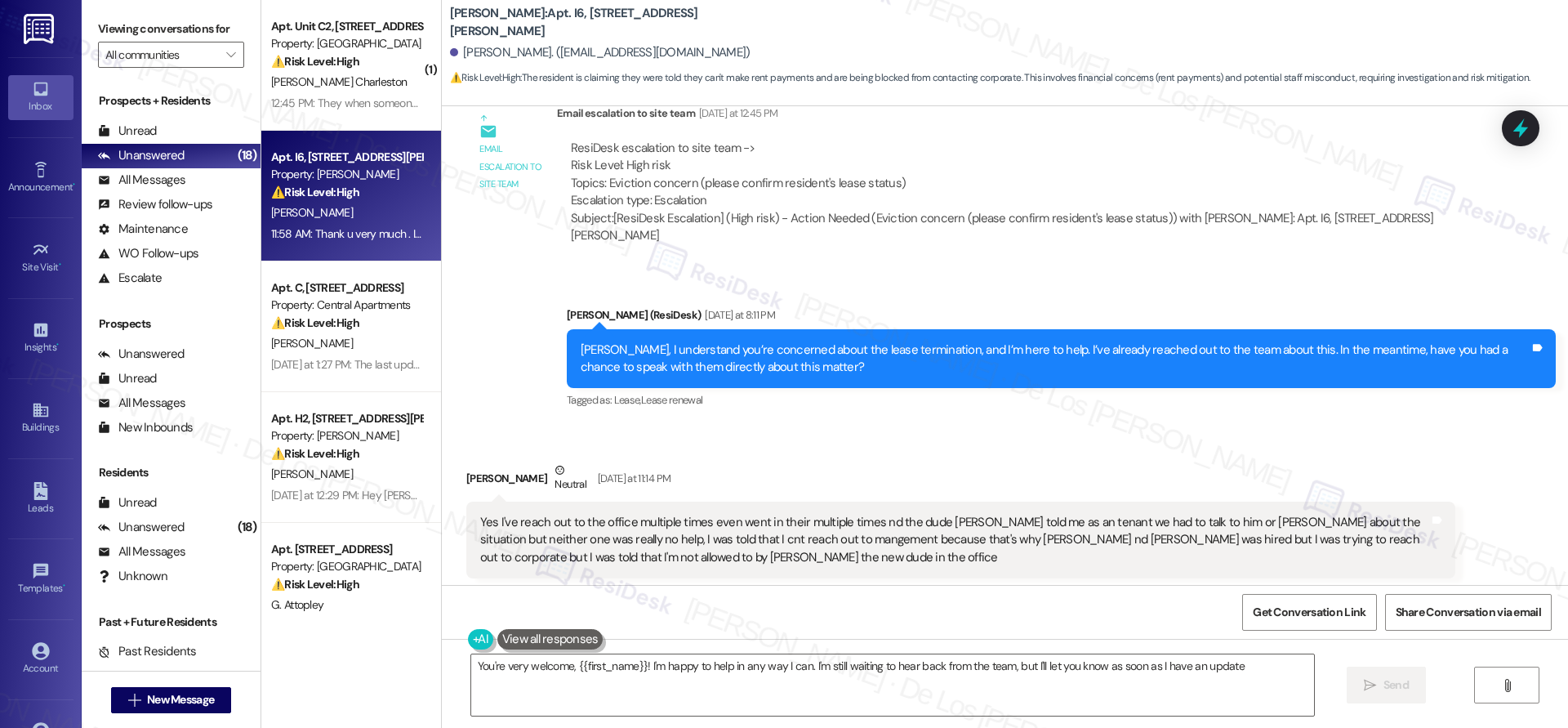
type textarea "You're very welcome, {{first_name}}! I'm happy to help in any way I can. I'm st…"
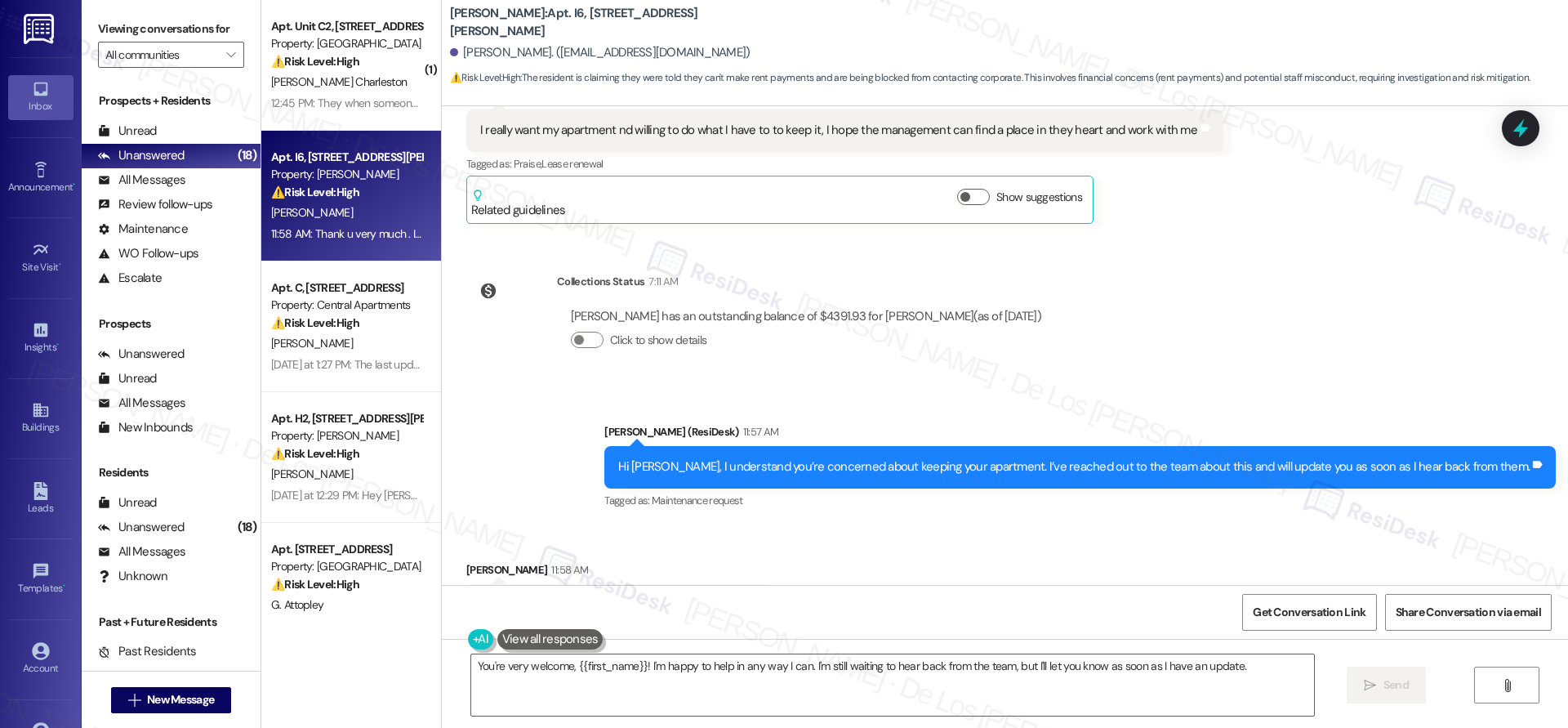
scroll to position [1547, 0]
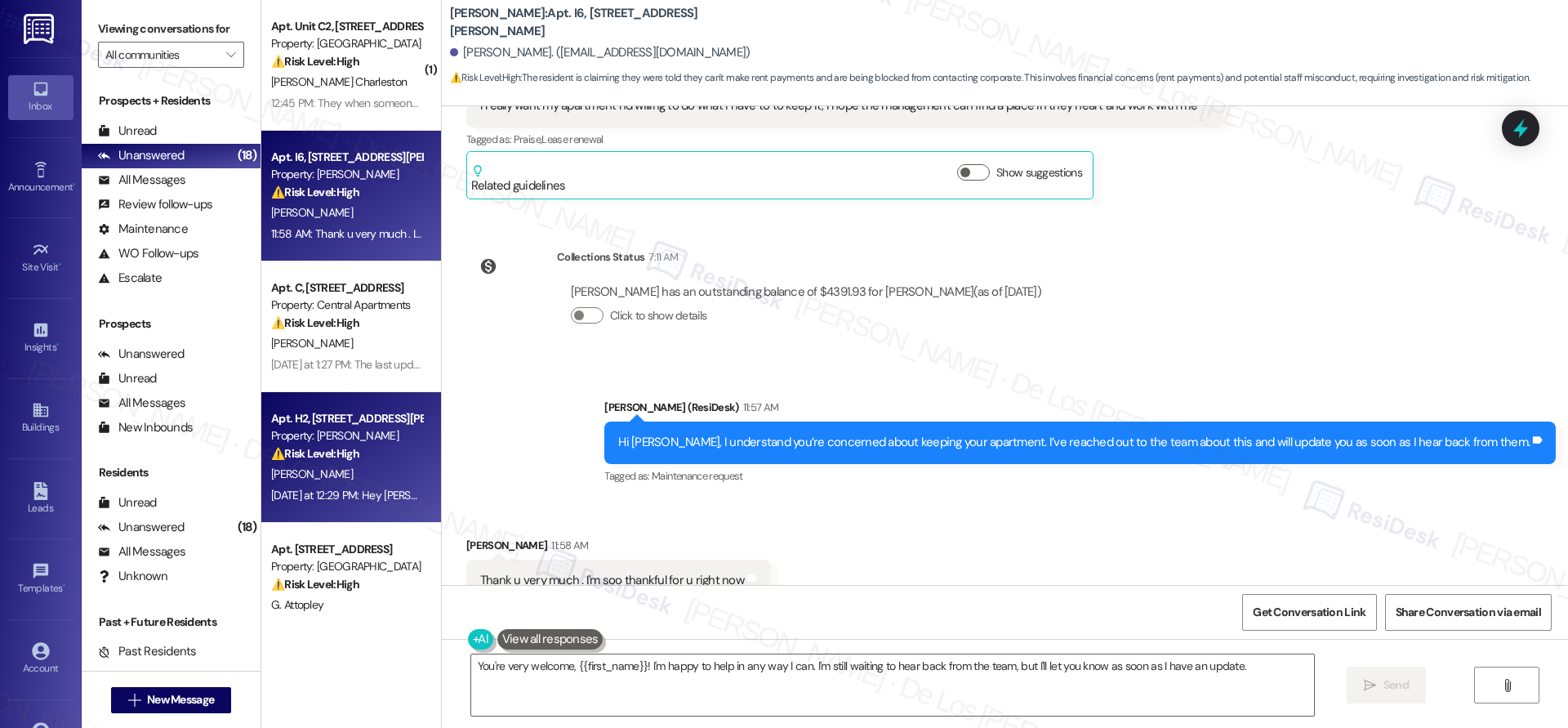
click at [362, 430] on div "Property: [PERSON_NAME]" at bounding box center [346, 436] width 151 height 17
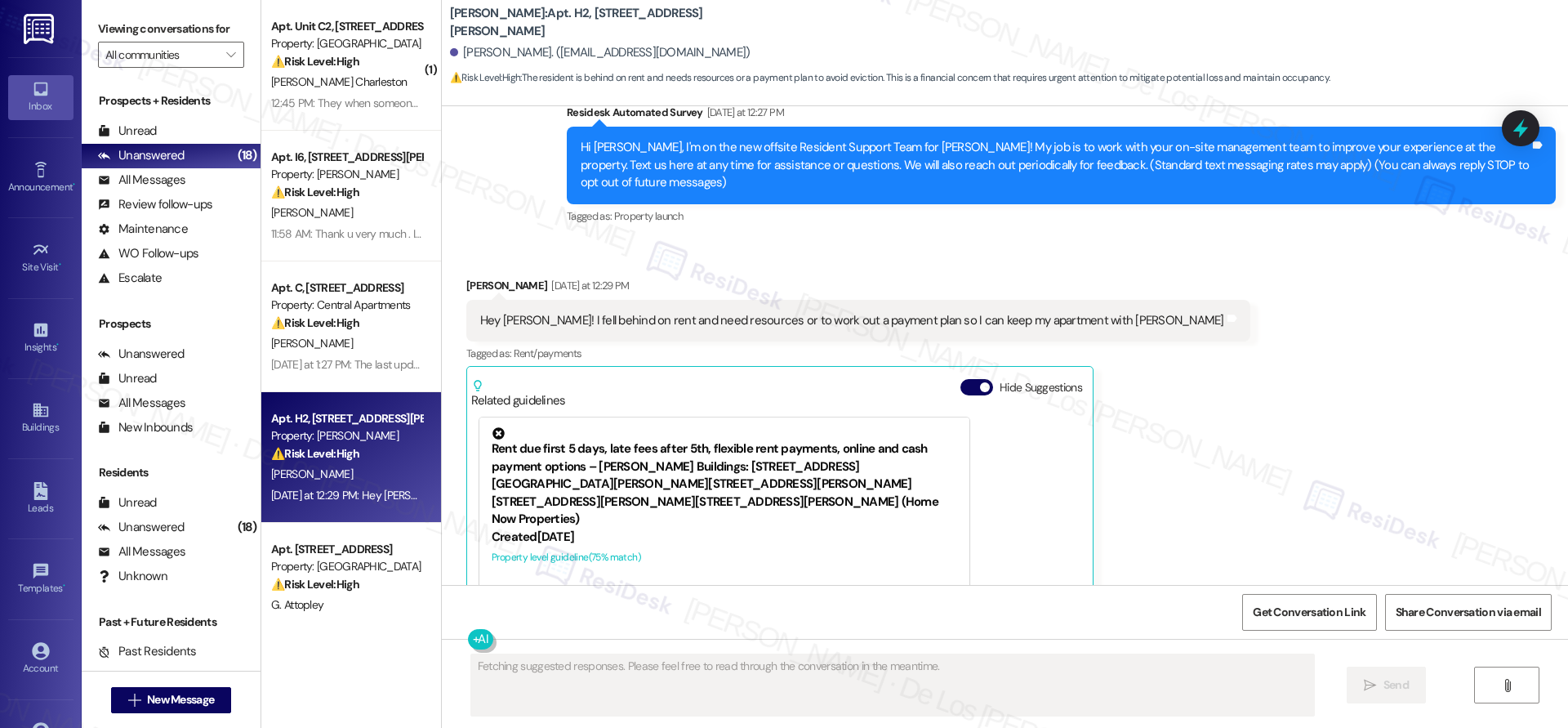
scroll to position [0, 0]
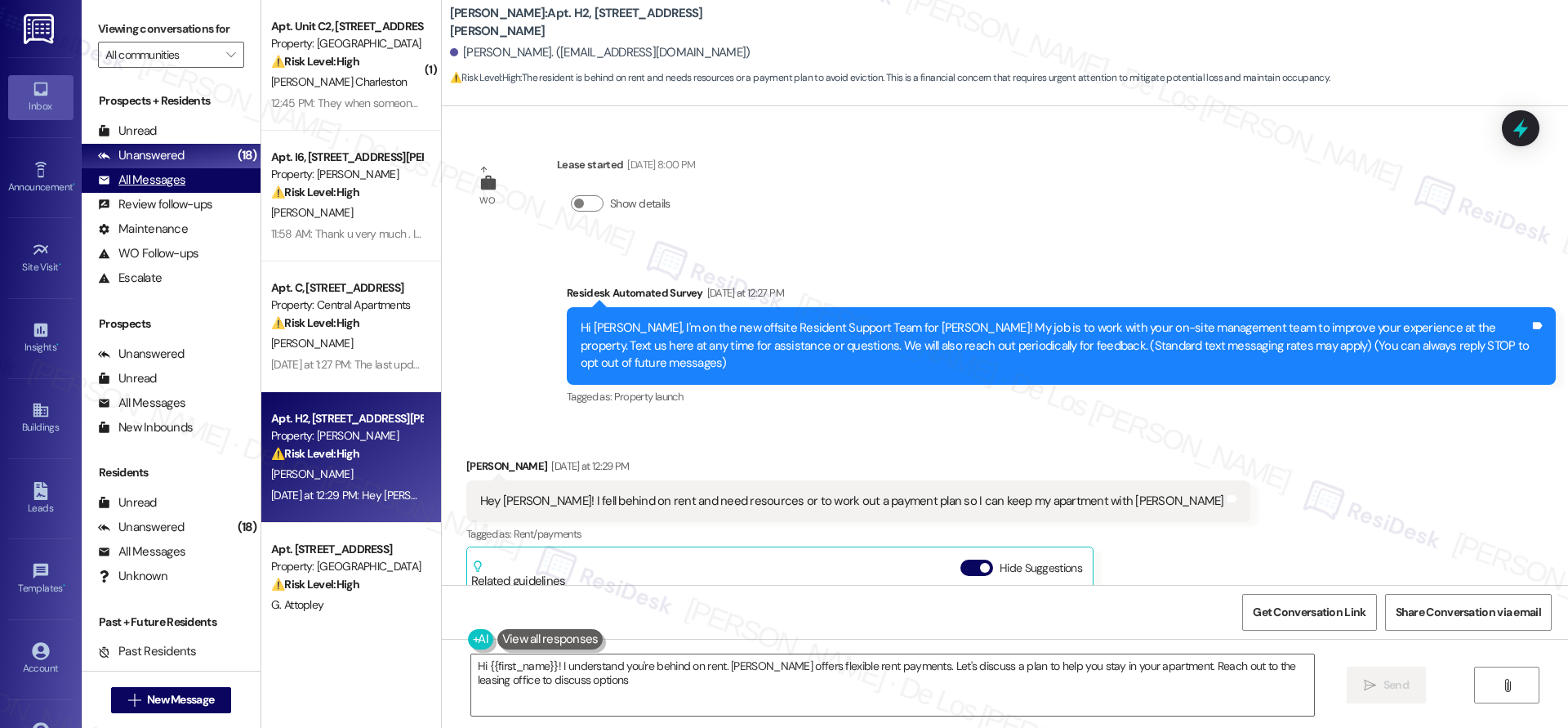
type textarea "Hi {{first_name}}! I understand you're behind on rent. Wingate offers flexible …"
click at [217, 174] on div "All Messages (undefined)" at bounding box center [171, 180] width 179 height 24
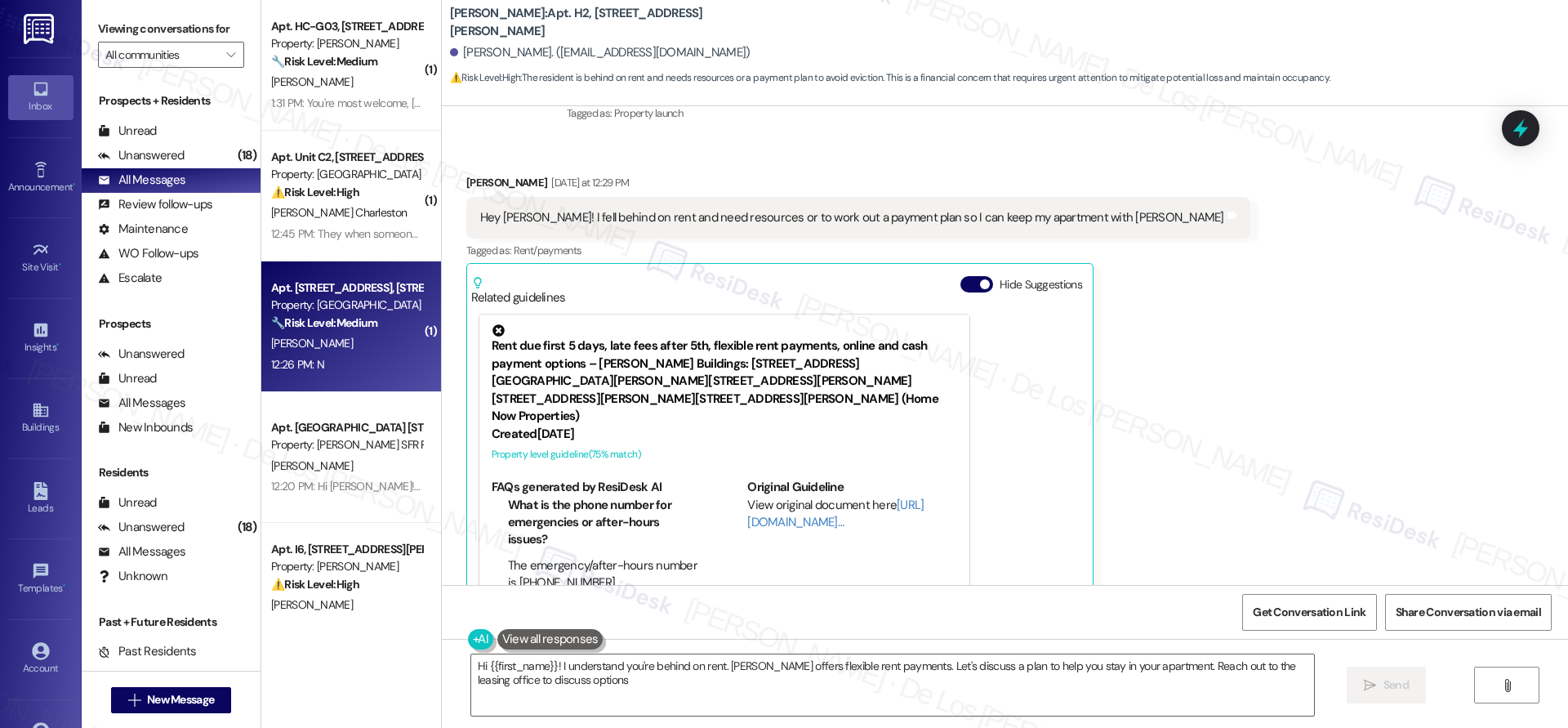
type textarea "Hi {{first_name}}! I understand you're behind on rent. Wingate offers flexible …"
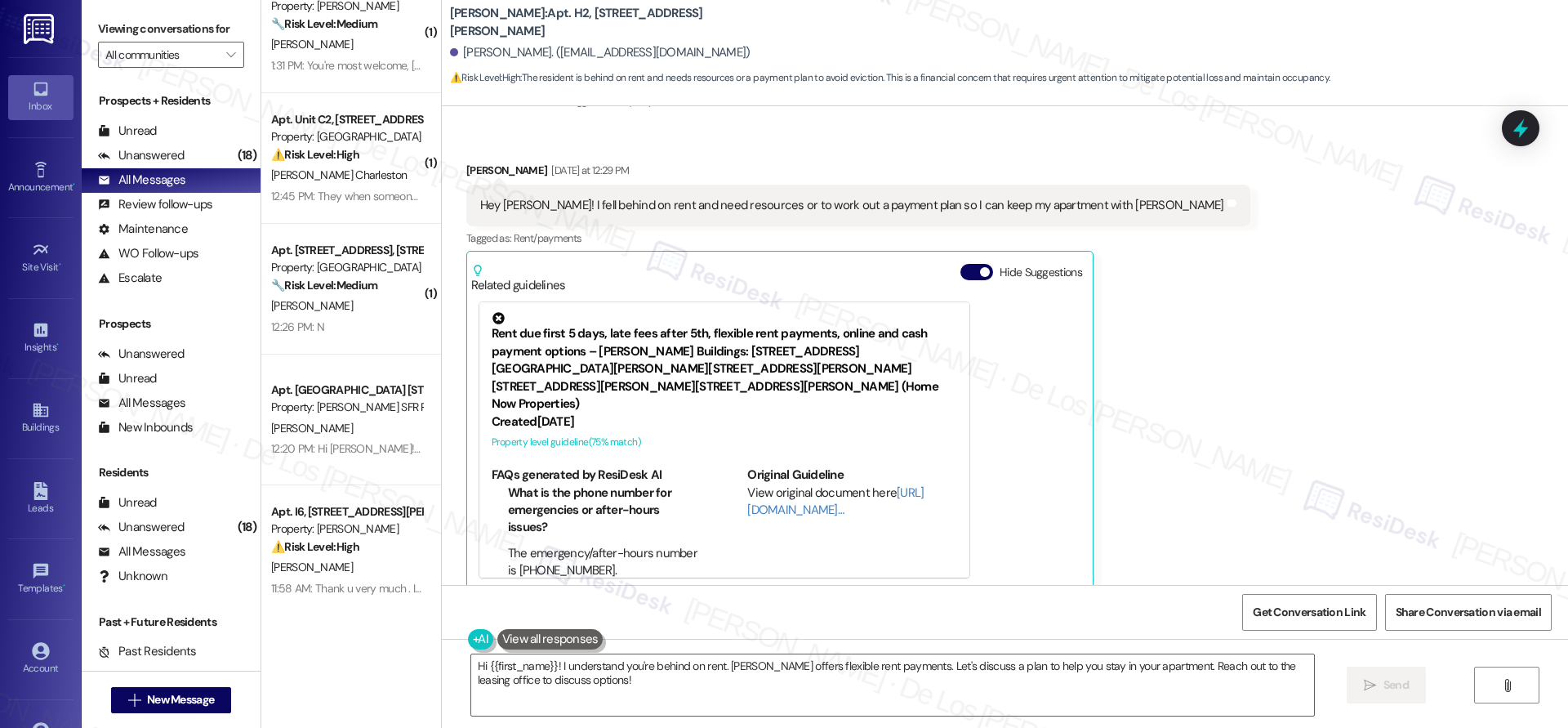
scroll to position [239, 0]
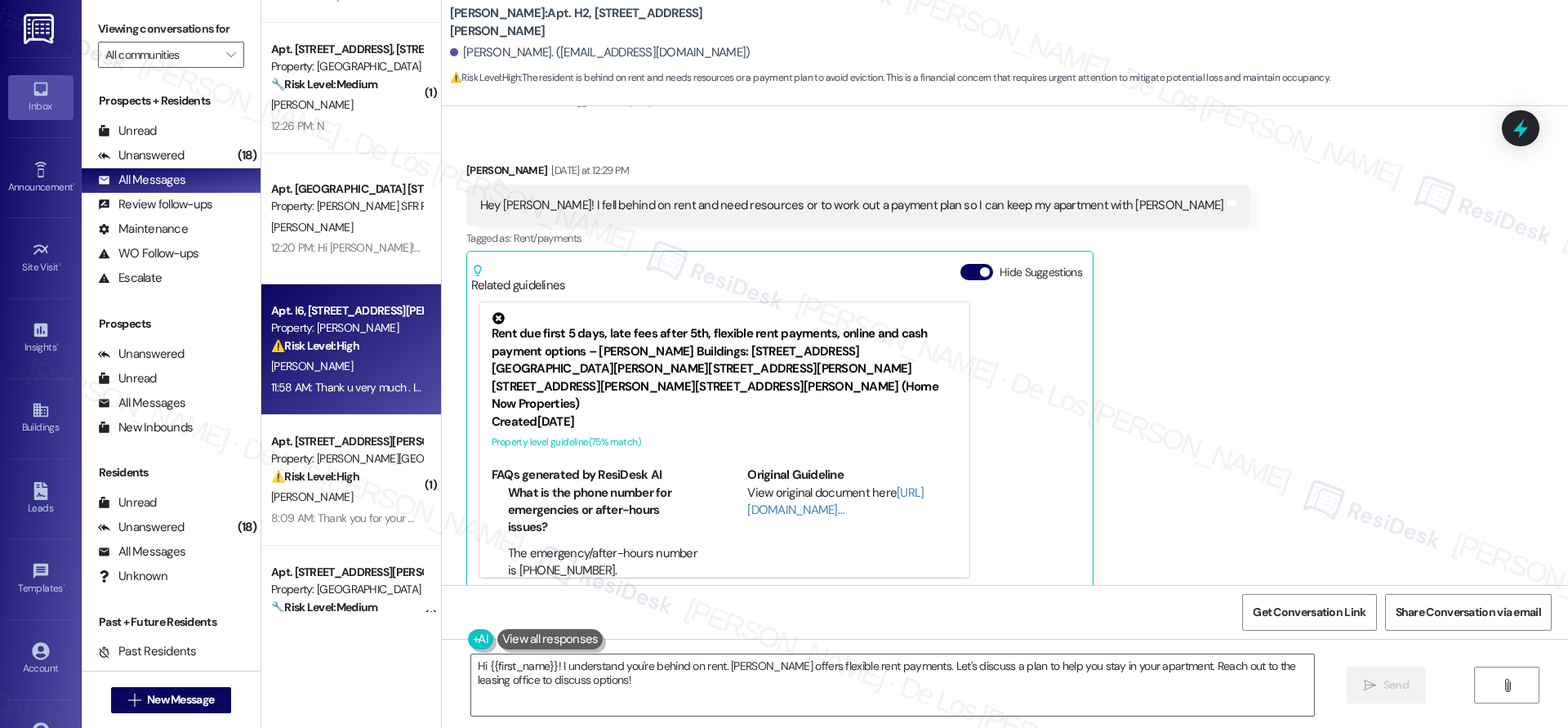
click at [353, 334] on div "Property: [PERSON_NAME]" at bounding box center [346, 327] width 151 height 17
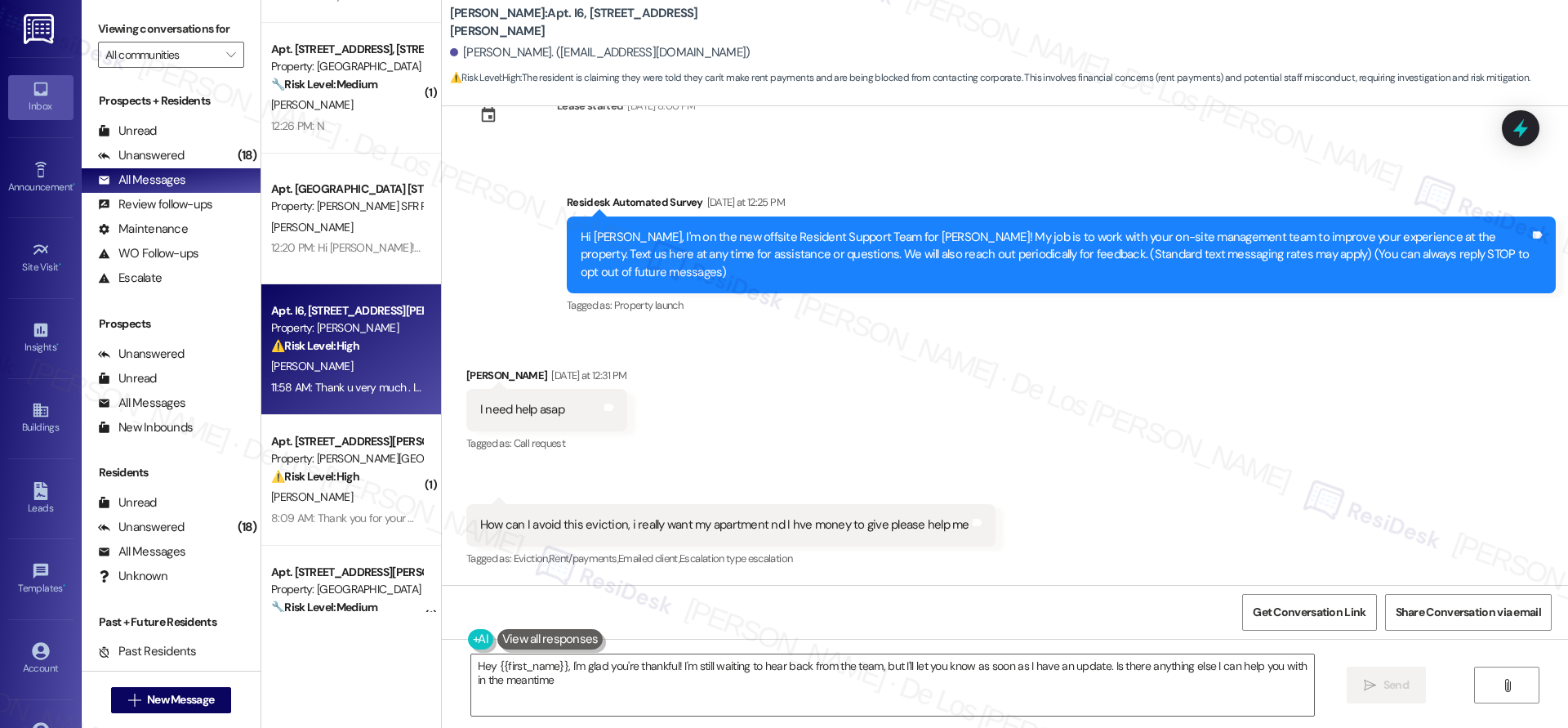
type textarea "Hey {{first_name}}, I'm glad you're thankful! I'm still waiting to hear back fr…"
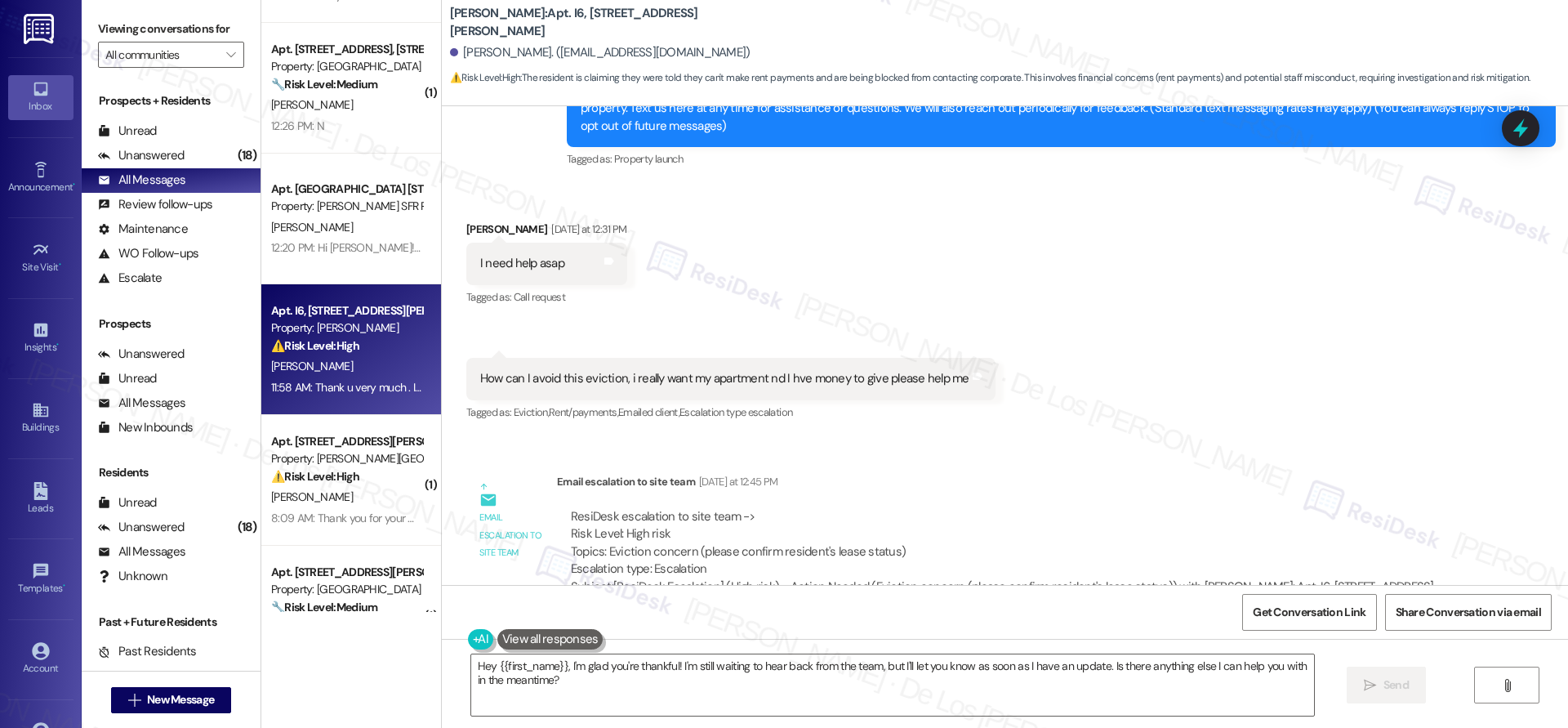
scroll to position [372, 0]
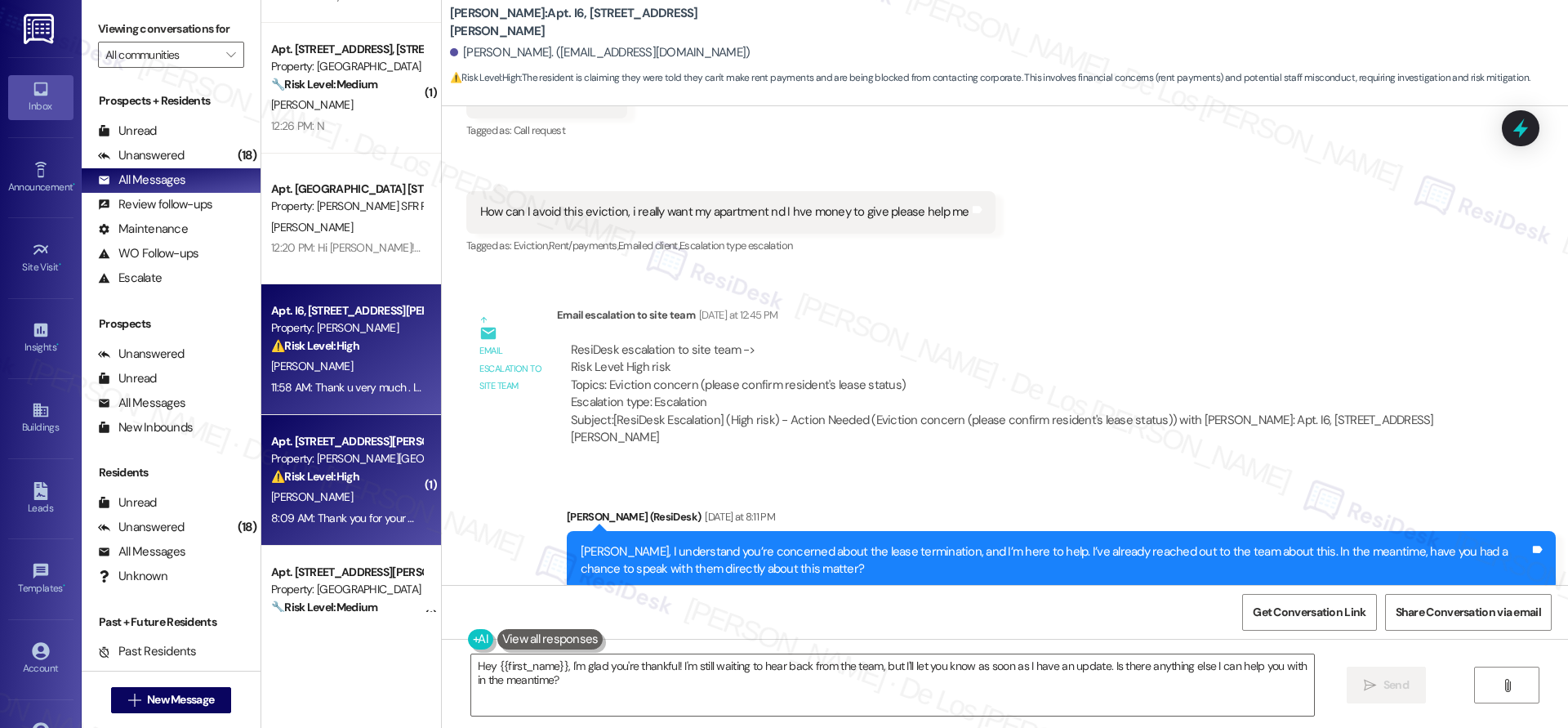
click at [397, 457] on div "Property: Maddox Street Homes" at bounding box center [346, 458] width 151 height 17
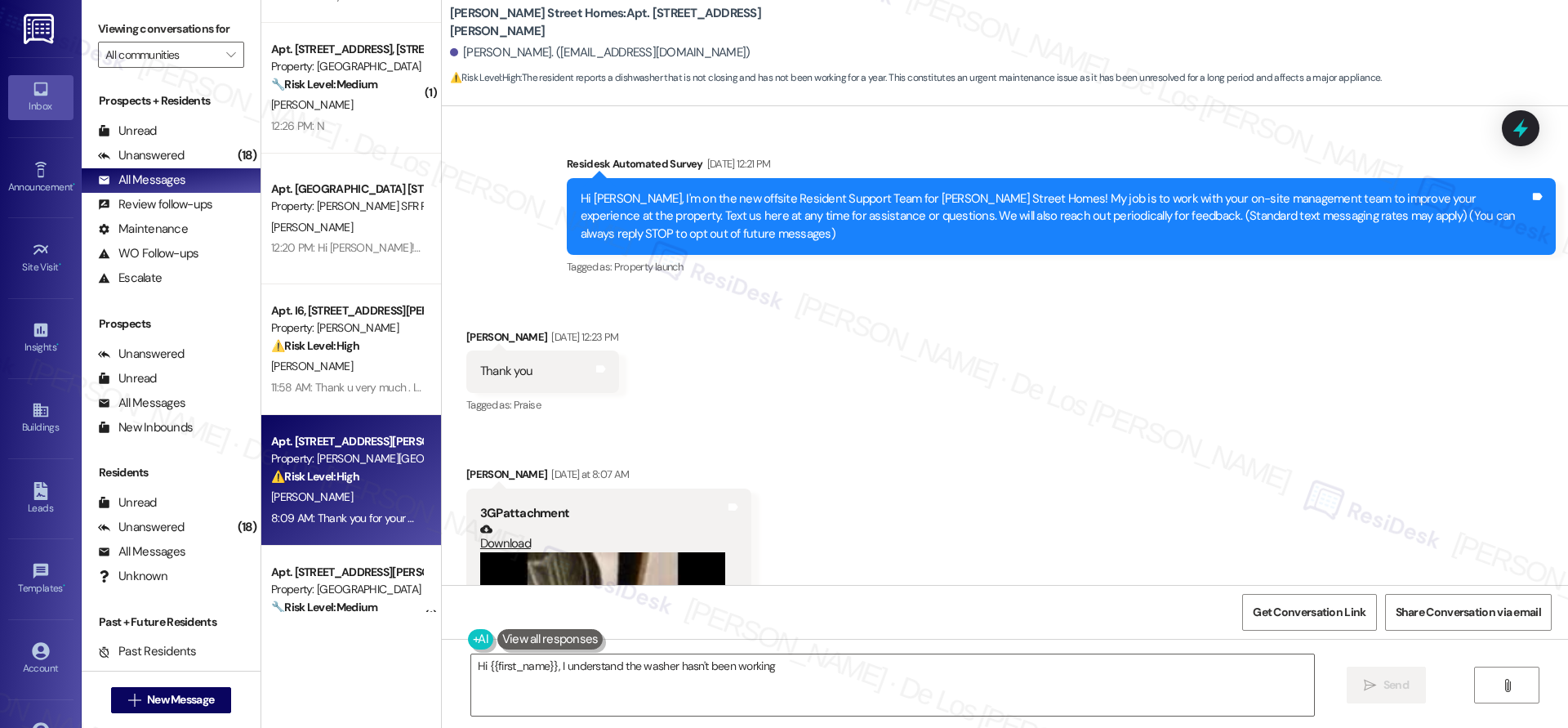
scroll to position [361, 0]
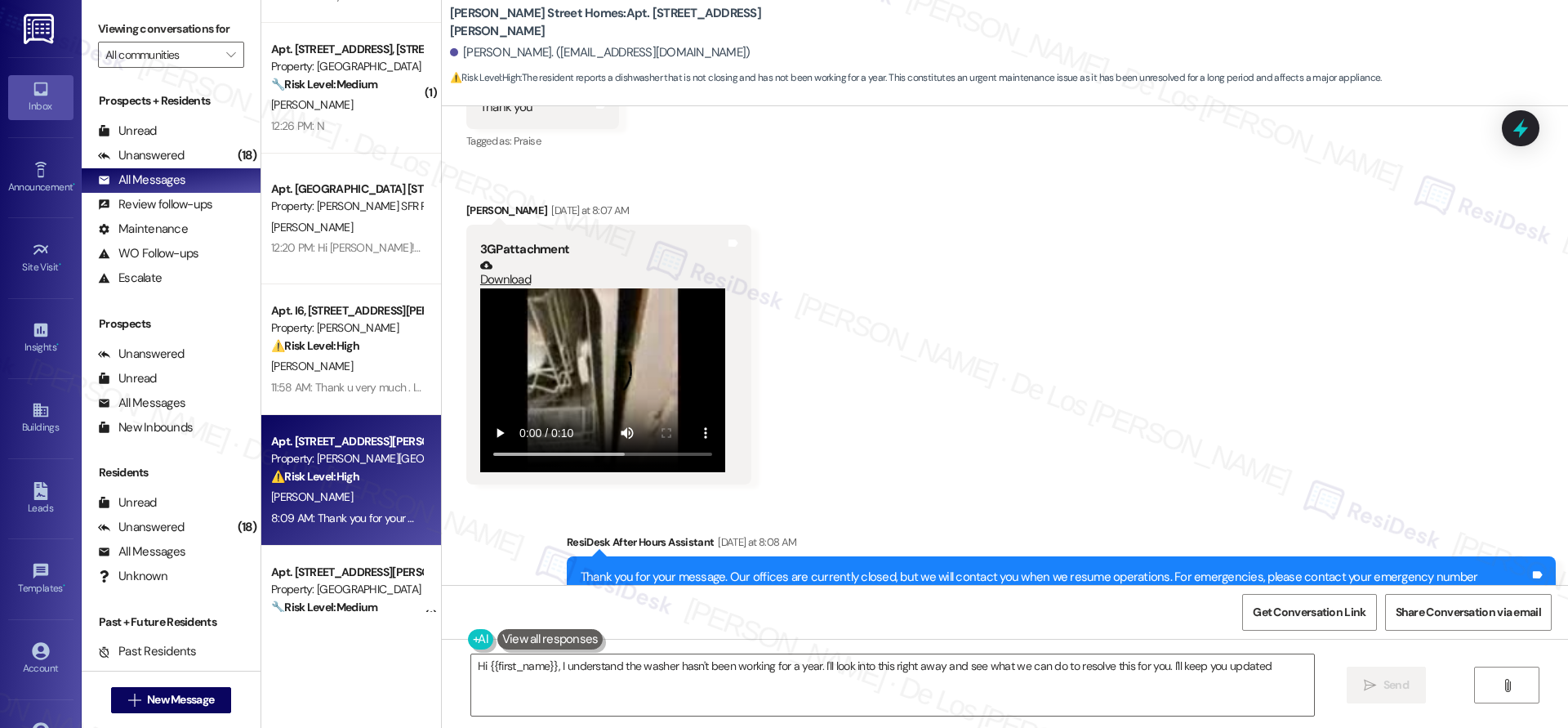
type textarea "Hi {{first_name}}, I understand the washer hasn't been working for a year. I'll…"
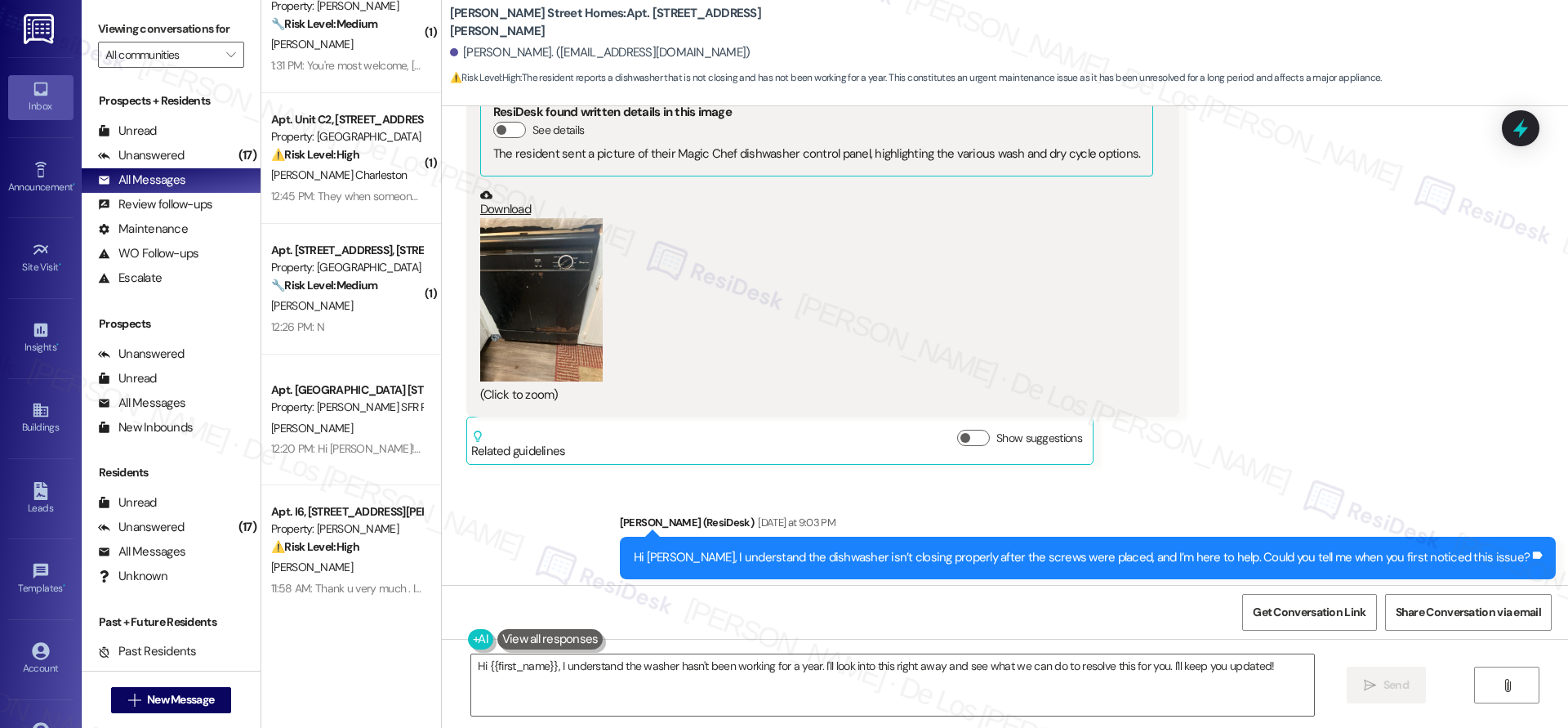
scroll to position [0, 0]
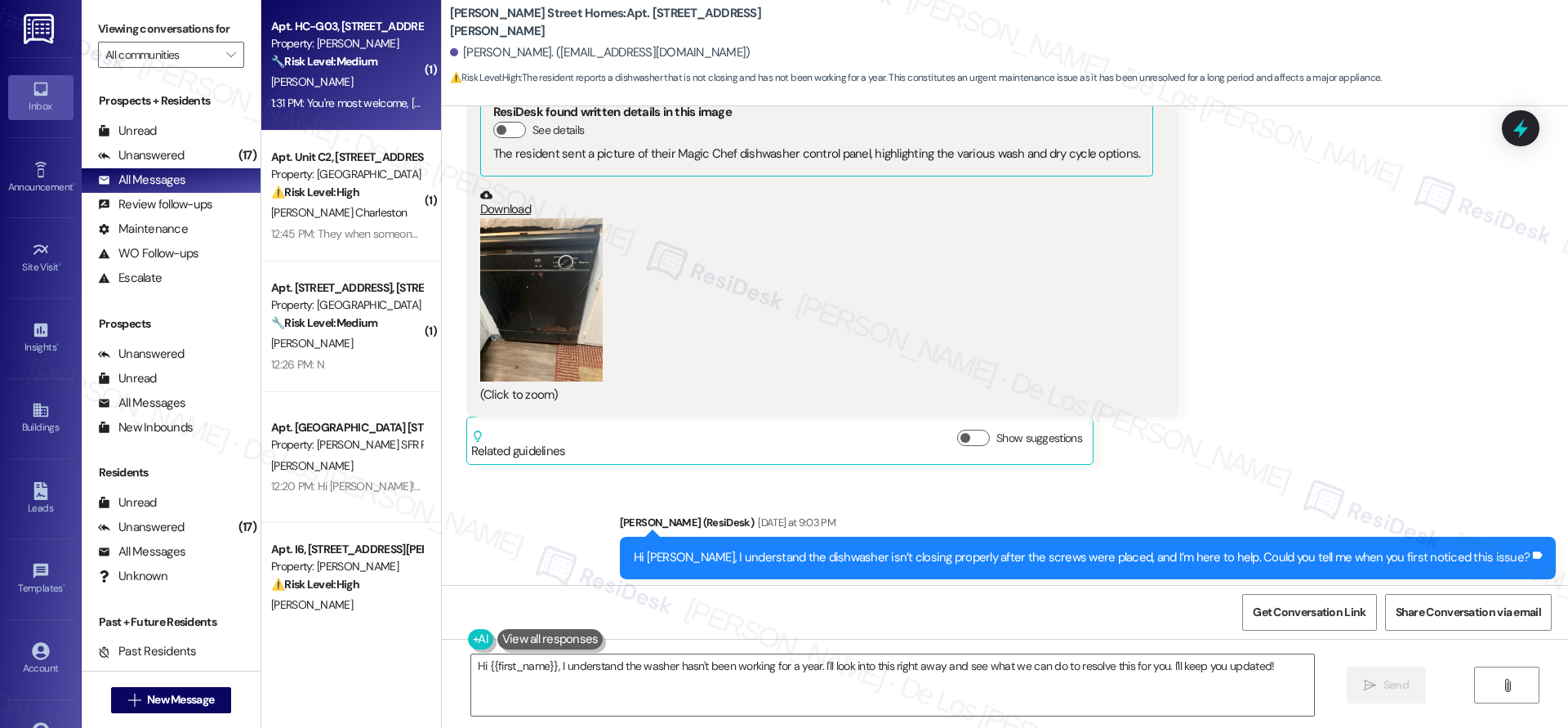
click at [318, 105] on div "1:31 PM: You're most welcome, Justin! 1:31 PM: You're most welcome, Justin!" at bounding box center [383, 103] width 225 height 14
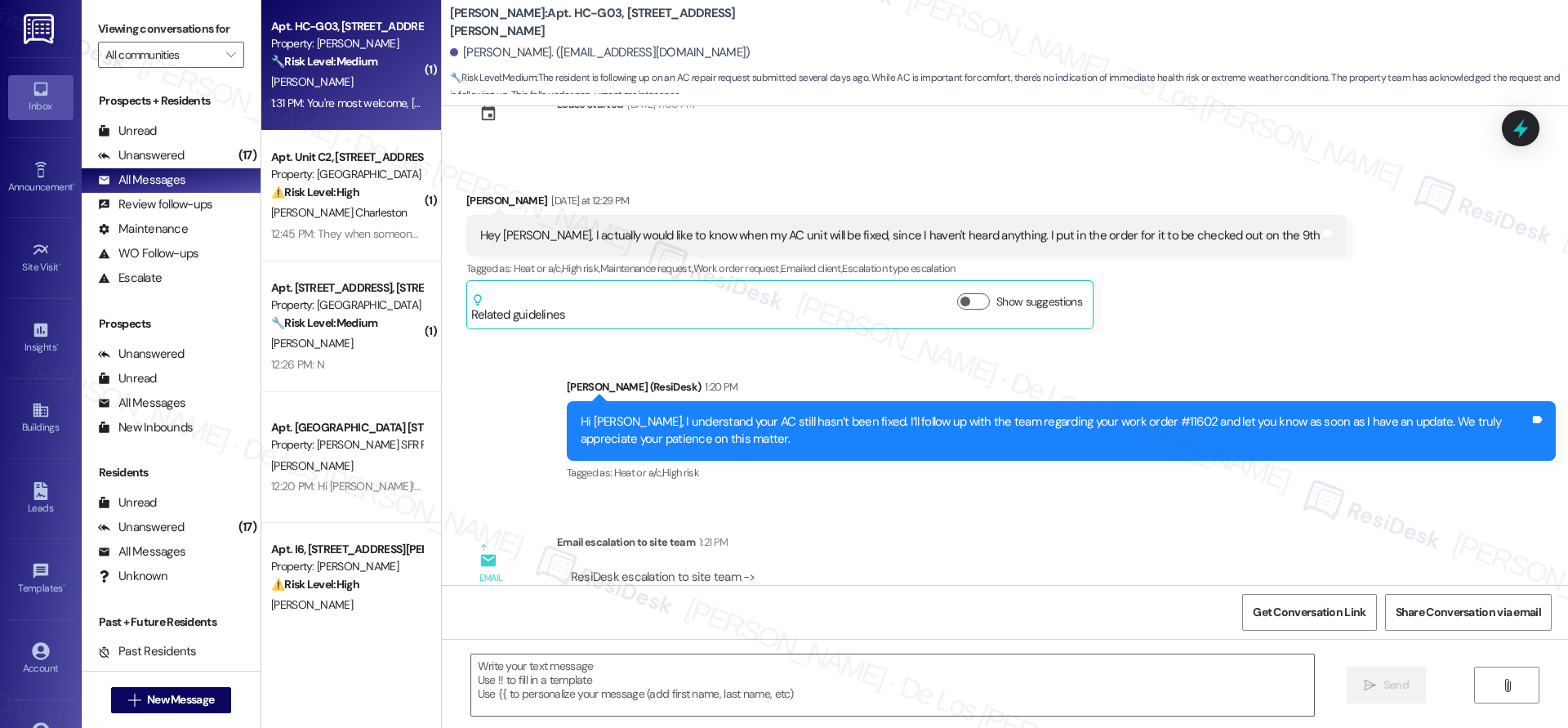
type textarea "Fetching suggested responses. Please feel free to read through the conversation…"
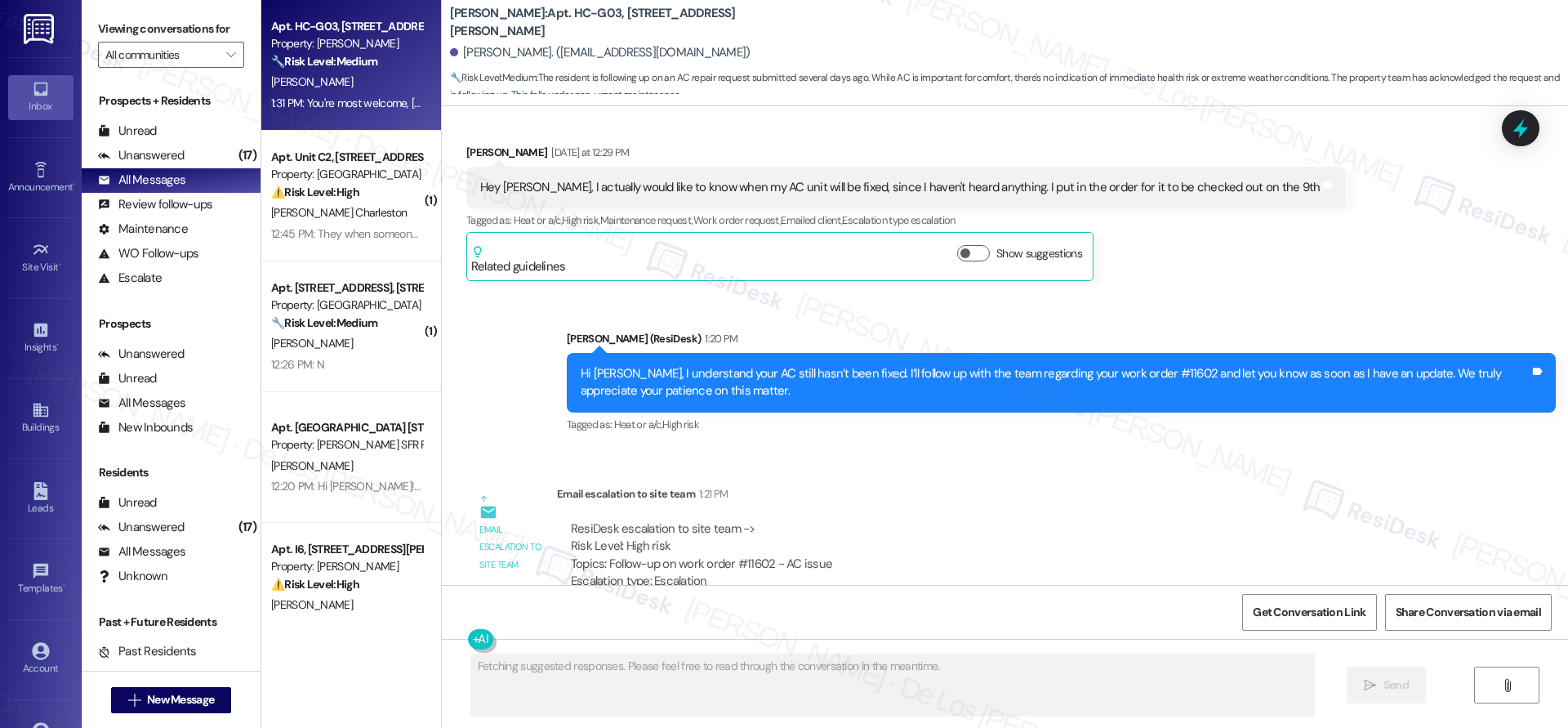
scroll to position [587, 0]
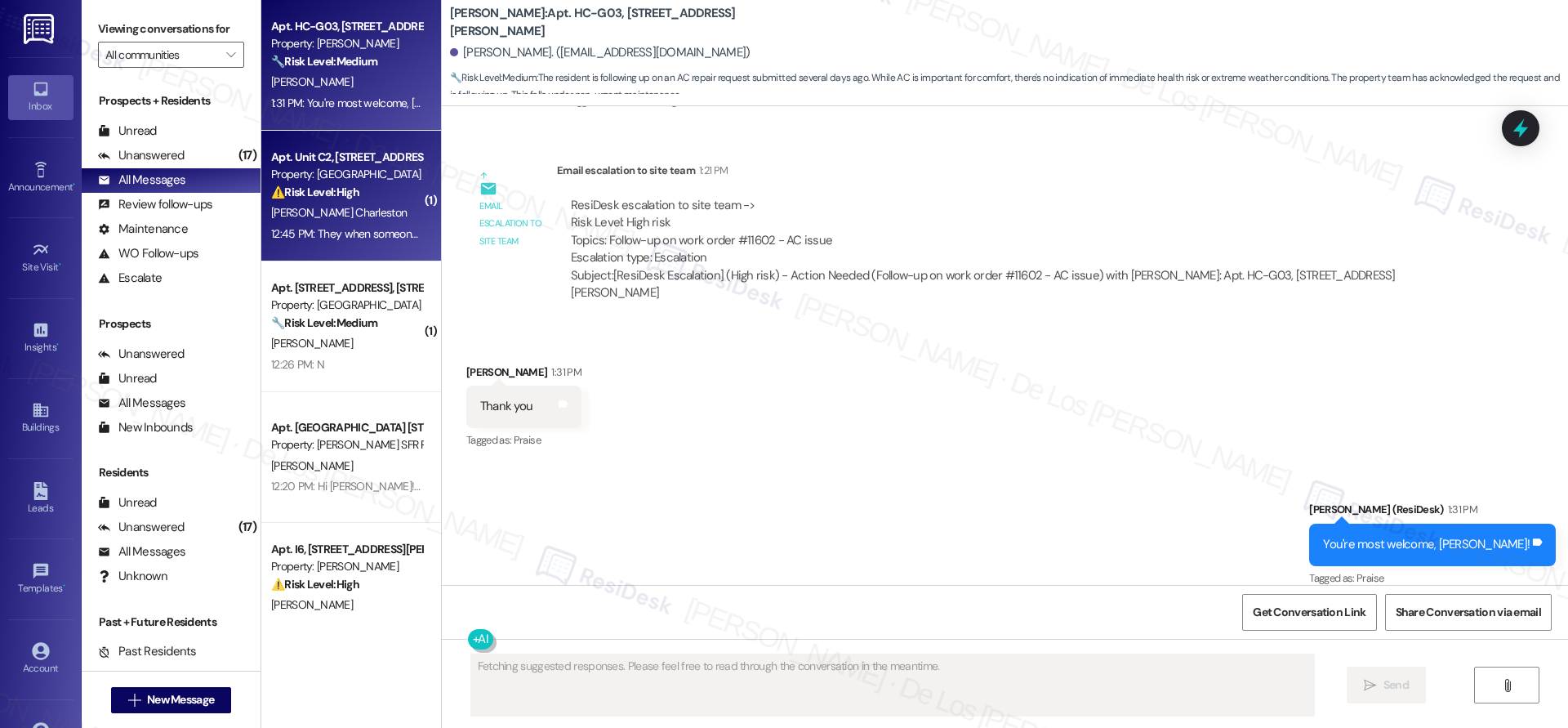
click at [324, 248] on div "Apt. Unit C2, 982 Smith Street Property: Willow Creek Apartments ⚠️ Risk Level:…" at bounding box center [351, 196] width 180 height 131
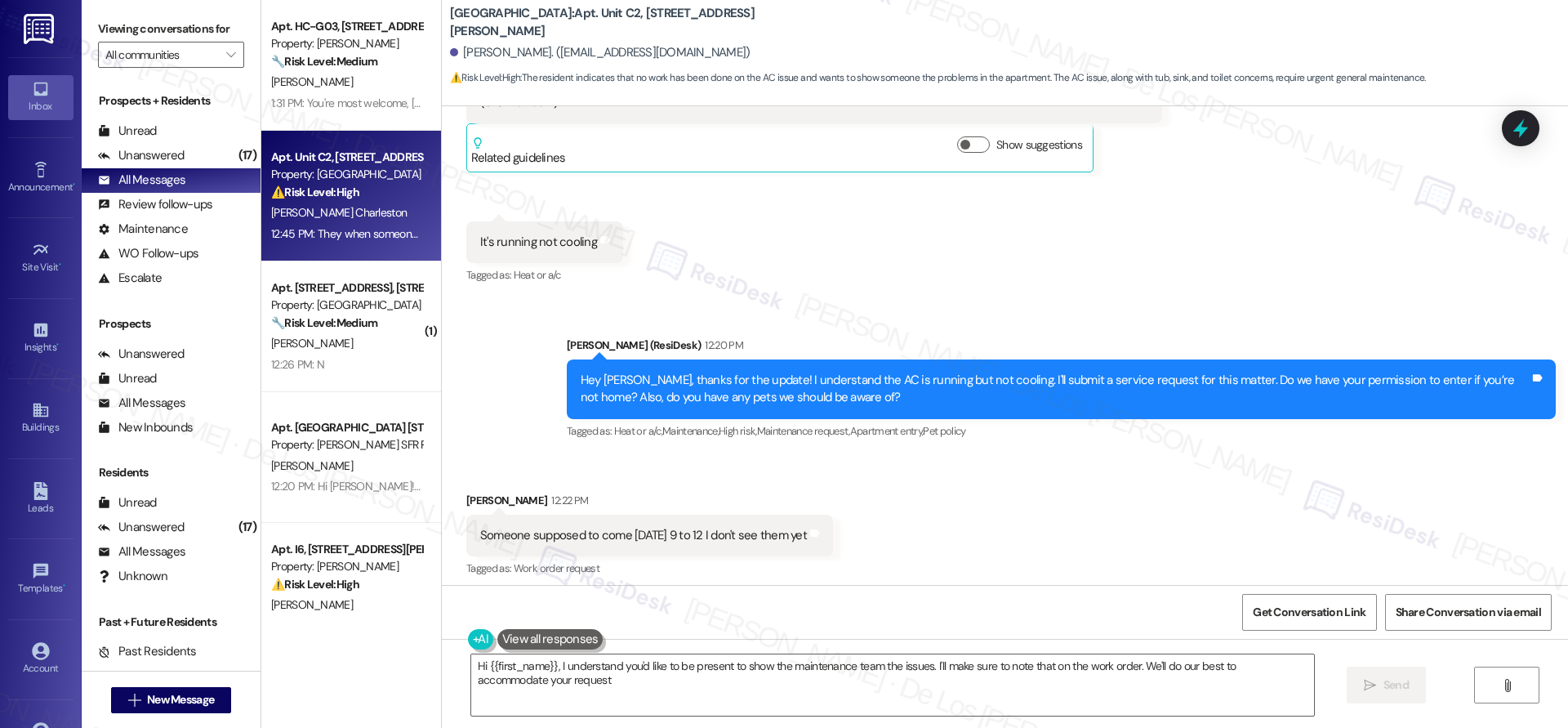
type textarea "Hi {{first_name}}, I understand you'd like to be present to show the maintenanc…"
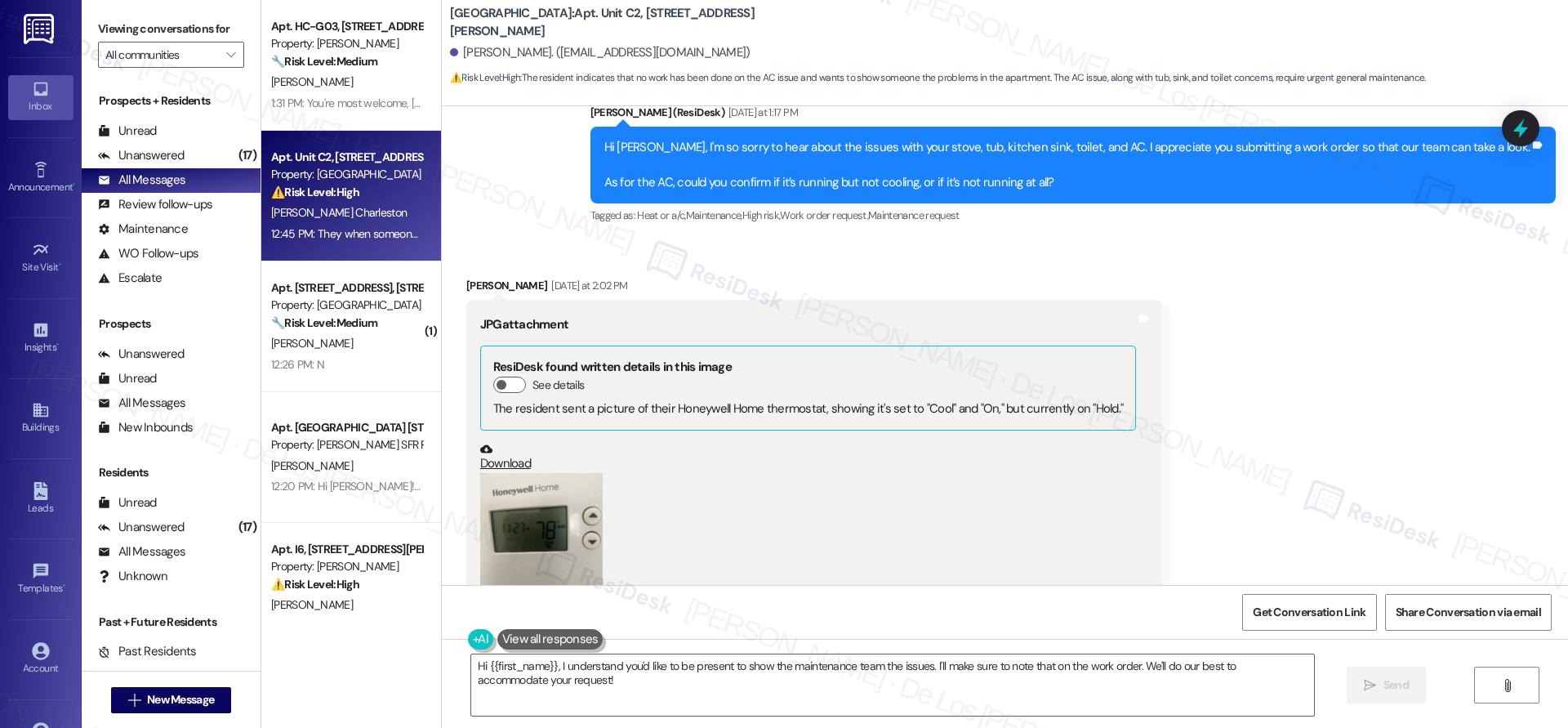
scroll to position [1044, 0]
click at [496, 385] on span "button" at bounding box center [501, 384] width 10 height 10
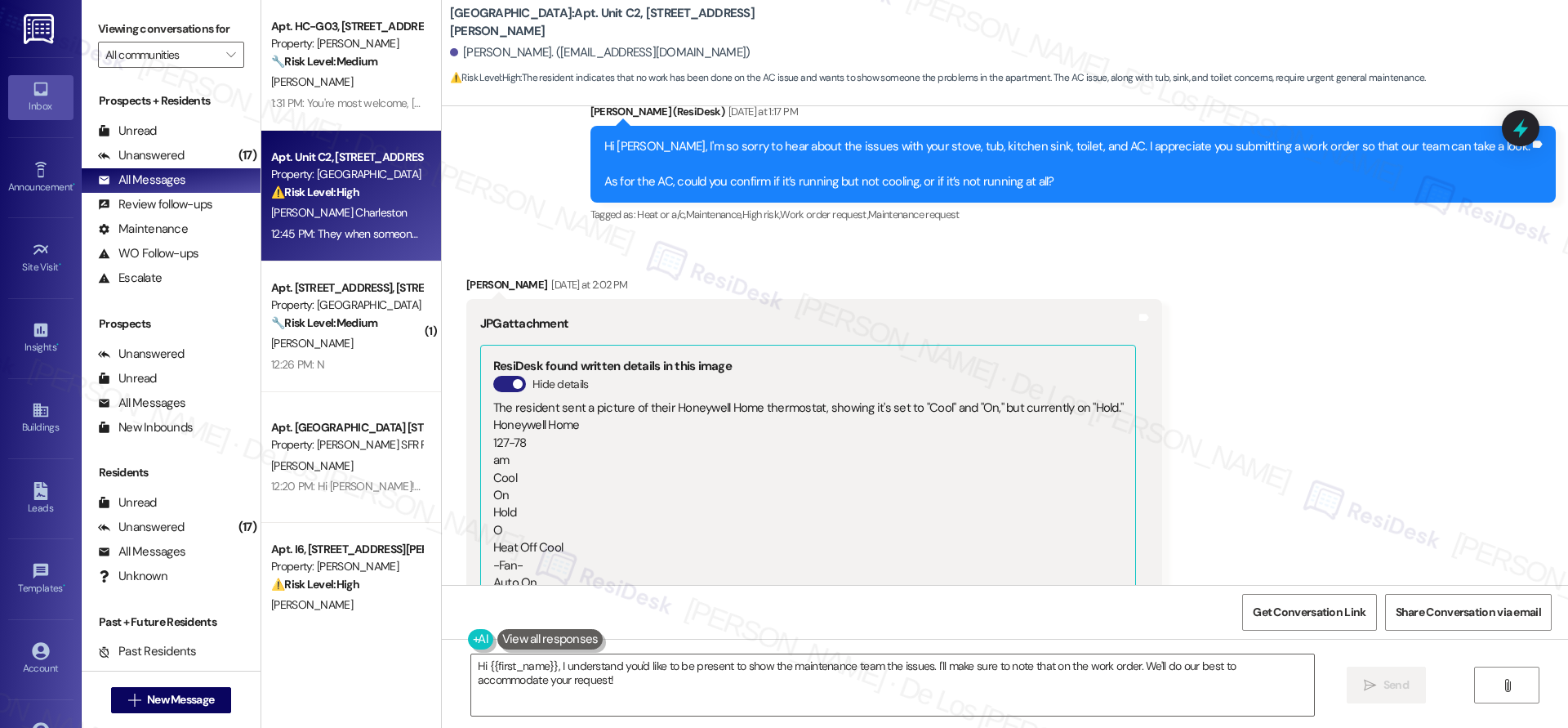
click at [497, 385] on button "Hide details" at bounding box center [510, 384] width 33 height 16
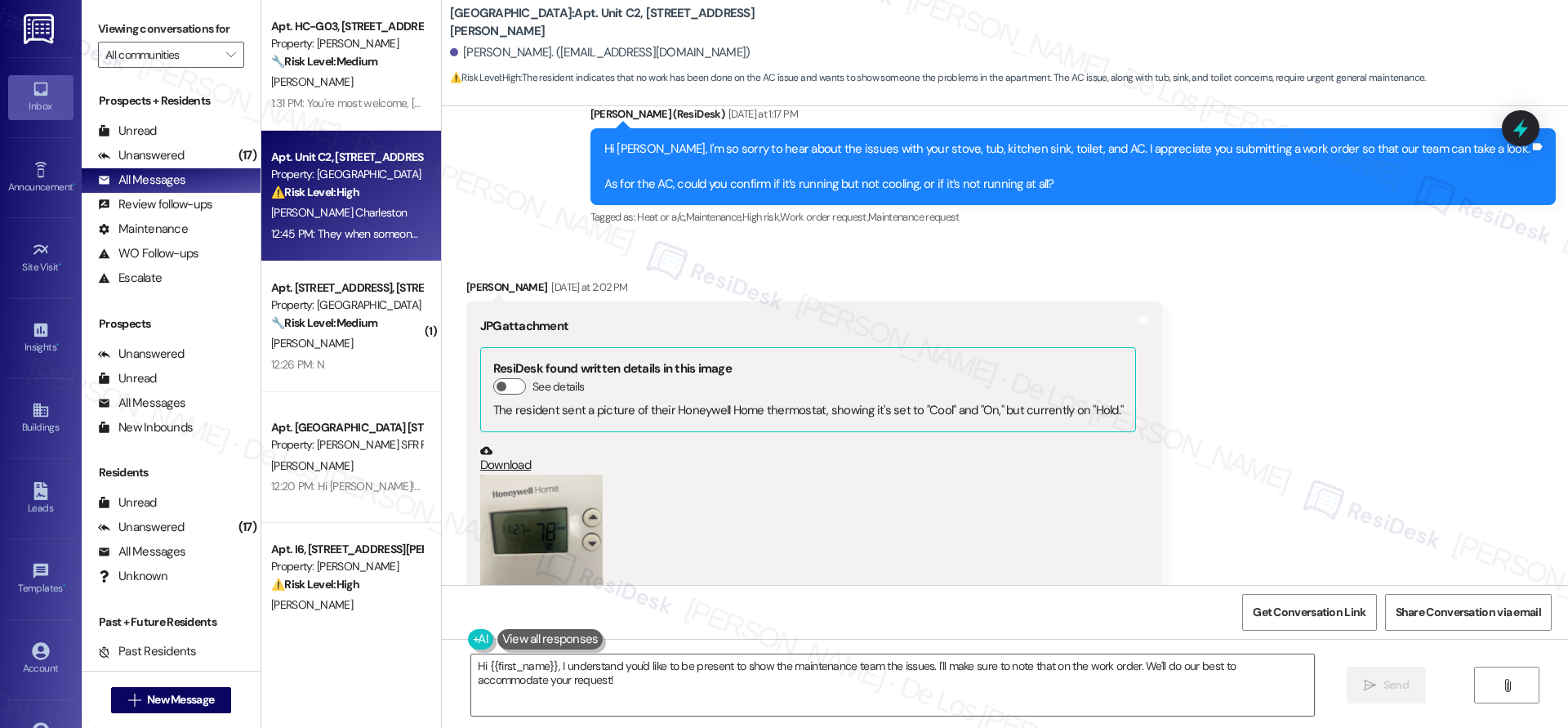
scroll to position [1040, 0]
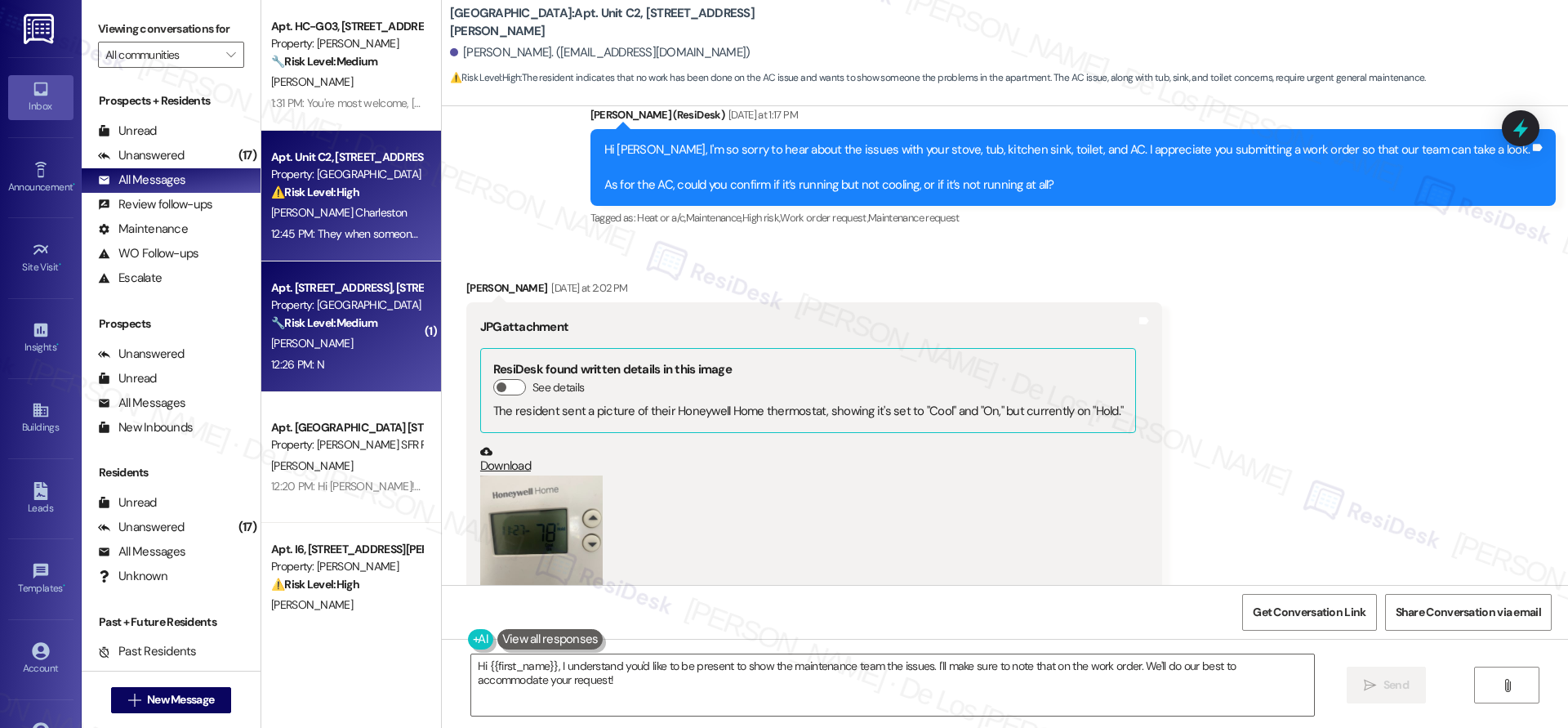
click at [353, 372] on div "12:26 PM: N 12:26 PM: N" at bounding box center [346, 364] width 155 height 21
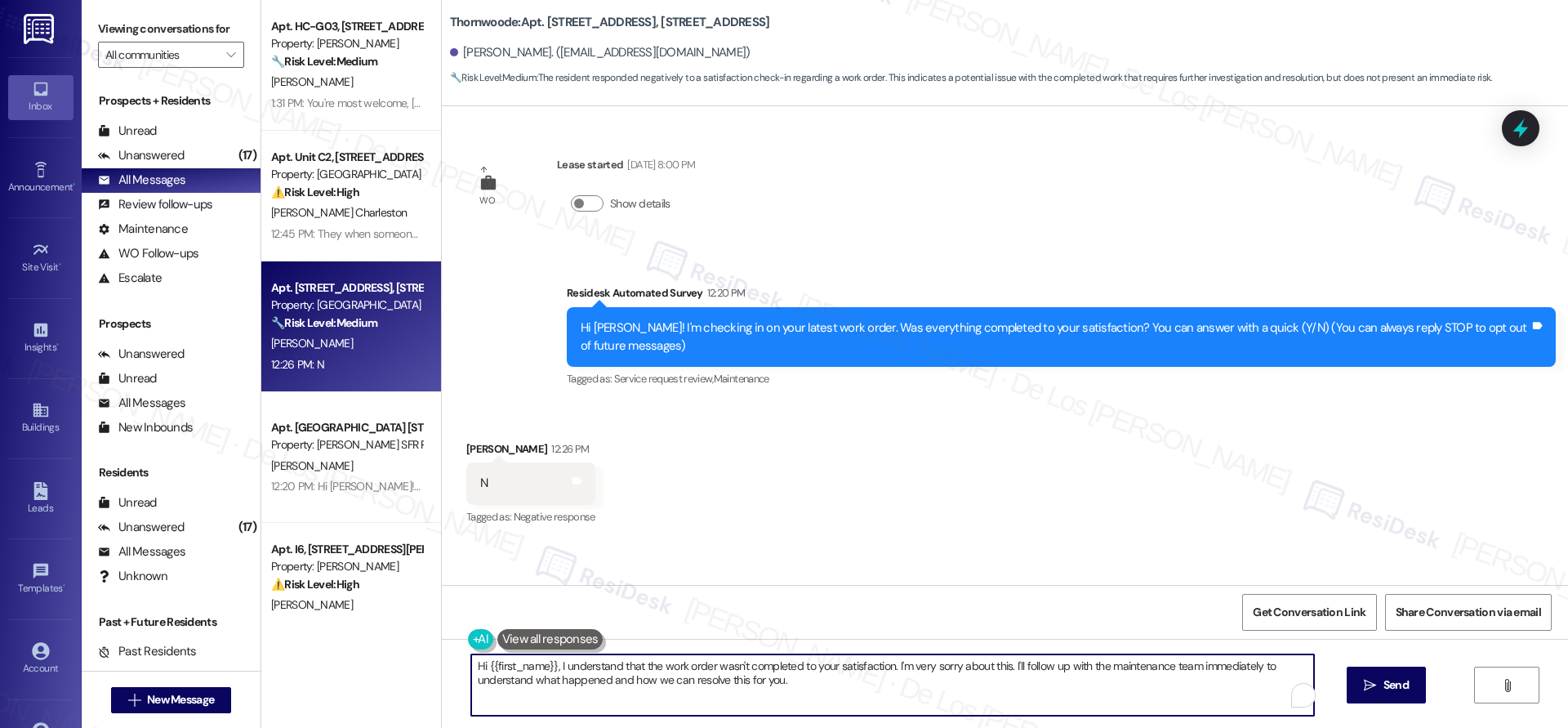
drag, startPoint x: 546, startPoint y: 664, endPoint x: 424, endPoint y: 648, distance: 123.0
click at [424, 648] on div "Apt. HC-G03, 4735 Courtney Drive Property: Wingate 🔧 Risk Level: Medium The res…" at bounding box center [914, 364] width 1307 height 728
drag, startPoint x: 920, startPoint y: 666, endPoint x: 948, endPoint y: 691, distance: 37.5
click at [948, 690] on textarea "I understand that the work order wasn't completed to your satisfaction. I'm ver…" at bounding box center [893, 685] width 843 height 61
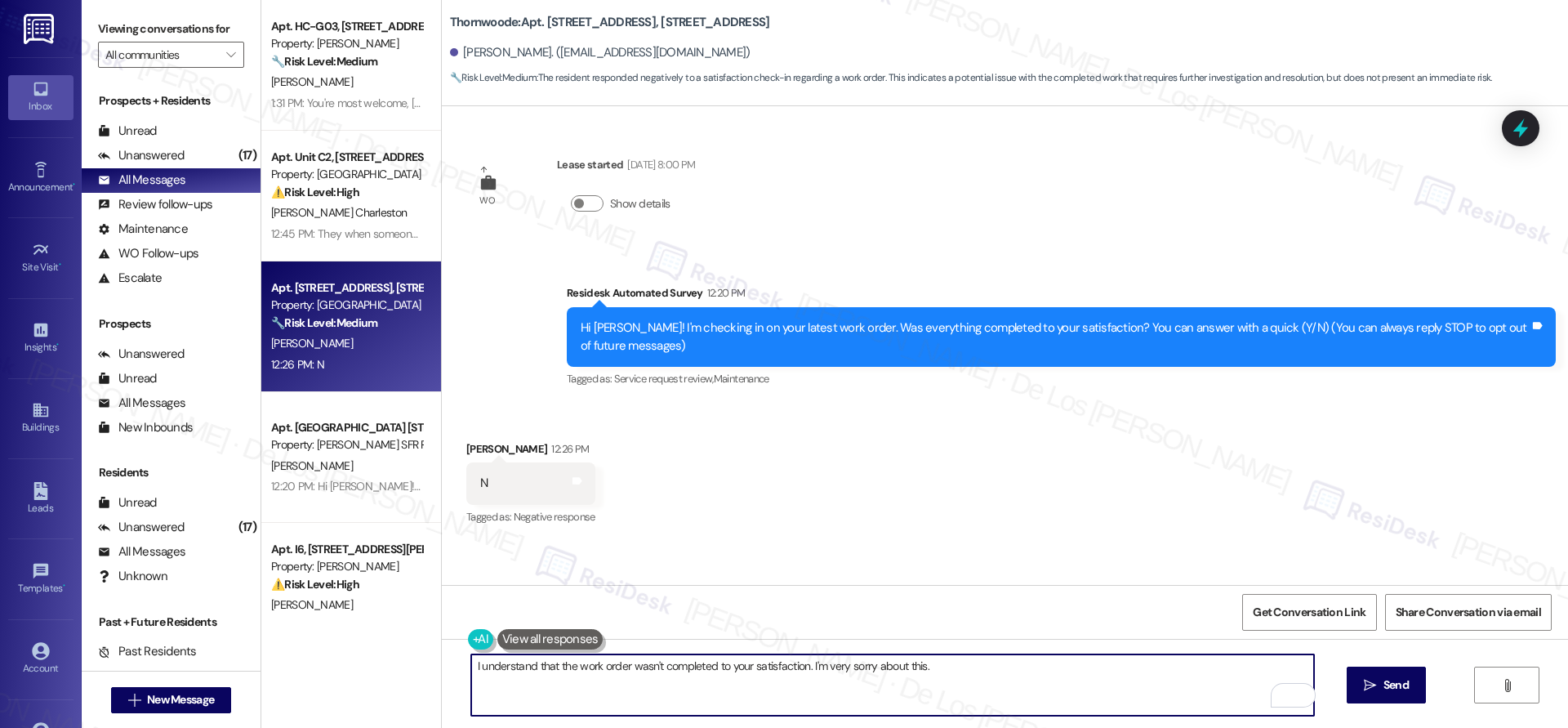
type textarea "I understand that the work order wasn't completed to your satisfaction. I'm ver…"
click at [980, 673] on textarea "I understand that the work order wasn't completed to your satisfaction. I'm ver…" at bounding box center [893, 685] width 843 height 61
paste textarea "Can you please provide more details so we can address the issue? Thank you"
type textarea "I understand that the work order wasn't completed to your satisfaction. I'm ver…"
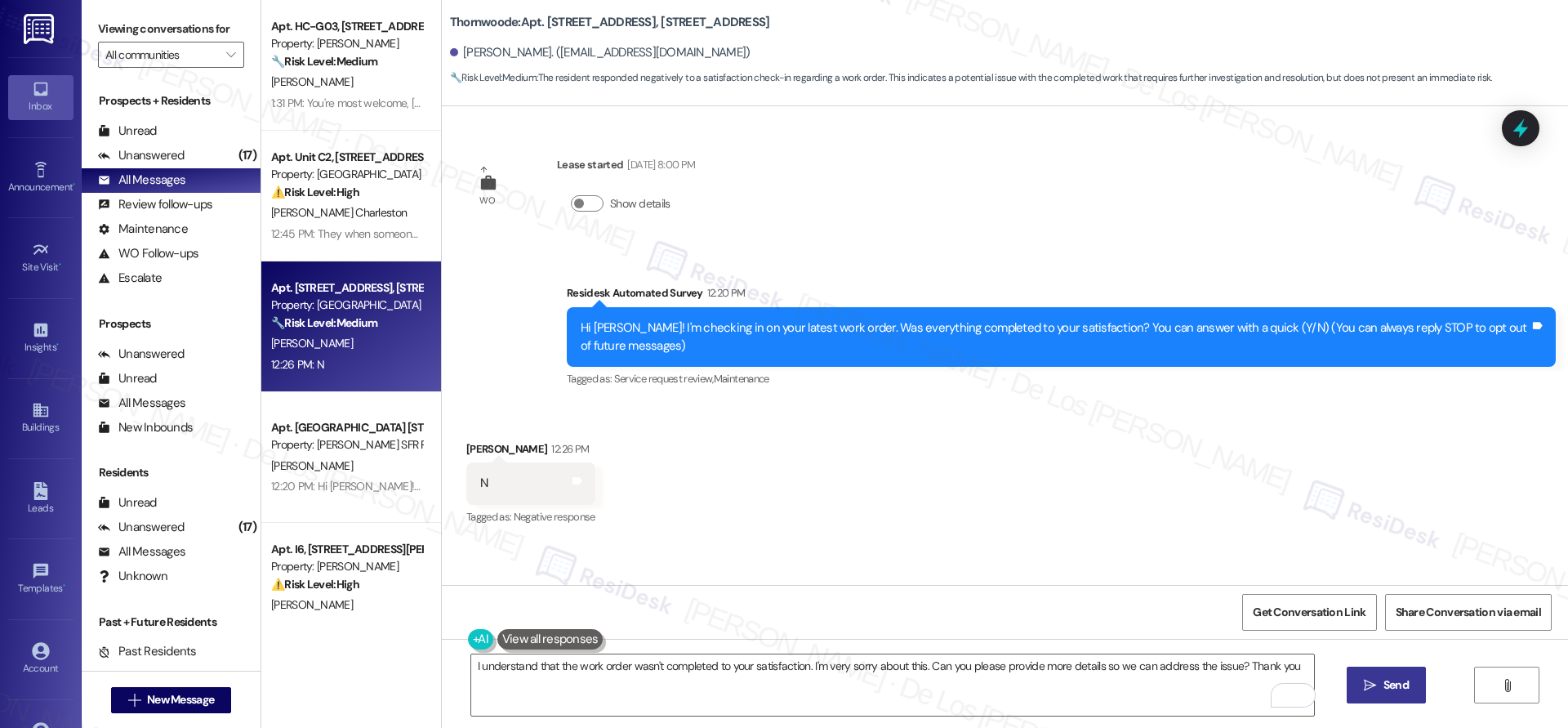
click at [1380, 678] on span "Send" at bounding box center [1396, 684] width 32 height 17
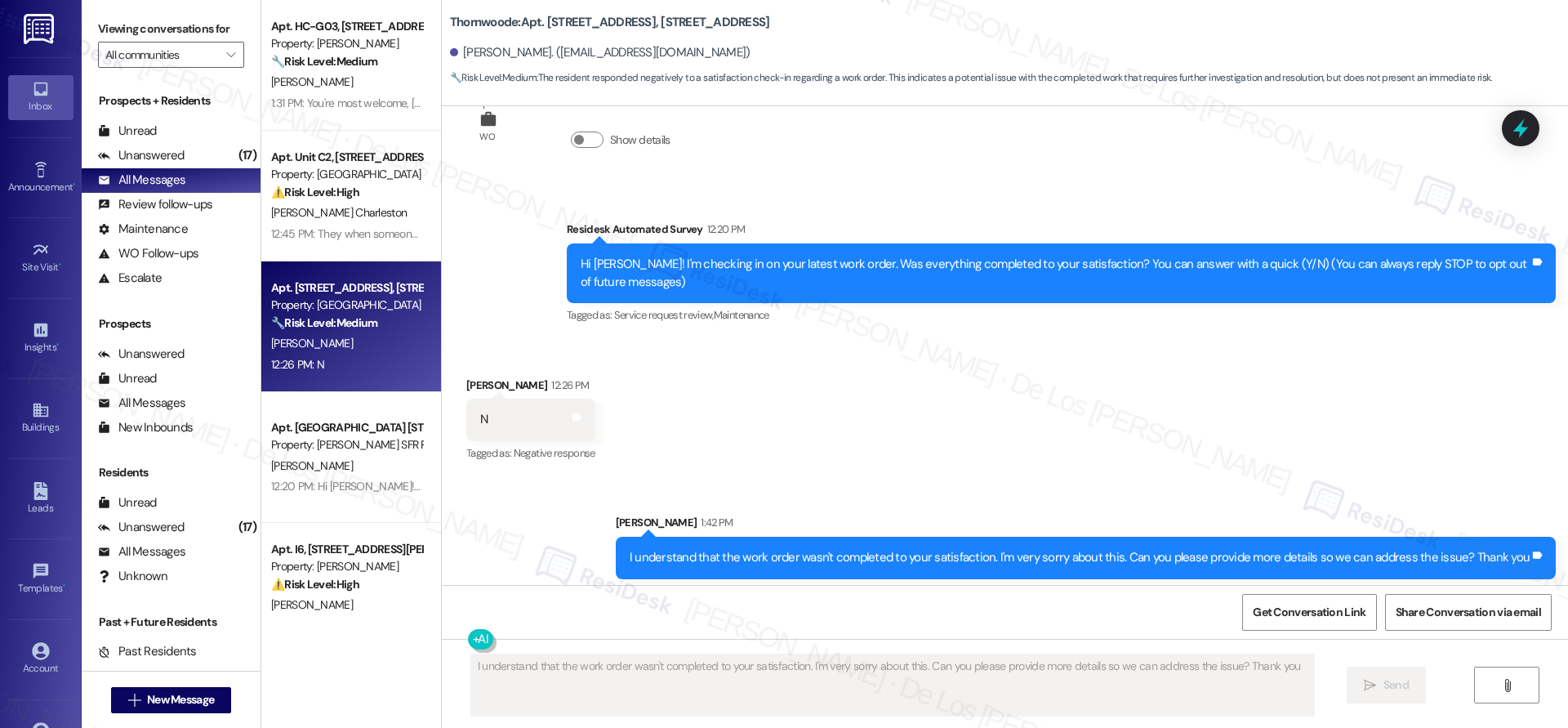
scroll to position [71, 0]
